Goal: Task Accomplishment & Management: Use online tool/utility

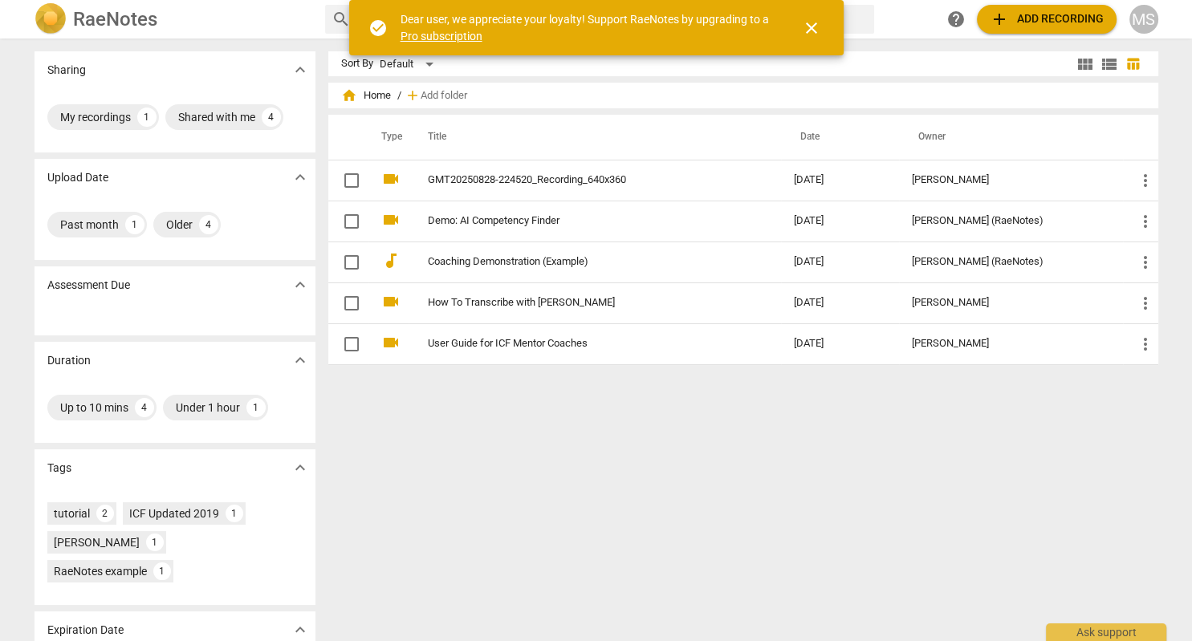
click at [1005, 18] on span "add" at bounding box center [999, 19] width 19 height 19
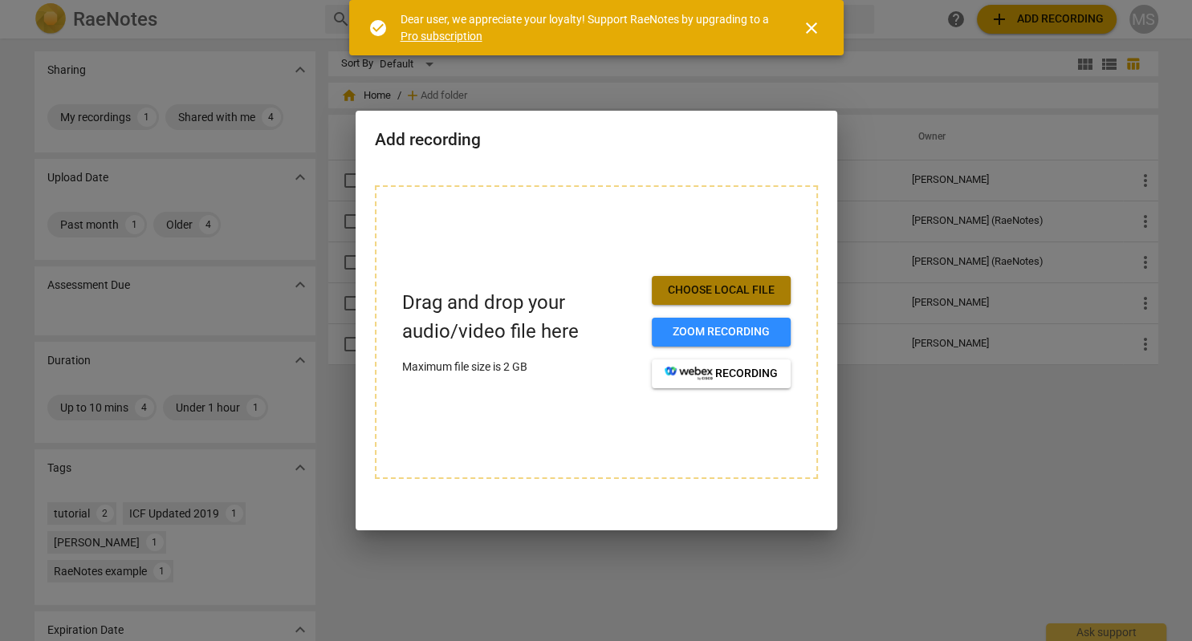
click at [740, 287] on span "Choose local file" at bounding box center [721, 290] width 113 height 16
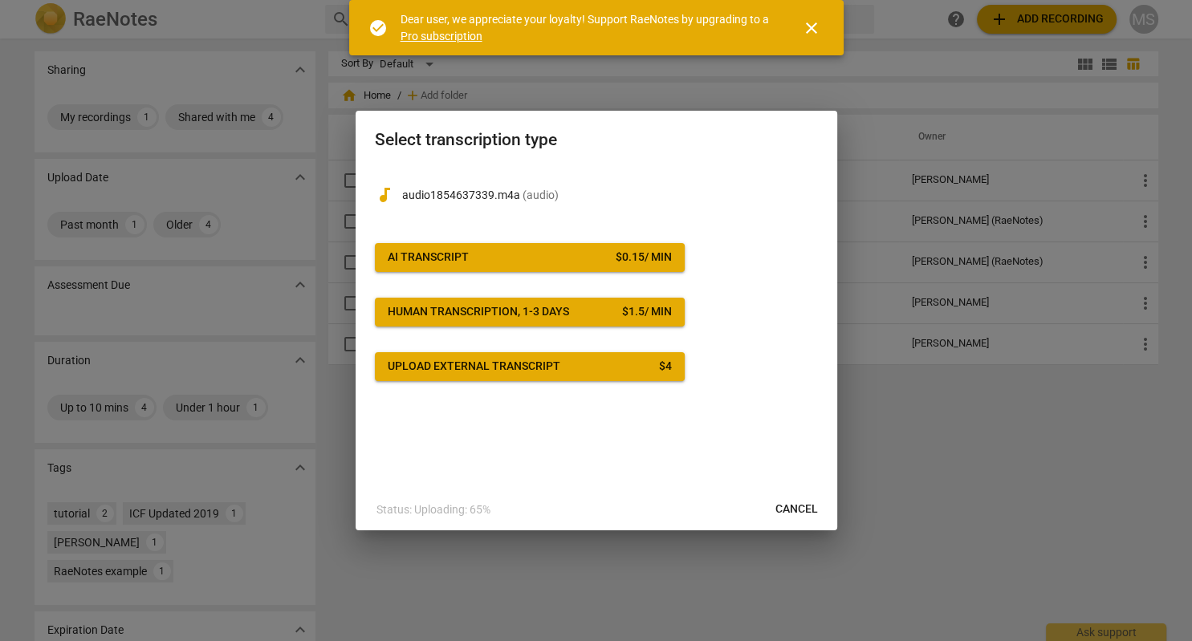
click at [606, 258] on span "AI Transcript $ 0.15 / min" at bounding box center [530, 258] width 284 height 16
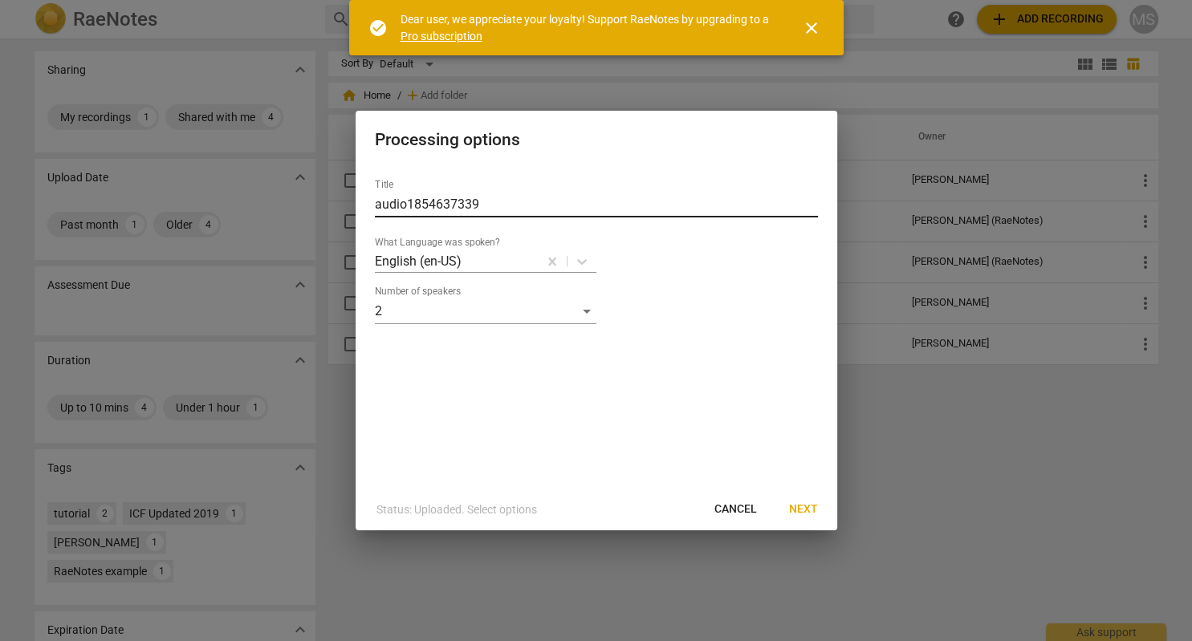
click at [482, 205] on input "audio1854637339" at bounding box center [596, 205] width 443 height 26
type input "a"
type input "[PERSON_NAME]"
click at [802, 506] on span "Next" at bounding box center [803, 510] width 29 height 16
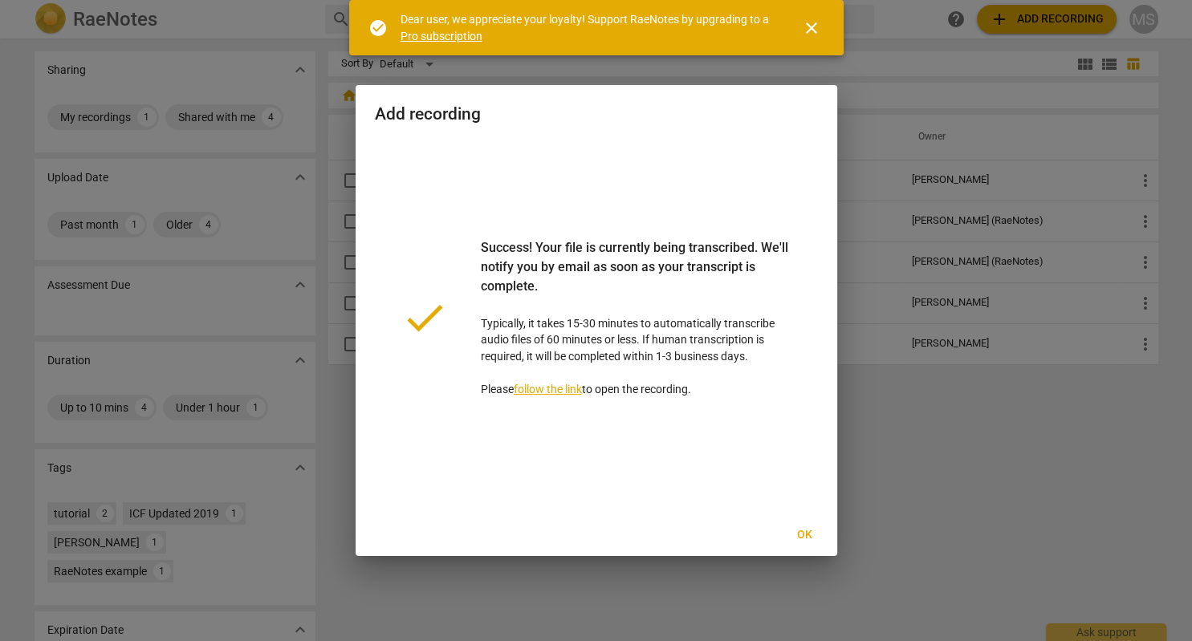
click at [812, 26] on span "close" at bounding box center [811, 27] width 19 height 19
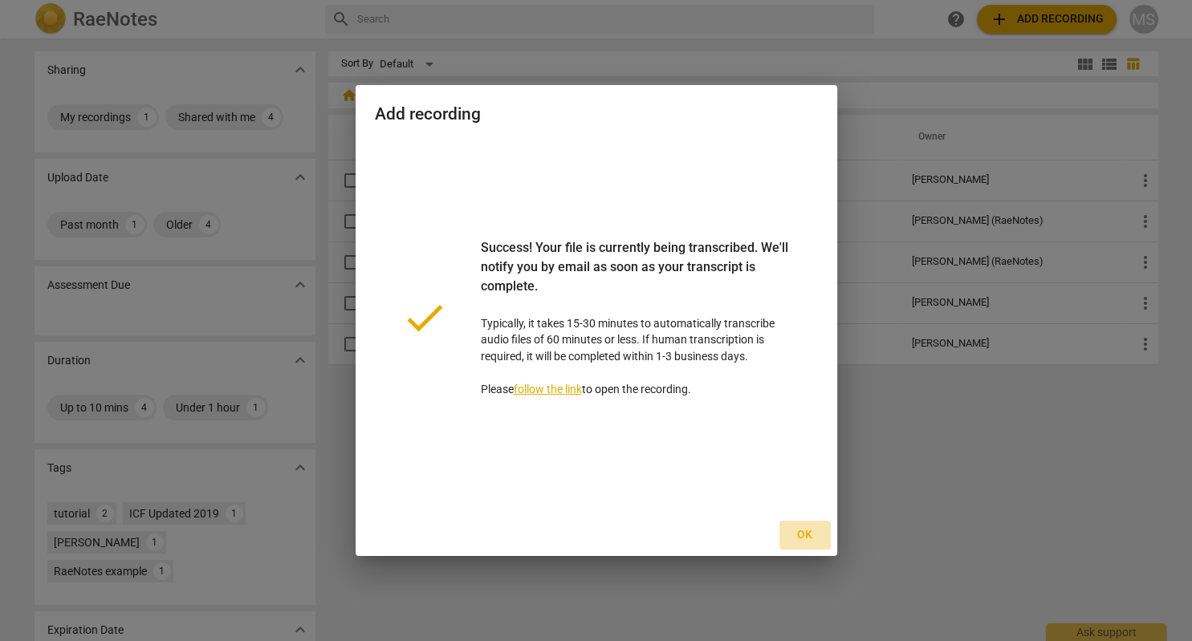
click at [804, 535] on span "Ok" at bounding box center [805, 535] width 26 height 16
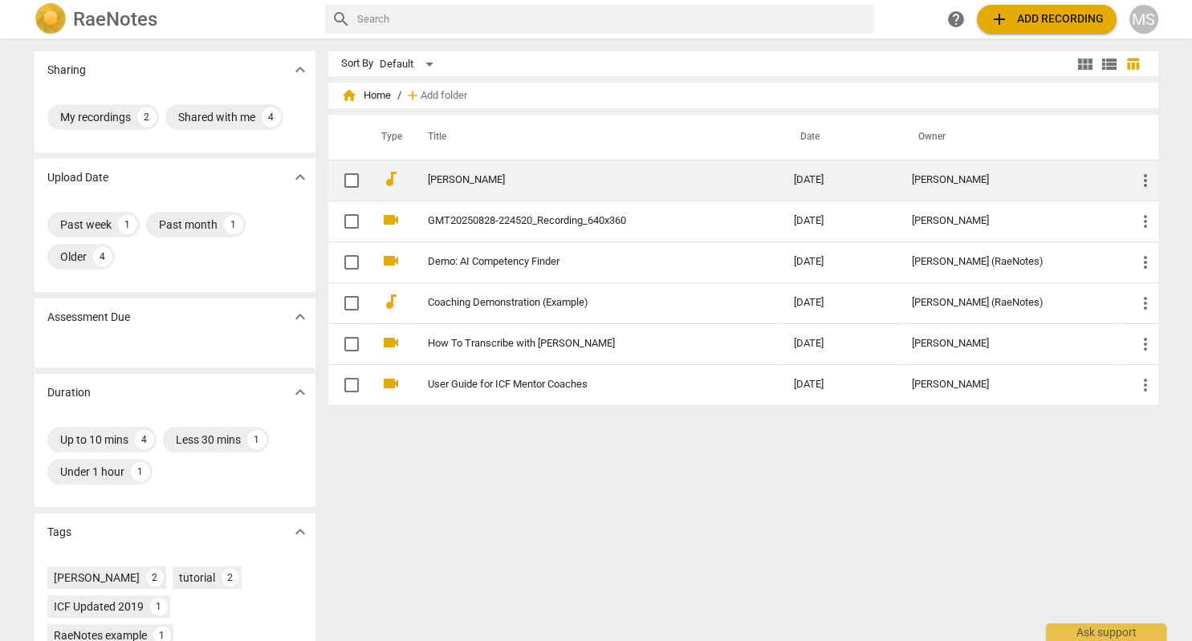
click at [554, 185] on link "[PERSON_NAME]" at bounding box center [582, 180] width 308 height 12
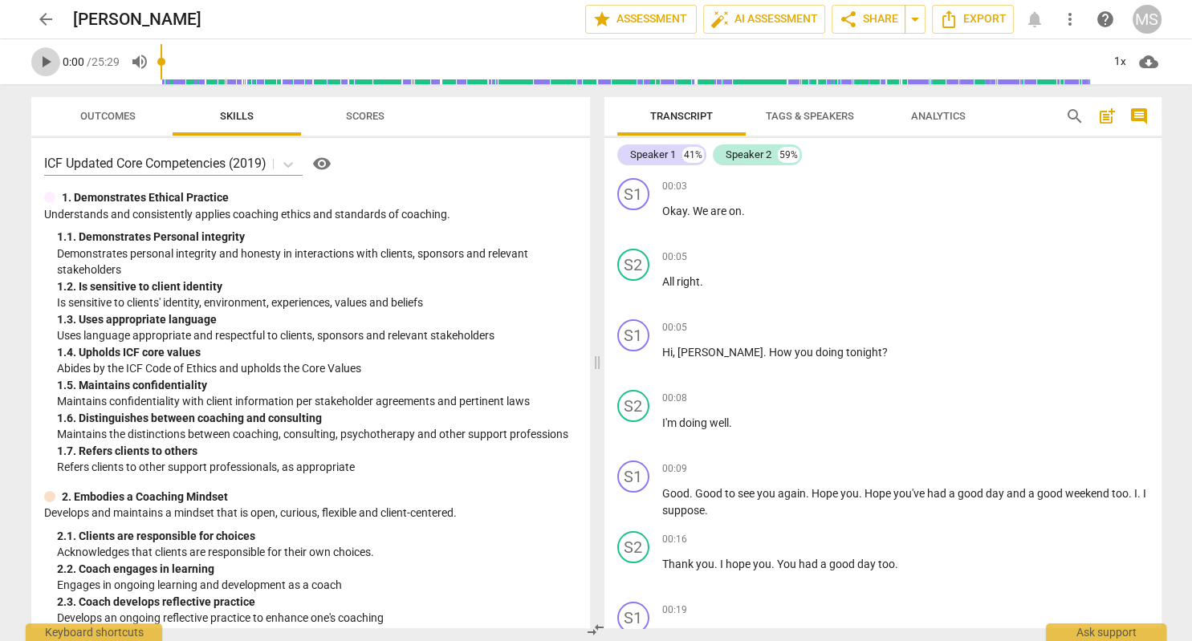
click at [50, 59] on span "play_arrow" at bounding box center [45, 61] width 19 height 19
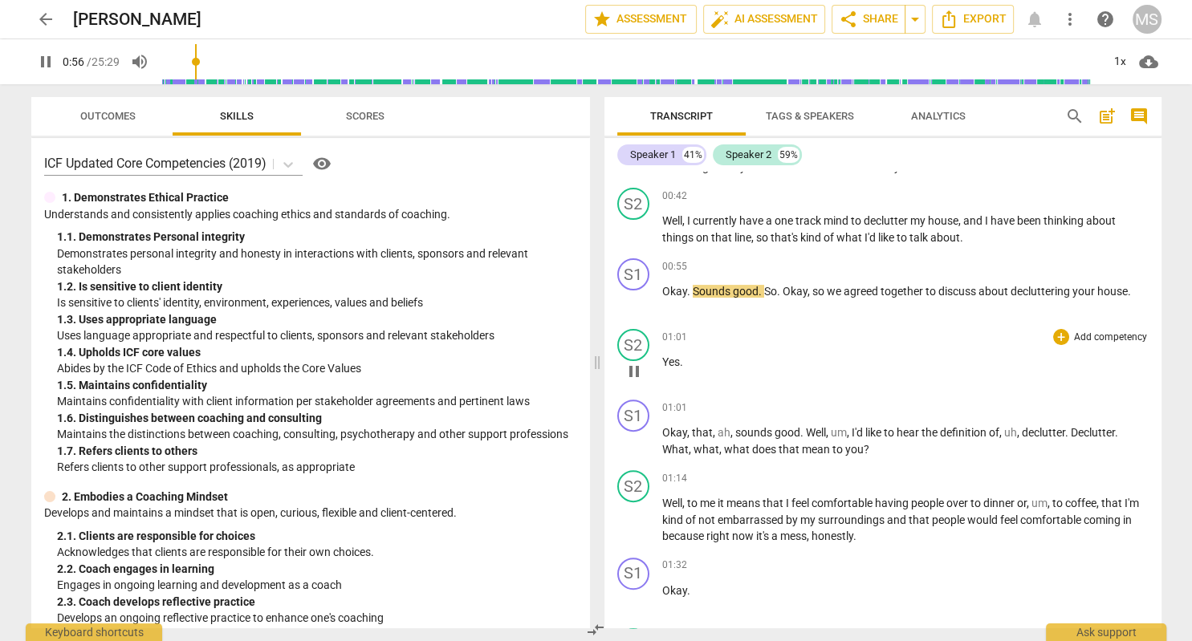
scroll to position [560, 0]
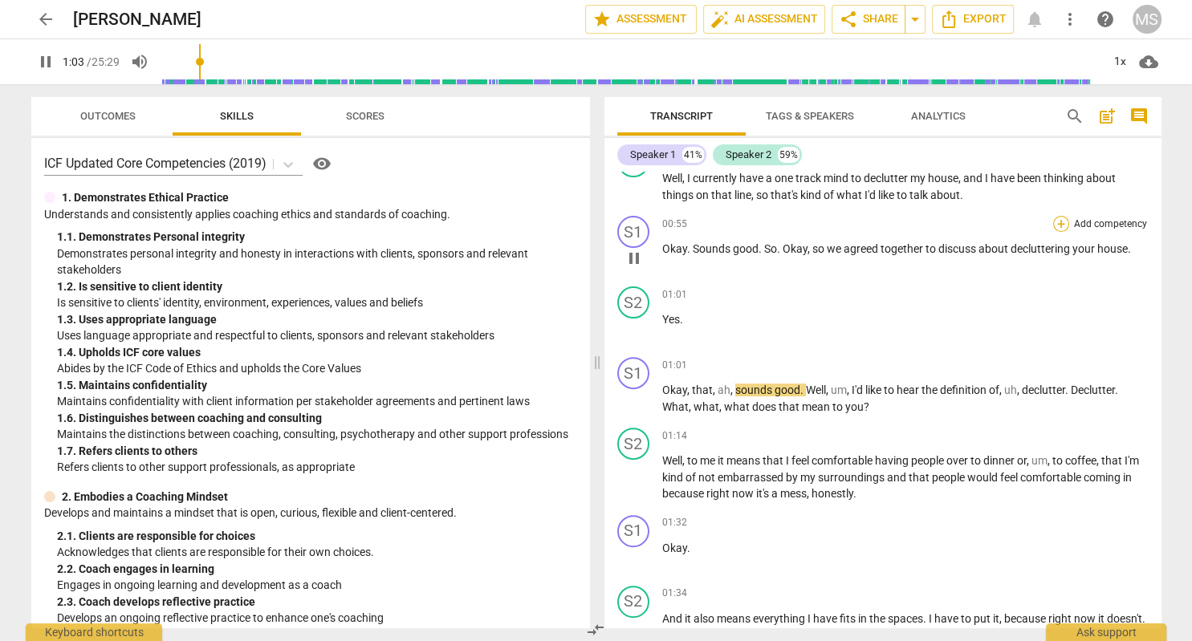
click at [1064, 220] on div "+" at bounding box center [1061, 224] width 16 height 16
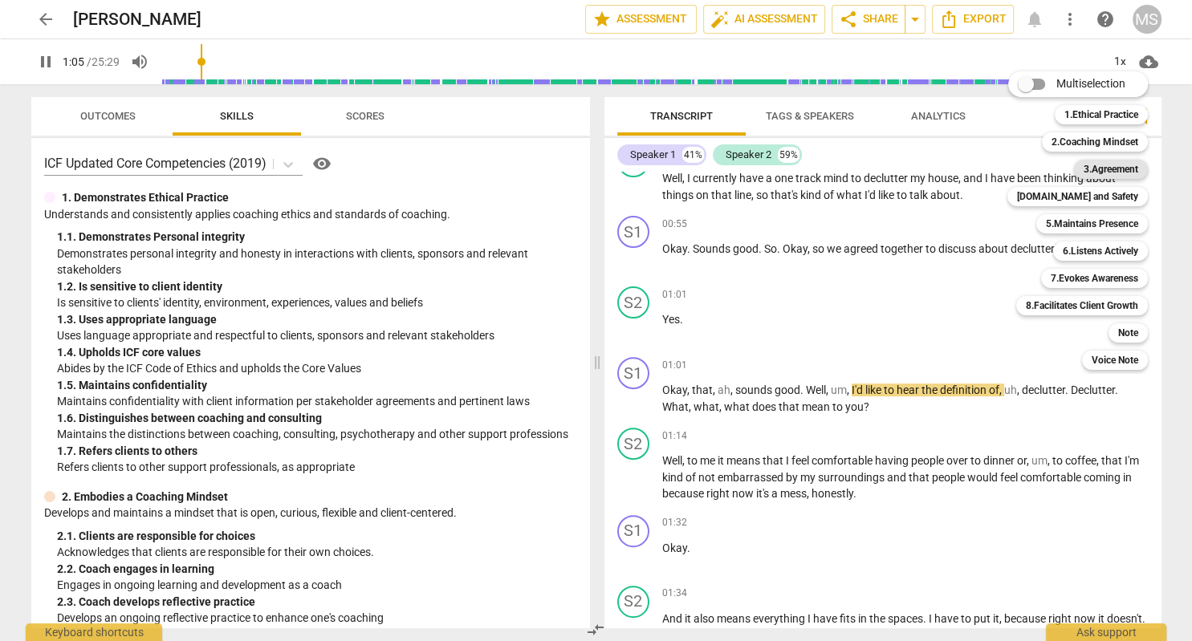
click at [1108, 172] on b "3.Agreement" at bounding box center [1110, 169] width 55 height 19
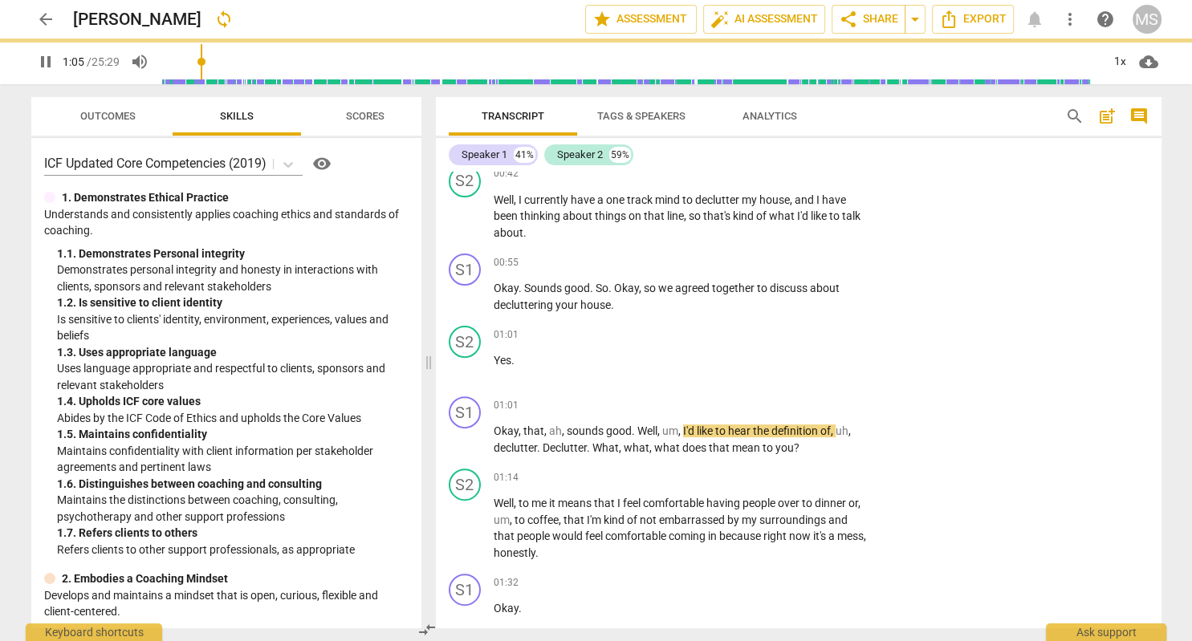
type input "66"
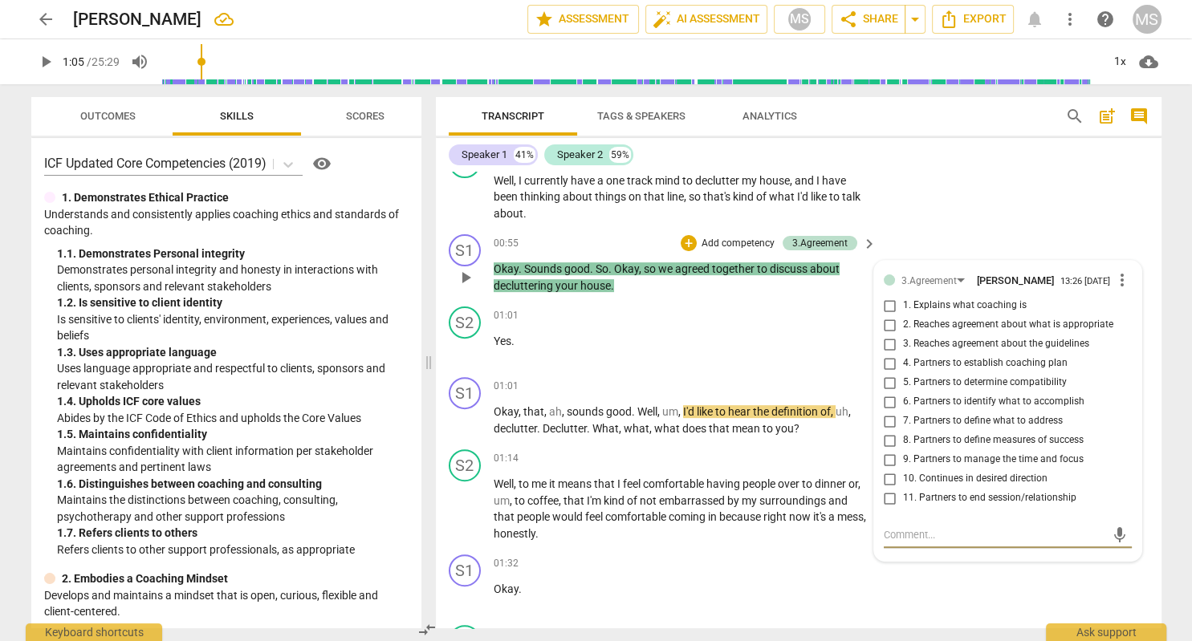
click at [891, 417] on input "7. Partners to define what to address" at bounding box center [890, 421] width 26 height 19
checkbox input "true"
click at [45, 59] on span "play_arrow" at bounding box center [45, 61] width 19 height 19
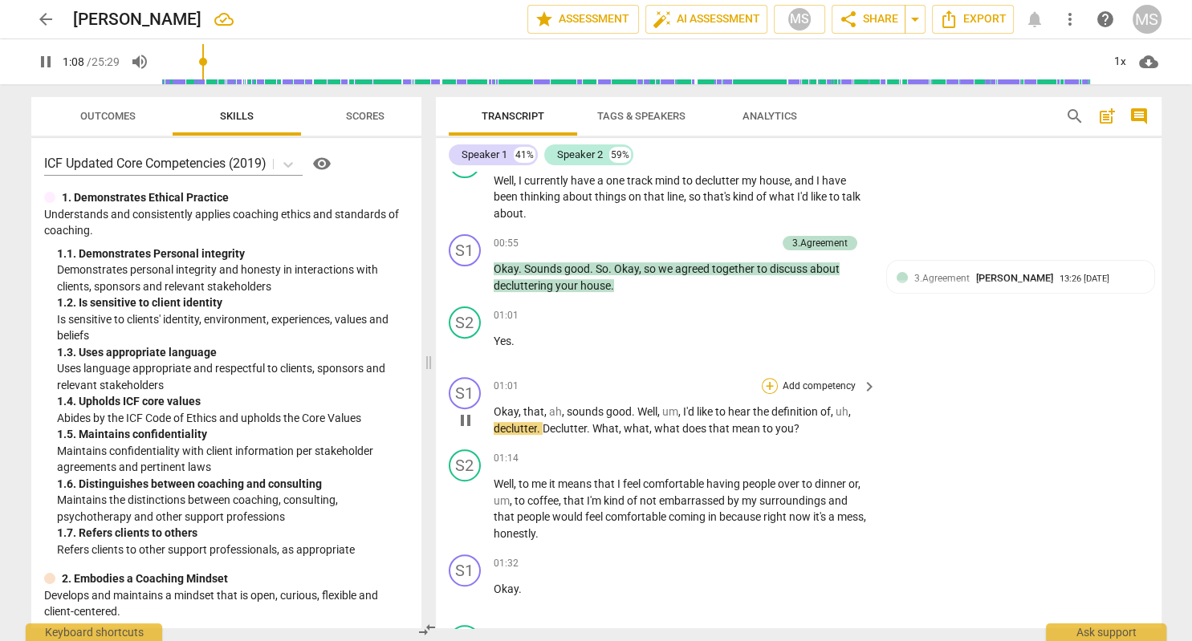
click at [769, 380] on div "+" at bounding box center [770, 386] width 16 height 16
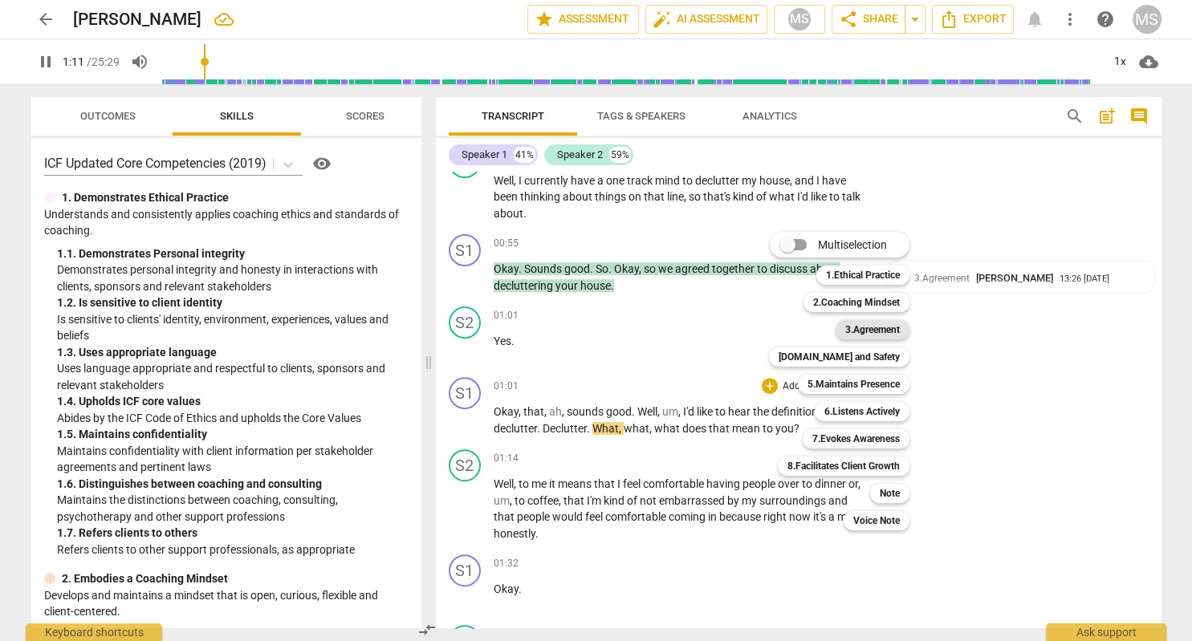
click at [877, 331] on b "3.Agreement" at bounding box center [872, 329] width 55 height 19
type input "71"
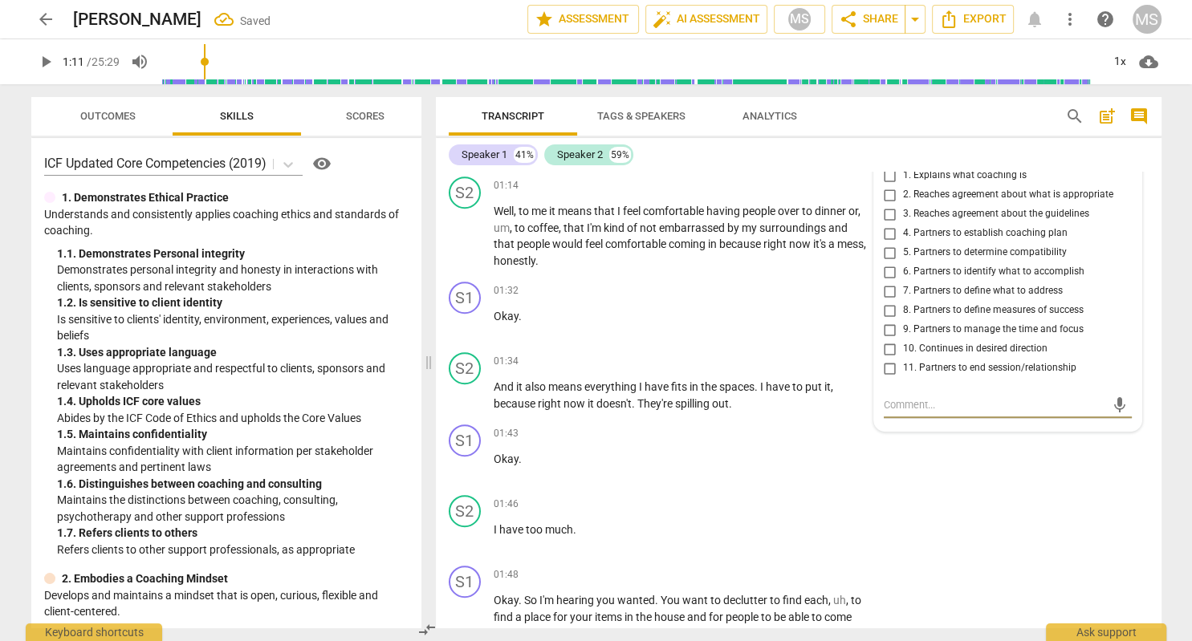
scroll to position [760, 0]
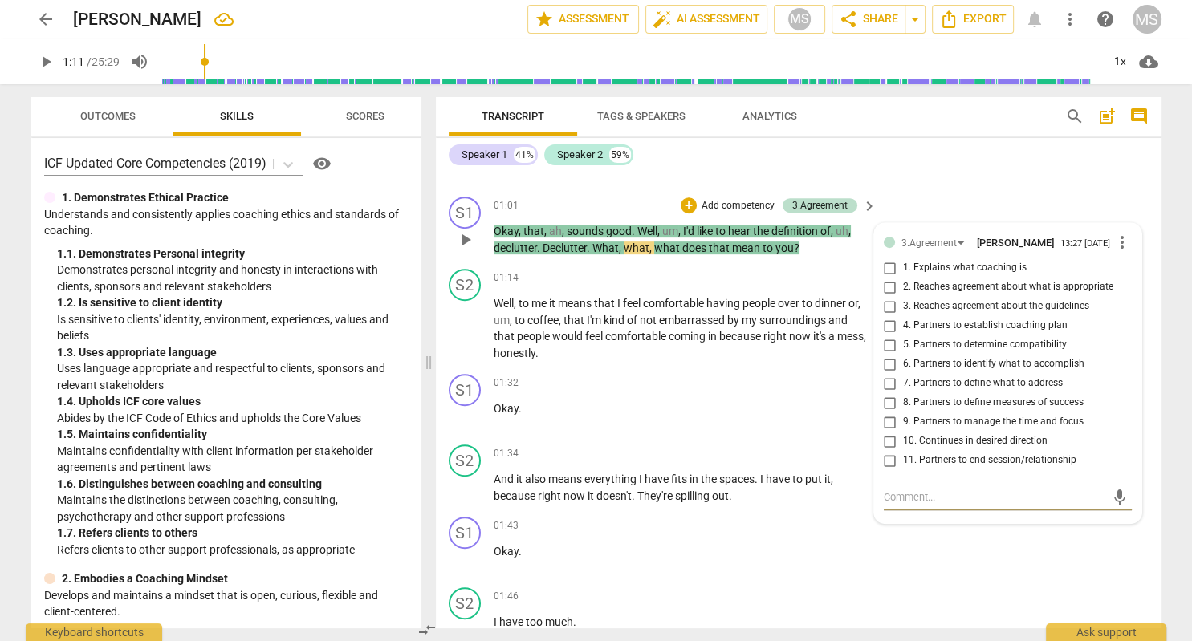
click at [936, 496] on textarea at bounding box center [995, 497] width 222 height 15
type textarea "e"
type textarea "B"
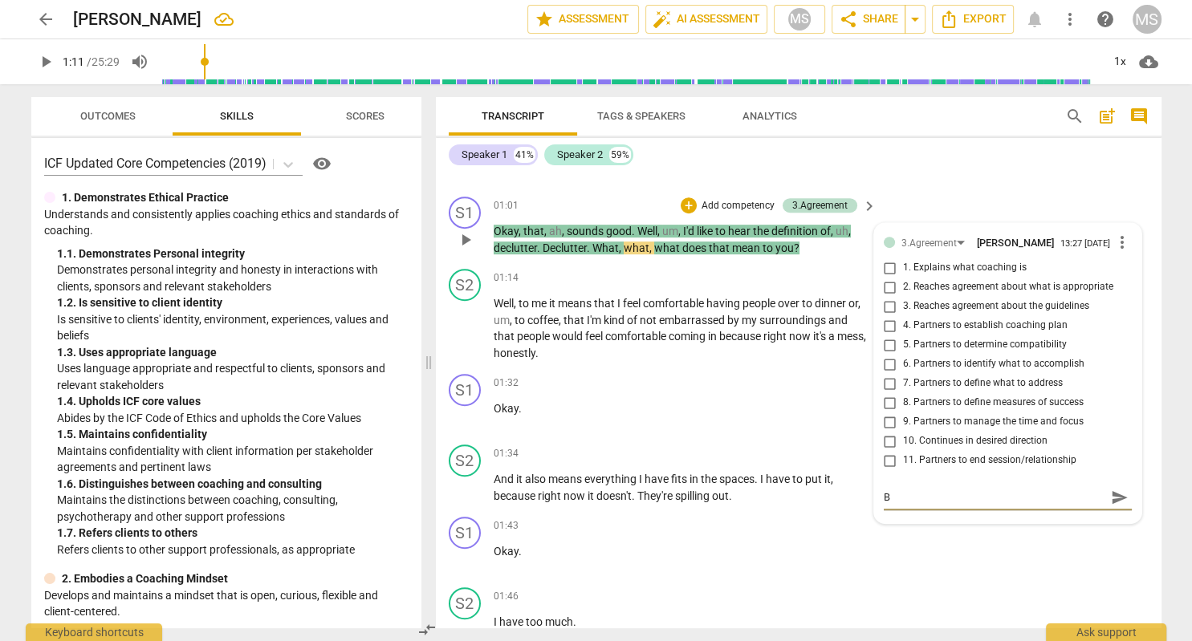
type textarea "Be"
type textarea "Bef"
type textarea "Befo"
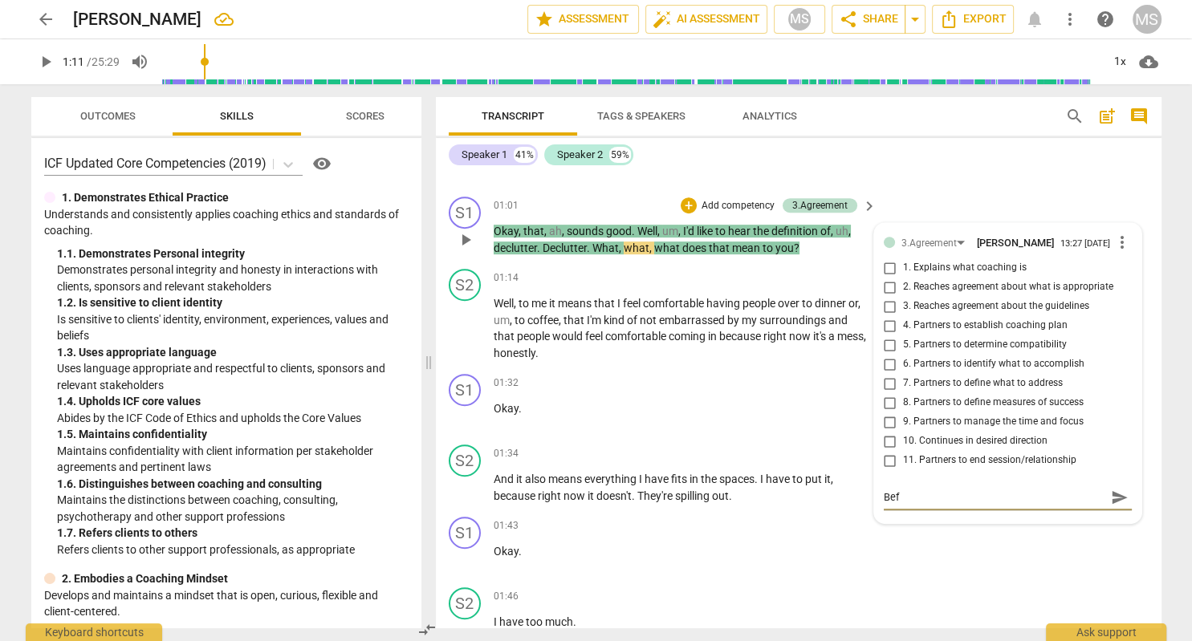
type textarea "Befo"
type textarea "Befor"
type textarea "Before"
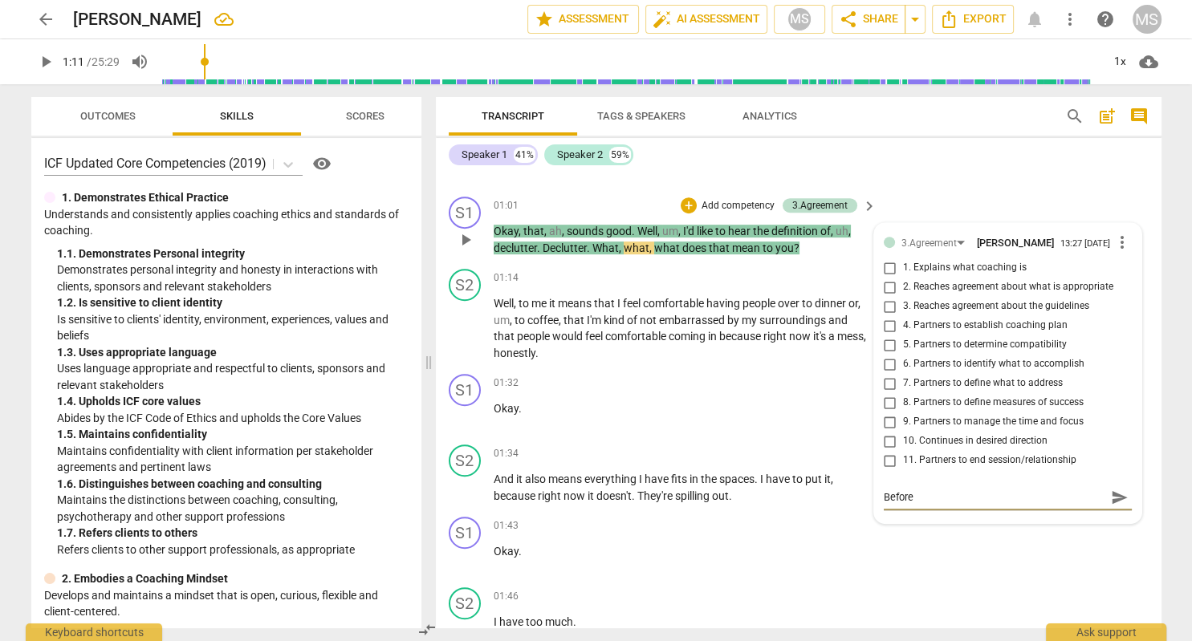
type textarea "Before"
type textarea "Before g"
type textarea "Before ge"
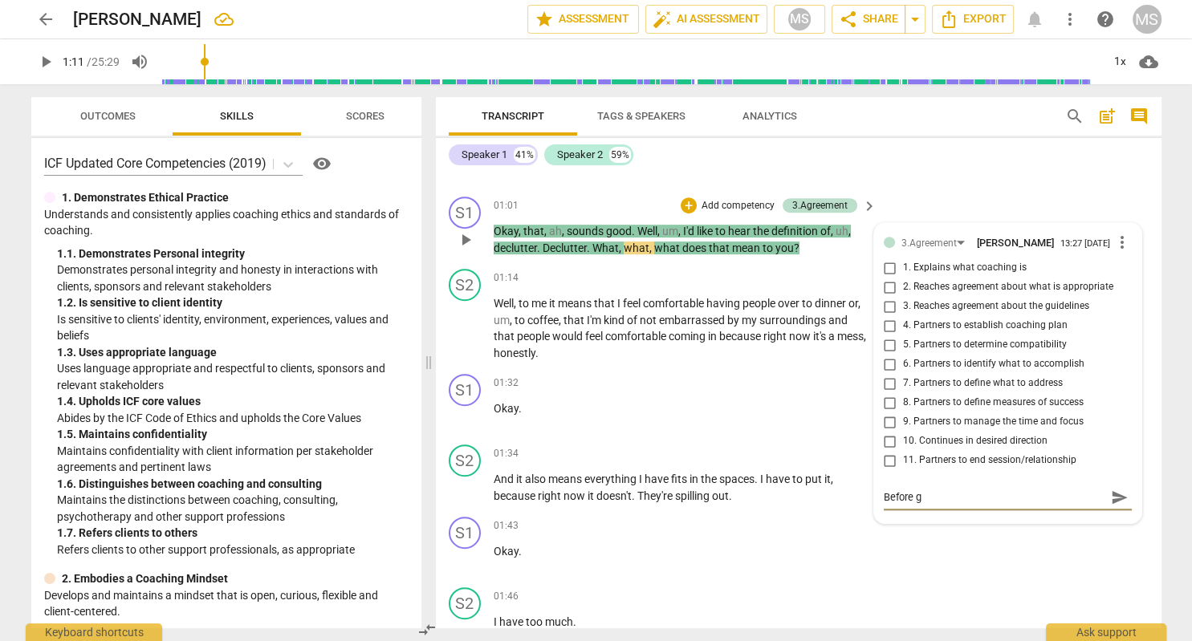
type textarea "Before ge"
type textarea "Before get"
type textarea "Before gett"
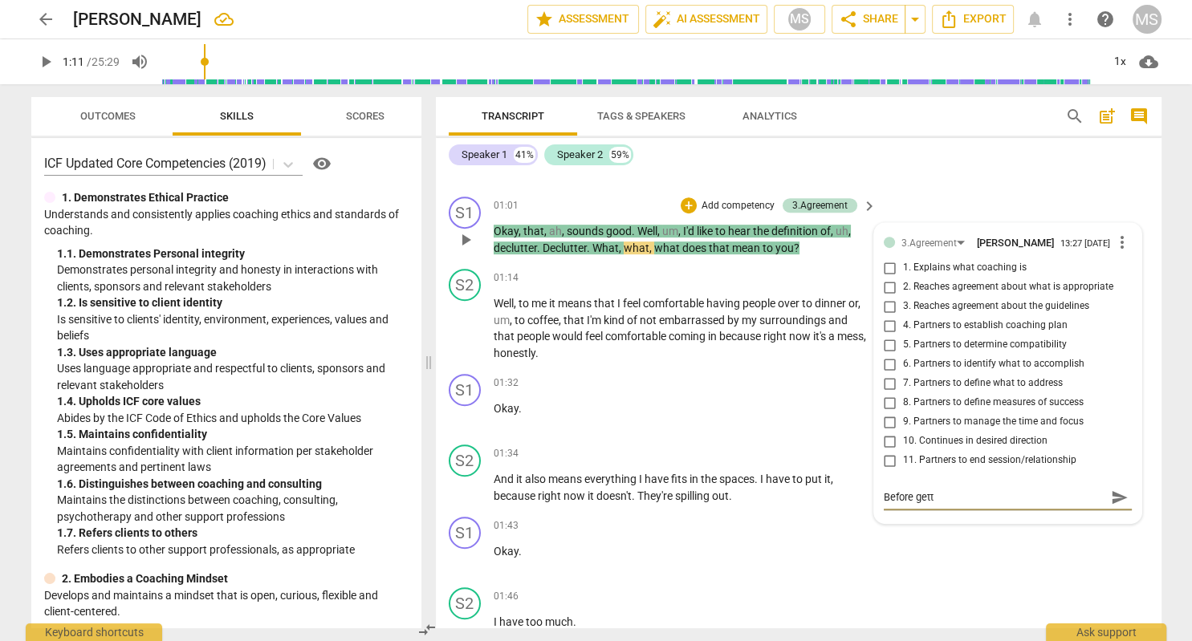
type textarea "Before getti"
type textarea "Before gettin"
type textarea "Before getti"
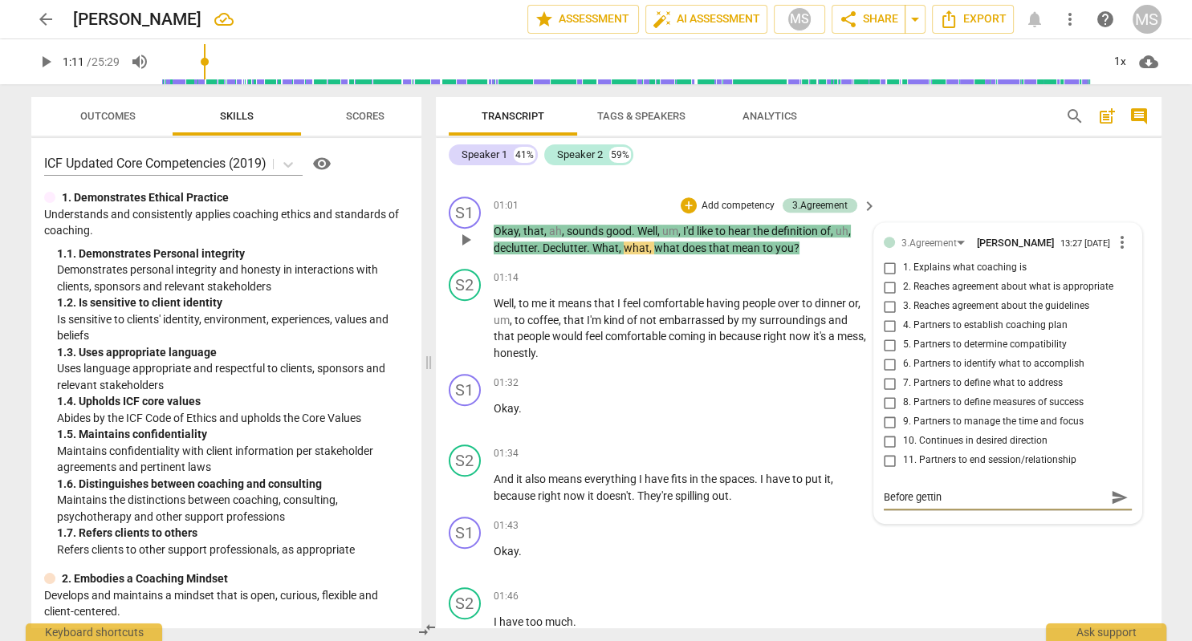
type textarea "Before getti"
type textarea "Before gett"
type textarea "Before get"
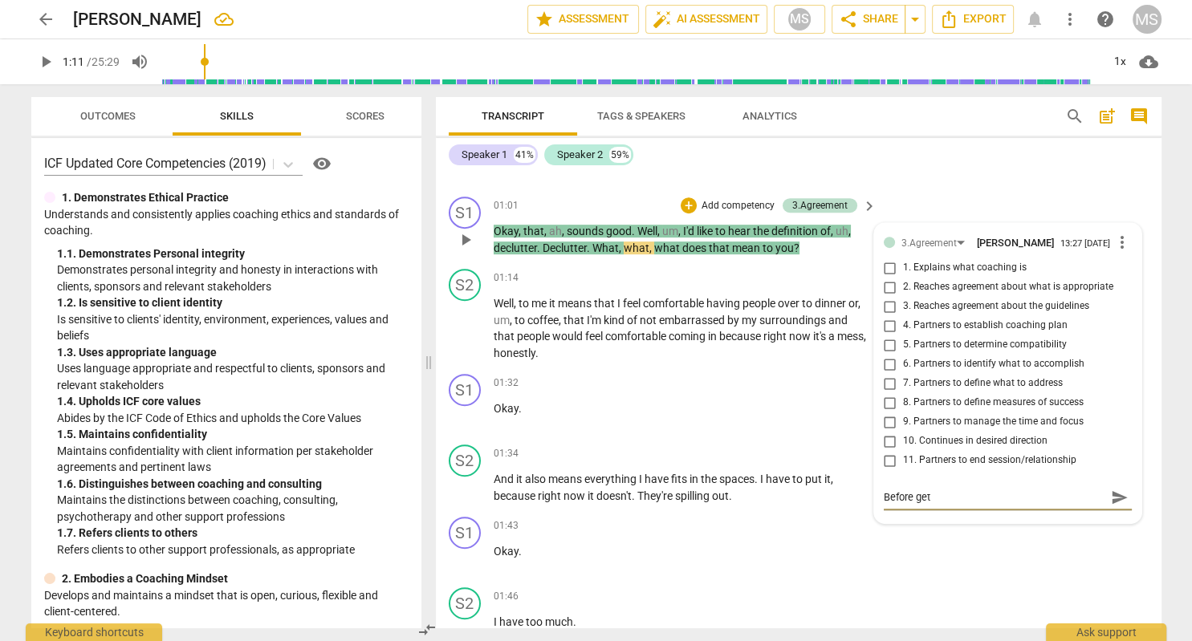
type textarea "Before ge"
type textarea "Before g"
type textarea "Before"
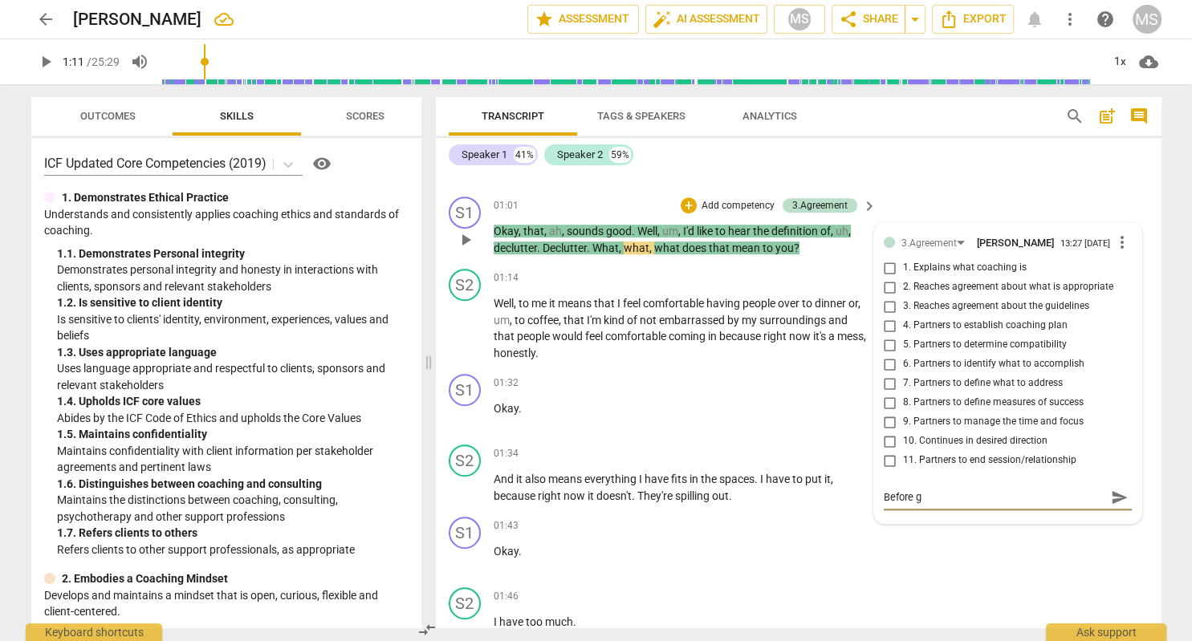
type textarea "Before"
type textarea "Befor"
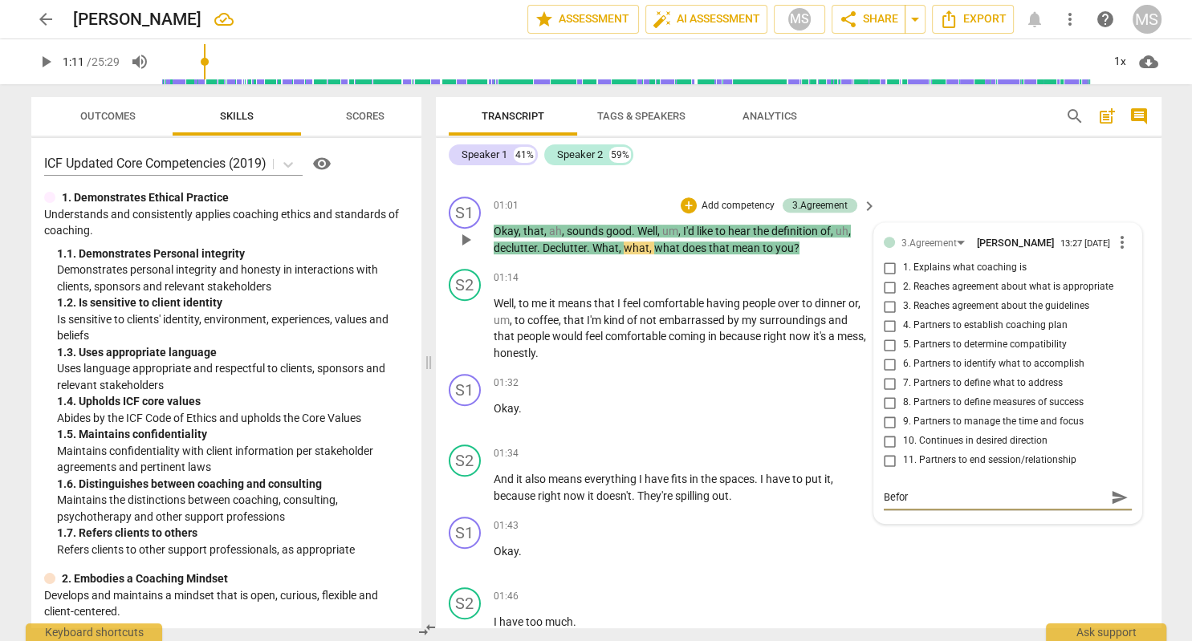
type textarea "Befo"
type textarea "Bef"
type textarea "Be"
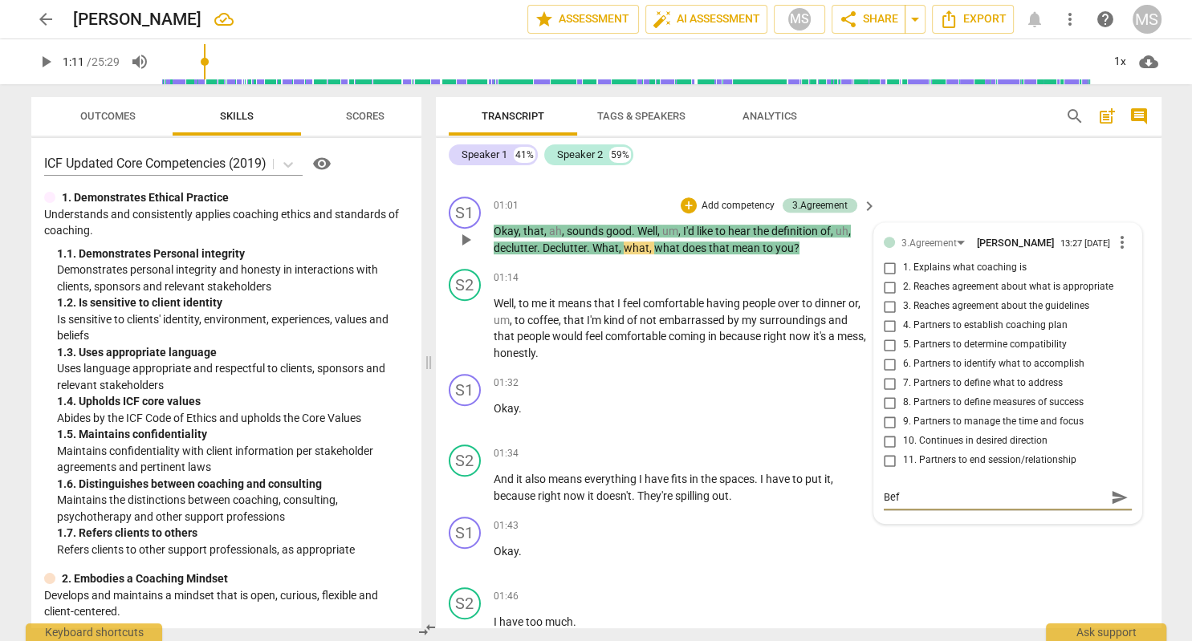
type textarea "Be"
type textarea "B"
type textarea "I"
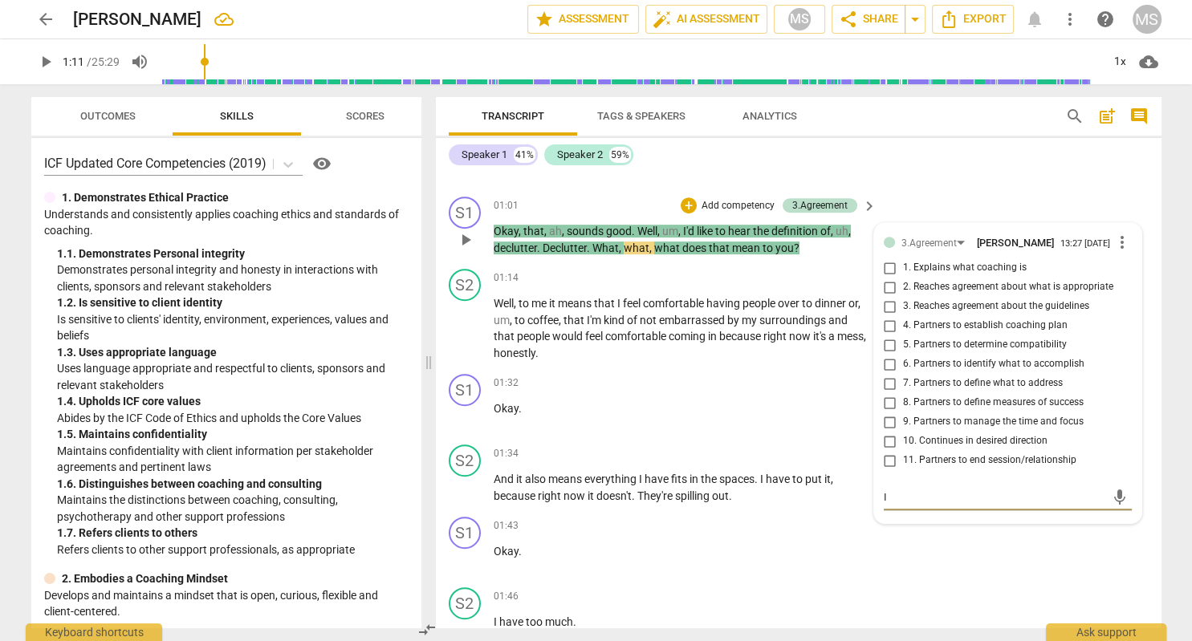
type textarea "It"
type textarea "It m"
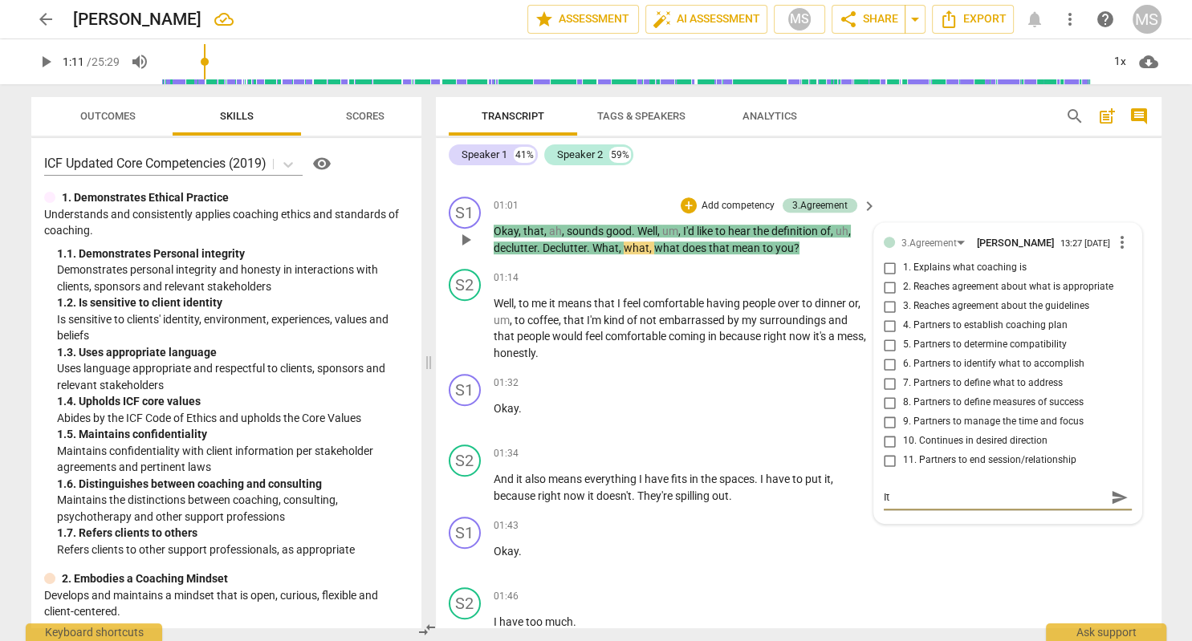
type textarea "It m"
type textarea "It mi"
type textarea "It mig"
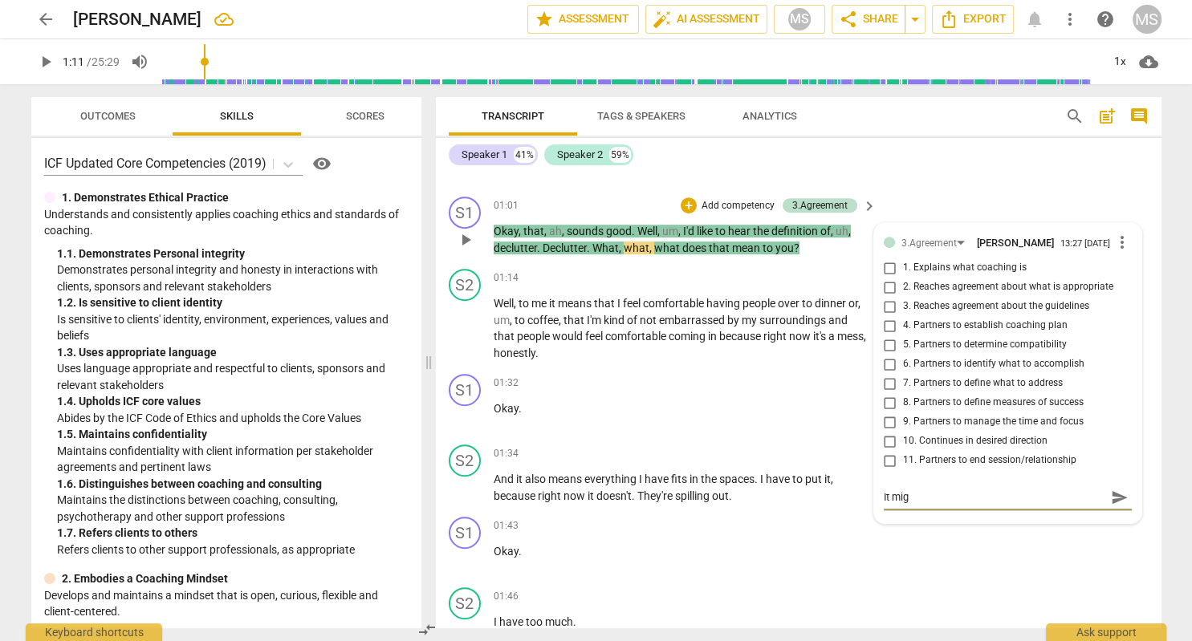
type textarea "It migh"
type textarea "It might"
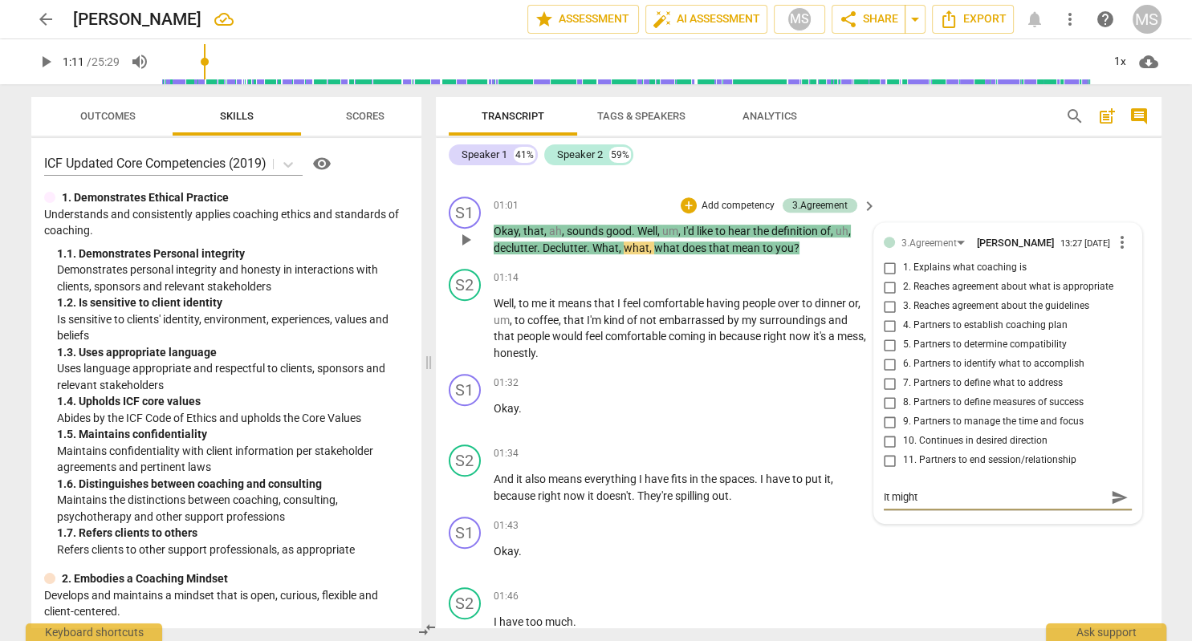
type textarea "It might"
type textarea "It might h"
type textarea "It might ha"
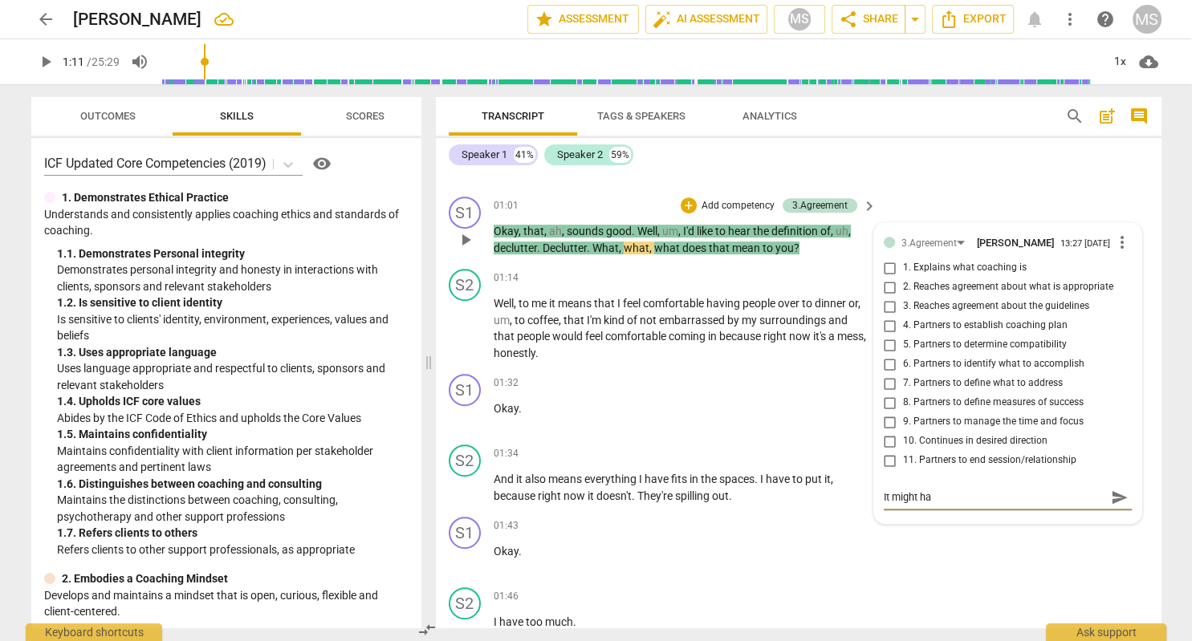
type textarea "It might hav"
type textarea "It might have"
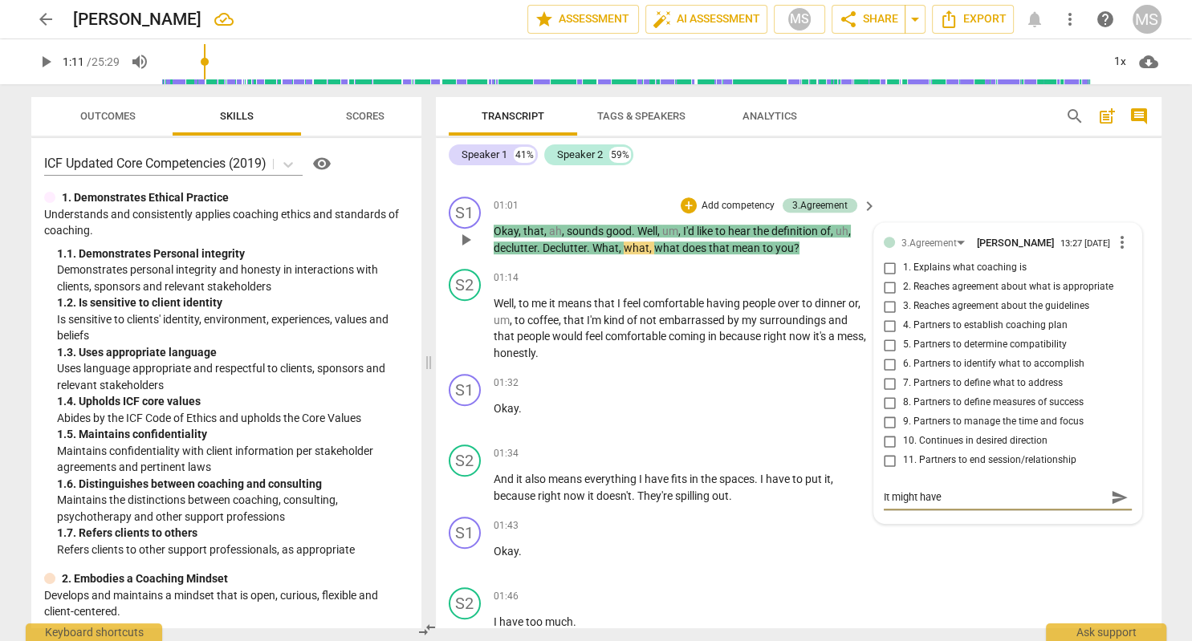
type textarea "It might have"
type textarea "It might have b"
type textarea "It might have be"
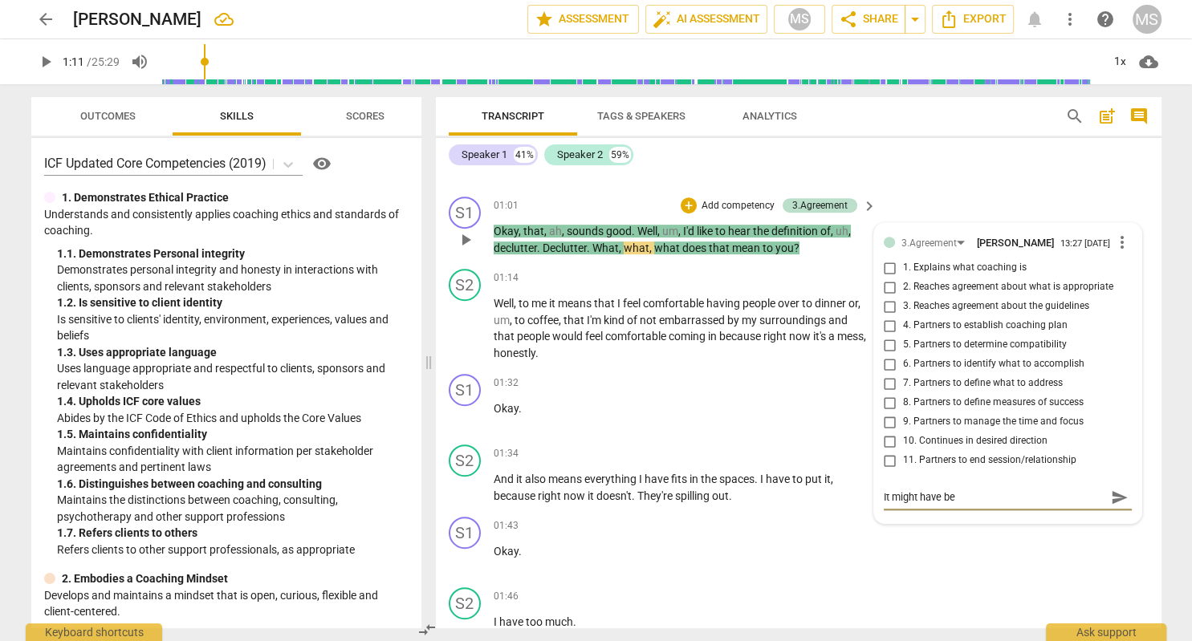
type textarea "It might have bee"
type textarea "It might have been"
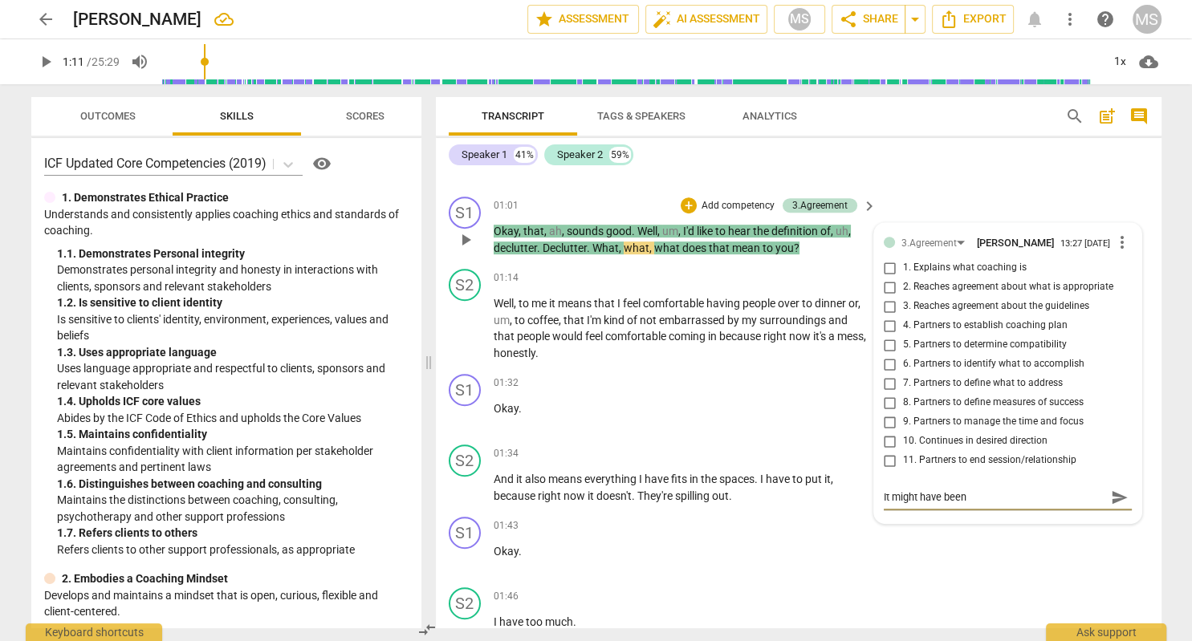
type textarea "It might have been"
type textarea "It might have been g"
type textarea "It might have been go"
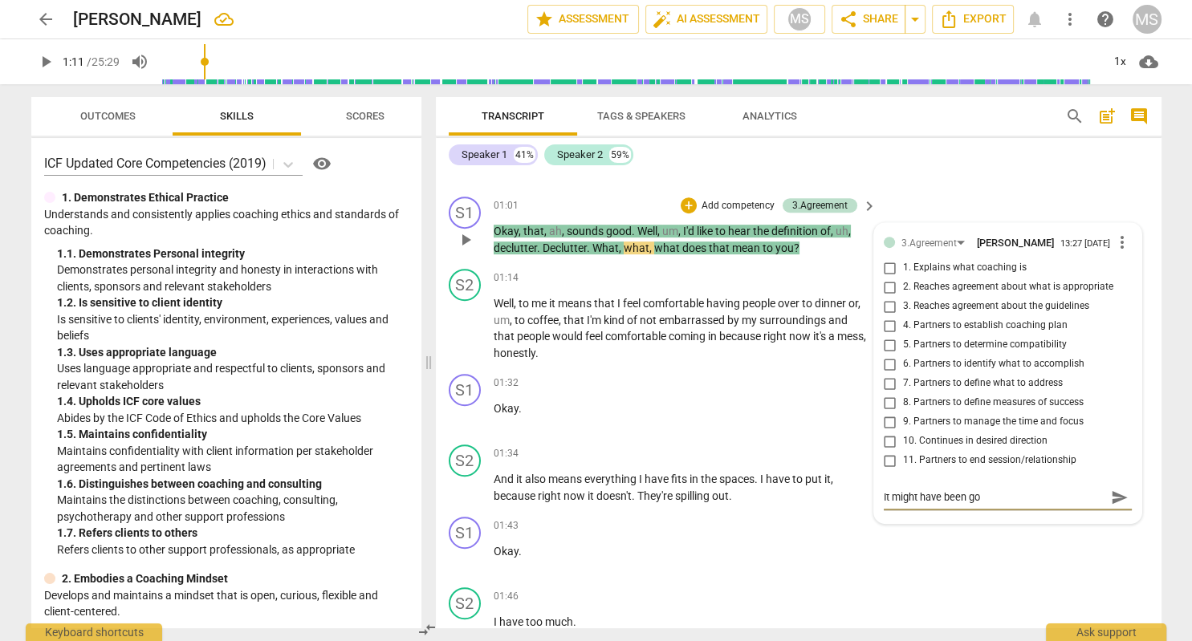
type textarea "It might have been goo"
type textarea "It might have been good"
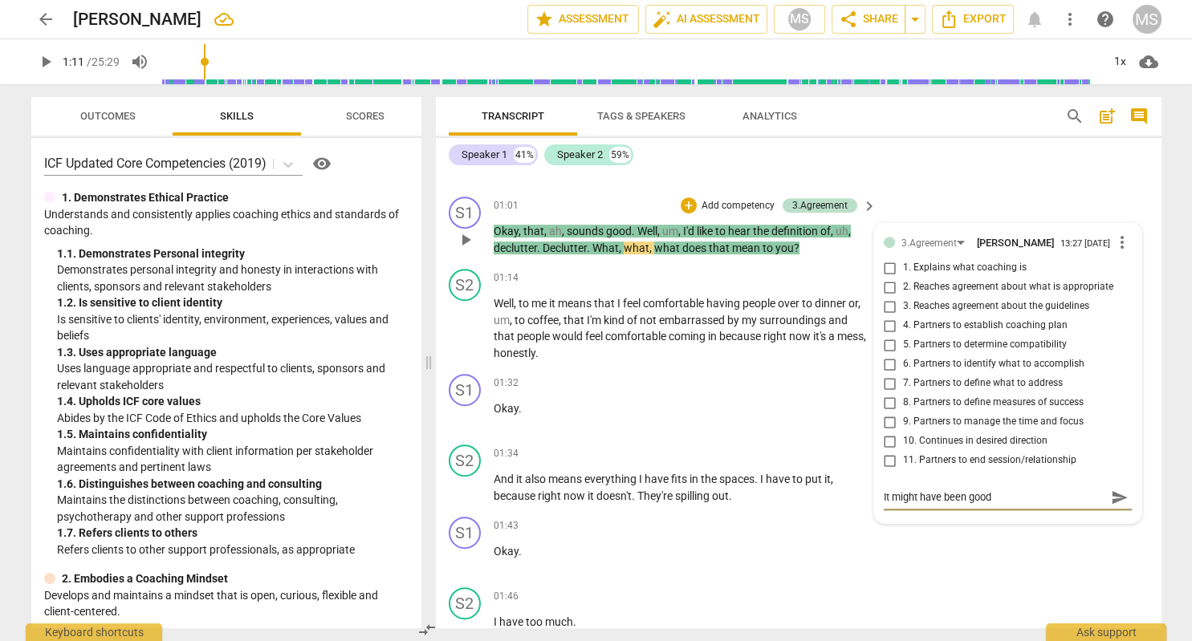
type textarea "It might have been good"
type textarea "It might have been good t"
type textarea "It might have been good to"
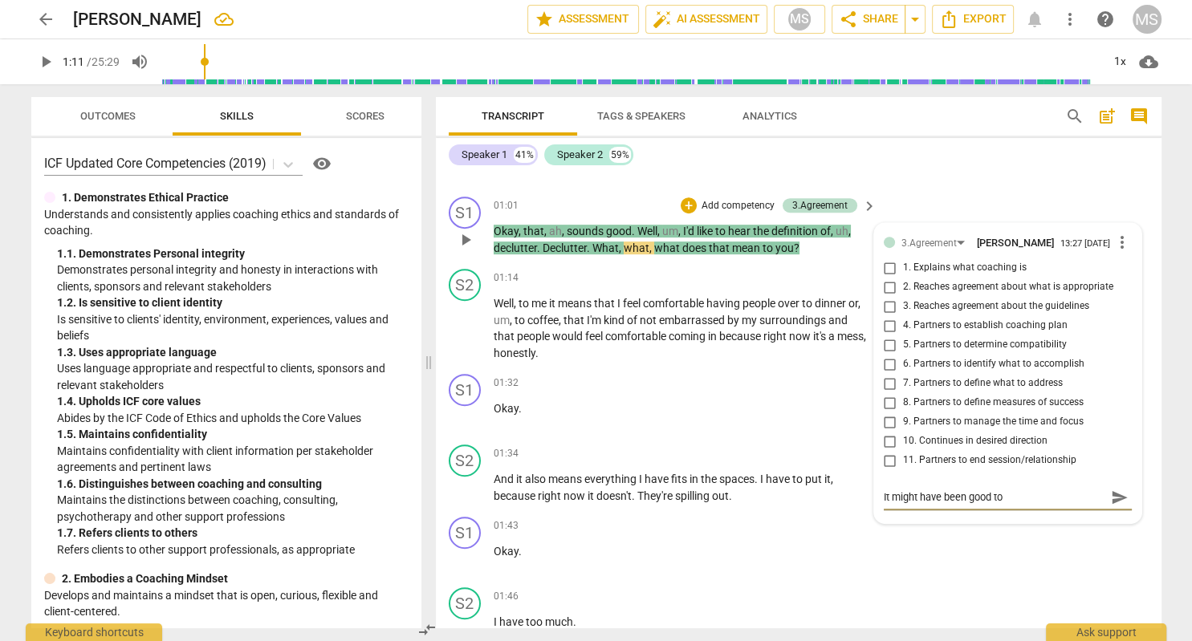
type textarea "It might have been good to"
type textarea "It might have been good to a"
type textarea "It might have been good to as"
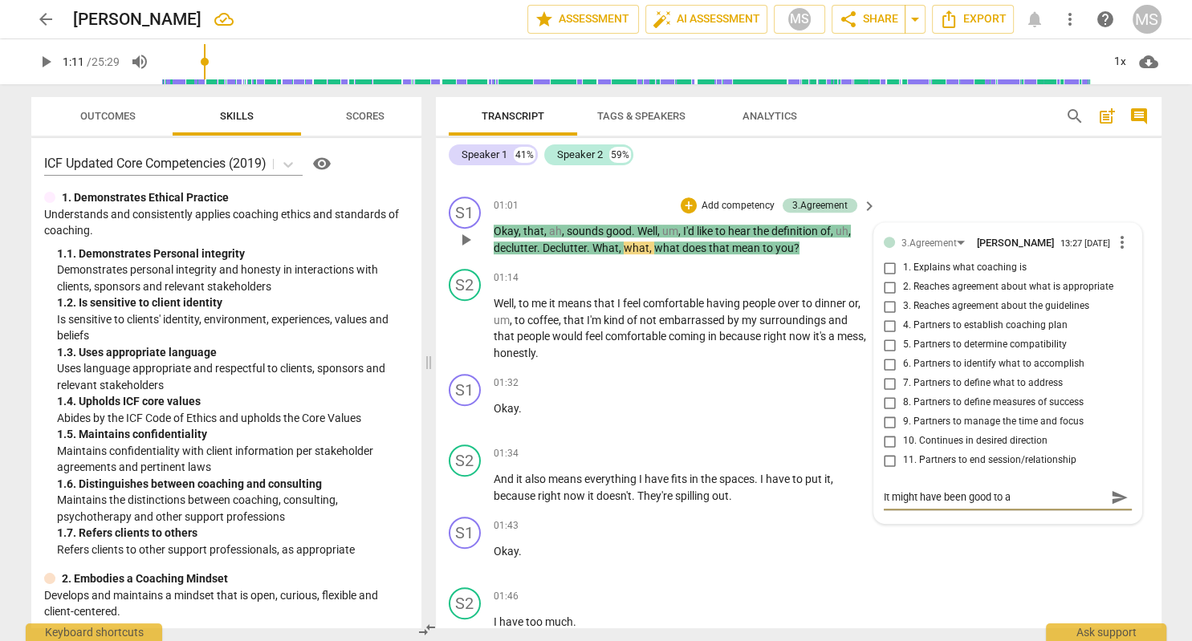
type textarea "It might have been good to as"
type textarea "It might have been good to ask"
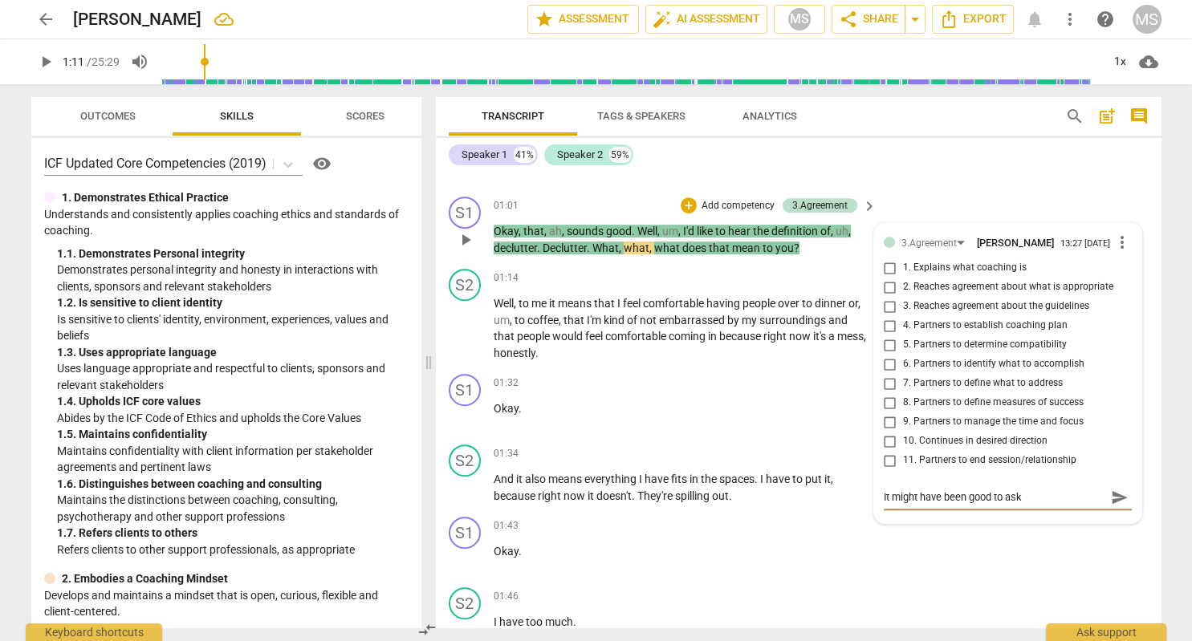
type textarea "It might have been good to ask h"
type textarea "It might have been good to ask he"
type textarea "It might have been good to ask her"
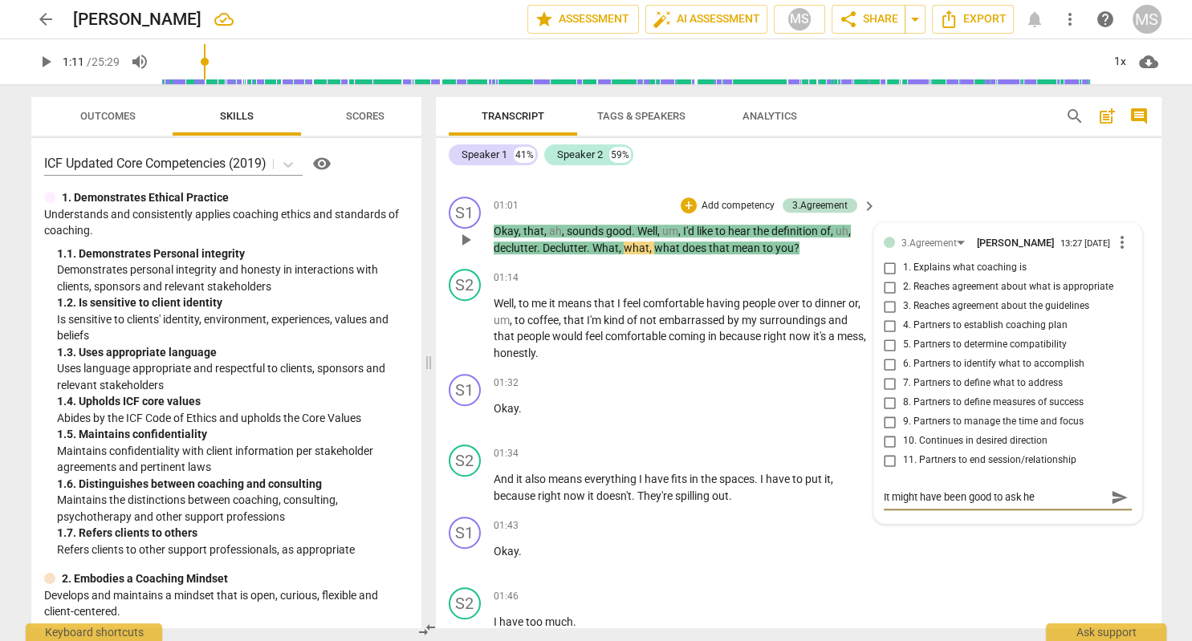
type textarea "It might have been good to ask her"
type textarea "It might have been good to ask her w"
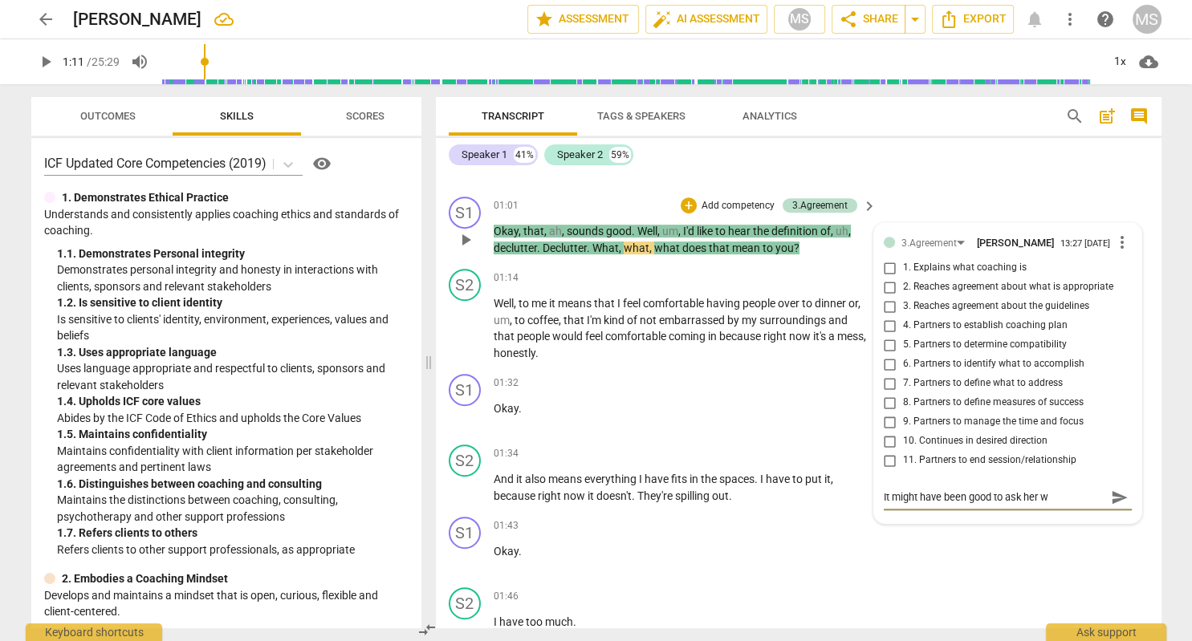
type textarea "It might have been good to ask her wh"
type textarea "It might have been good to ask her wha"
type textarea "It might have been good to ask her what"
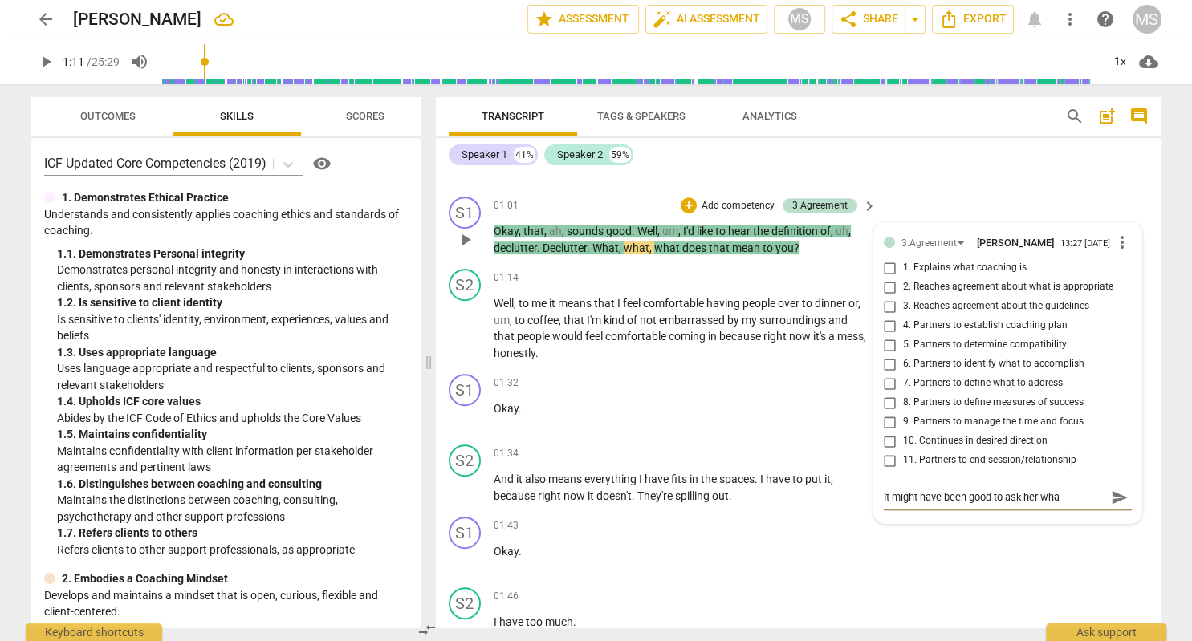
type textarea "It might have been good to ask her what"
type textarea "It might have been good to ask her what m"
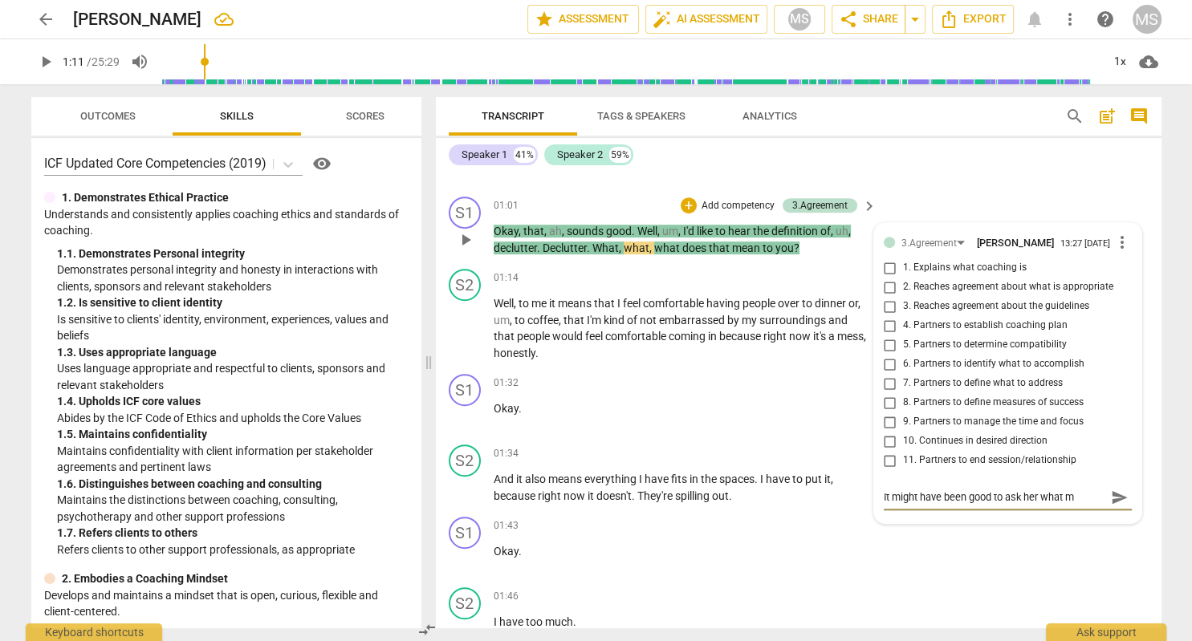
type textarea "It might have been good to ask her what ma"
type textarea "It might have been good to ask her what mad"
type textarea "It might have been good to ask her what made"
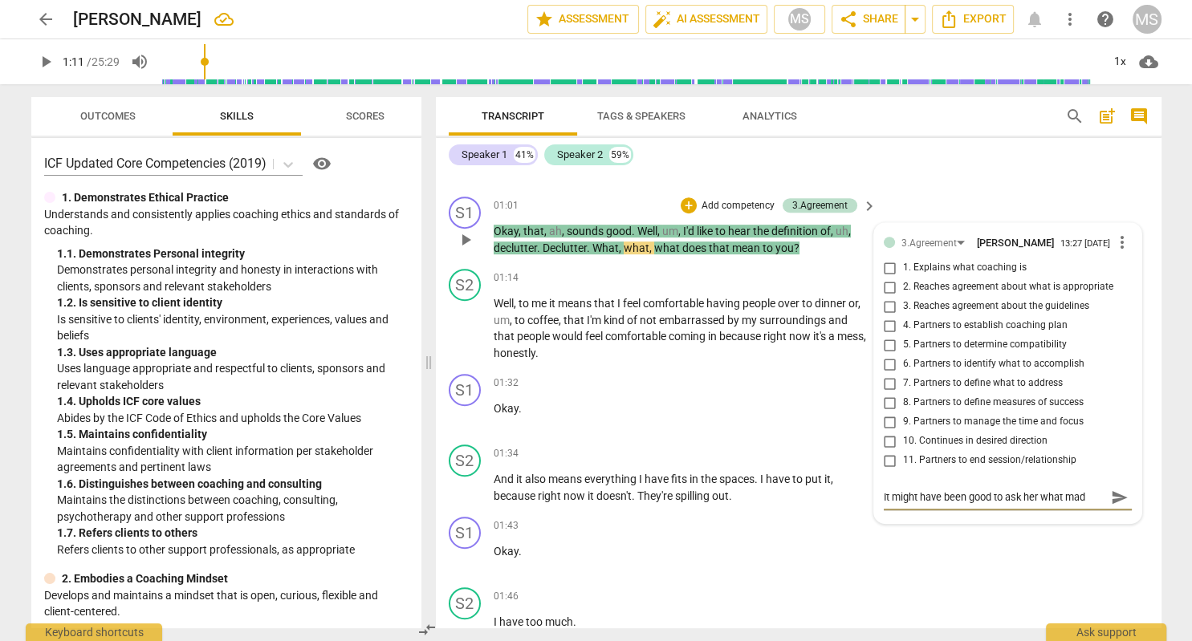
type textarea "It might have been good to ask her what made"
type textarea "It might have been good to ask her what made h"
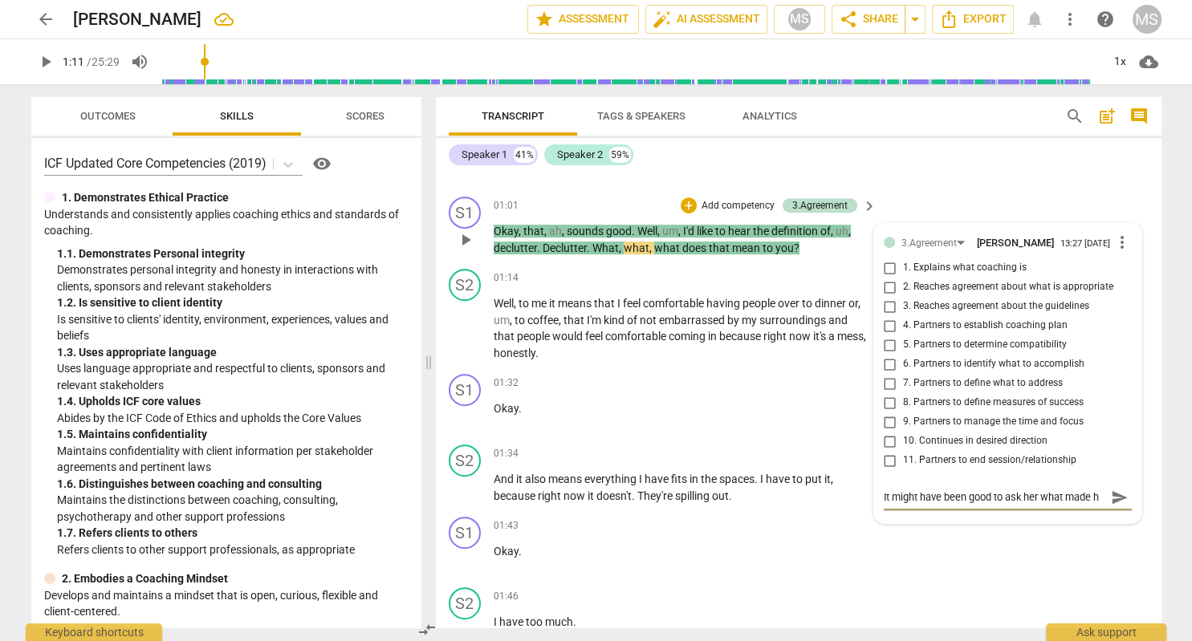
type textarea "It might have been good to ask her what made hi"
type textarea "It might have been good to ask her what made his"
type textarea "It might have been good to ask her what made hi"
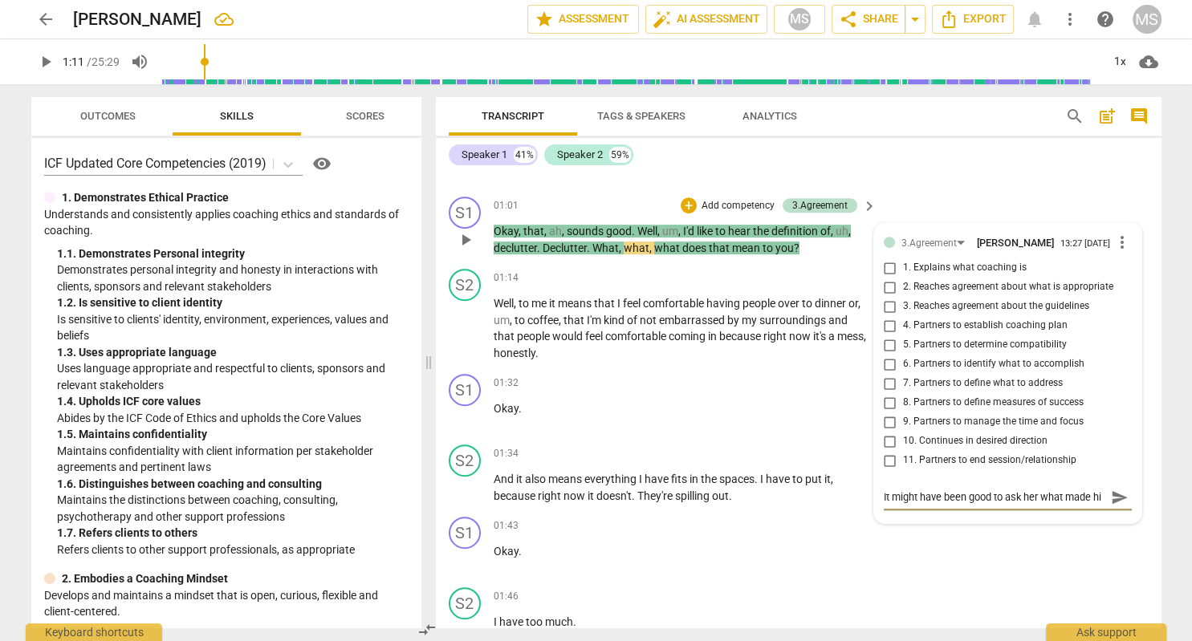
scroll to position [0, 0]
type textarea "It might have been good to ask her what made h"
type textarea "It might have been good to ask her what made"
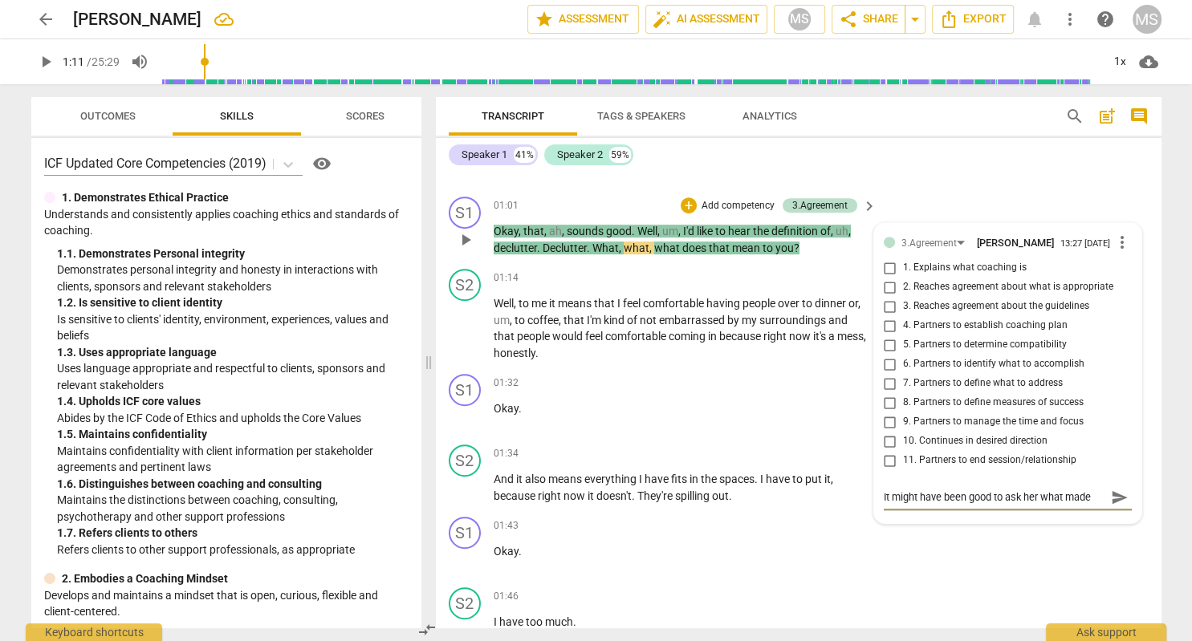
type textarea "It might have been good to ask her what made t"
type textarea "It might have been good to ask her what made th"
type textarea "It might have been good to ask her what made thi"
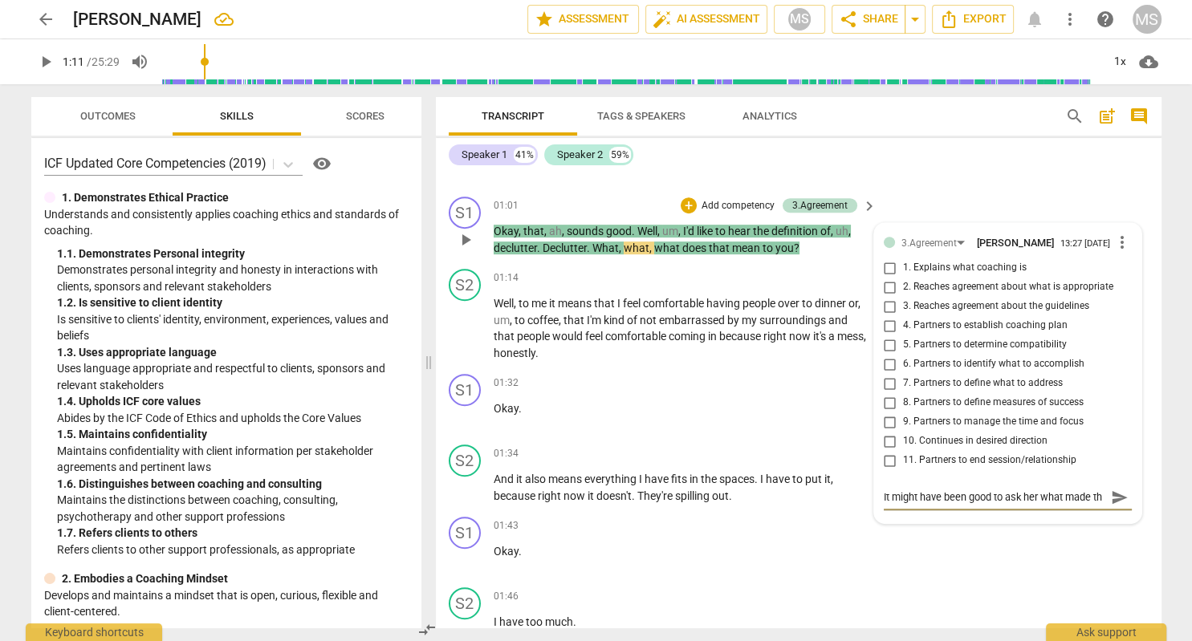
type textarea "It might have been good to ask her what made thi"
type textarea "It might have been good to ask her what made this"
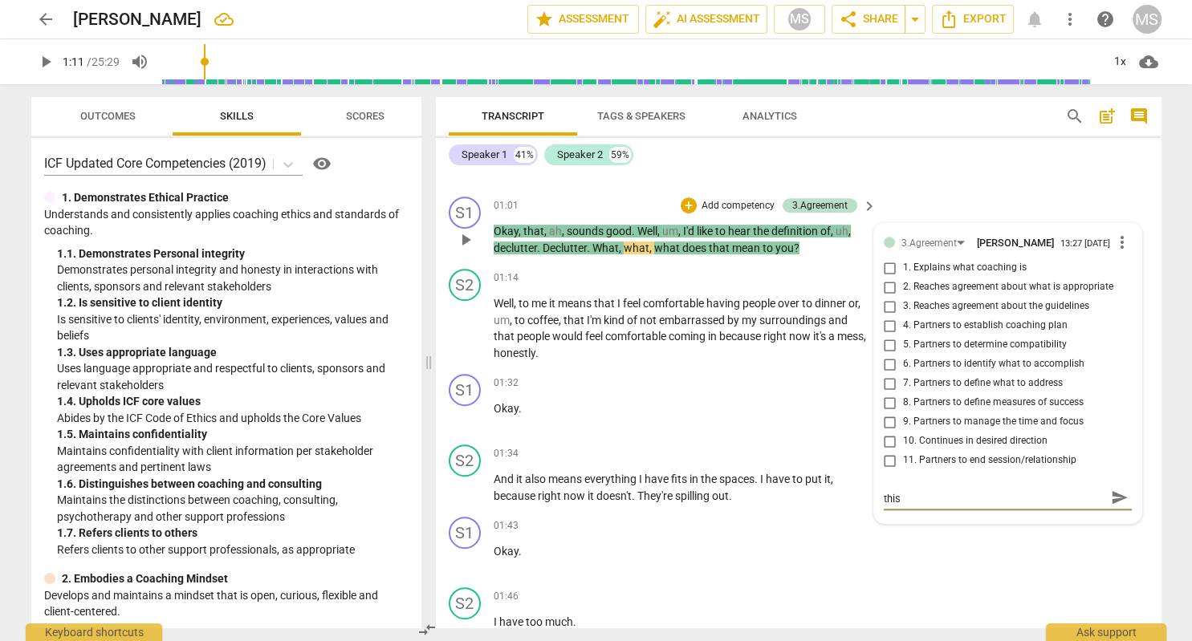
type textarea "It might have been good to ask her what made this"
type textarea "It might have been good to ask her what made this t"
type textarea "It might have been good to ask her what made this to"
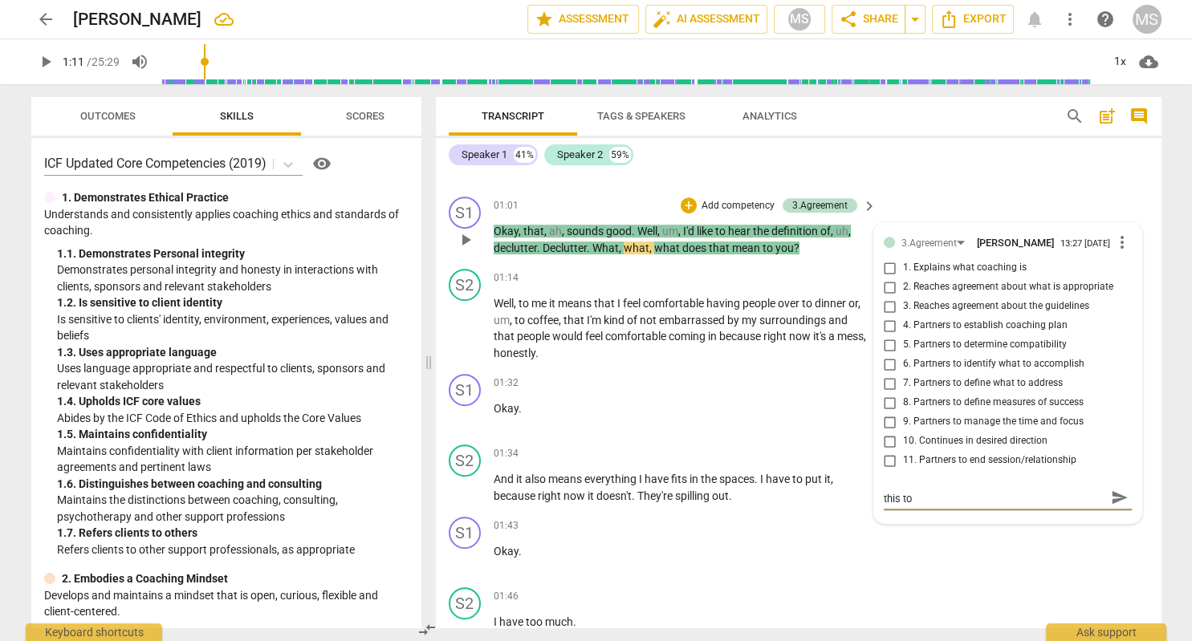
type textarea "It might have been good to ask her what made this top"
type textarea "It might have been good to ask her what made this topi"
type textarea "It might have been good to ask her what made this topic"
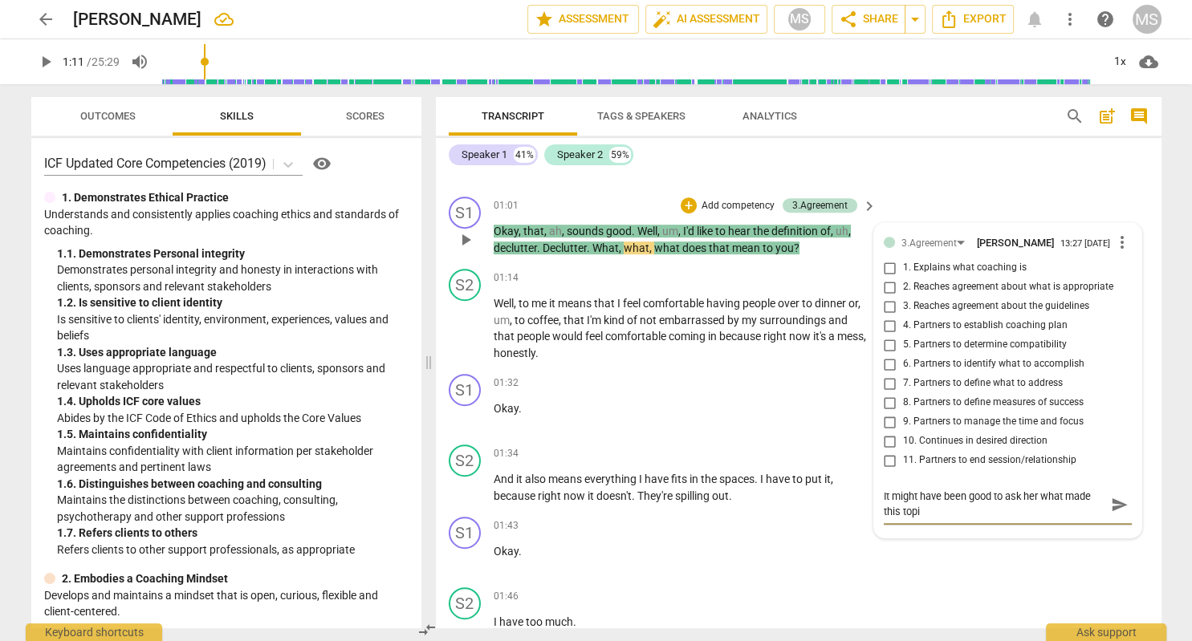
type textarea "It might have been good to ask her what made this topic"
type textarea "It might have been good to ask her what made this topic #"
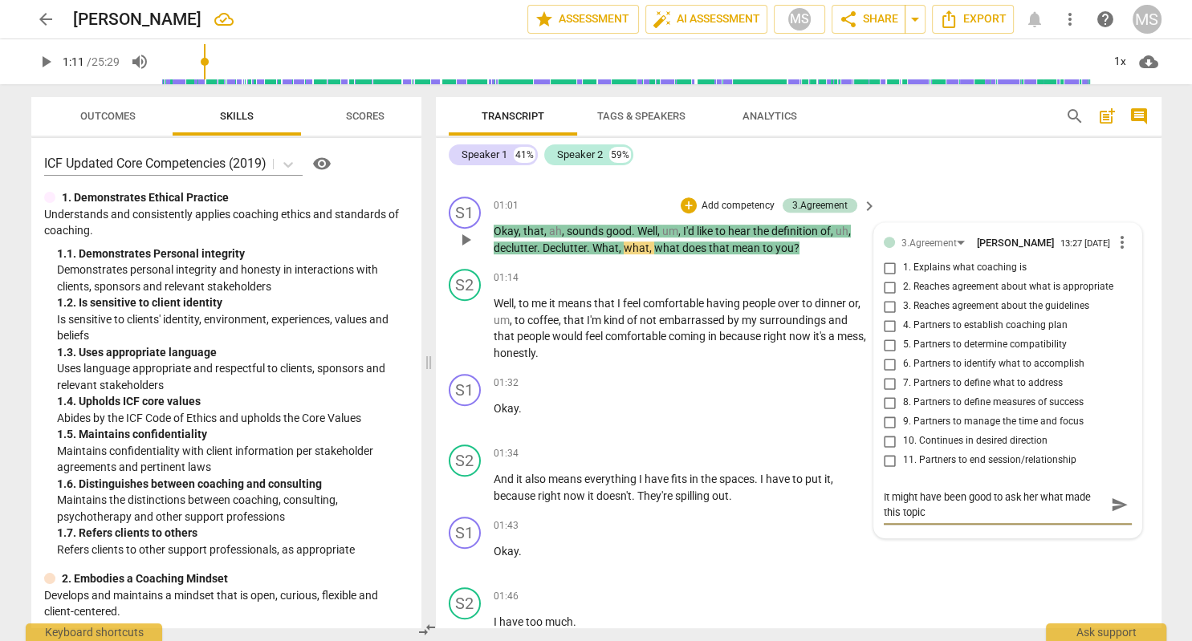
type textarea "It might have been good to ask her what made this topic #"
type textarea "It might have been good to ask her what made this topic #1"
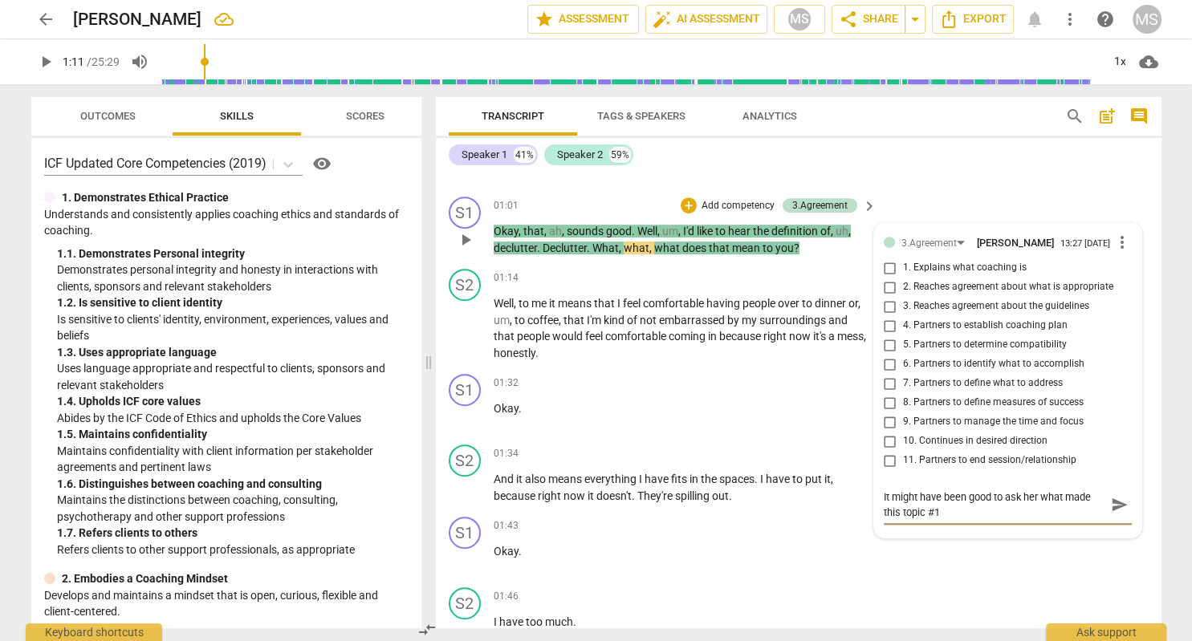
type textarea "It might have been good to ask her what made this topic #1 t"
type textarea "It might have been good to ask her what made this topic #1 to"
type textarea "It might have been good to ask her what made this topic #1 [PERSON_NAME]"
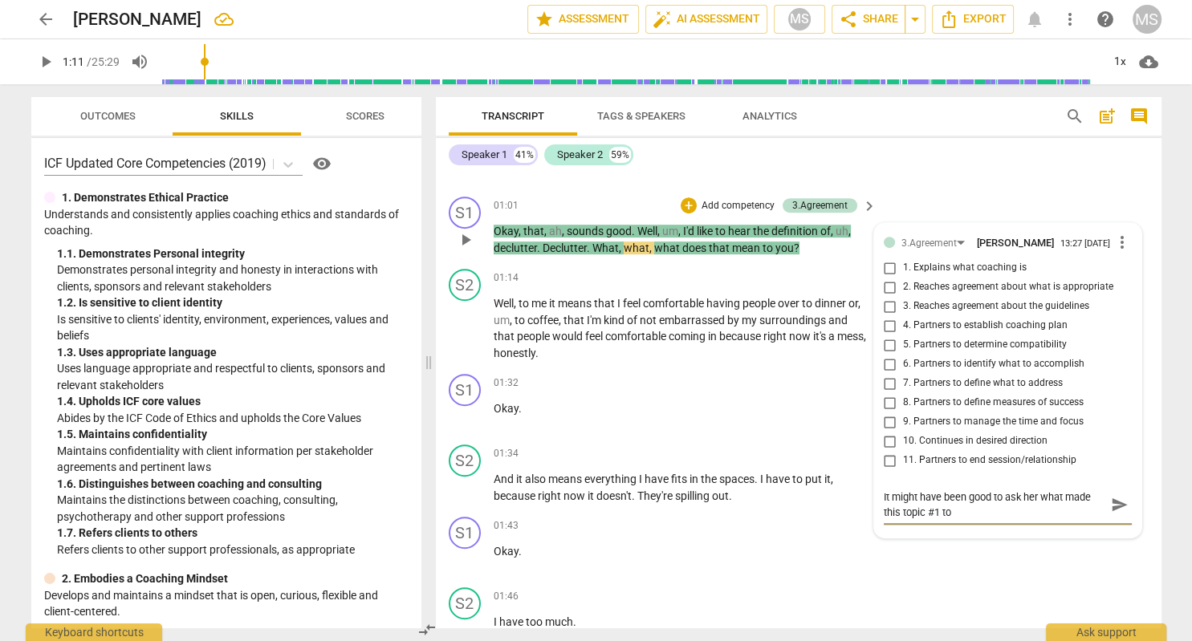
type textarea "It might have been good to ask her what made this topic #1 [PERSON_NAME]"
type textarea "It might have been good to ask her what made this topic #1 toda"
type textarea "It might have been good to ask her what made this topic #1 [DATE]"
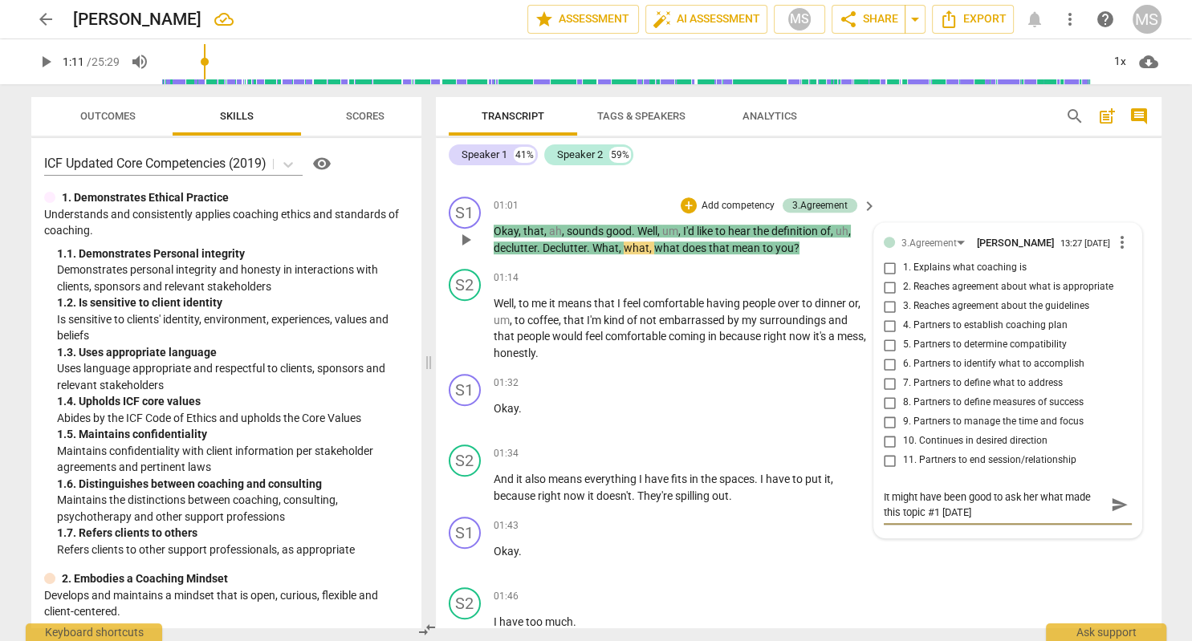
type textarea "It might have been good to ask her what made this topic #1 [DATE]."
click at [1124, 505] on span "send" at bounding box center [1120, 505] width 18 height 18
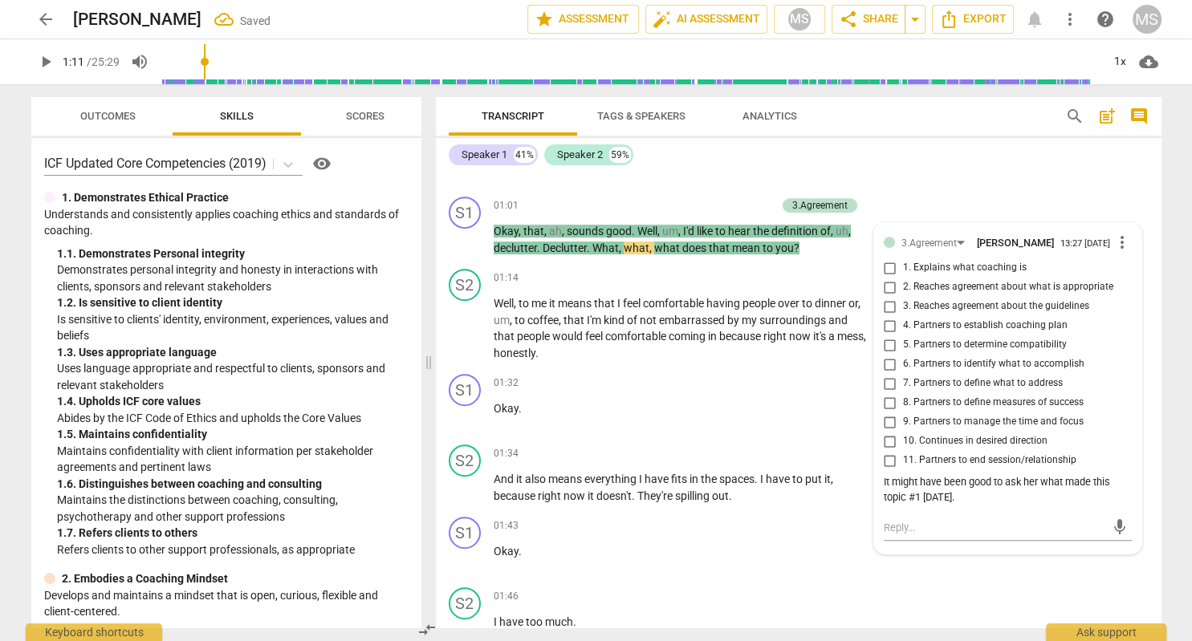
click at [45, 59] on span "play_arrow" at bounding box center [45, 61] width 19 height 19
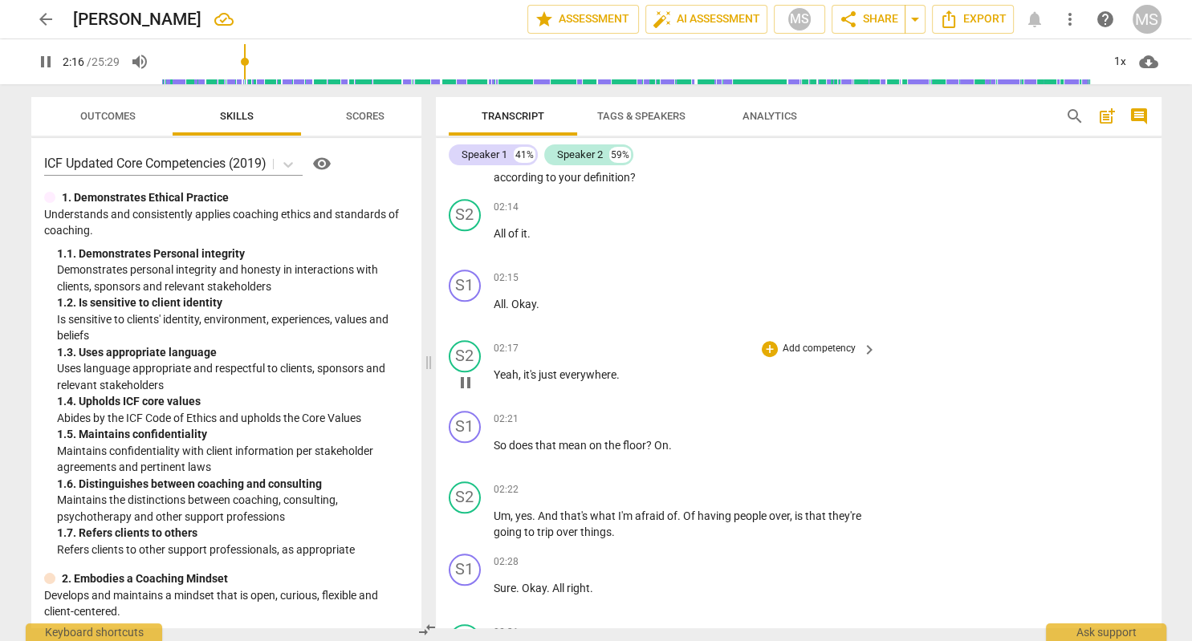
scroll to position [1543, 0]
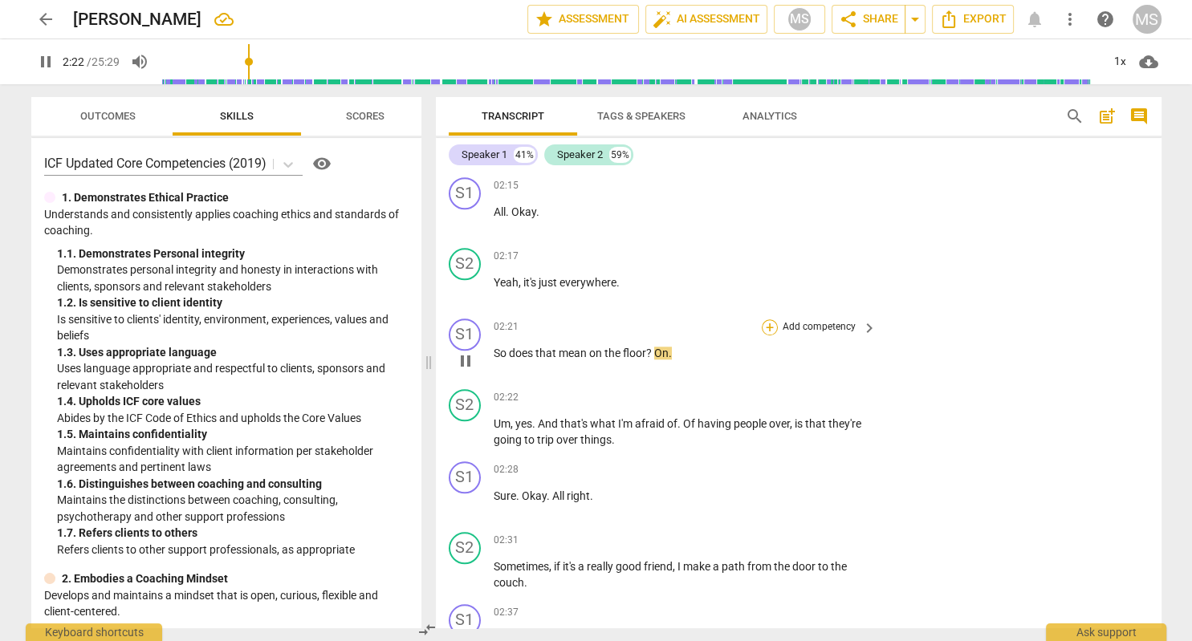
click at [770, 319] on div "+" at bounding box center [770, 327] width 16 height 16
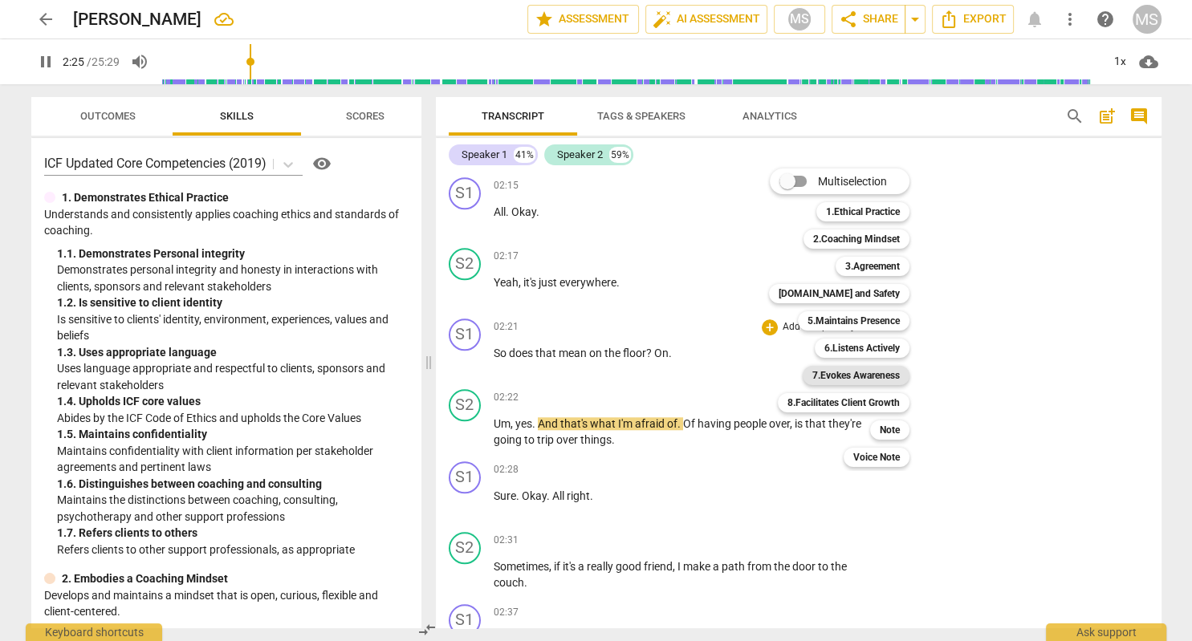
click at [872, 374] on b "7.Evokes Awareness" at bounding box center [855, 375] width 87 height 19
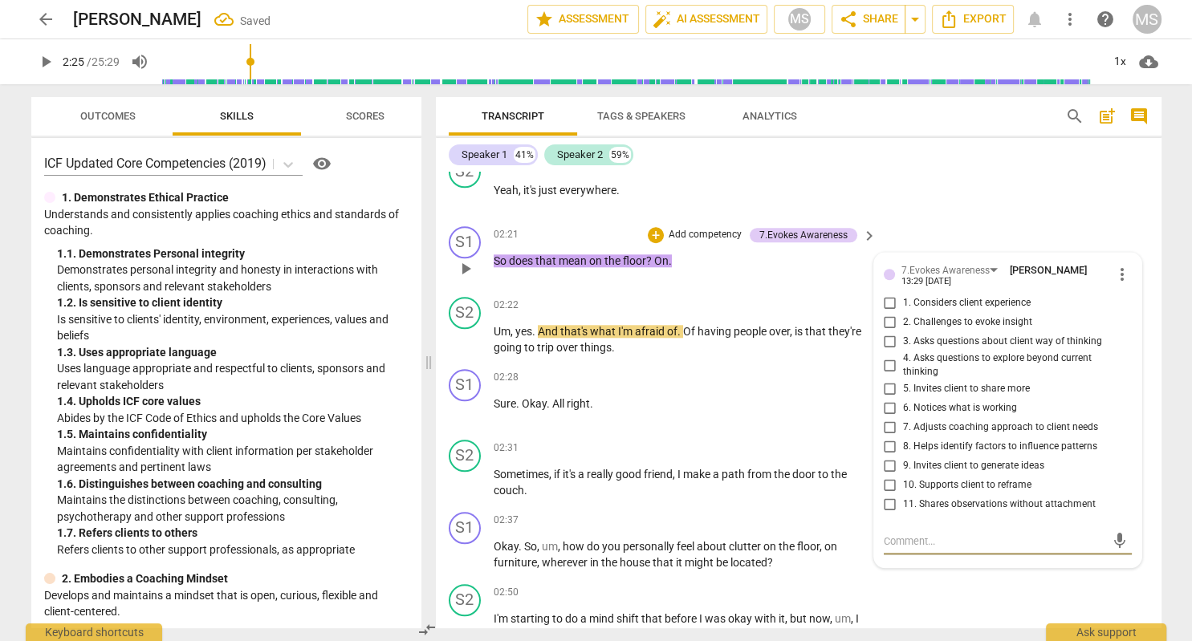
scroll to position [1636, 0]
click at [886, 315] on input "2. Challenges to evoke insight" at bounding box center [890, 322] width 26 height 19
click at [888, 332] on input "3. Asks questions about client way of thinking" at bounding box center [890, 341] width 26 height 19
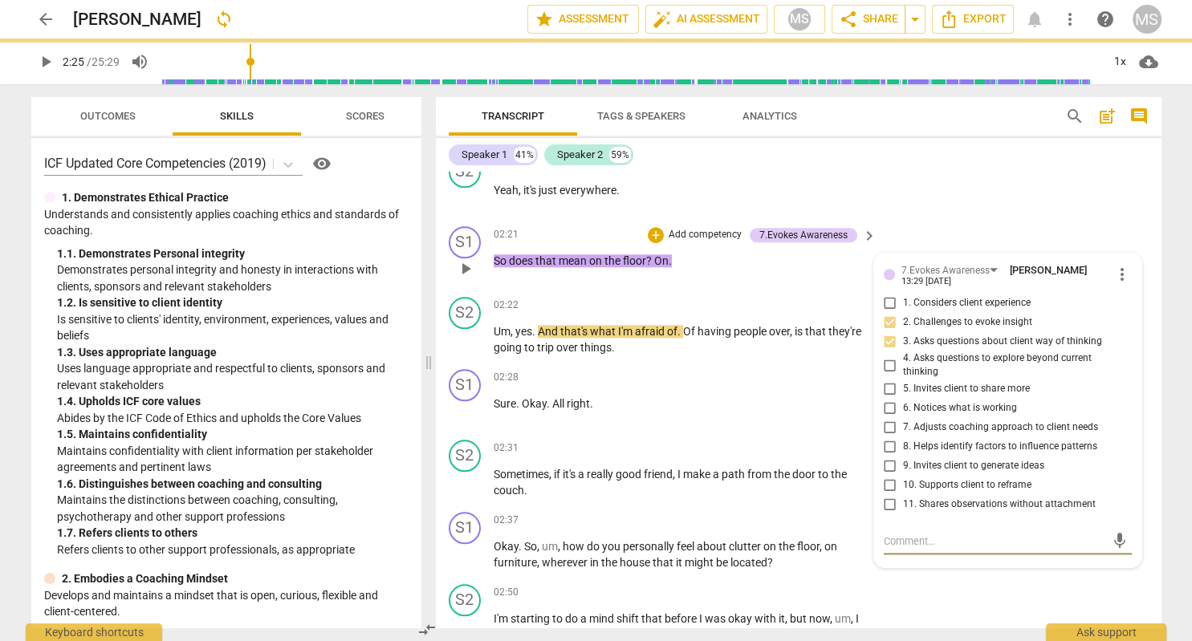
click at [895, 534] on textarea at bounding box center [995, 541] width 222 height 15
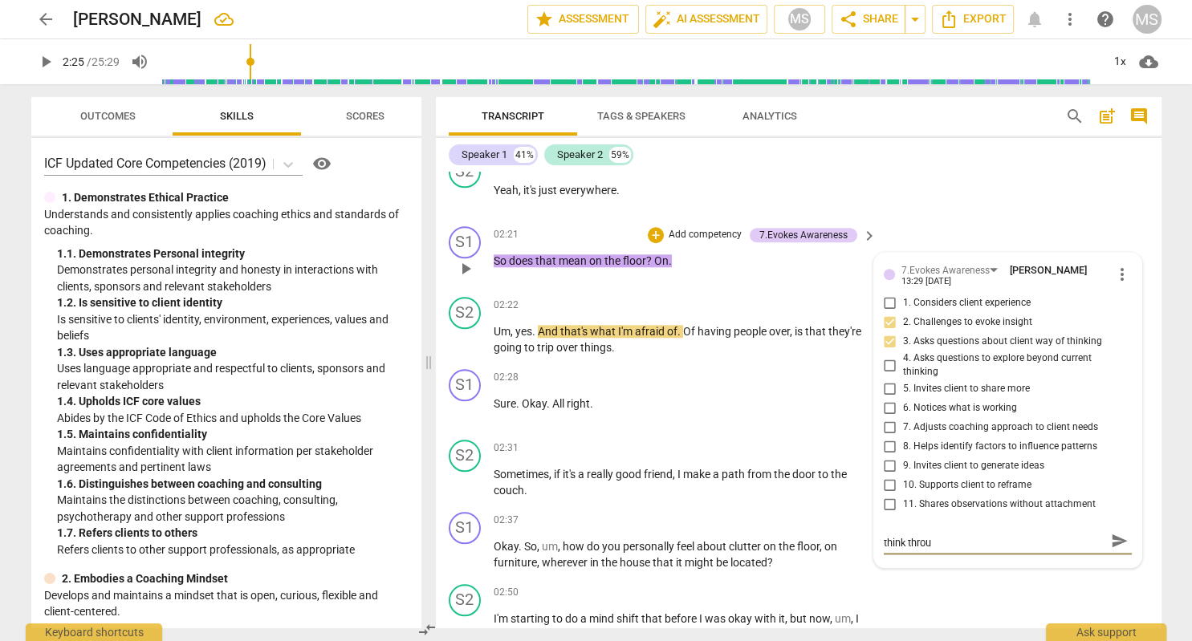
scroll to position [0, 0]
click at [891, 315] on input "2. Challenges to evoke insight" at bounding box center [890, 322] width 26 height 19
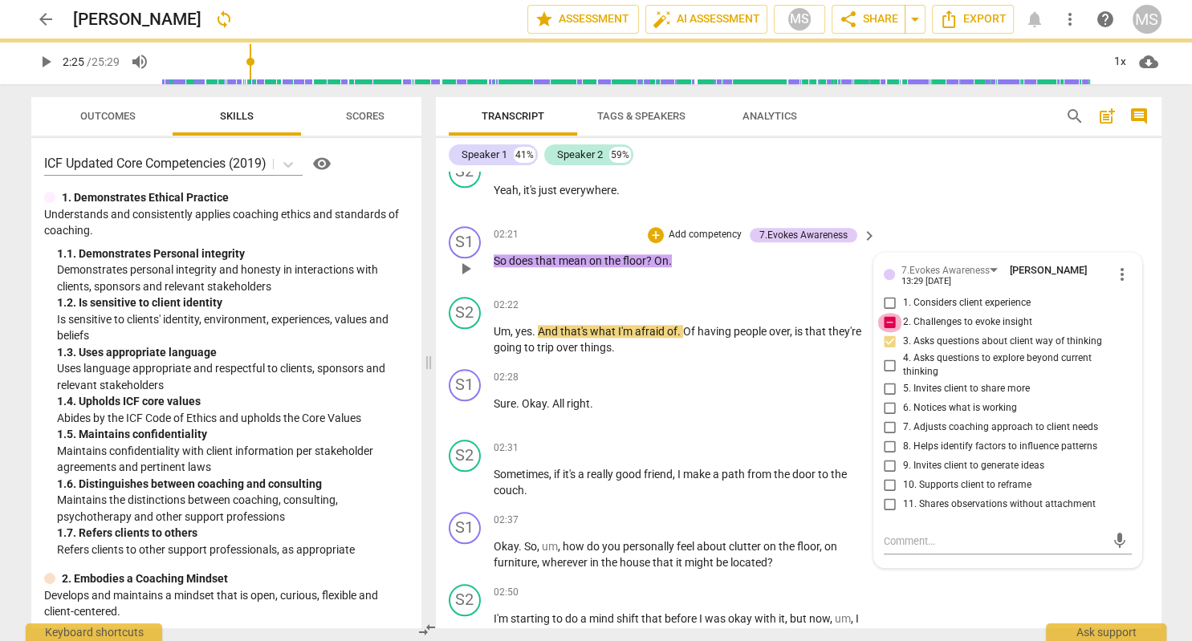
click at [891, 315] on input "2. Challenges to evoke insight" at bounding box center [890, 322] width 26 height 19
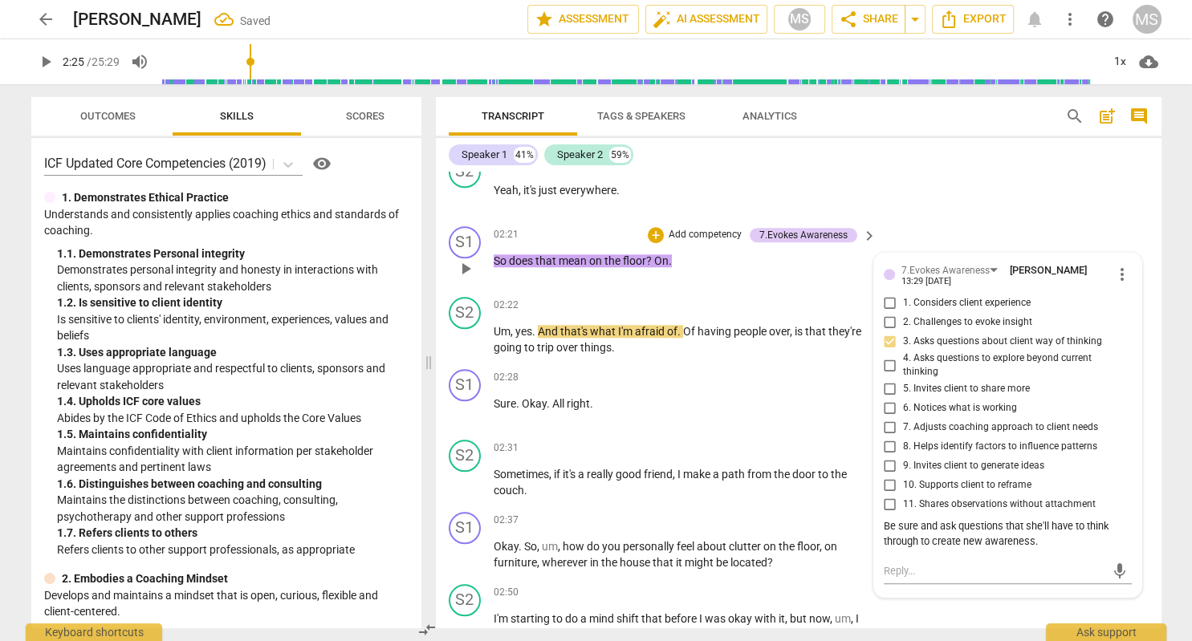
click at [891, 313] on input "2. Challenges to evoke insight" at bounding box center [890, 322] width 26 height 19
click at [892, 332] on input "3. Asks questions about client way of thinking" at bounding box center [890, 341] width 26 height 19
click at [890, 333] on input "3. Asks questions about client way of thinking" at bounding box center [890, 341] width 26 height 19
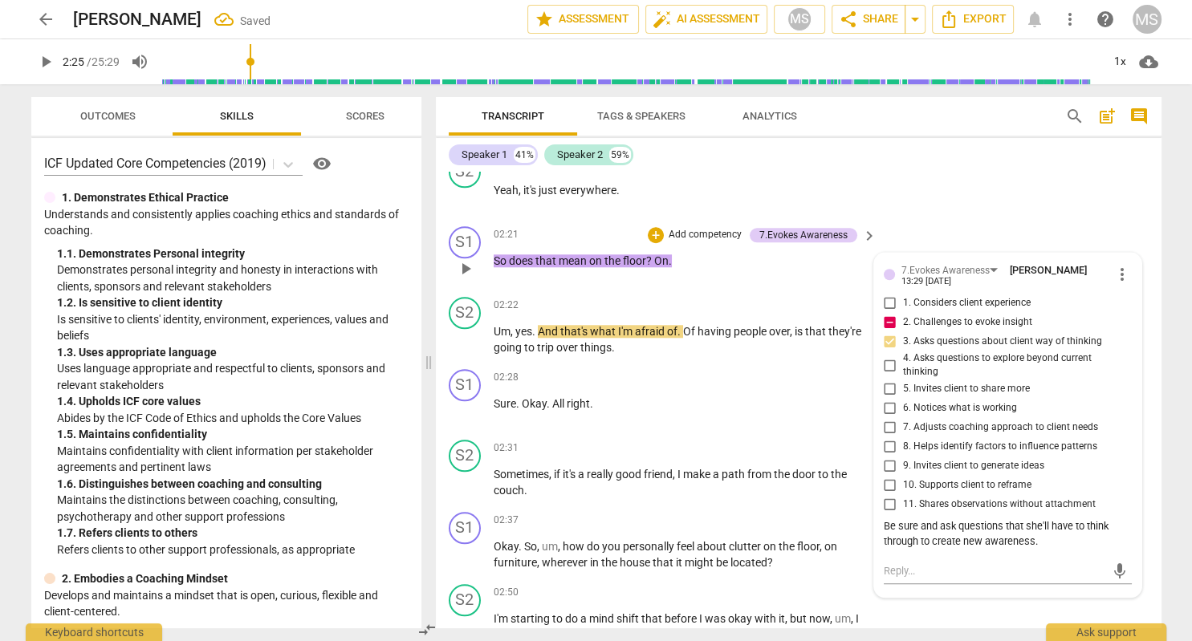
click at [890, 334] on input "3. Asks questions about client way of thinking" at bounding box center [890, 341] width 26 height 19
click at [47, 60] on span "play_arrow" at bounding box center [45, 61] width 19 height 19
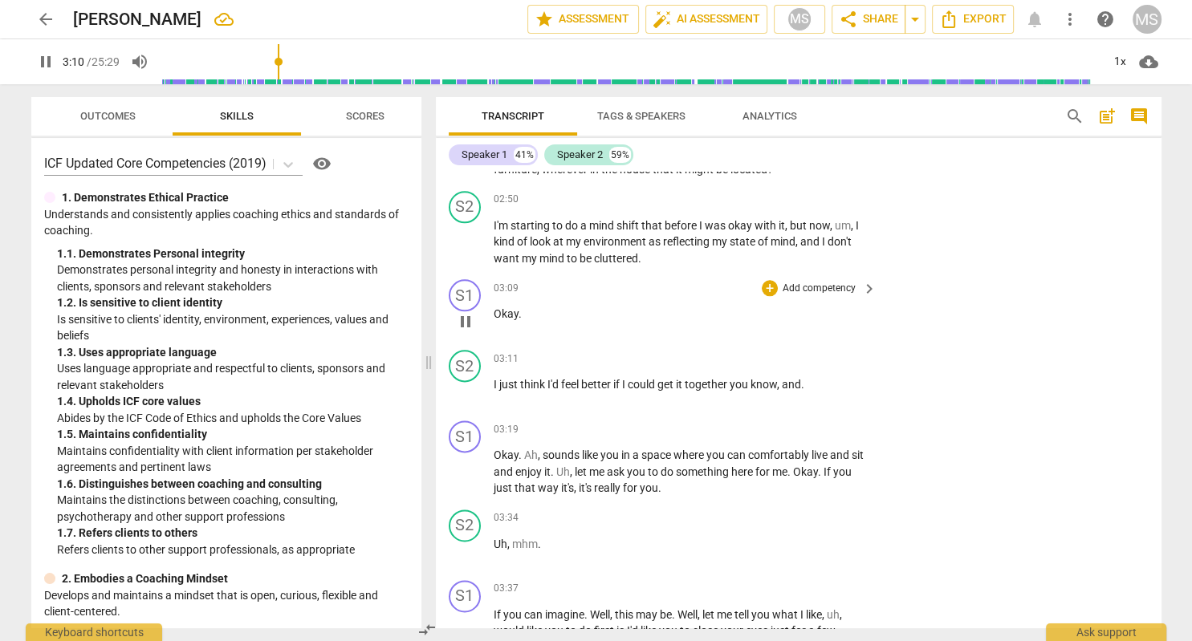
scroll to position [1913, 0]
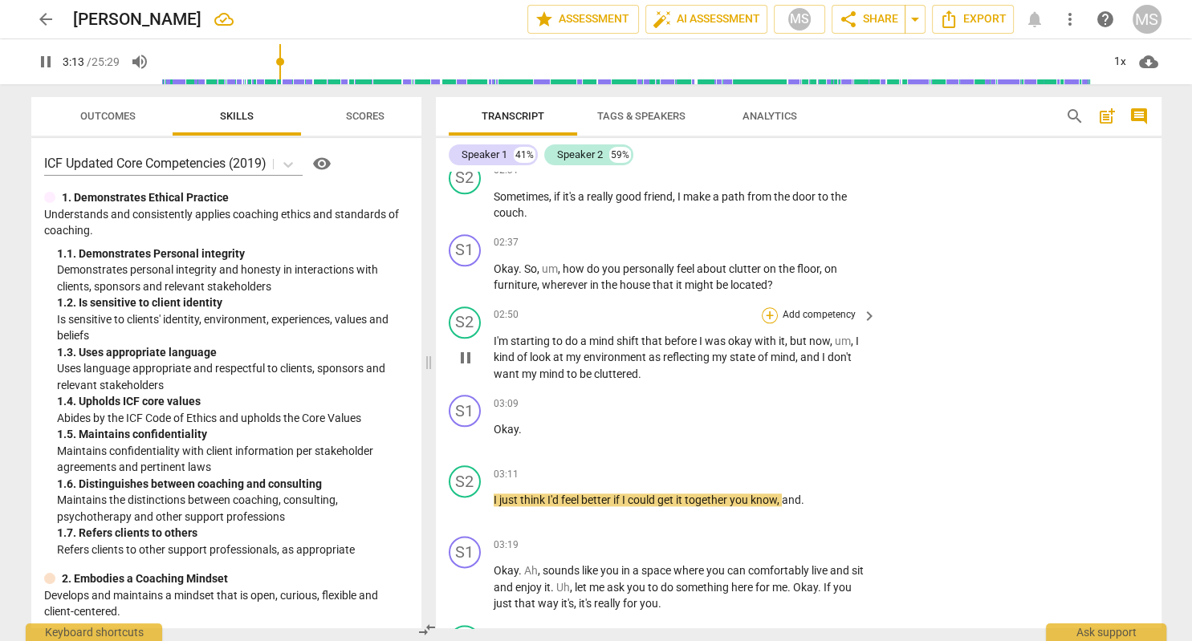
click at [770, 307] on div "+" at bounding box center [770, 315] width 16 height 16
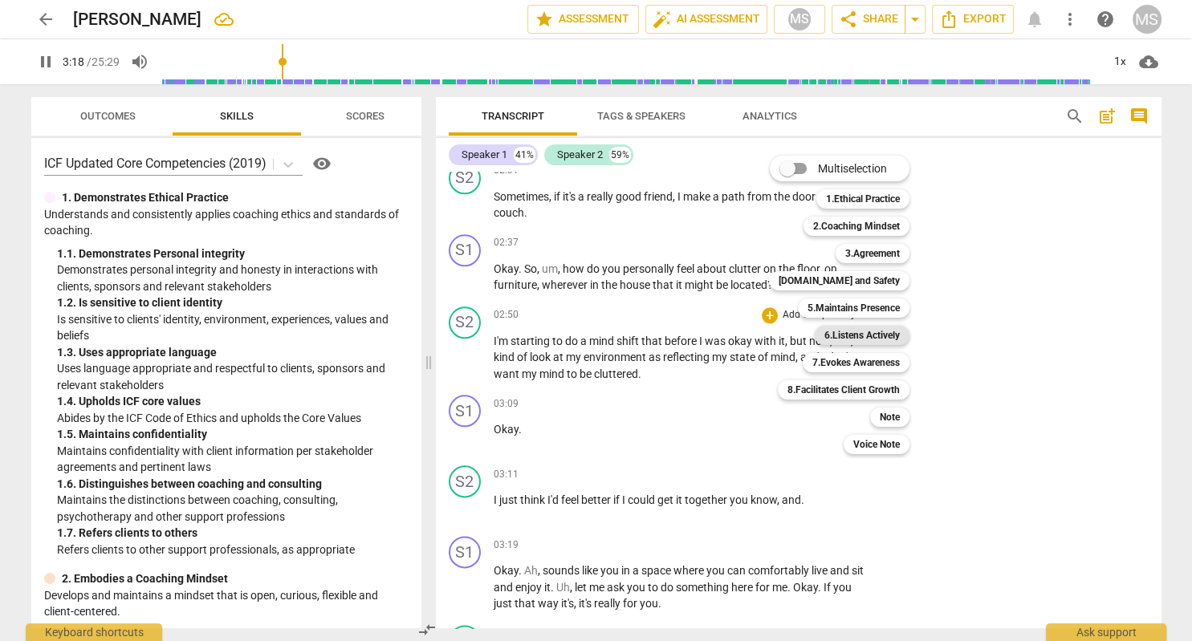
click at [880, 335] on b "6.Listens Actively" at bounding box center [861, 335] width 75 height 19
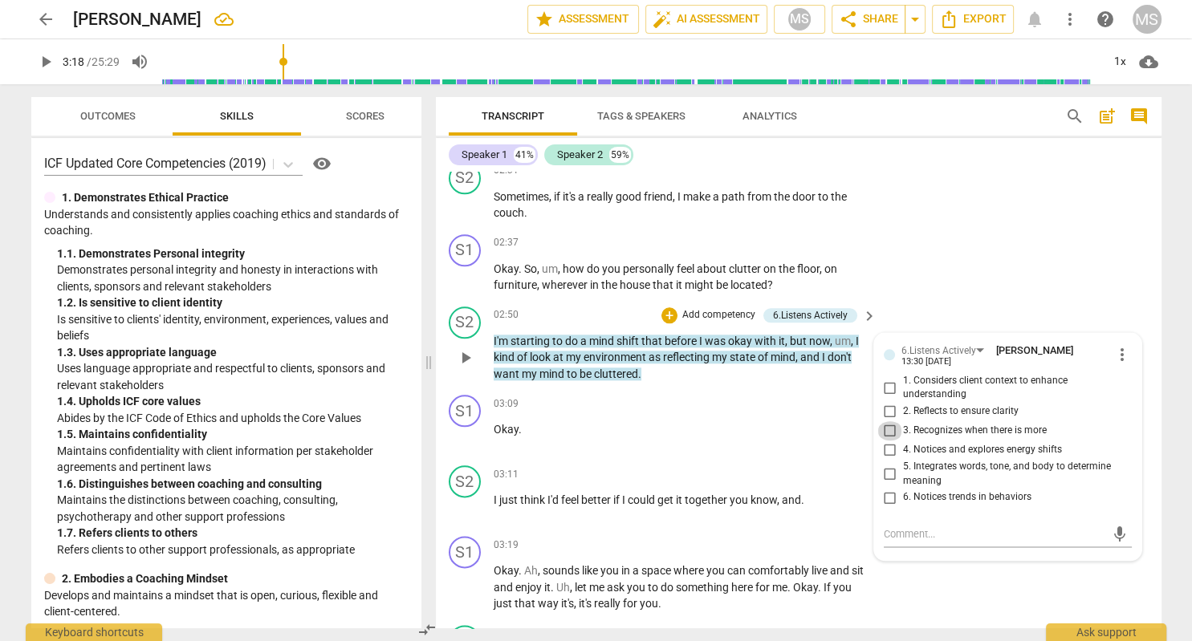
click at [890, 421] on input "3. Recognizes when there is more" at bounding box center [890, 430] width 26 height 19
click at [913, 526] on textarea at bounding box center [995, 533] width 222 height 15
click at [1119, 541] on span "send" at bounding box center [1120, 550] width 18 height 18
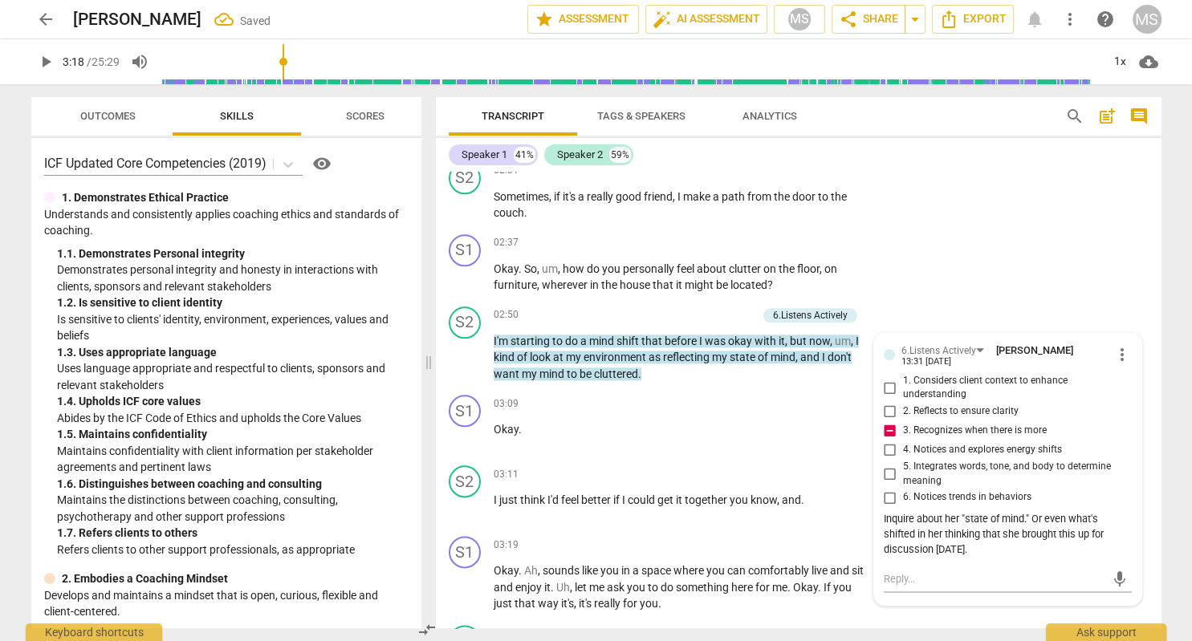
click at [45, 66] on span "play_arrow" at bounding box center [45, 61] width 19 height 19
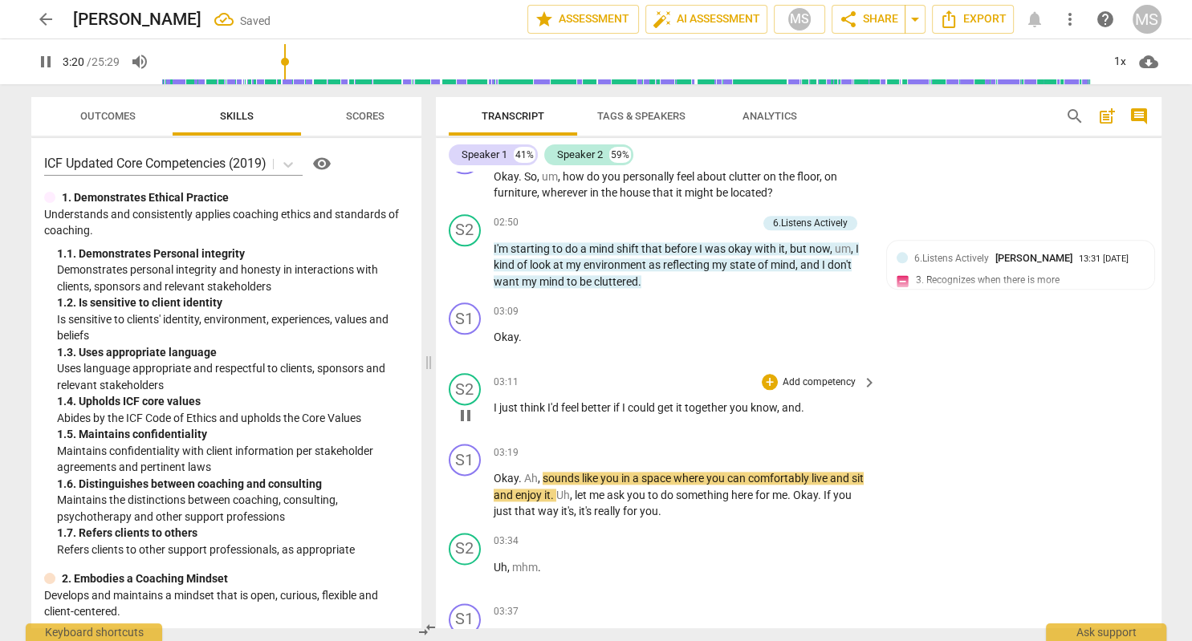
scroll to position [2098, 0]
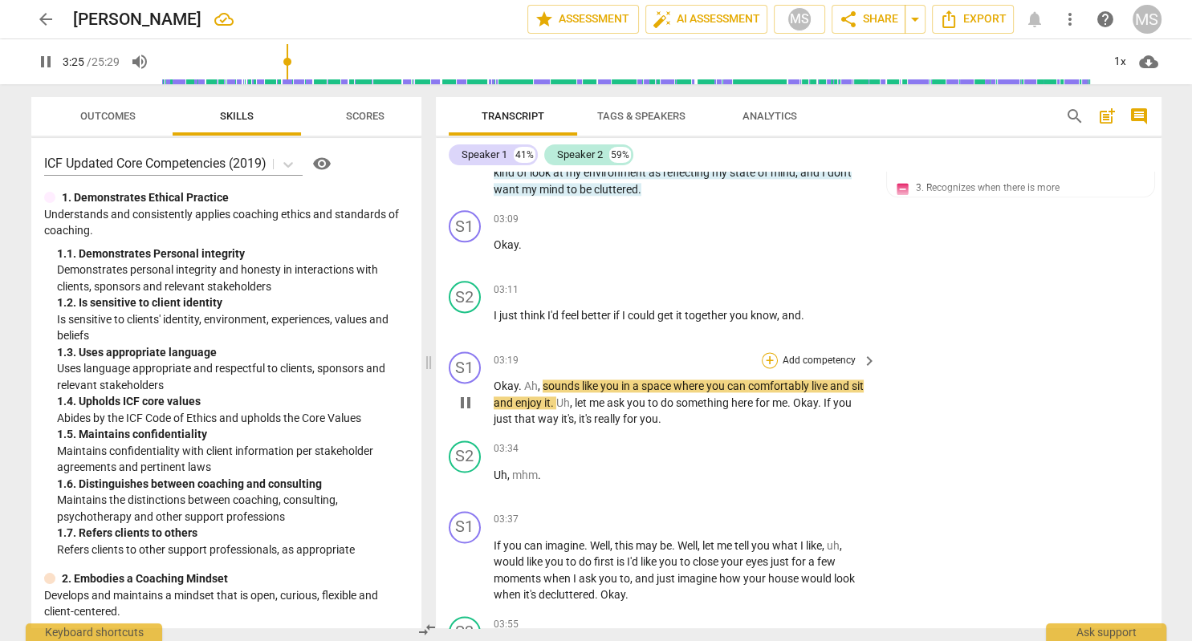
click at [770, 352] on div "+" at bounding box center [770, 360] width 16 height 16
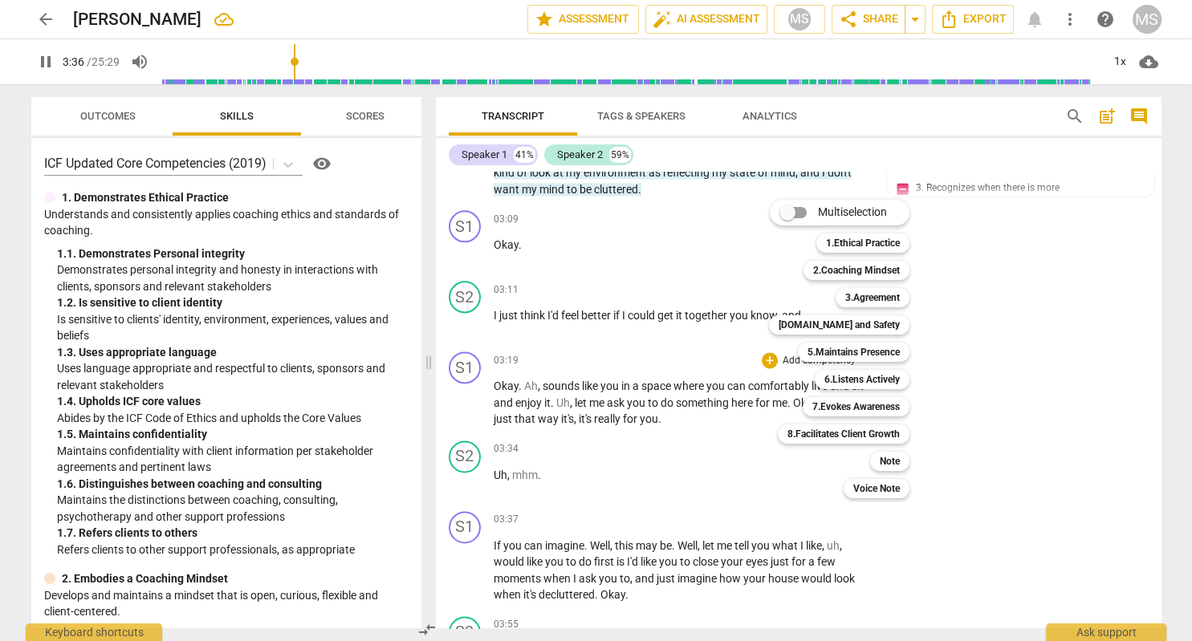
click at [49, 66] on div at bounding box center [596, 320] width 1192 height 641
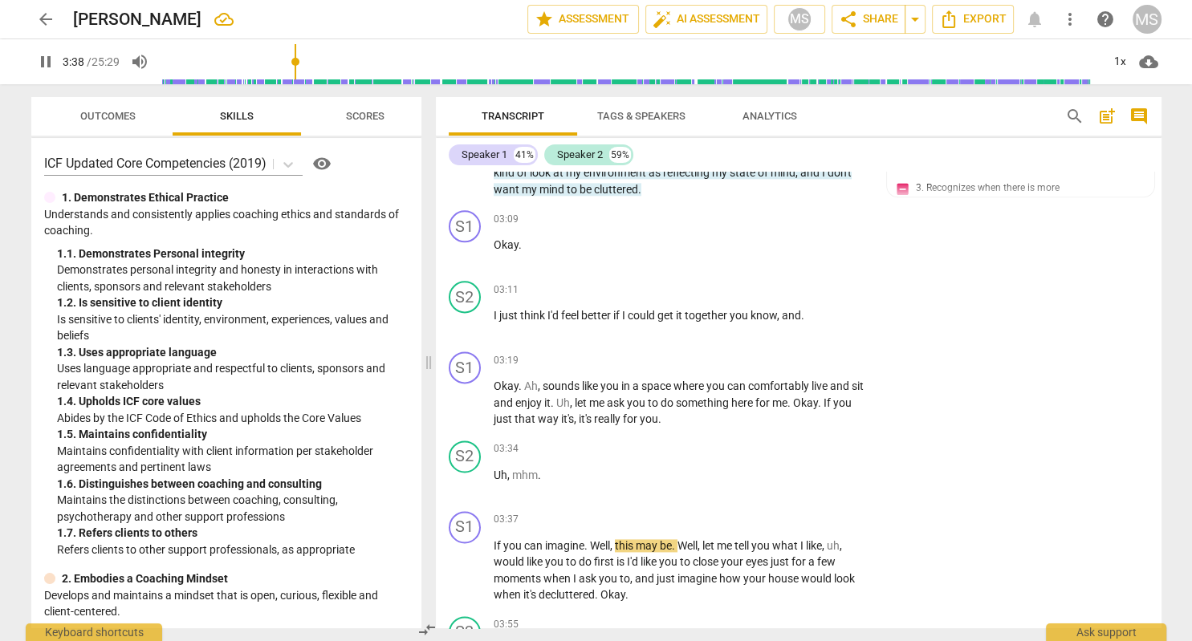
click at [49, 66] on span "pause" at bounding box center [45, 61] width 19 height 19
click at [49, 66] on span "play_arrow" at bounding box center [45, 61] width 19 height 19
click at [49, 66] on span "pause" at bounding box center [45, 61] width 19 height 19
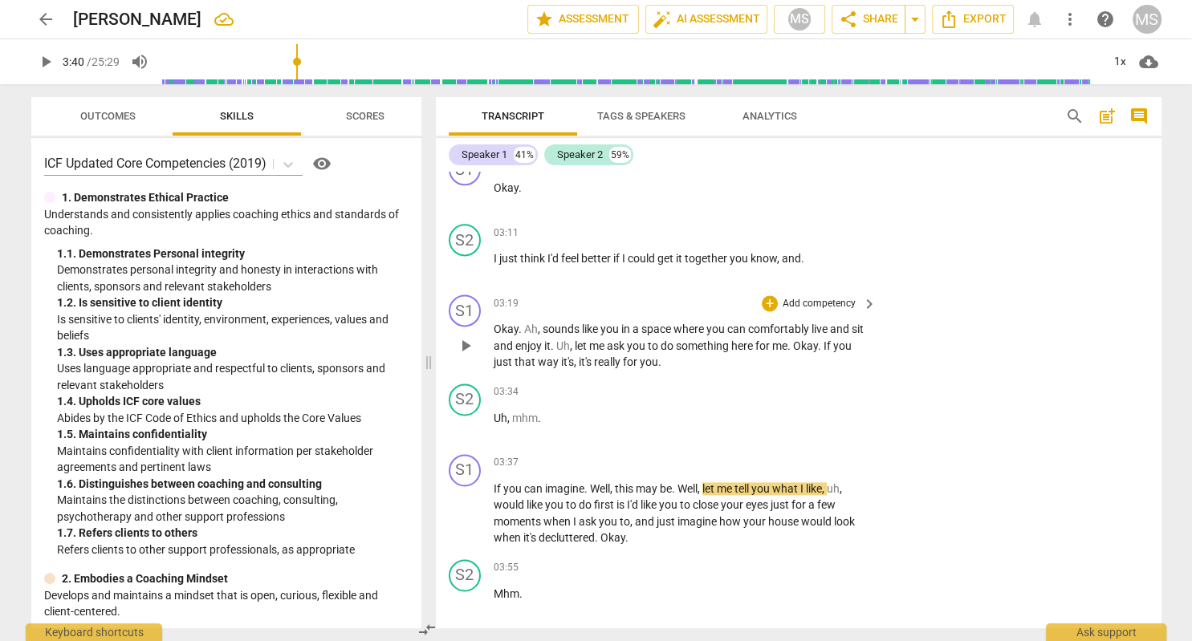
scroll to position [2191, 0]
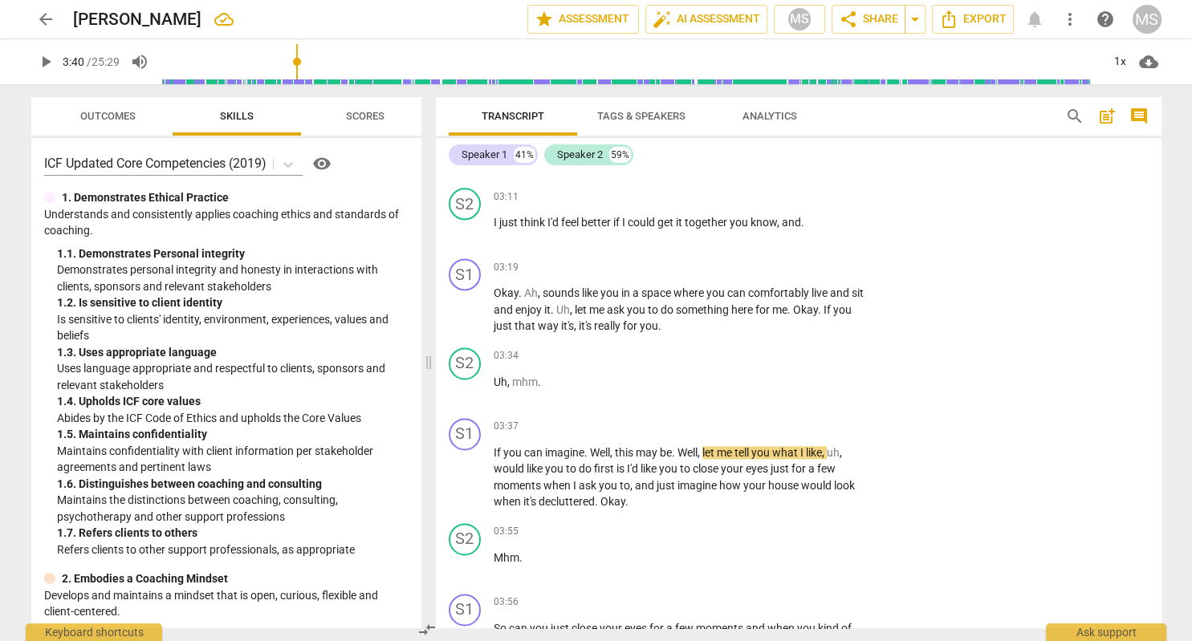
click at [43, 63] on span "play_arrow" at bounding box center [45, 61] width 19 height 19
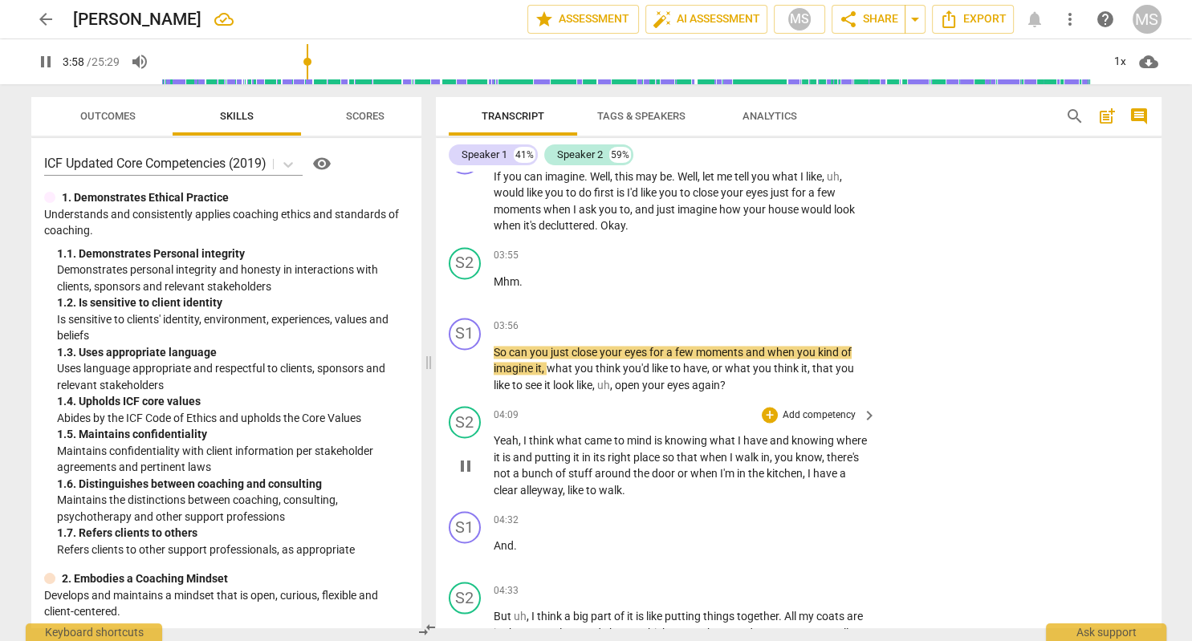
scroll to position [2468, 0]
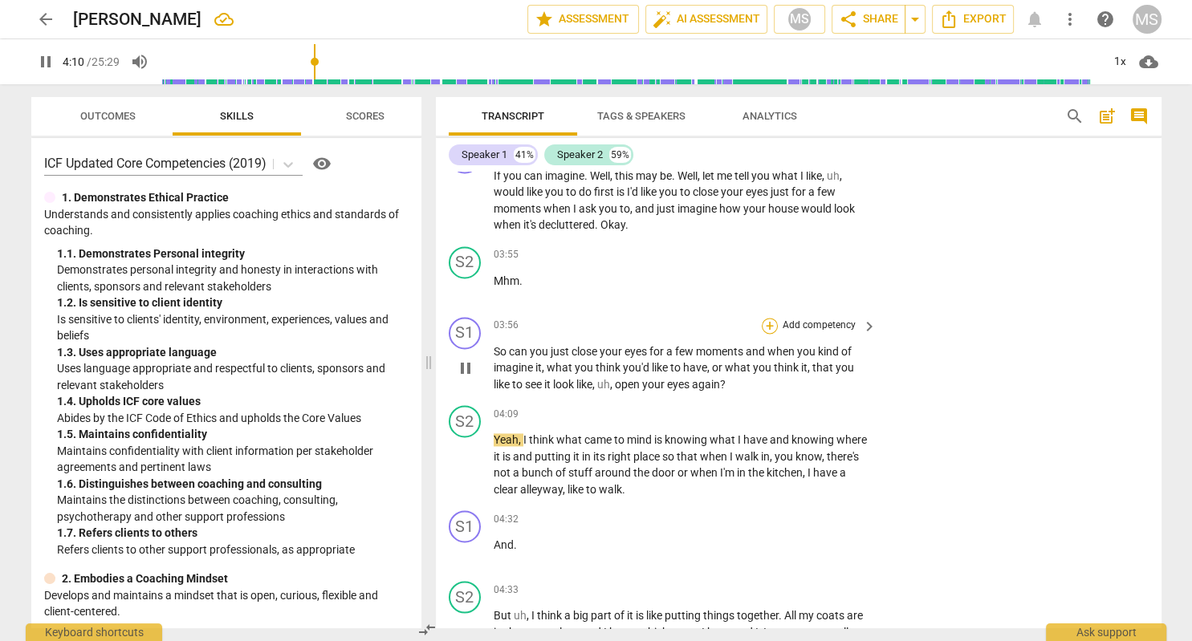
click at [767, 318] on div "+" at bounding box center [770, 326] width 16 height 16
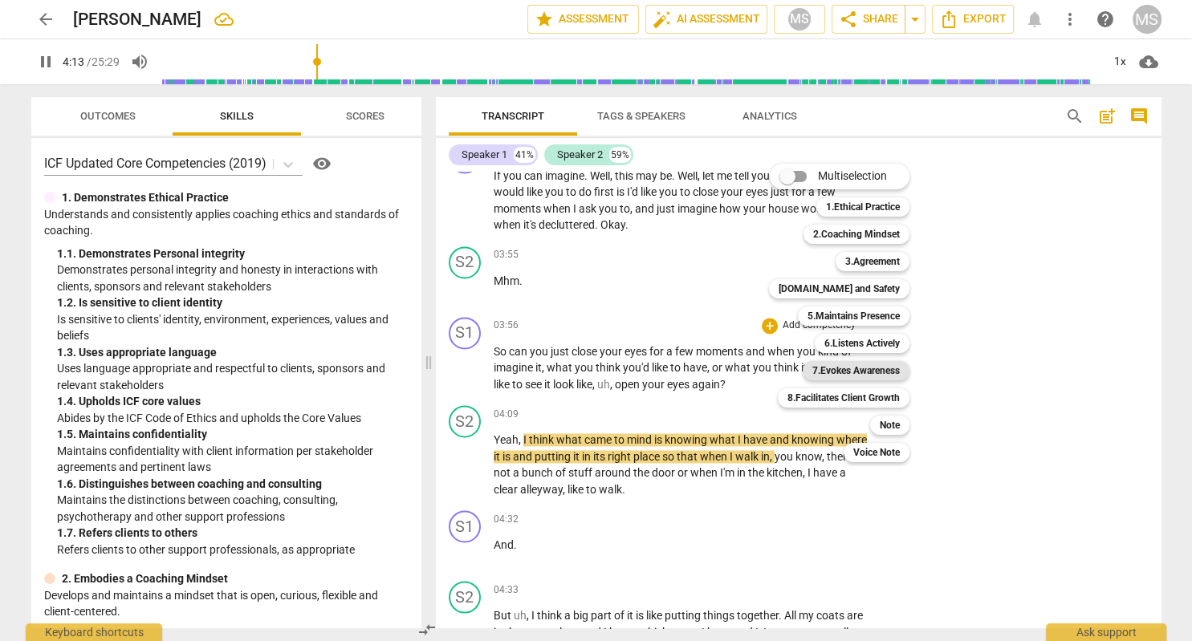
click at [881, 373] on b "7.Evokes Awareness" at bounding box center [855, 370] width 87 height 19
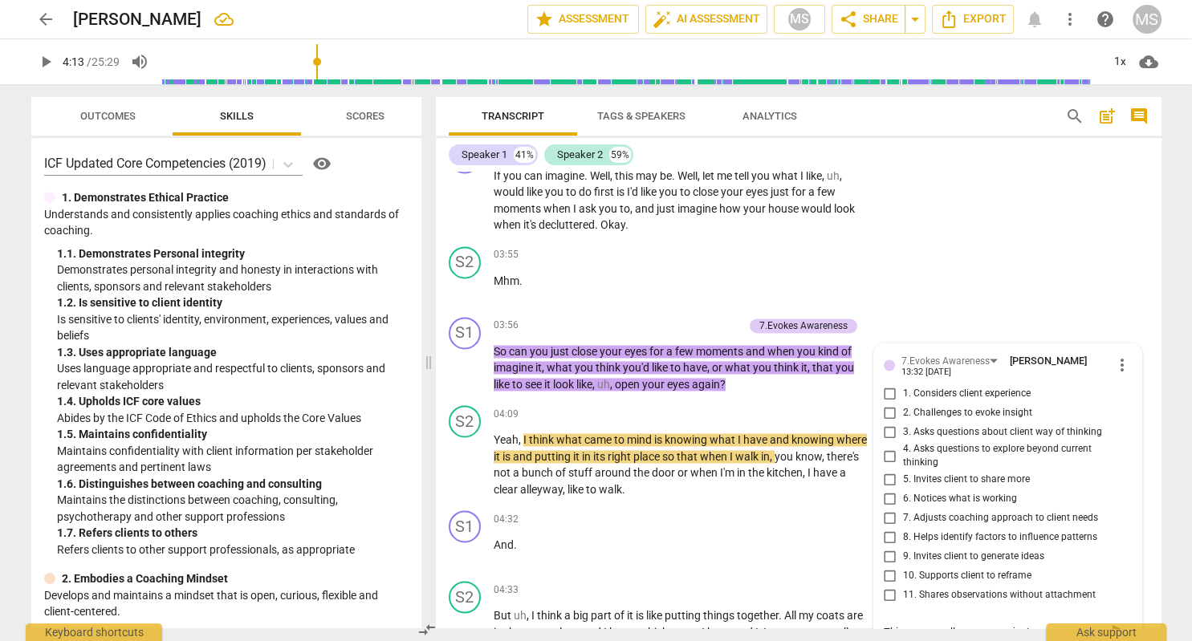
click at [47, 63] on span "play_arrow" at bounding box center [45, 61] width 19 height 19
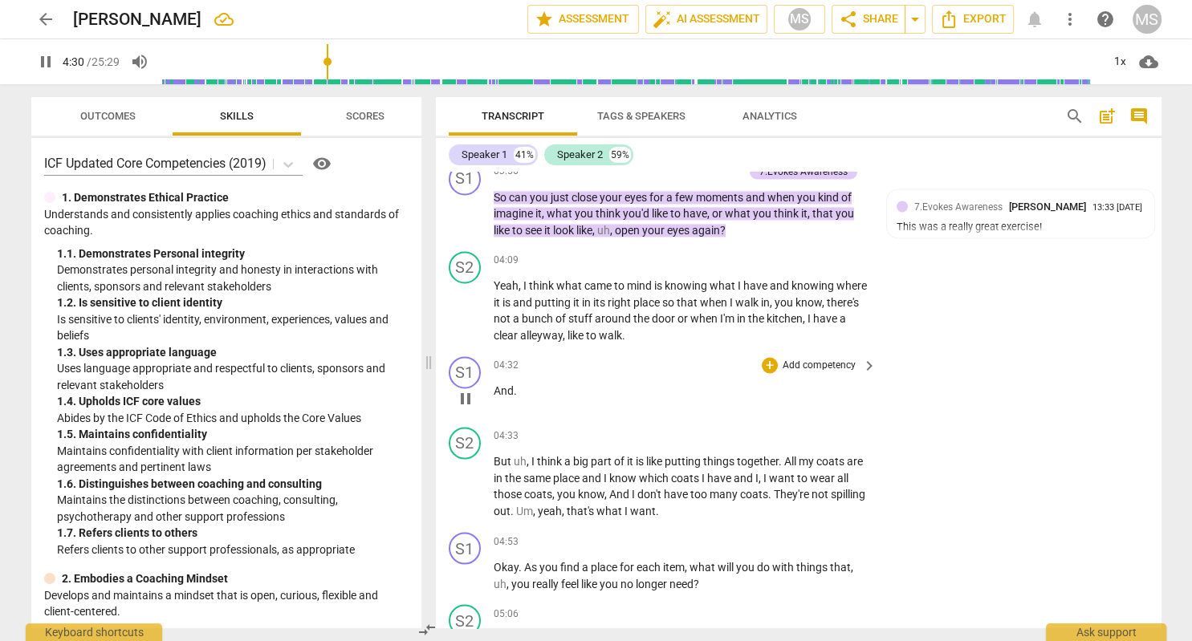
scroll to position [2653, 0]
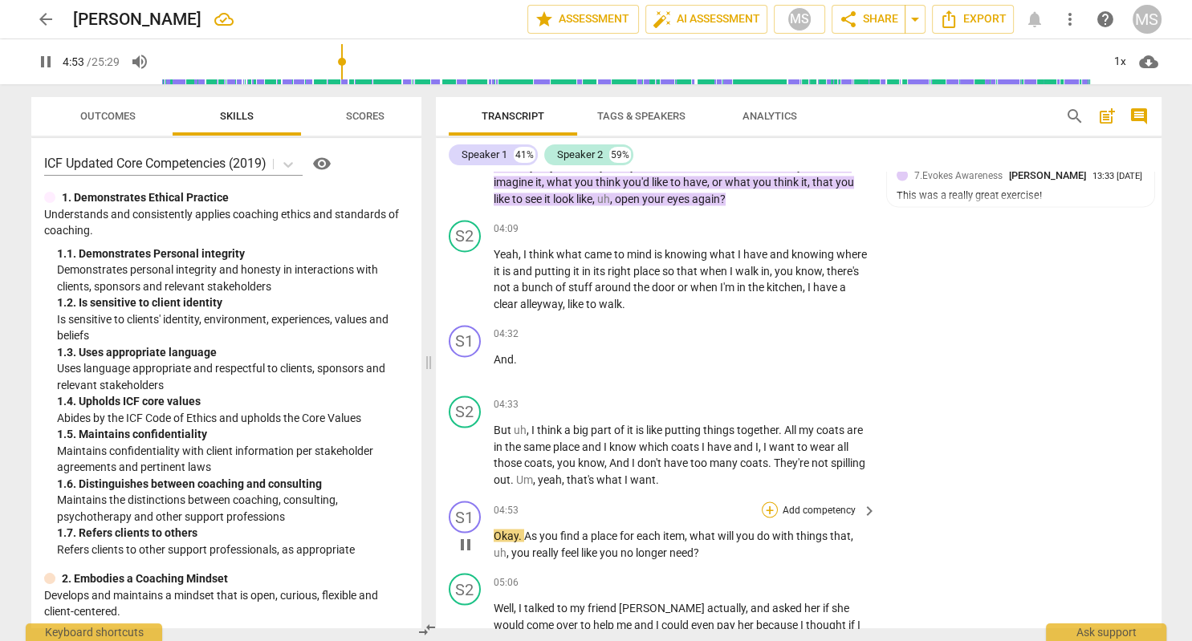
click at [769, 502] on div "+" at bounding box center [770, 510] width 16 height 16
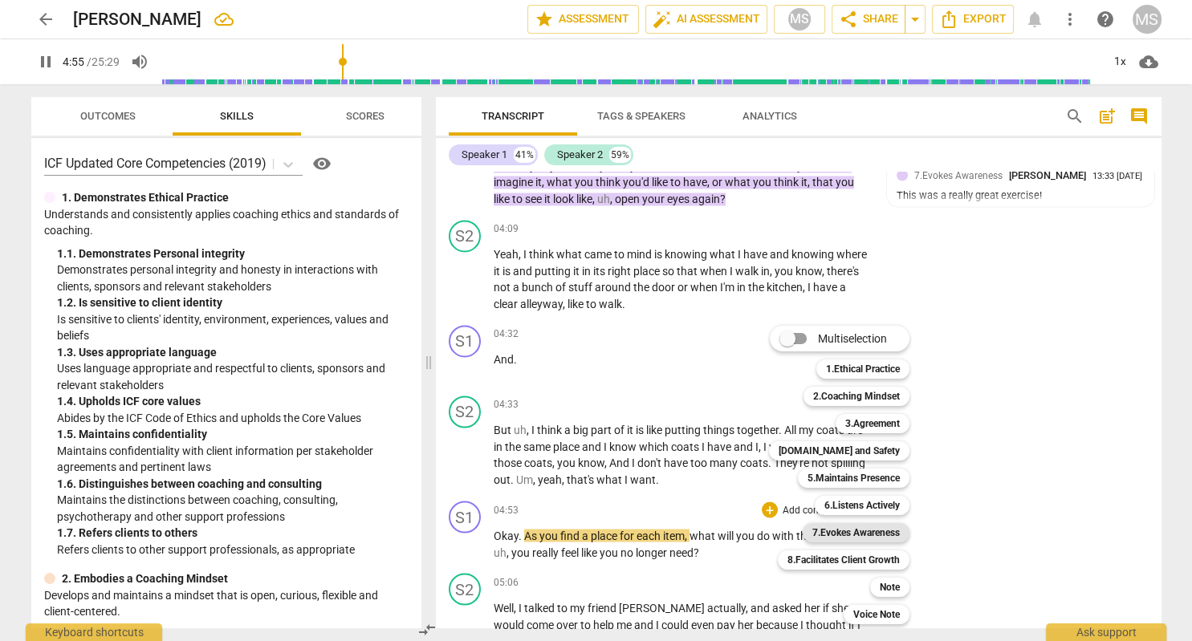
click at [880, 531] on b "7.Evokes Awareness" at bounding box center [855, 532] width 87 height 19
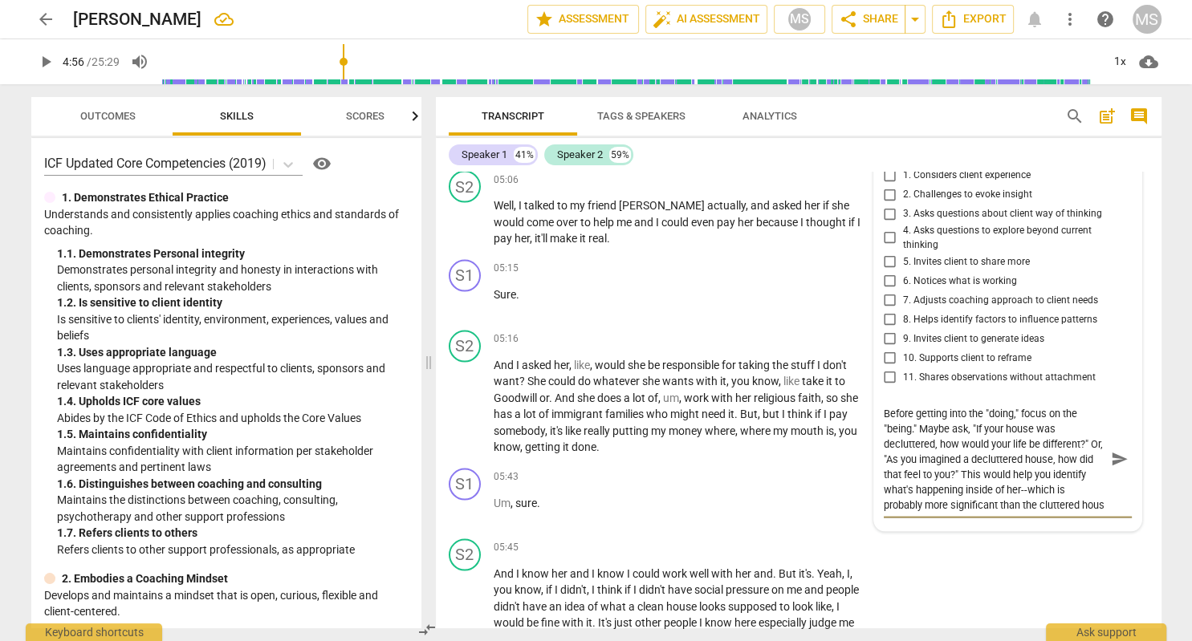
scroll to position [14, 0]
click at [1112, 450] on span "send" at bounding box center [1120, 459] width 18 height 18
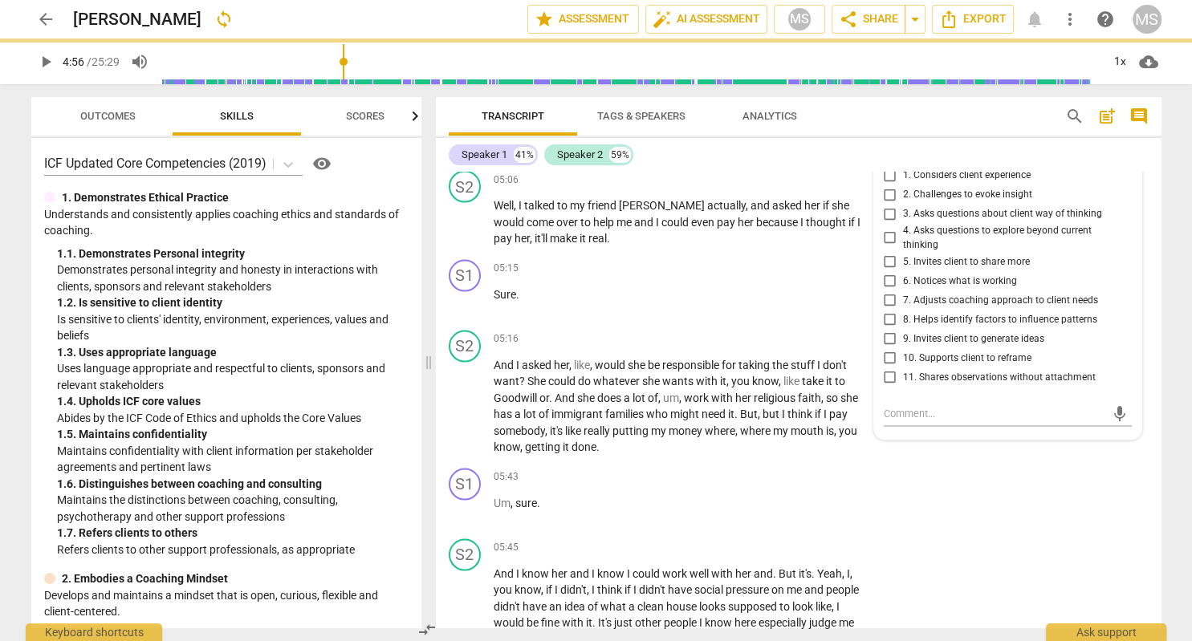
scroll to position [0, 0]
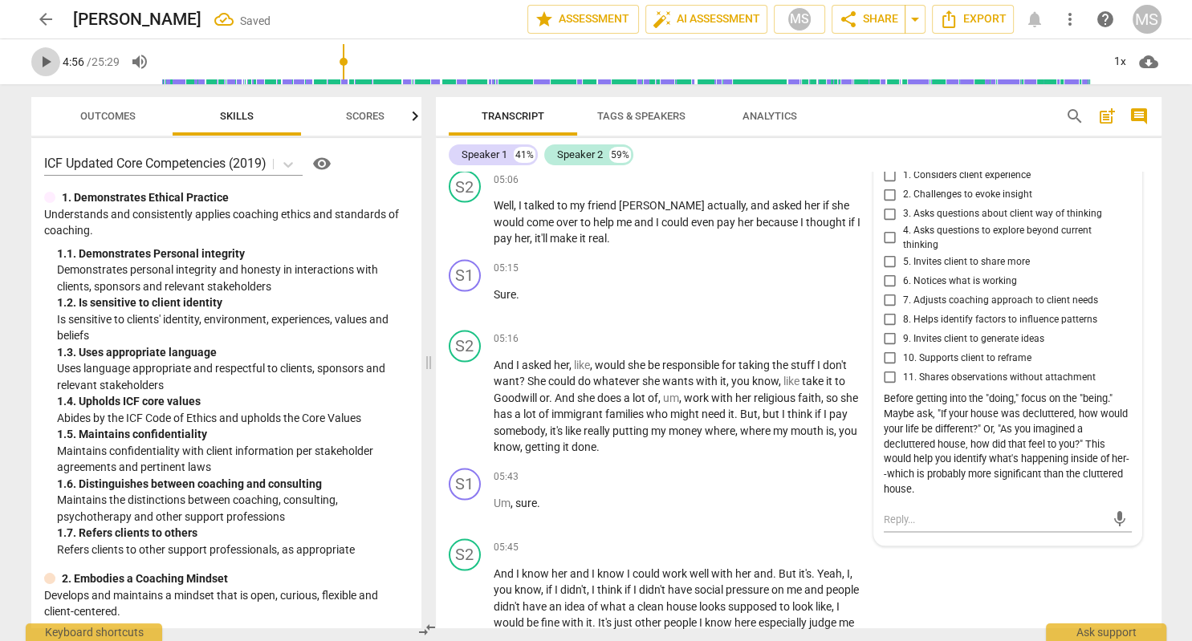
click at [50, 64] on span "play_arrow" at bounding box center [45, 61] width 19 height 19
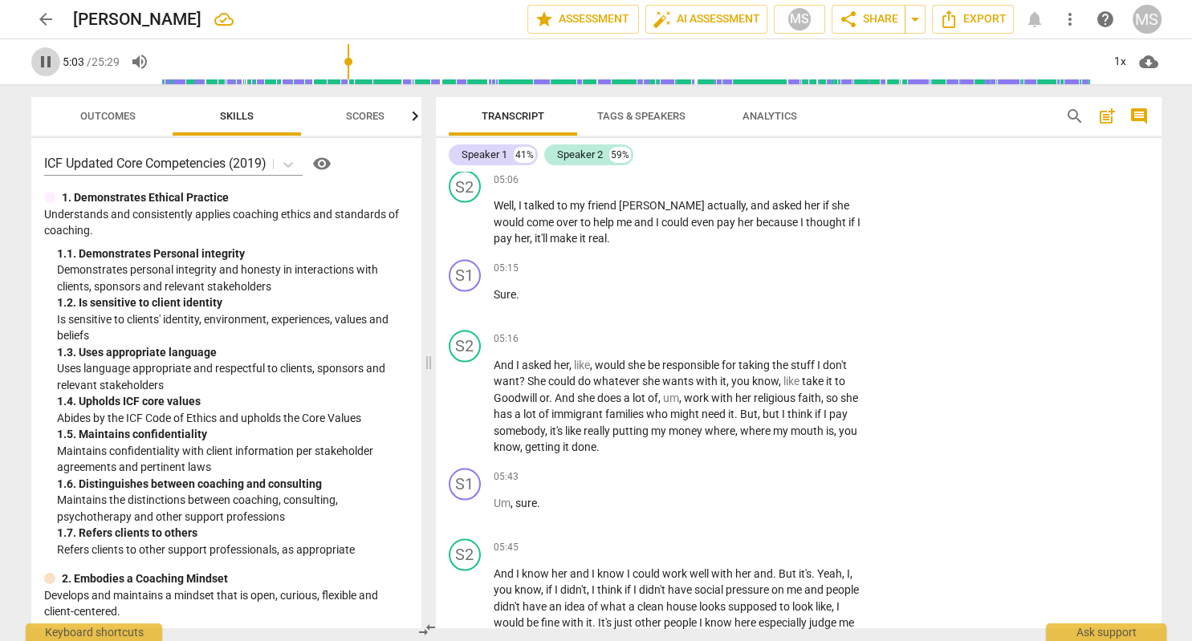
click at [43, 66] on span "pause" at bounding box center [45, 61] width 19 height 19
click at [40, 64] on span "play_arrow" at bounding box center [45, 61] width 19 height 19
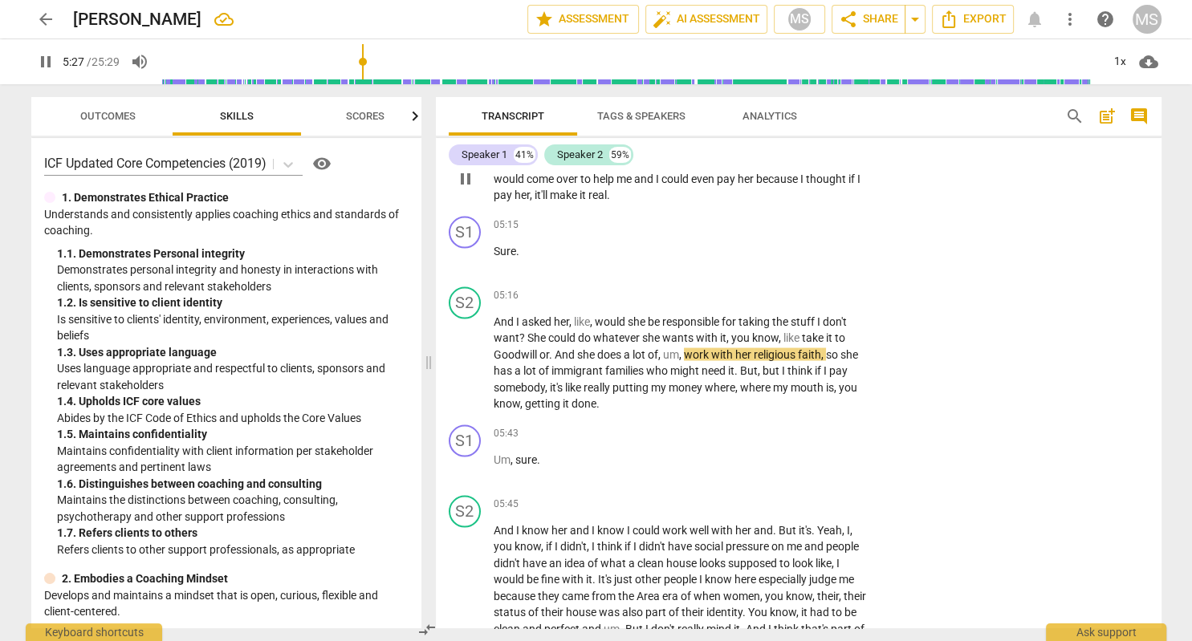
scroll to position [3148, 0]
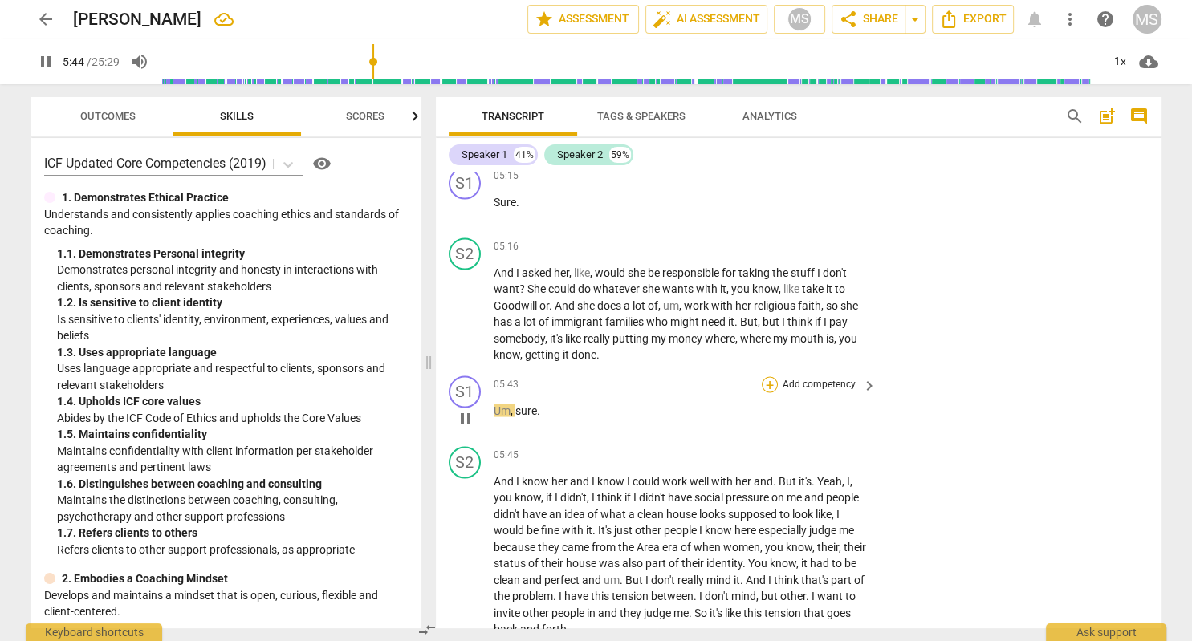
click at [768, 376] on div "+" at bounding box center [770, 384] width 16 height 16
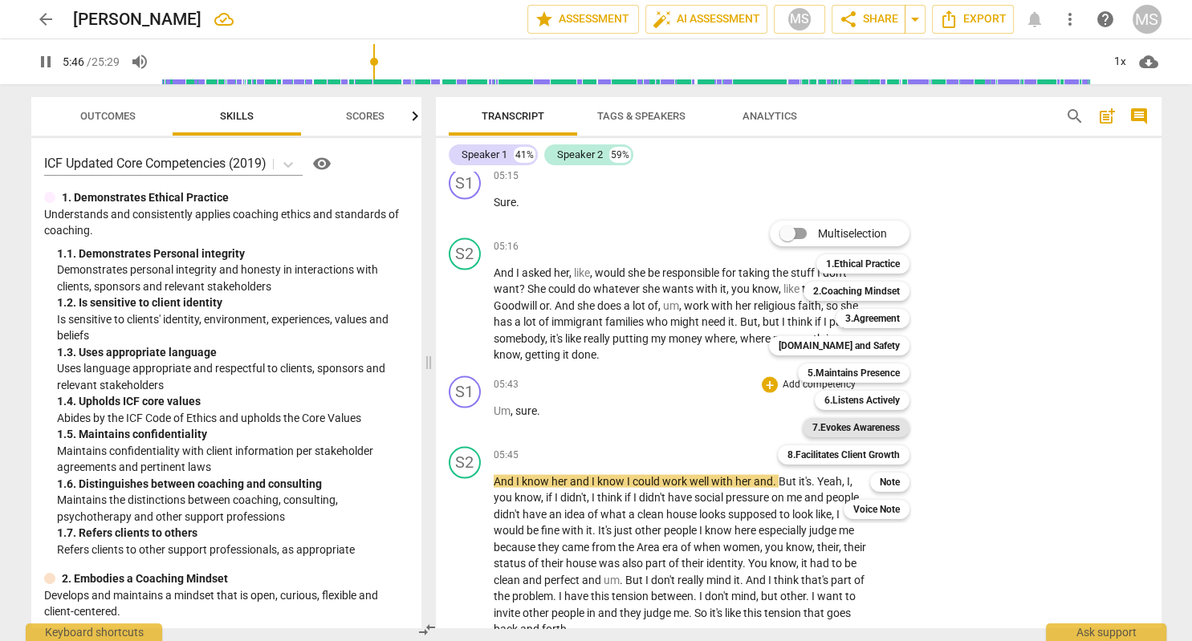
click at [863, 429] on b "7.Evokes Awareness" at bounding box center [855, 427] width 87 height 19
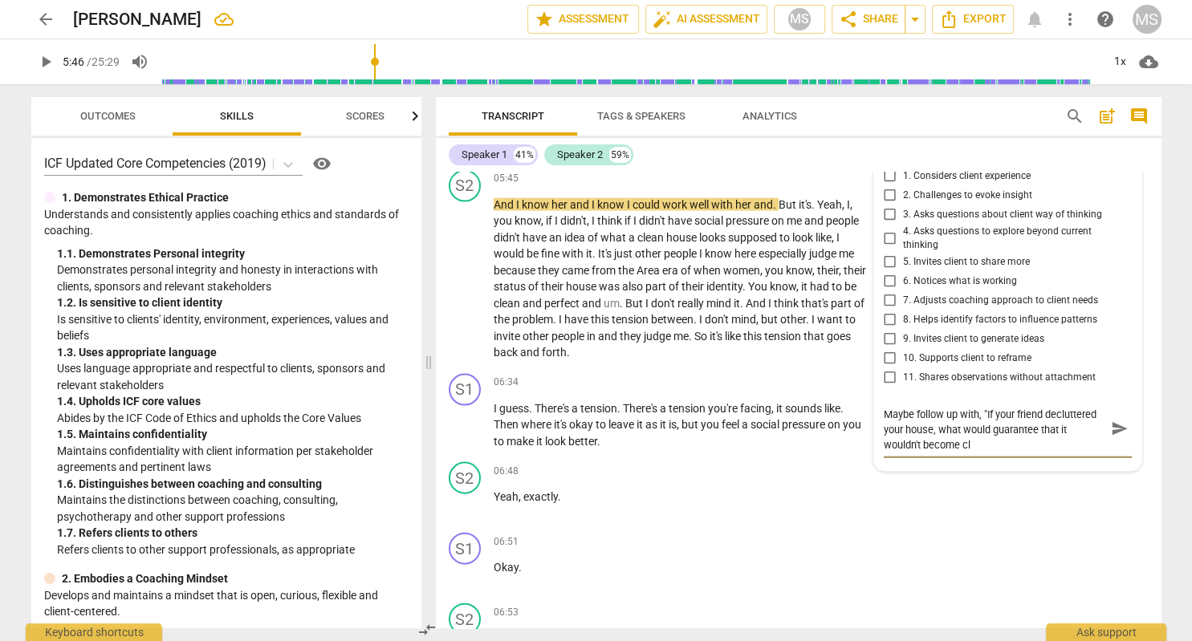
scroll to position [0, 0]
click at [46, 62] on span "play_arrow" at bounding box center [45, 61] width 19 height 19
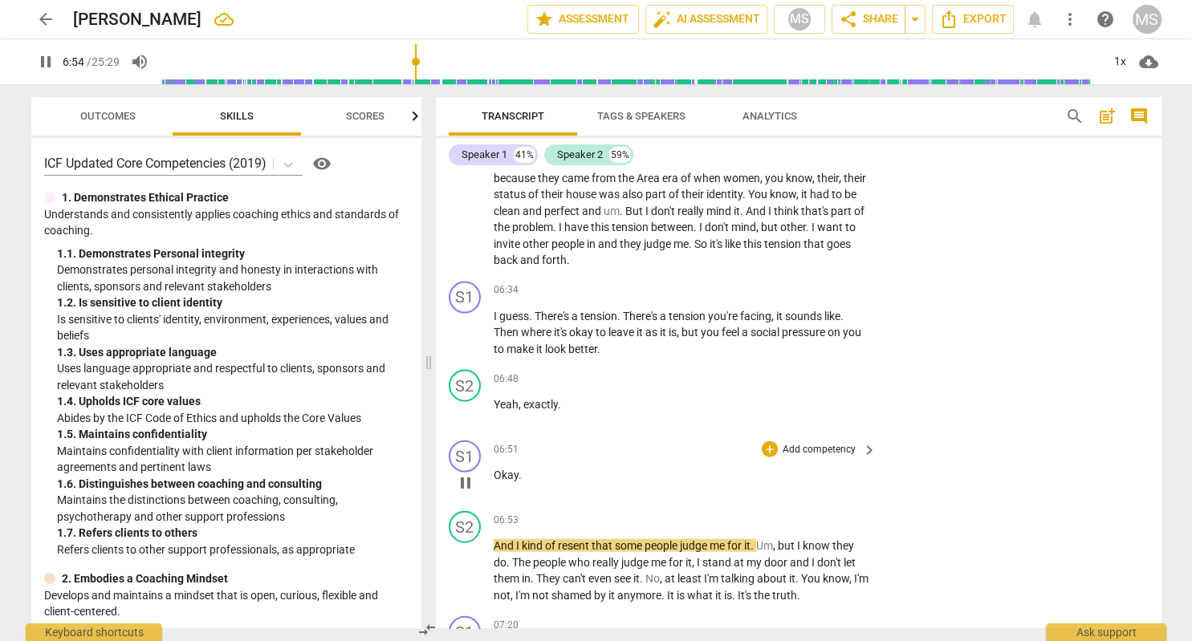
scroll to position [3610, 0]
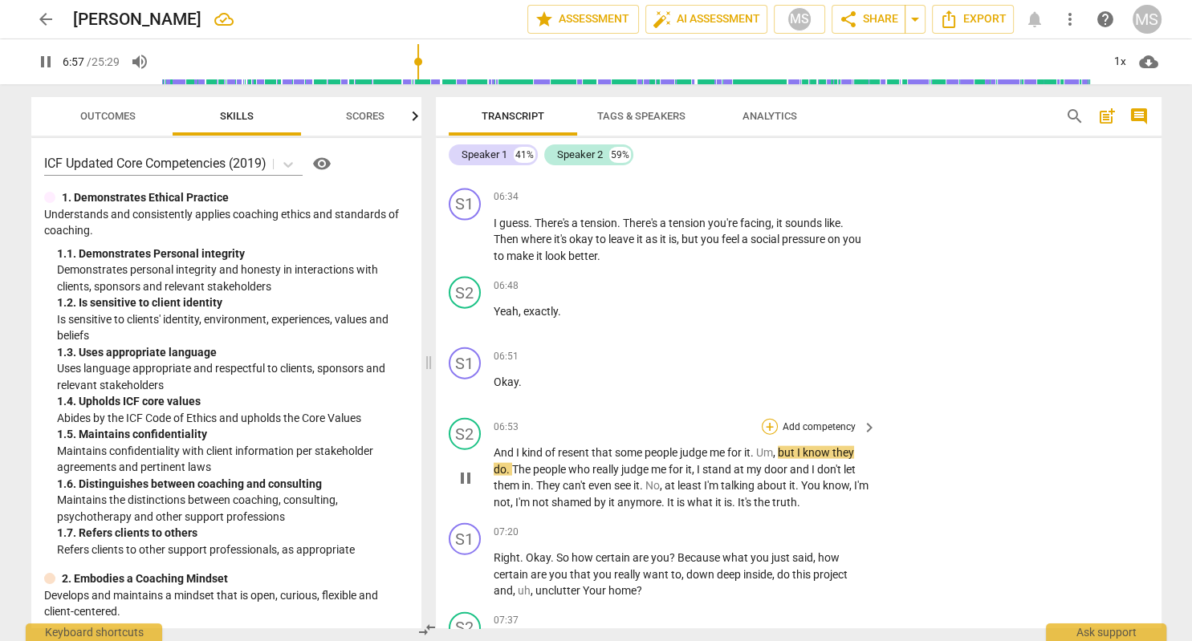
click at [769, 419] on div "+" at bounding box center [770, 427] width 16 height 16
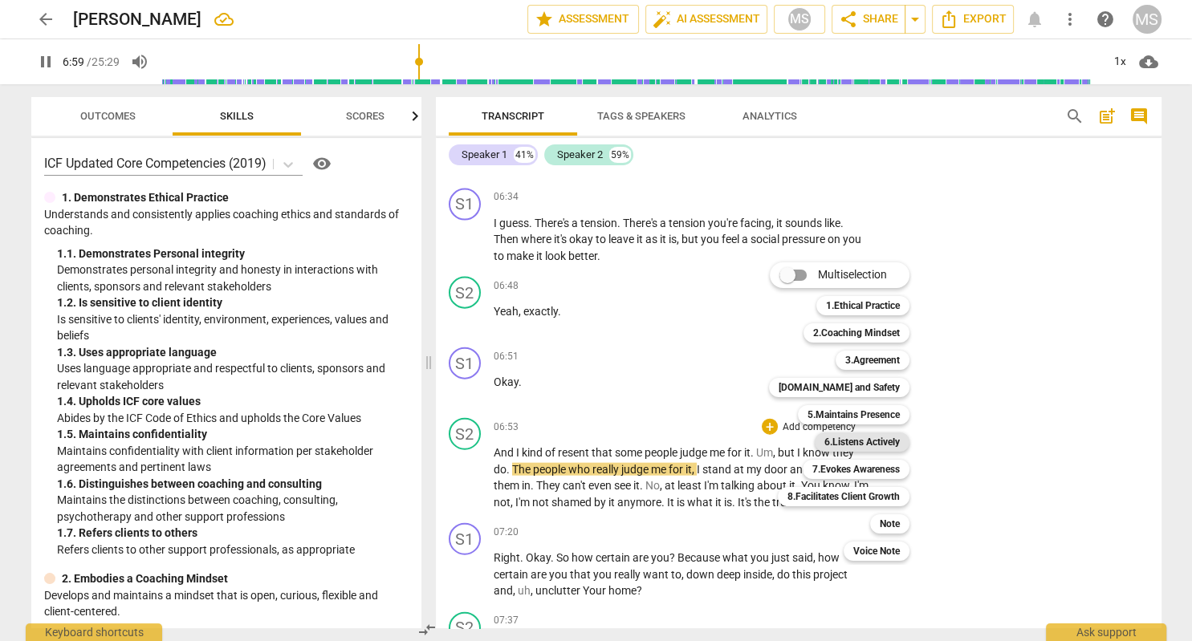
click at [875, 441] on b "6.Listens Actively" at bounding box center [861, 442] width 75 height 19
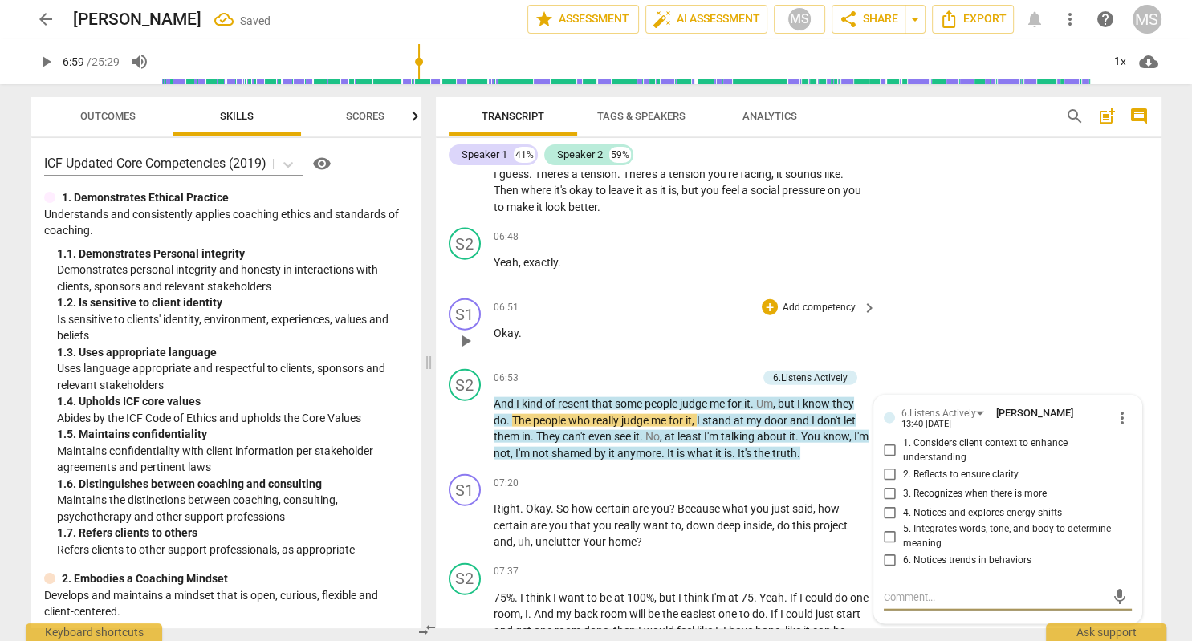
scroll to position [3708, 0]
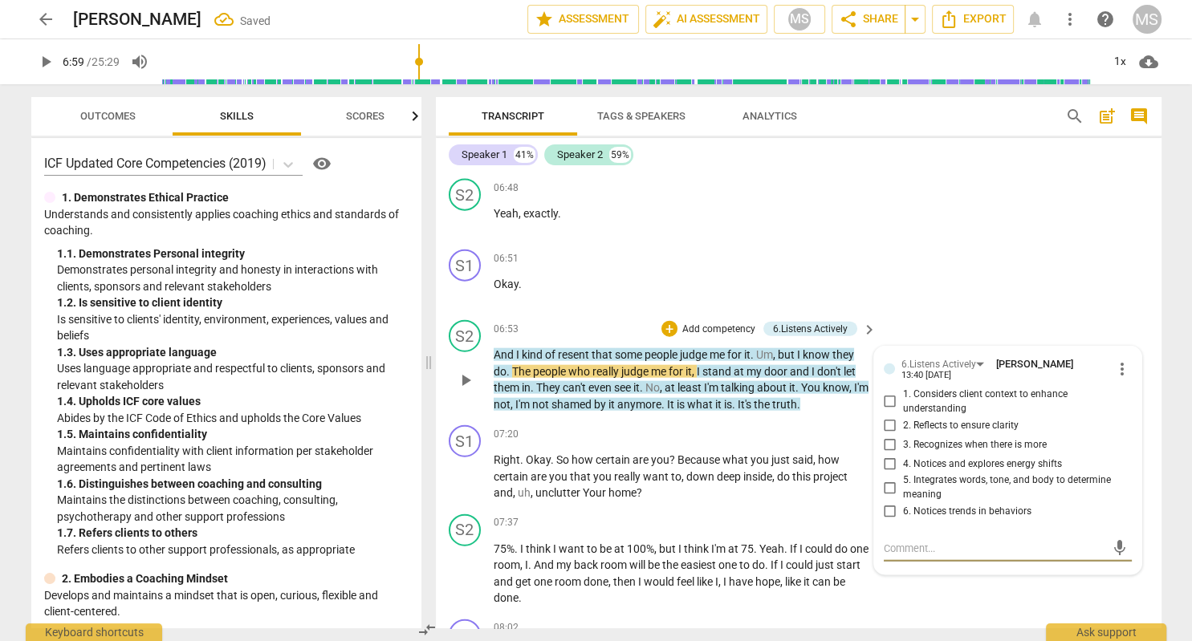
click at [910, 541] on textarea at bounding box center [995, 548] width 222 height 15
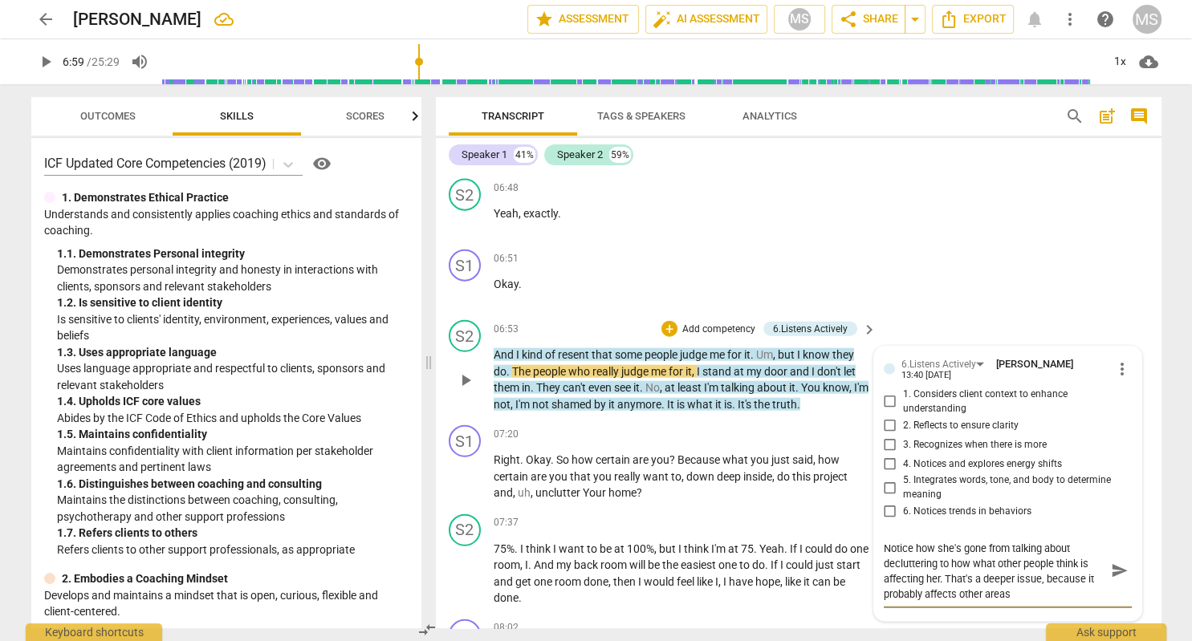
scroll to position [0, 0]
click at [1115, 563] on span "send" at bounding box center [1120, 572] width 18 height 18
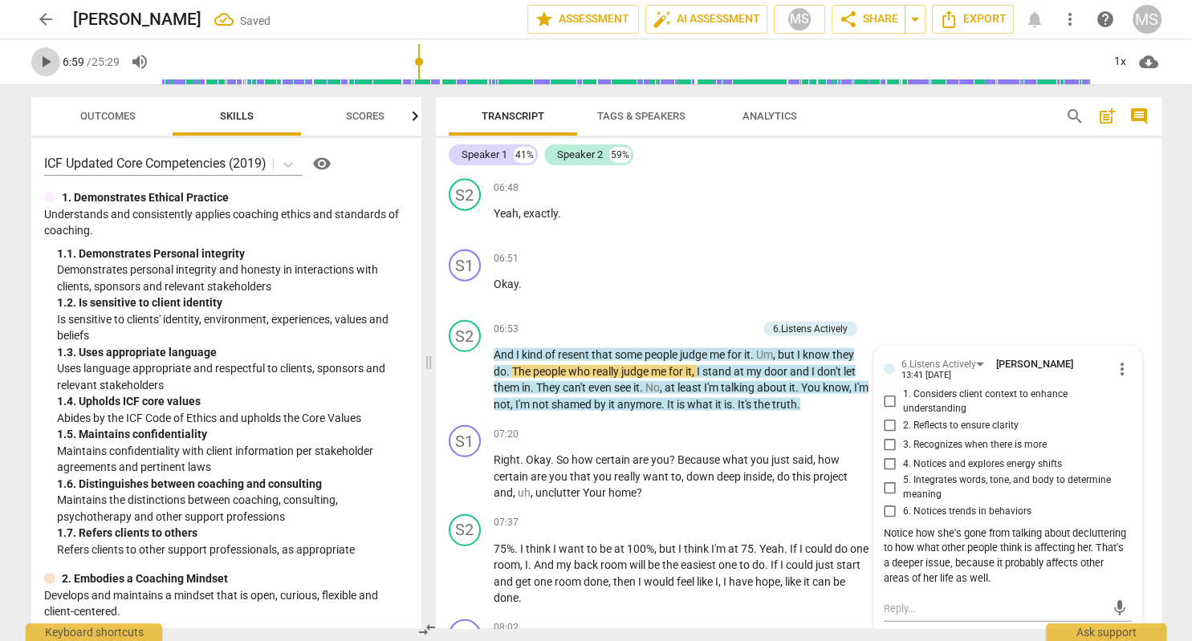
click at [44, 63] on span "play_arrow" at bounding box center [45, 61] width 19 height 19
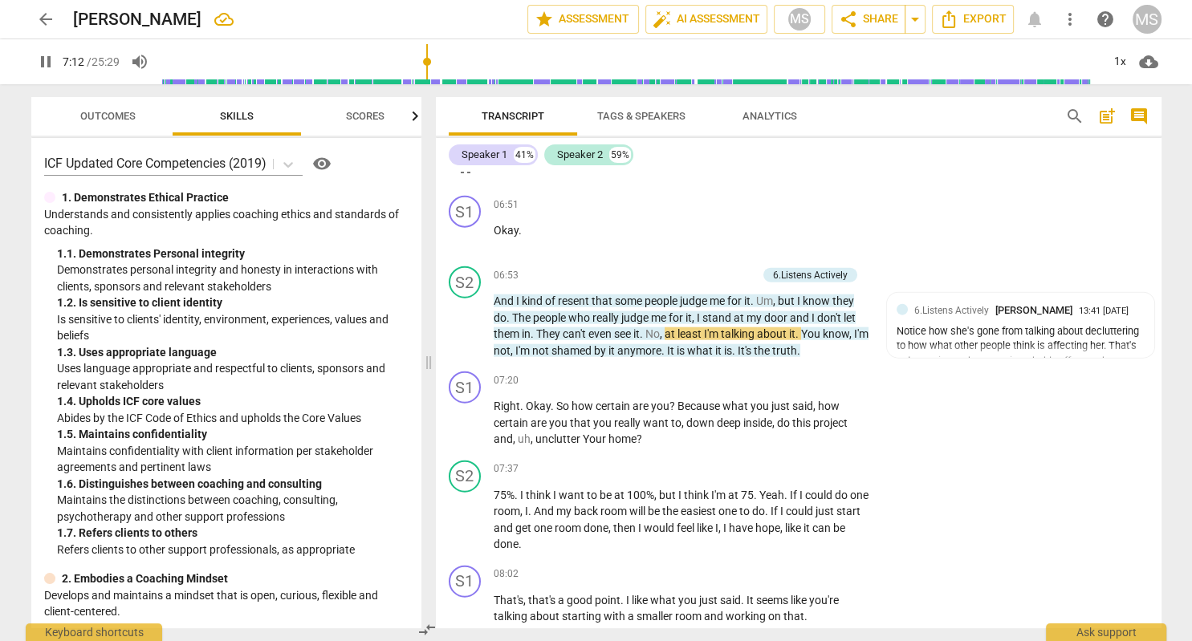
scroll to position [3800, 0]
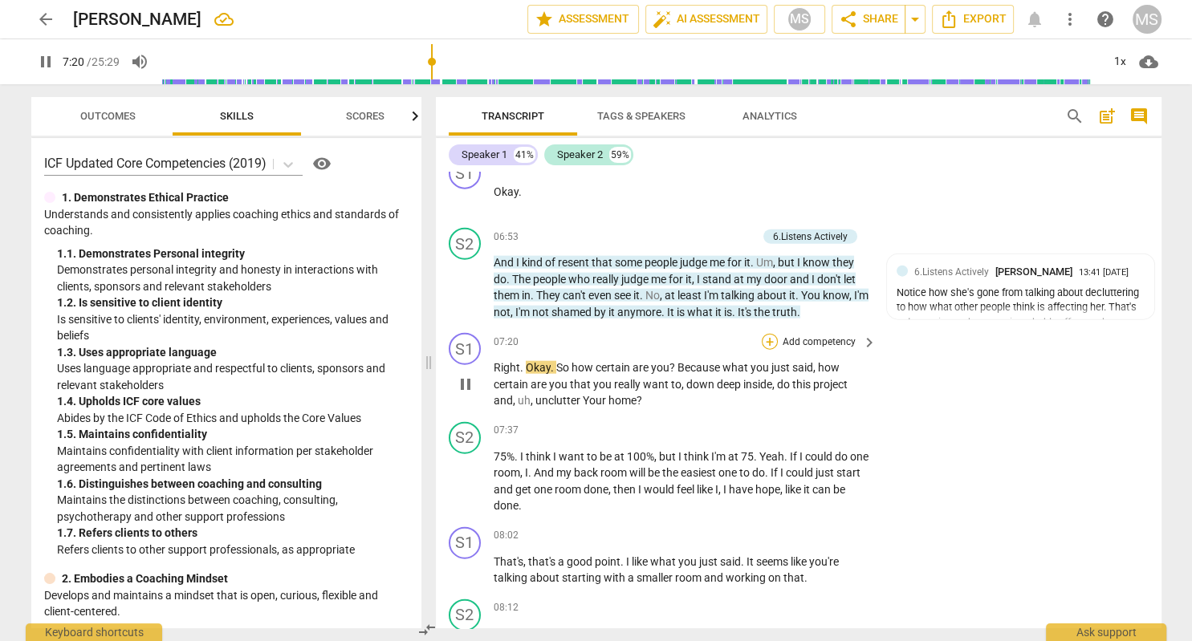
click at [769, 334] on div "+" at bounding box center [770, 342] width 16 height 16
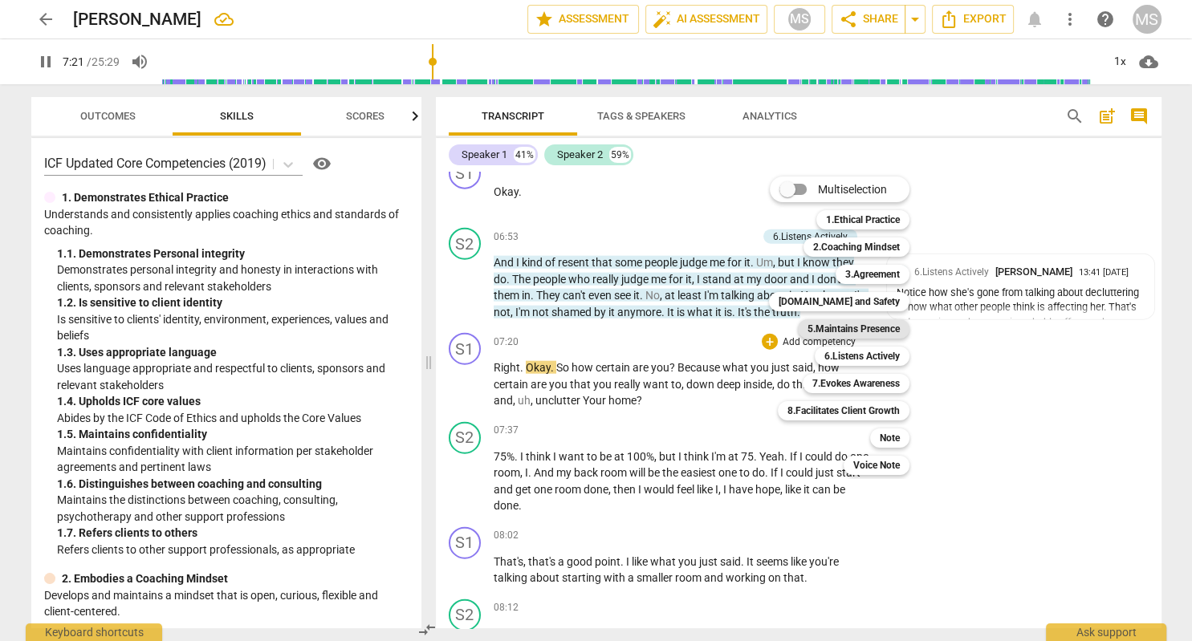
click at [849, 325] on b "5.Maintains Presence" at bounding box center [853, 328] width 92 height 19
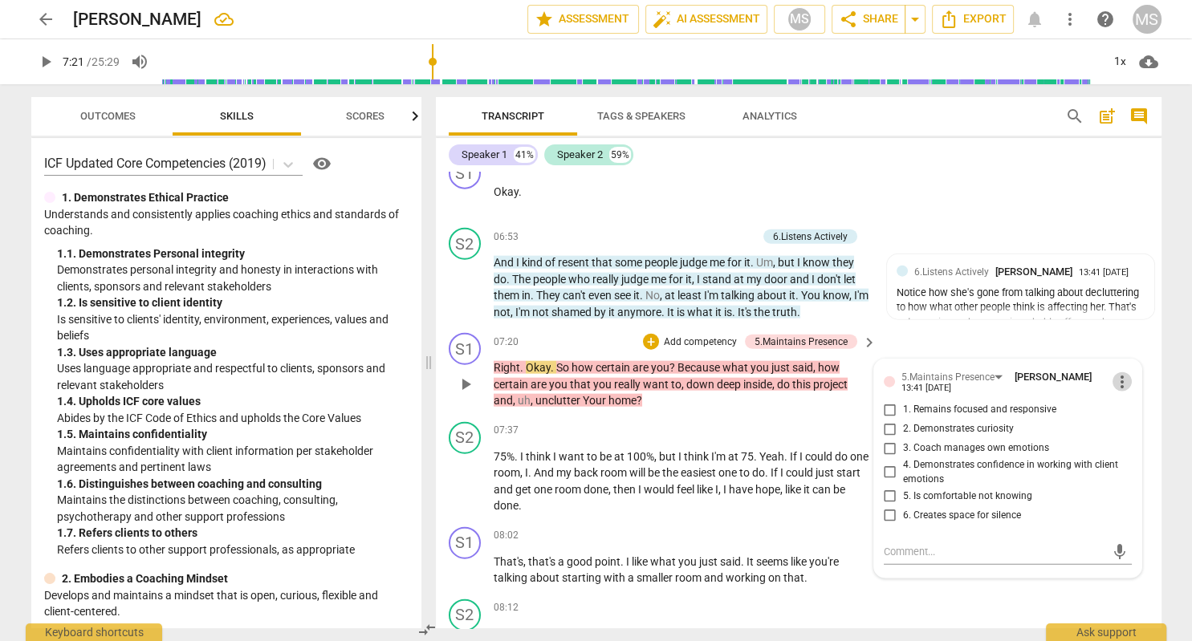
click at [1118, 372] on span "more_vert" at bounding box center [1121, 381] width 19 height 19
click at [1133, 400] on li "Delete" at bounding box center [1139, 395] width 55 height 30
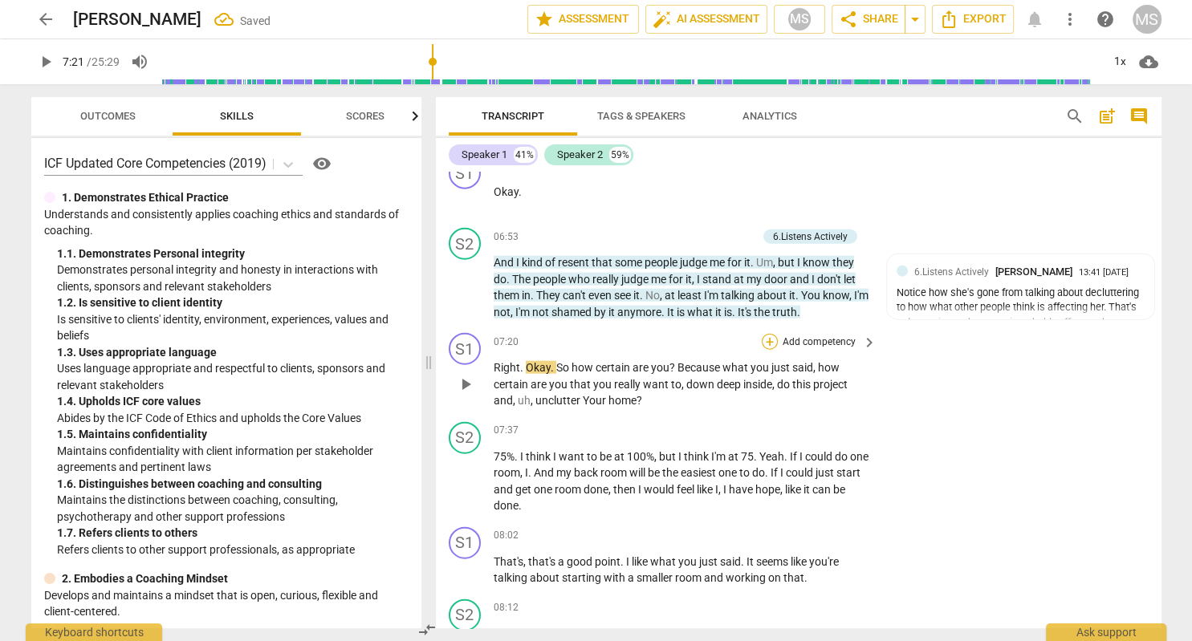
click at [769, 334] on div "+" at bounding box center [770, 342] width 16 height 16
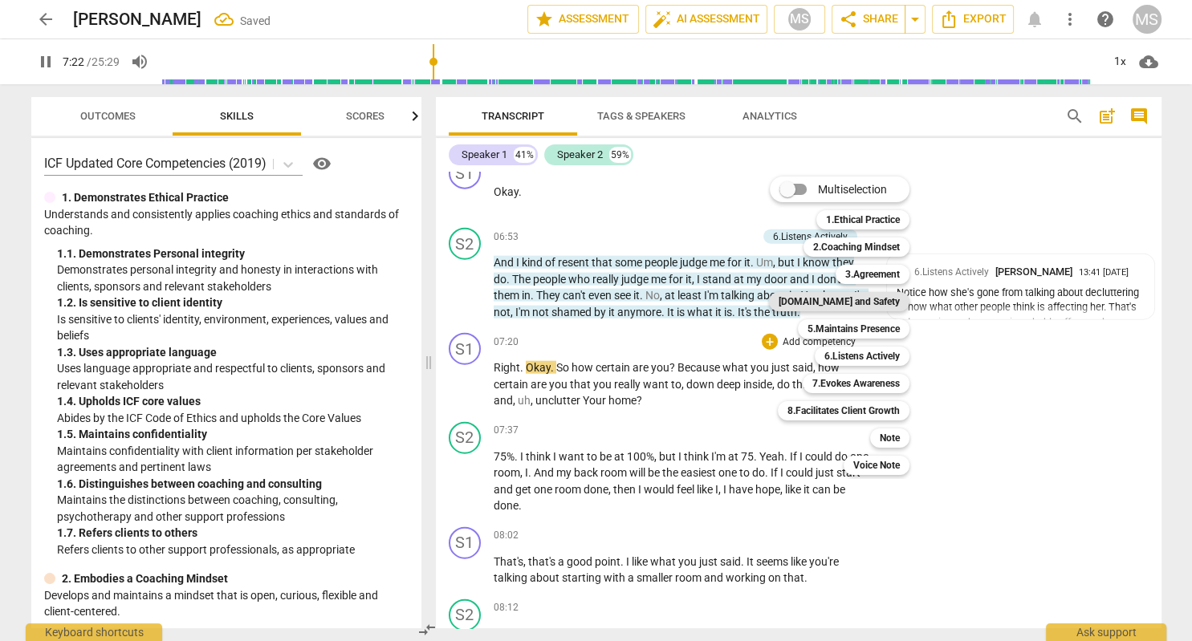
click at [888, 302] on b "[DOMAIN_NAME] and Safety" at bounding box center [838, 301] width 121 height 19
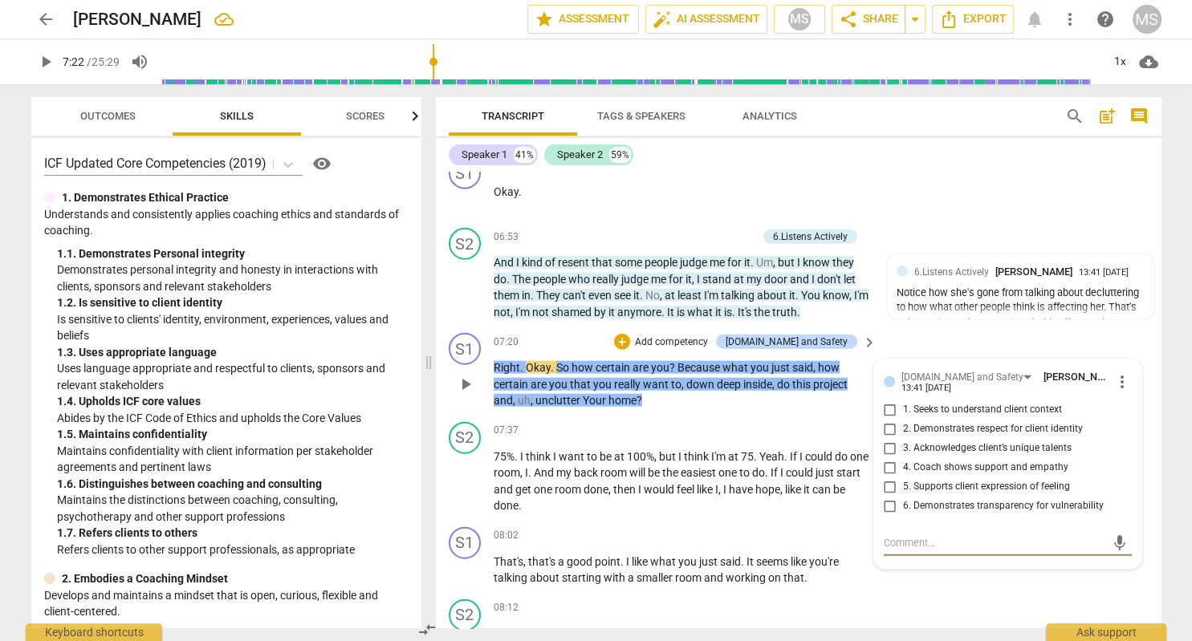
click at [889, 458] on input "4. Coach shows support and empathy" at bounding box center [890, 467] width 26 height 19
click at [890, 478] on input "5. Supports client expression of feeling" at bounding box center [890, 487] width 26 height 19
click at [907, 535] on textarea at bounding box center [995, 542] width 222 height 15
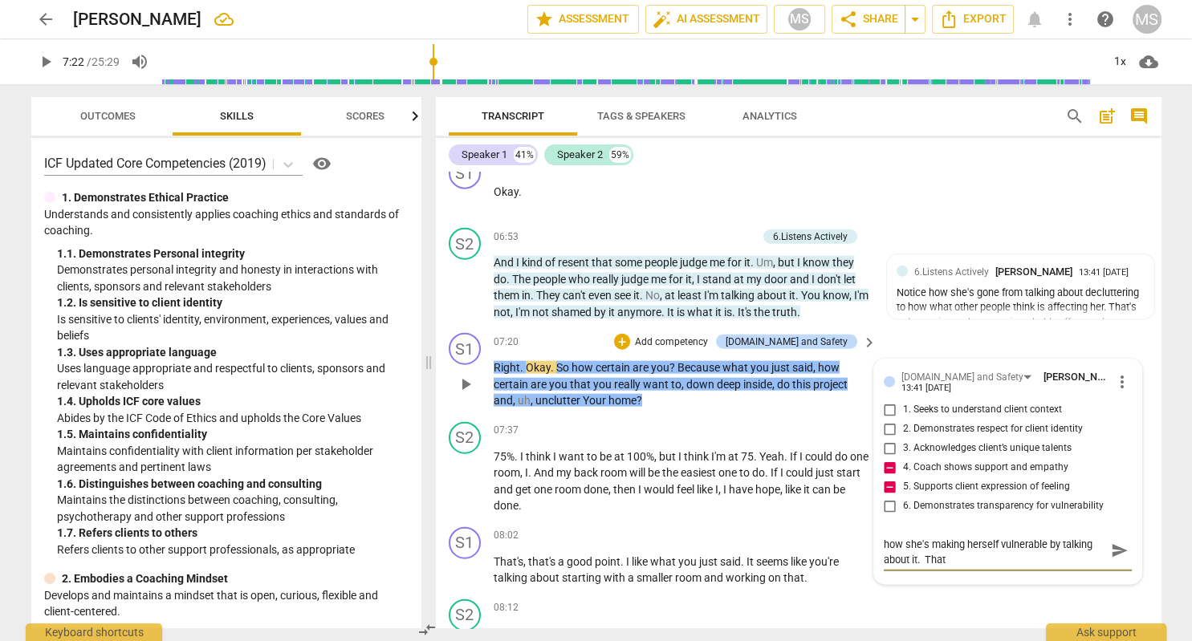
scroll to position [0, 0]
click at [1119, 550] on span "send" at bounding box center [1120, 559] width 18 height 18
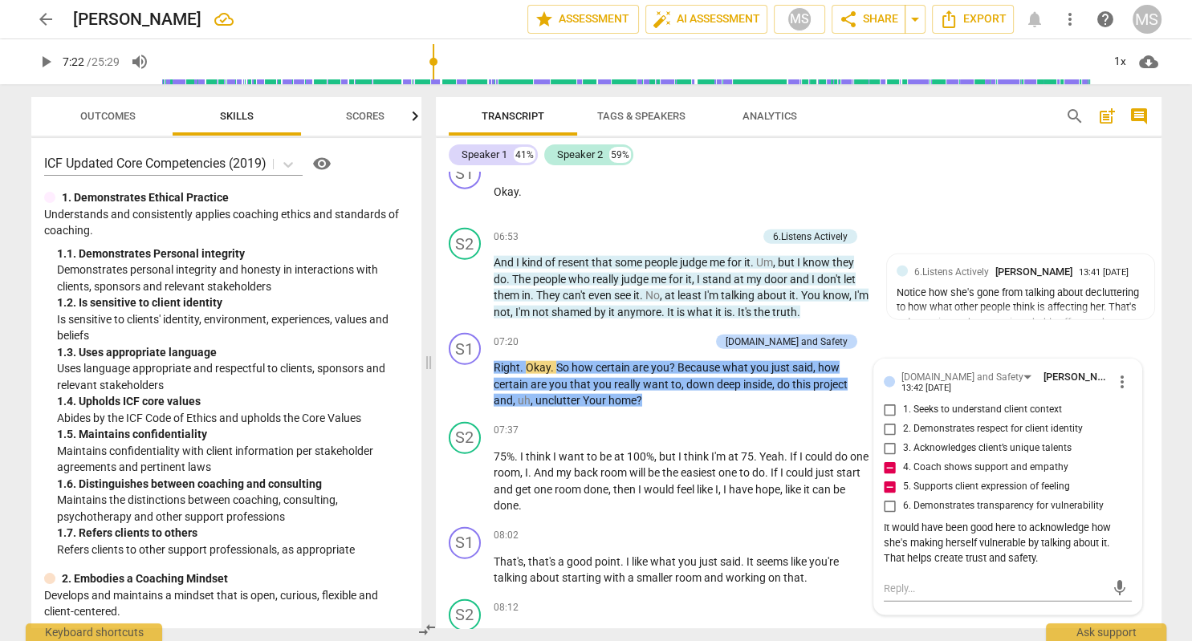
click at [43, 59] on span "play_arrow" at bounding box center [45, 61] width 19 height 19
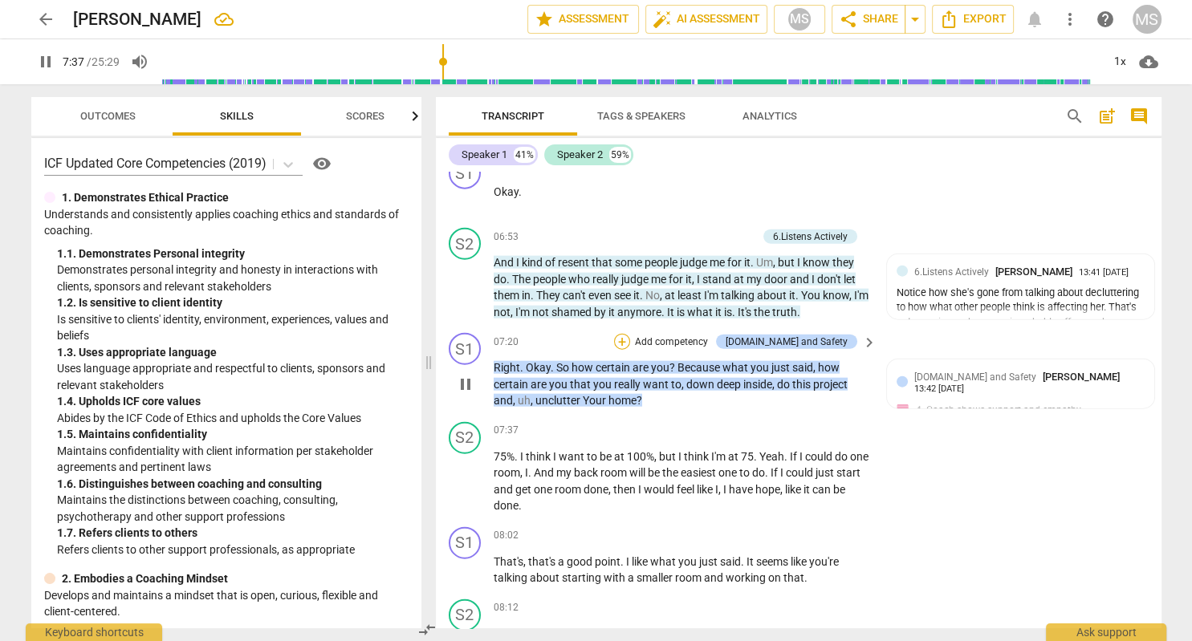
click at [630, 334] on div "+" at bounding box center [622, 342] width 16 height 16
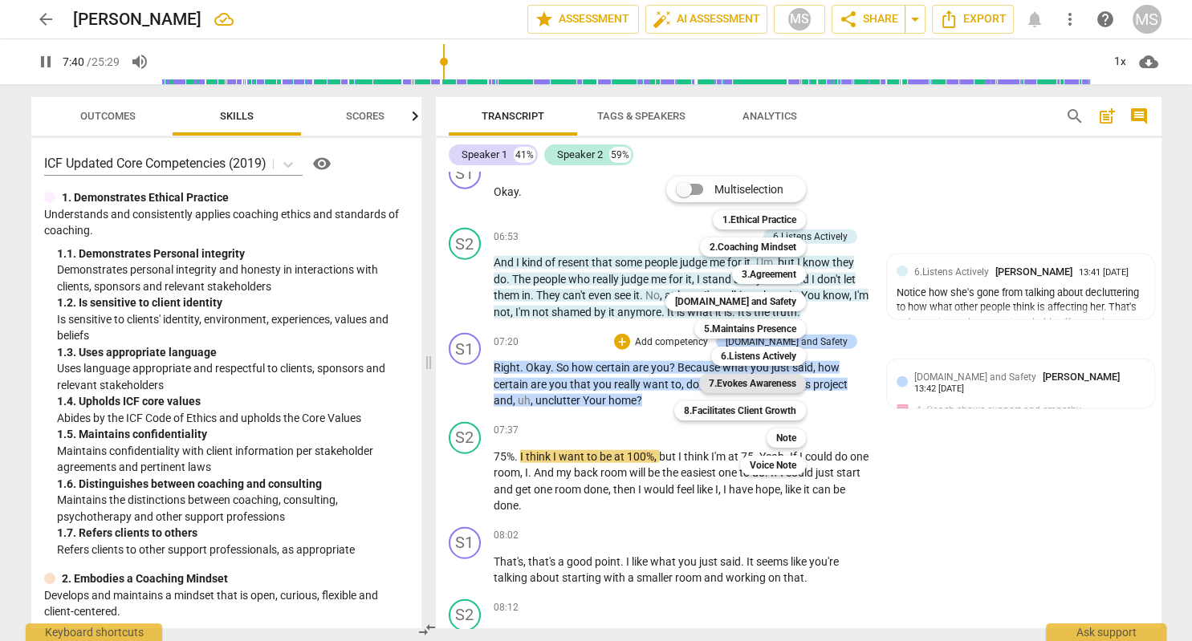
click at [760, 379] on b "7.Evokes Awareness" at bounding box center [752, 383] width 87 height 19
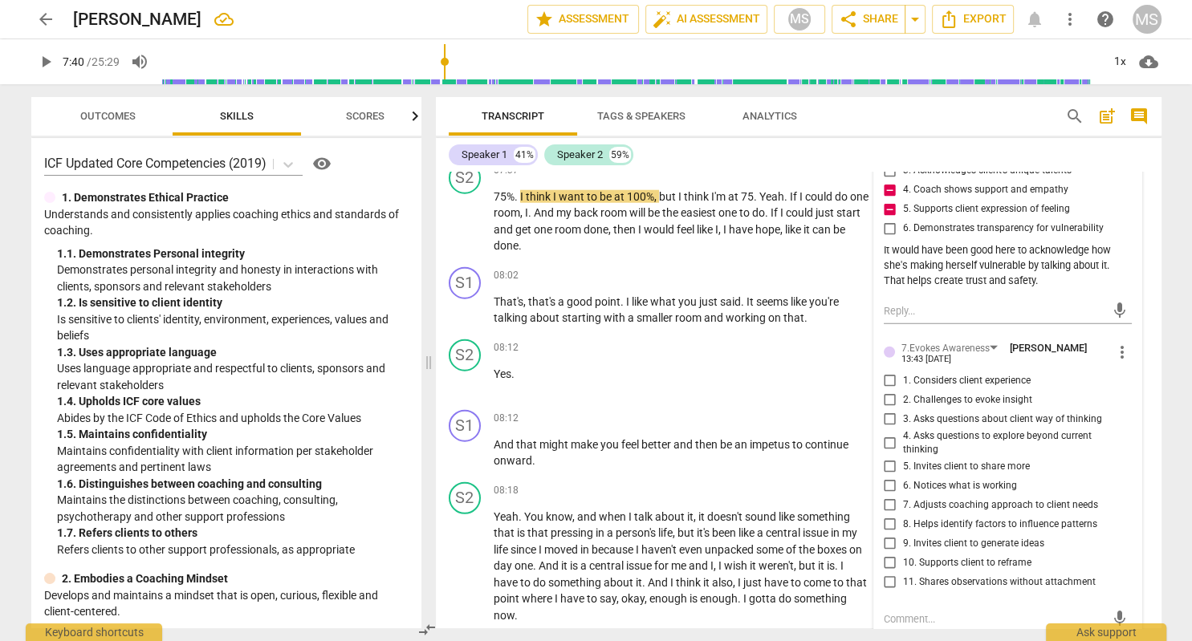
scroll to position [4170, 0]
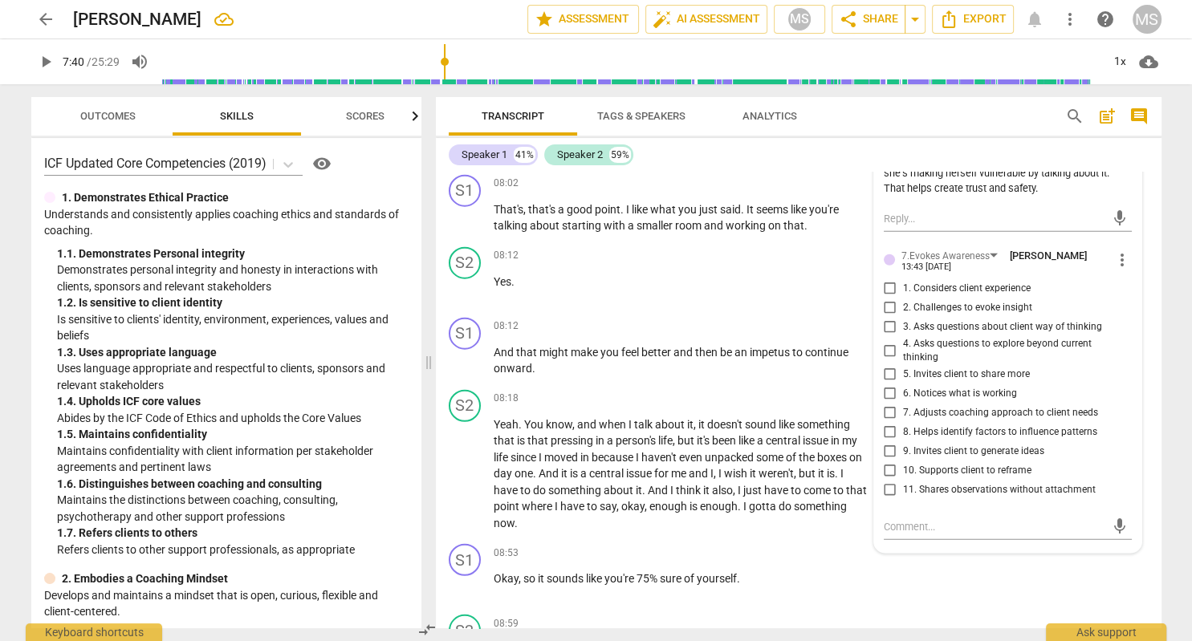
click at [891, 318] on input "3. Asks questions about client way of thinking" at bounding box center [890, 327] width 26 height 19
click at [897, 519] on textarea at bounding box center [995, 526] width 222 height 15
click at [1123, 518] on span "send" at bounding box center [1120, 527] width 18 height 18
click at [43, 53] on span "play_arrow" at bounding box center [45, 61] width 19 height 19
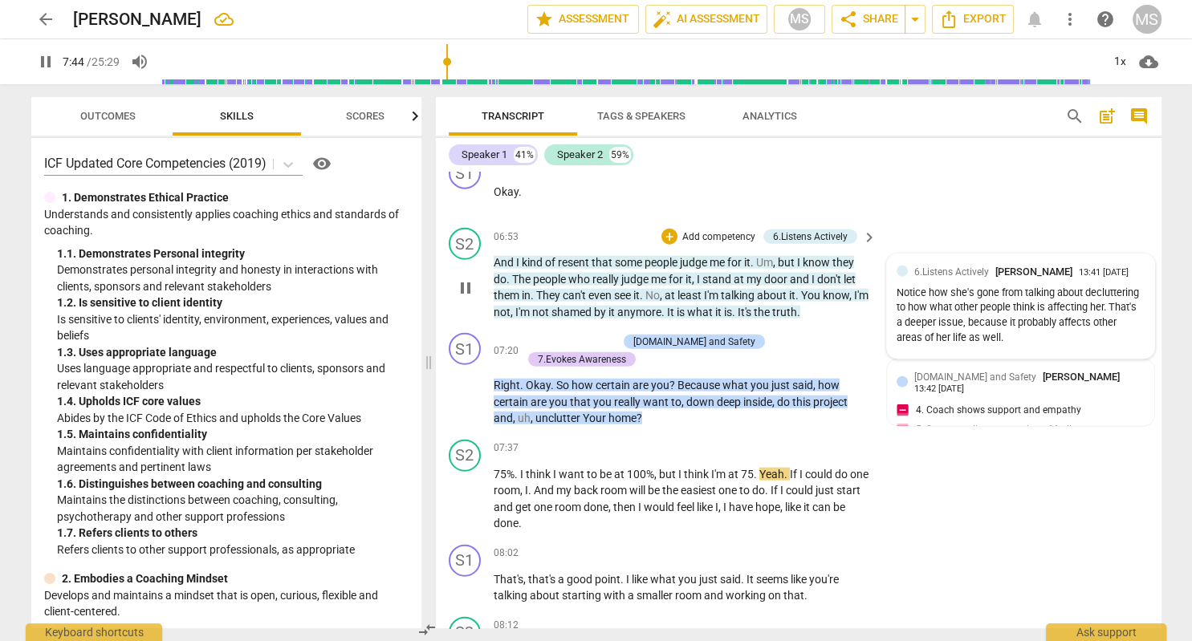
scroll to position [3892, 0]
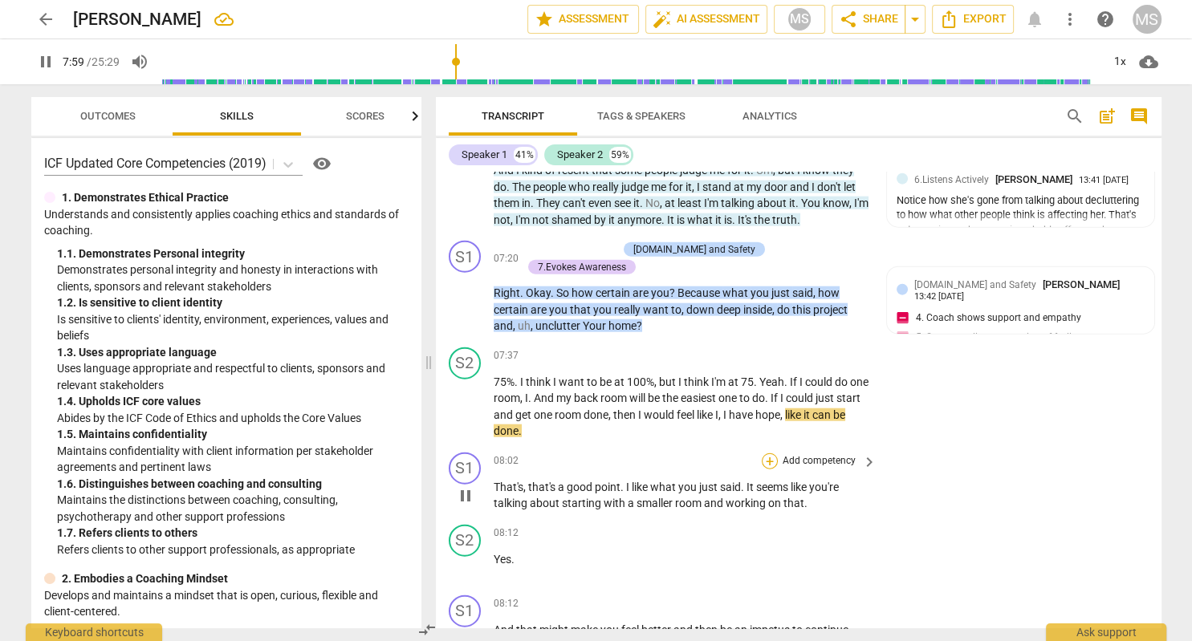
click at [769, 453] on div "+" at bounding box center [770, 461] width 16 height 16
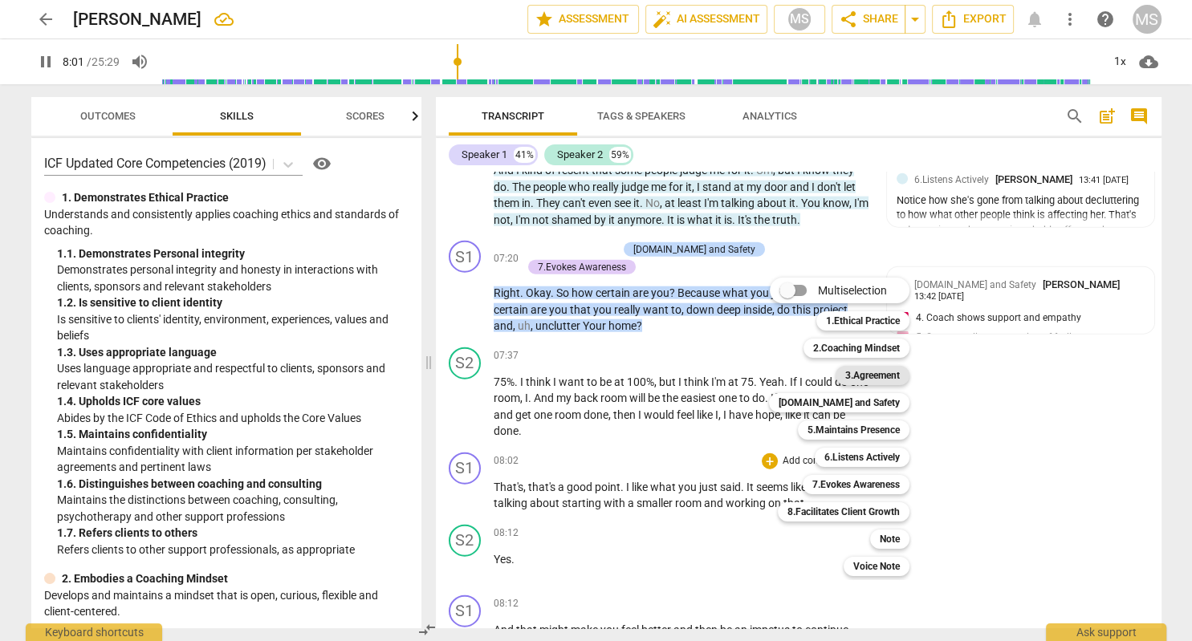
click at [884, 374] on b "3.Agreement" at bounding box center [872, 375] width 55 height 19
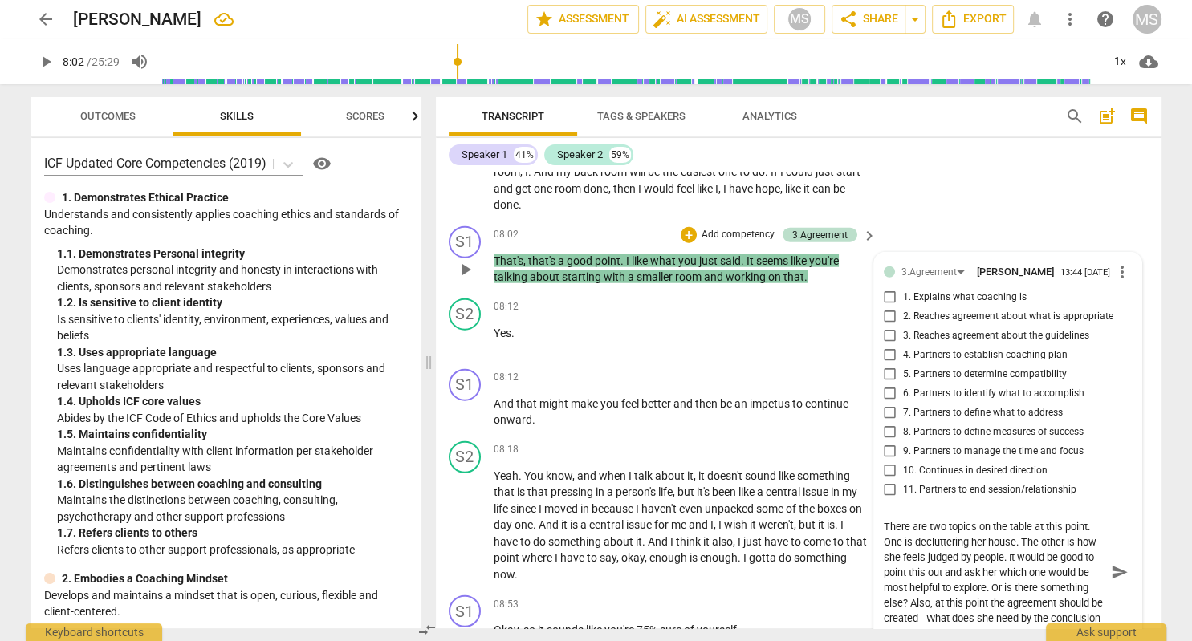
scroll to position [14, 0]
click at [1120, 563] on span "send" at bounding box center [1120, 572] width 18 height 18
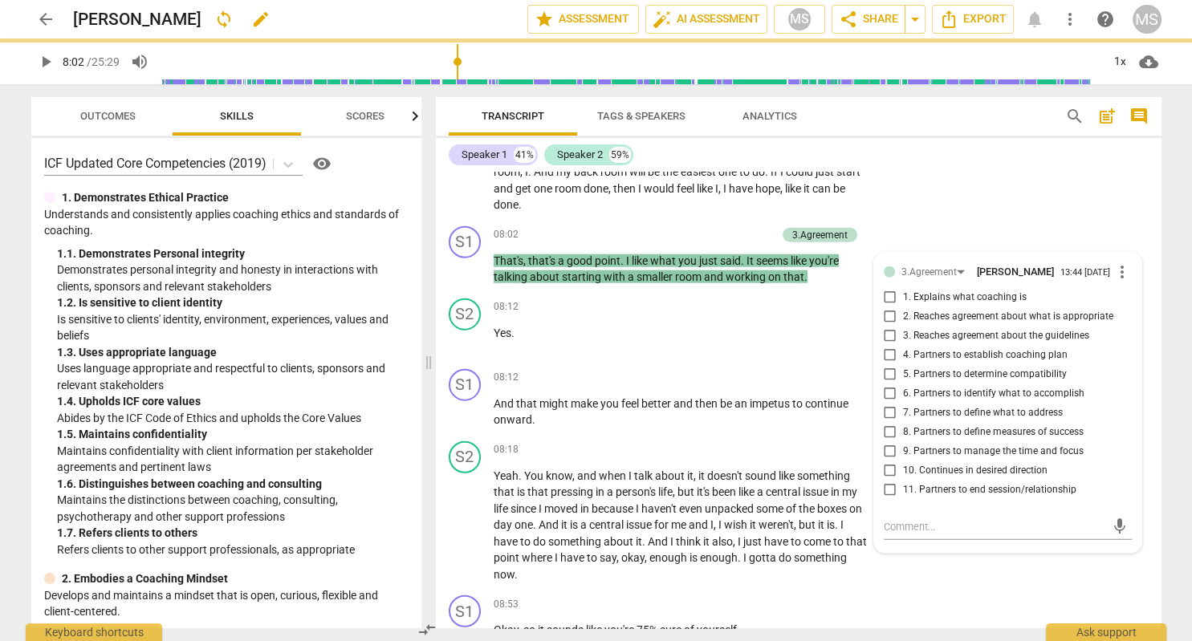
scroll to position [0, 0]
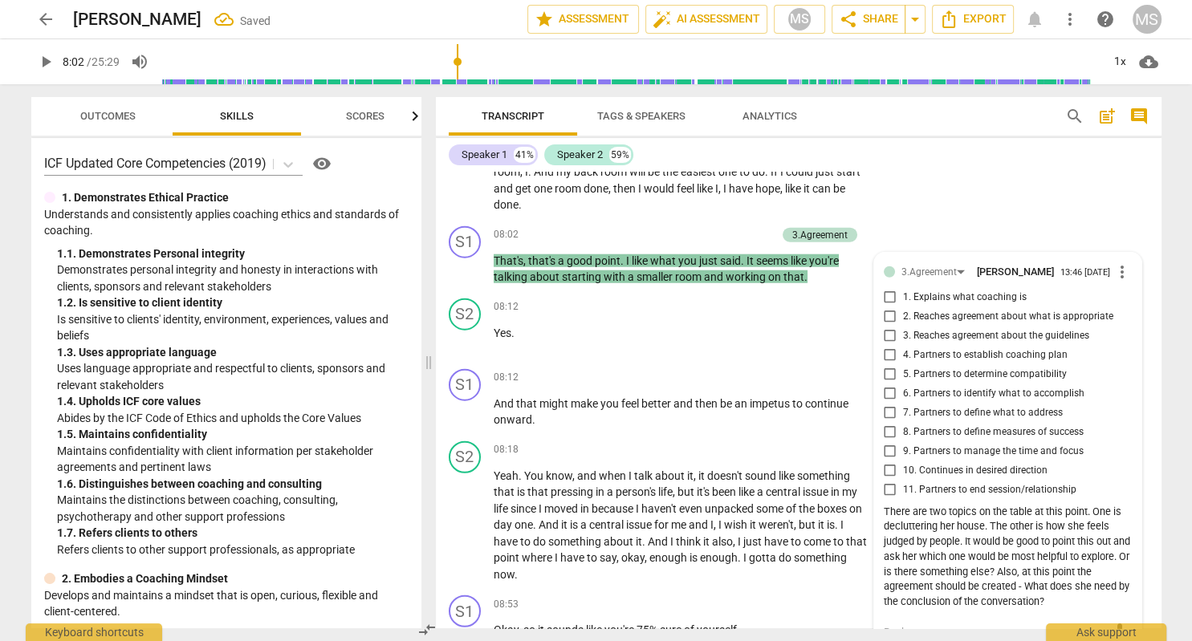
click at [54, 56] on span "play_arrow" at bounding box center [45, 61] width 19 height 19
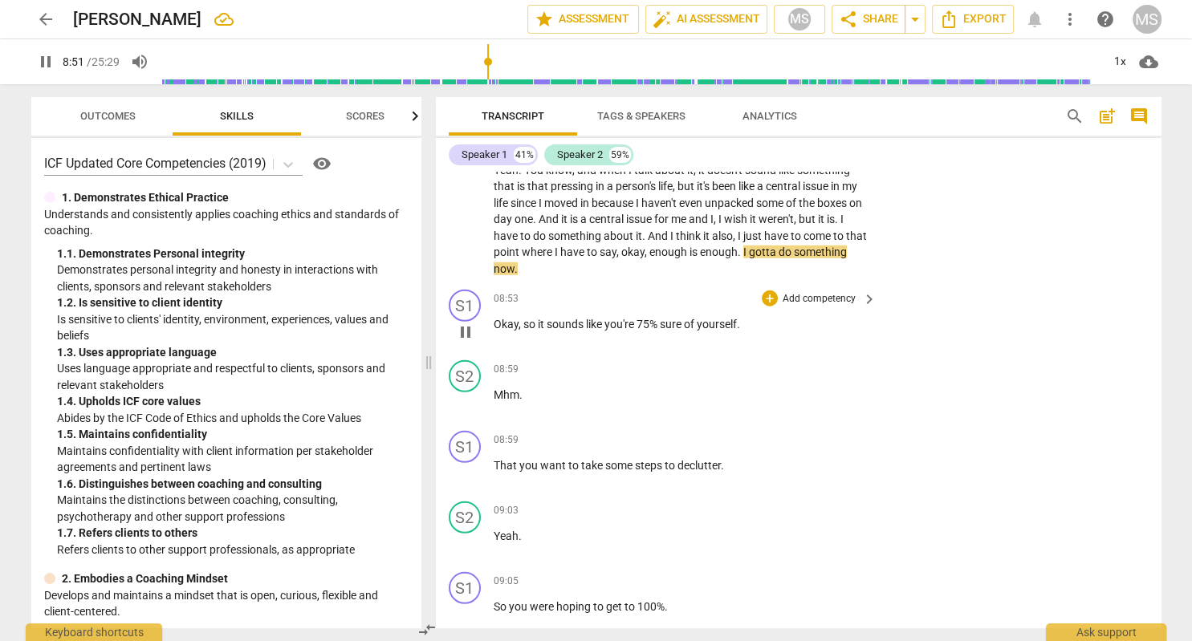
scroll to position [4303, 0]
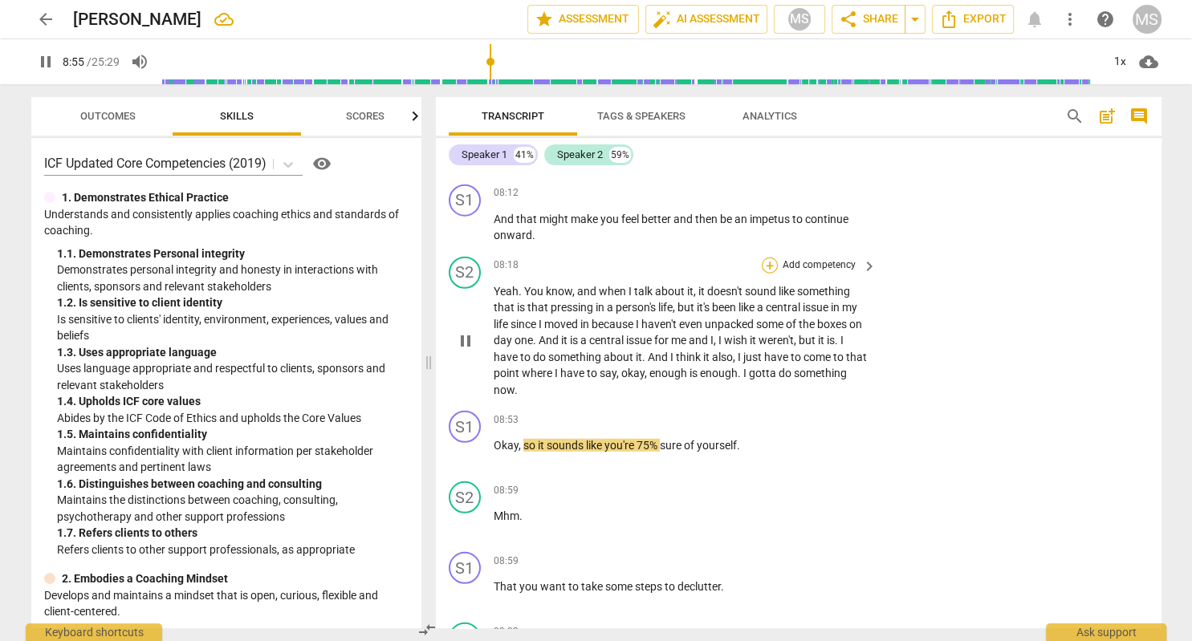
click at [770, 258] on div "+" at bounding box center [770, 266] width 16 height 16
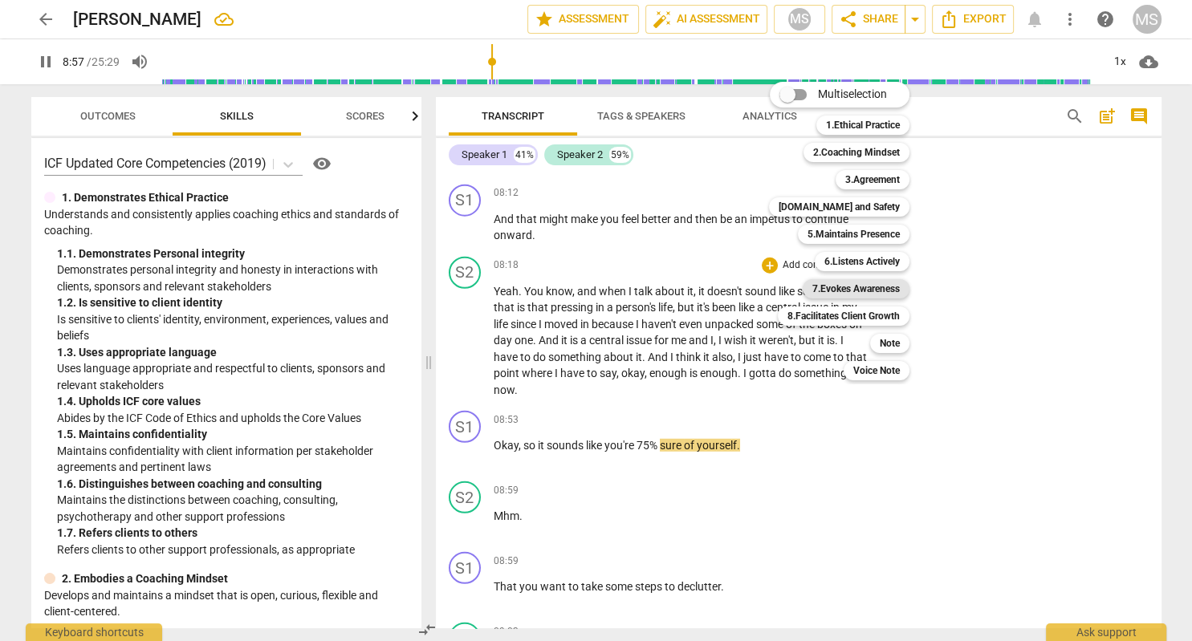
click at [879, 291] on b "7.Evokes Awareness" at bounding box center [855, 288] width 87 height 19
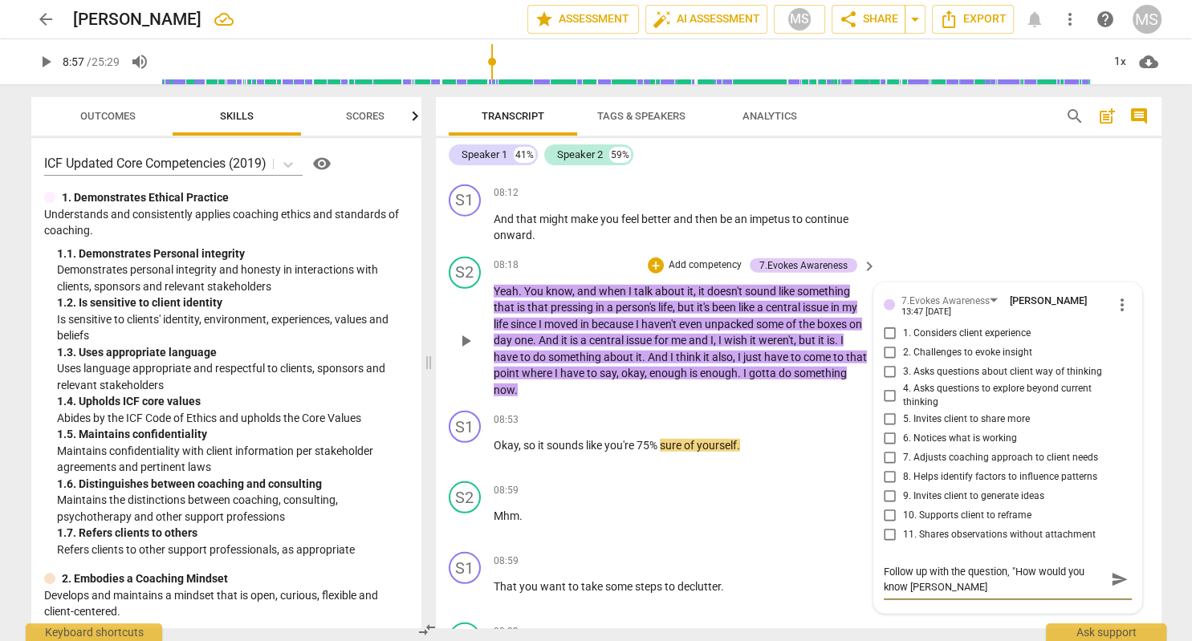
scroll to position [0, 0]
click at [1116, 571] on span "send" at bounding box center [1120, 580] width 18 height 18
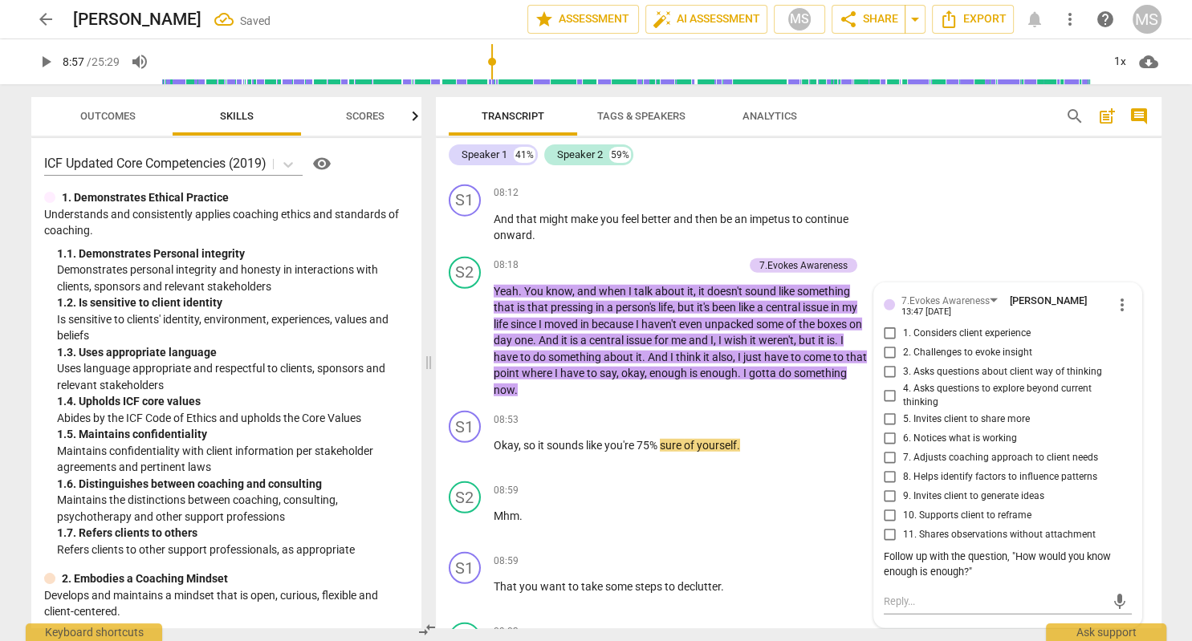
click at [42, 60] on span "play_arrow" at bounding box center [45, 61] width 19 height 19
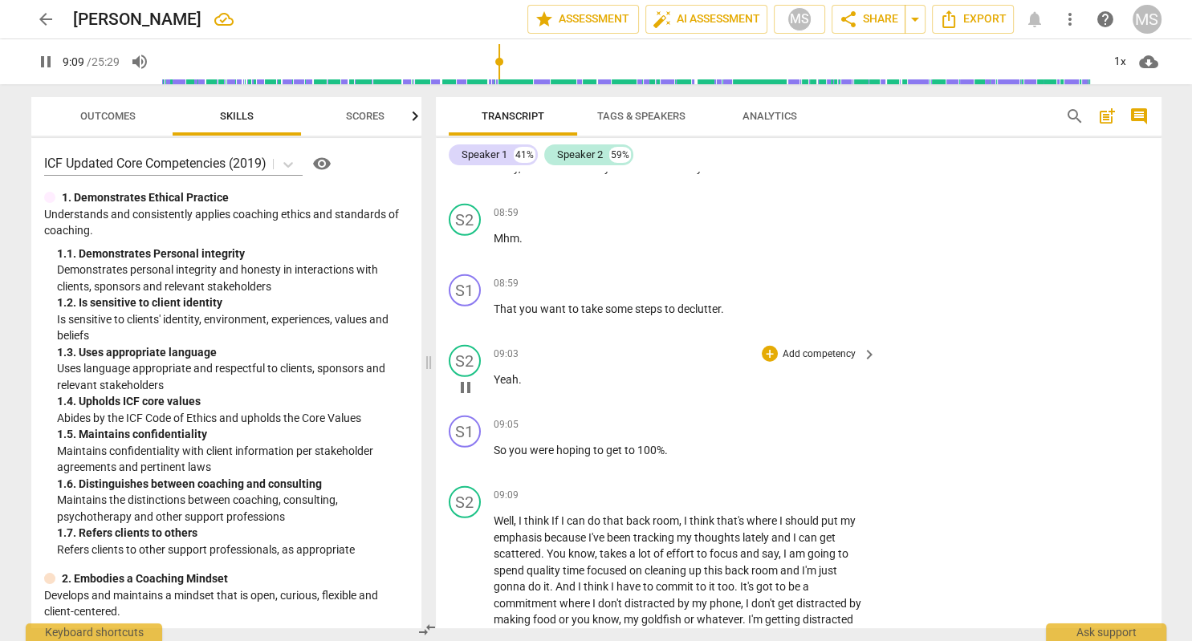
scroll to position [4673, 0]
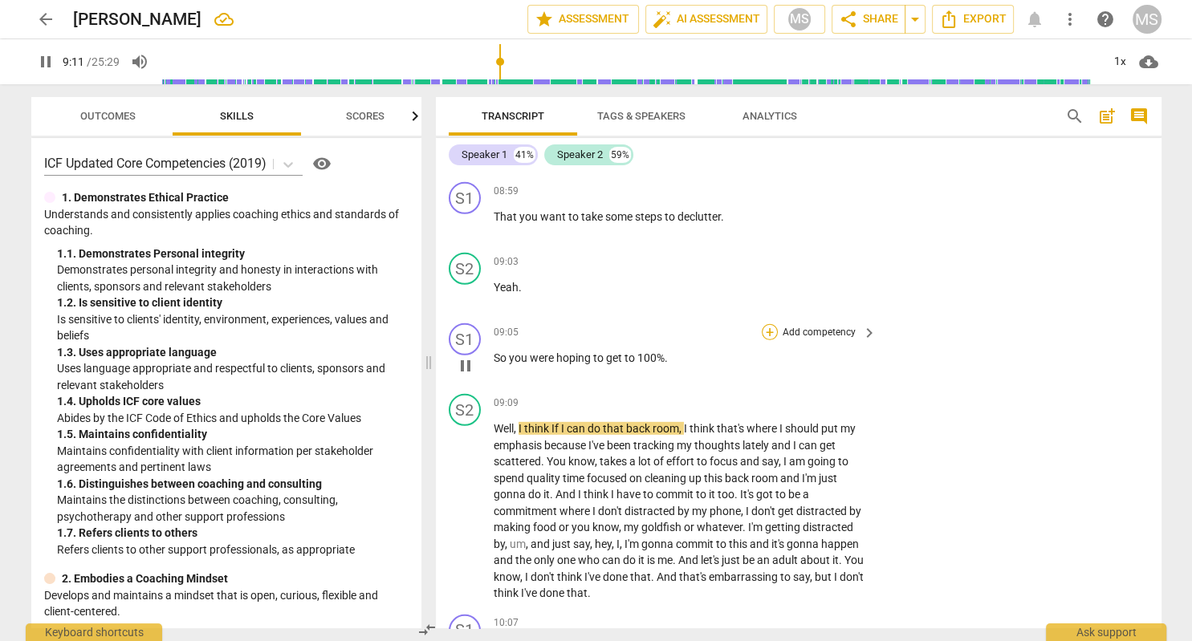
click at [769, 324] on div "+" at bounding box center [770, 332] width 16 height 16
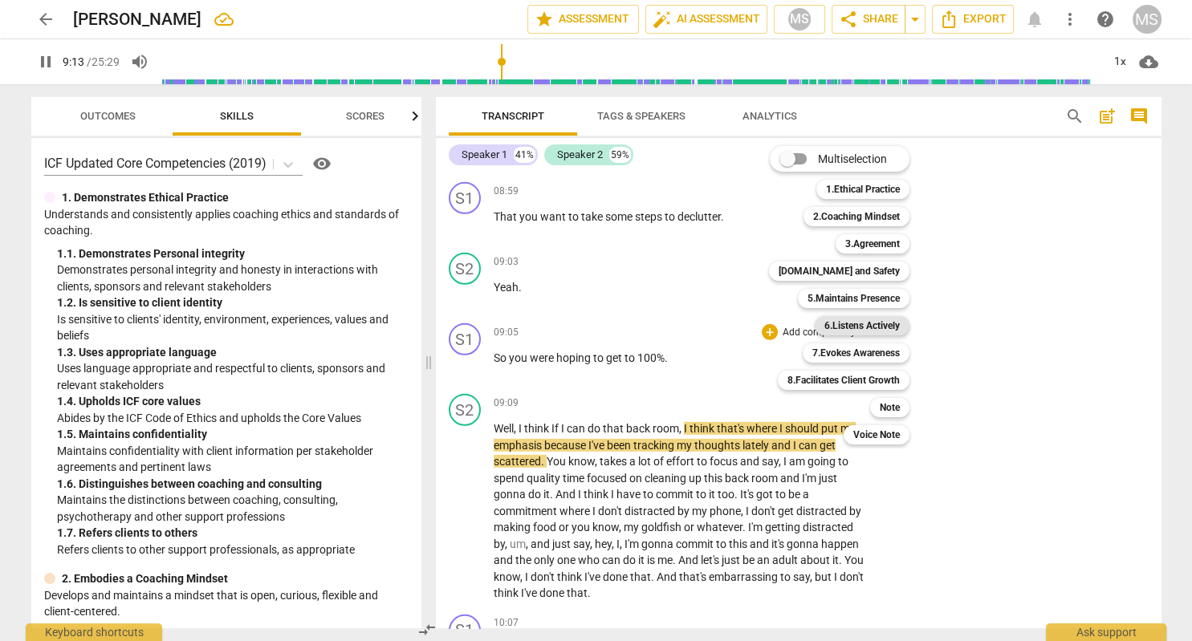
click at [868, 326] on b "6.Listens Actively" at bounding box center [861, 325] width 75 height 19
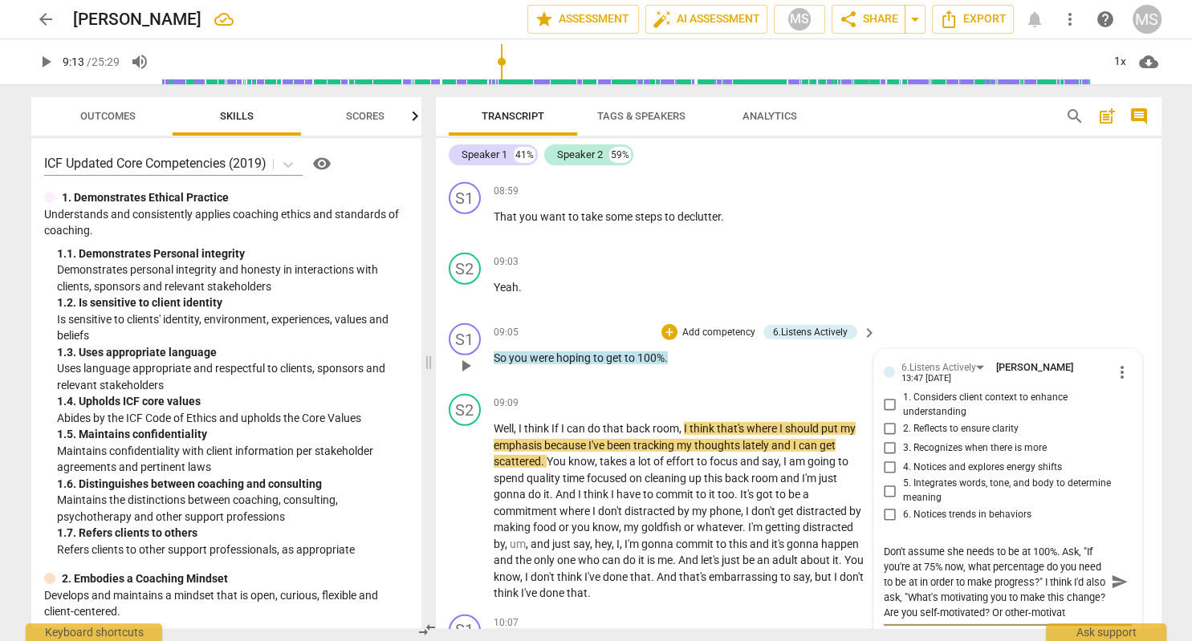
scroll to position [14, 0]
click at [1120, 573] on span "send" at bounding box center [1120, 582] width 18 height 18
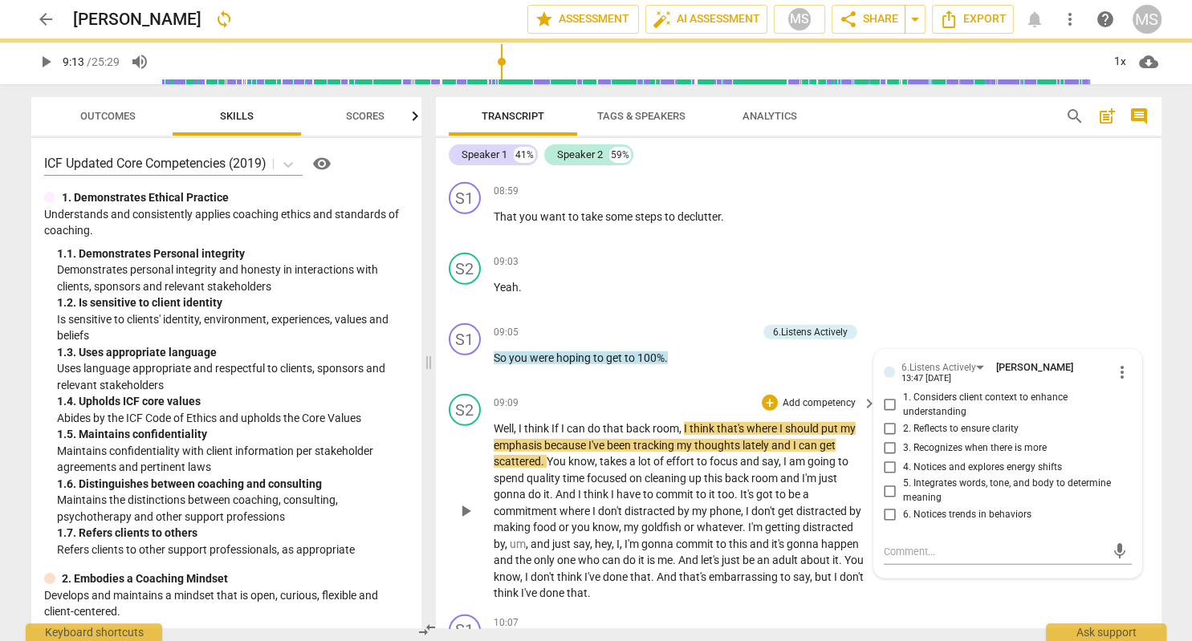
scroll to position [0, 0]
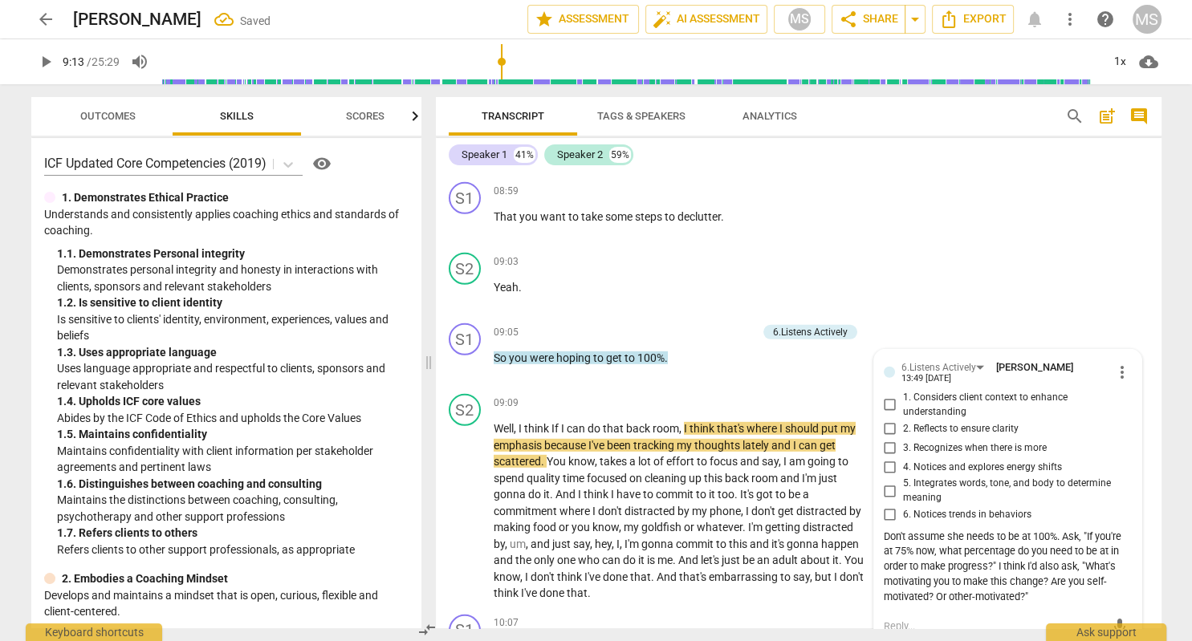
click at [50, 59] on span "play_arrow" at bounding box center [45, 61] width 19 height 19
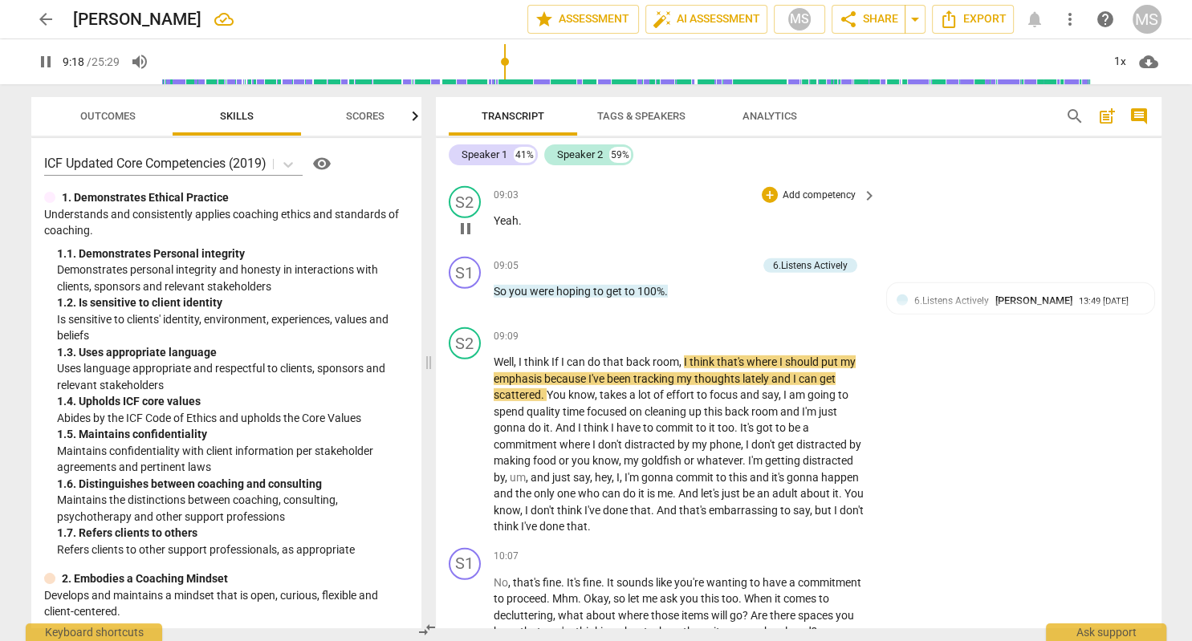
scroll to position [4765, 0]
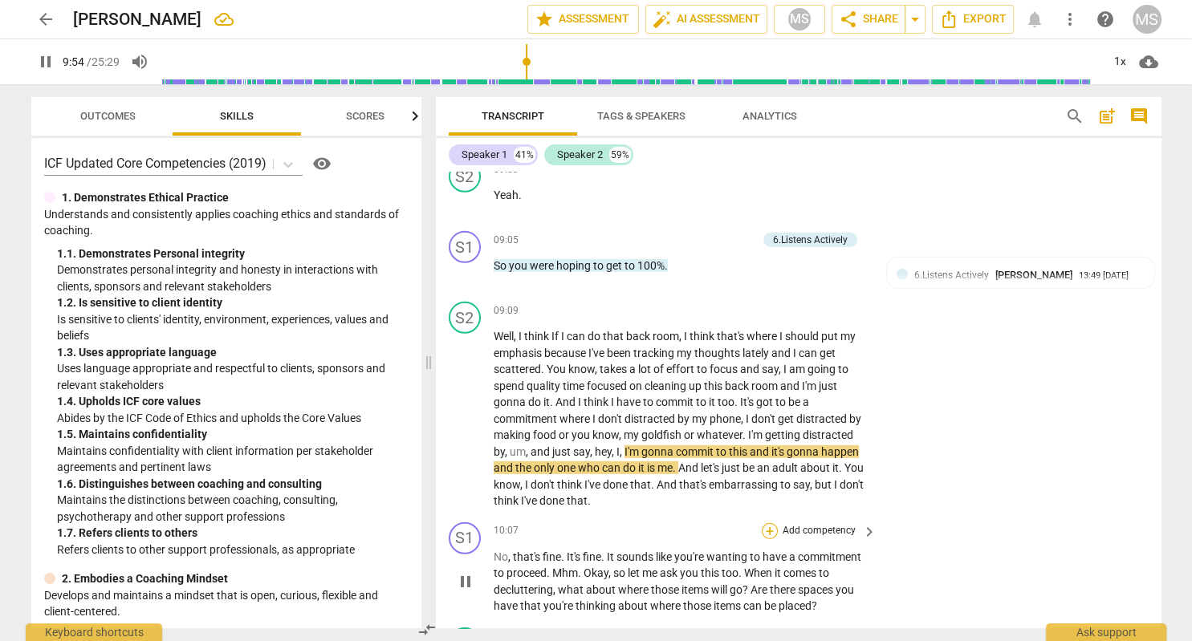
click at [767, 523] on div "+" at bounding box center [770, 531] width 16 height 16
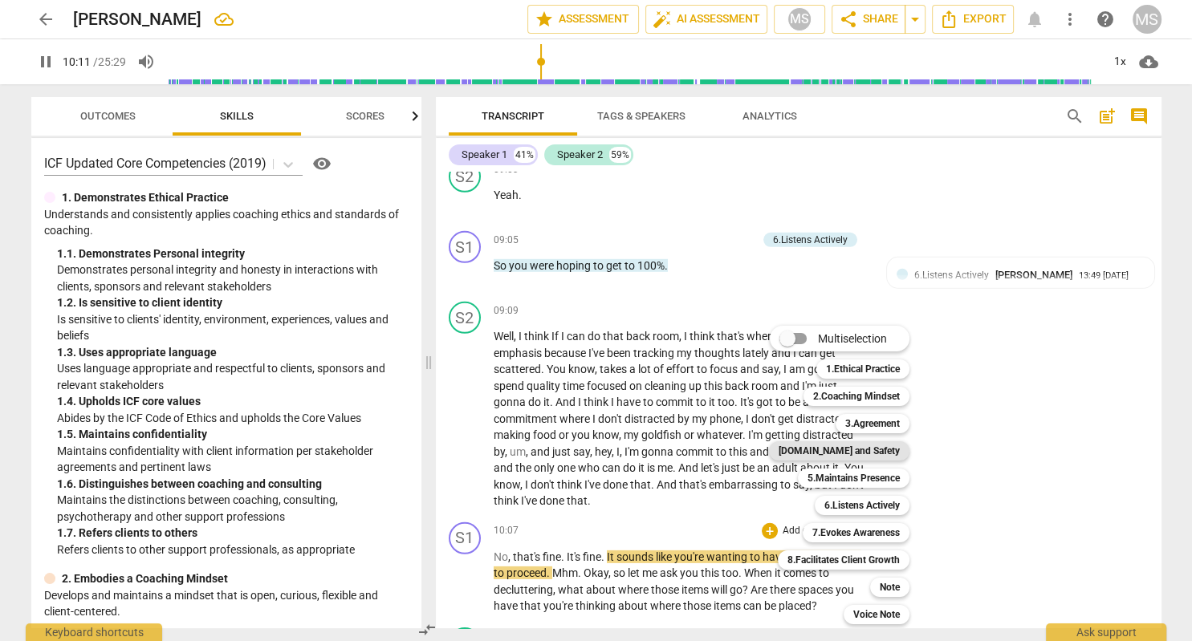
click at [874, 448] on b "[DOMAIN_NAME] and Safety" at bounding box center [838, 450] width 121 height 19
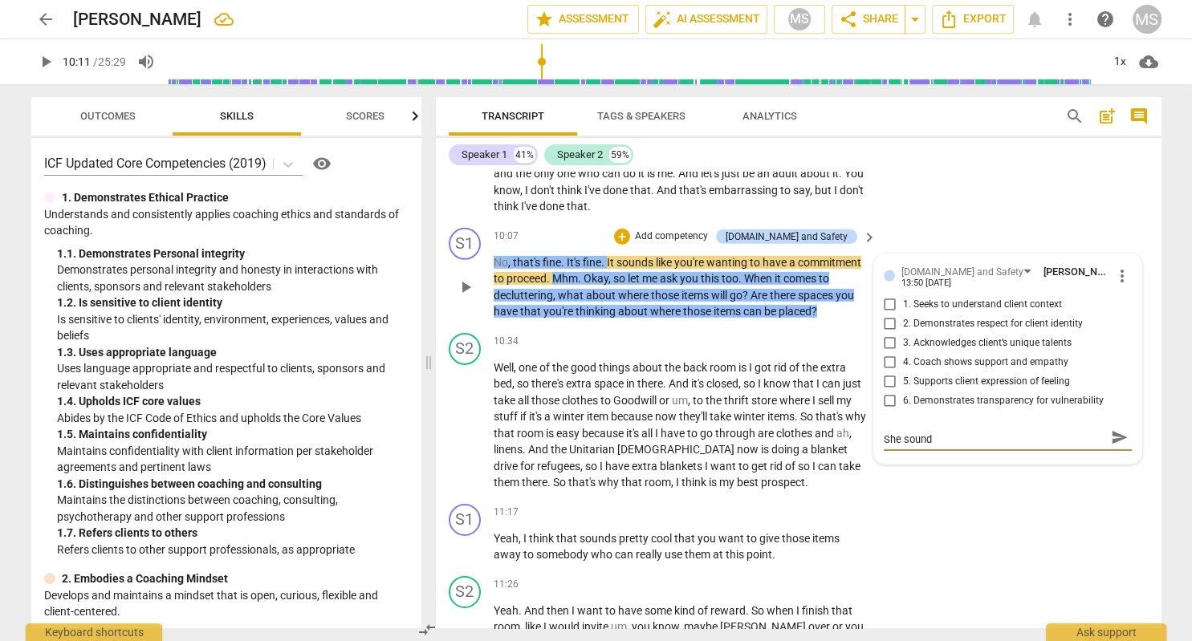
scroll to position [0, 0]
click at [1119, 437] on span "send" at bounding box center [1120, 446] width 18 height 18
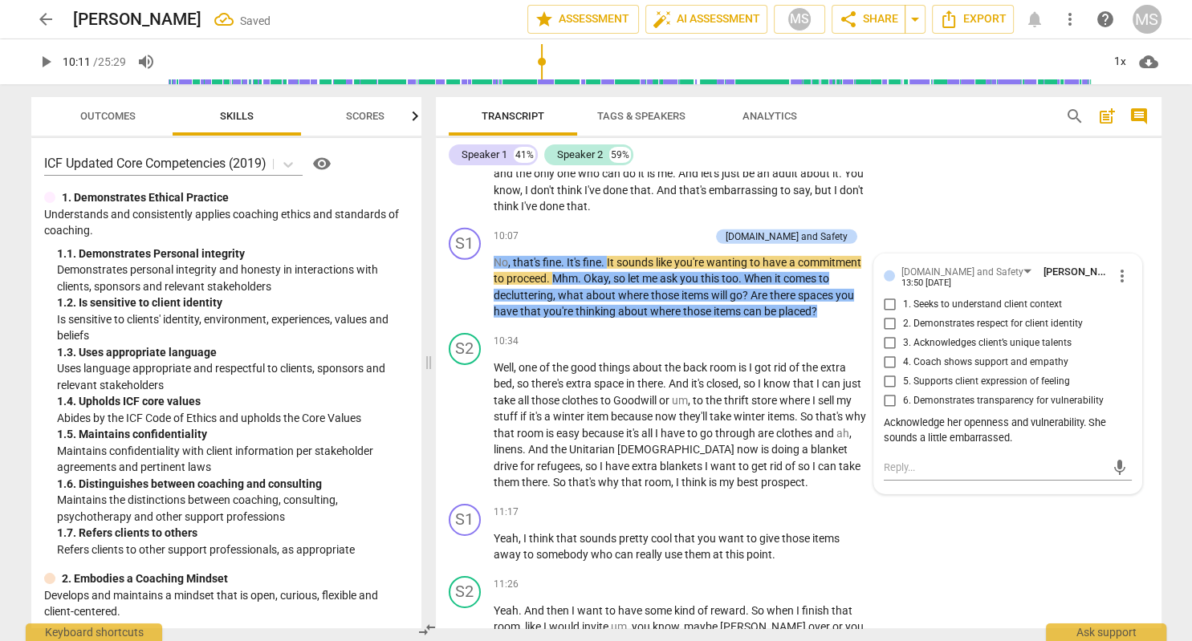
click at [49, 62] on span "play_arrow" at bounding box center [45, 61] width 19 height 19
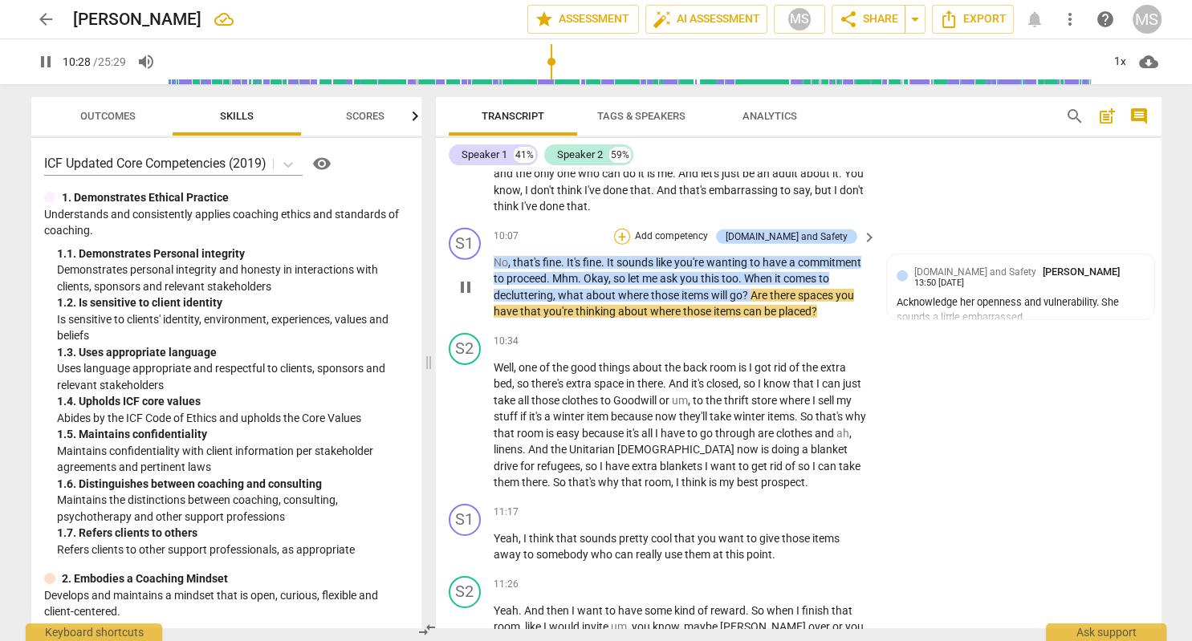
click at [630, 229] on div "+" at bounding box center [622, 237] width 16 height 16
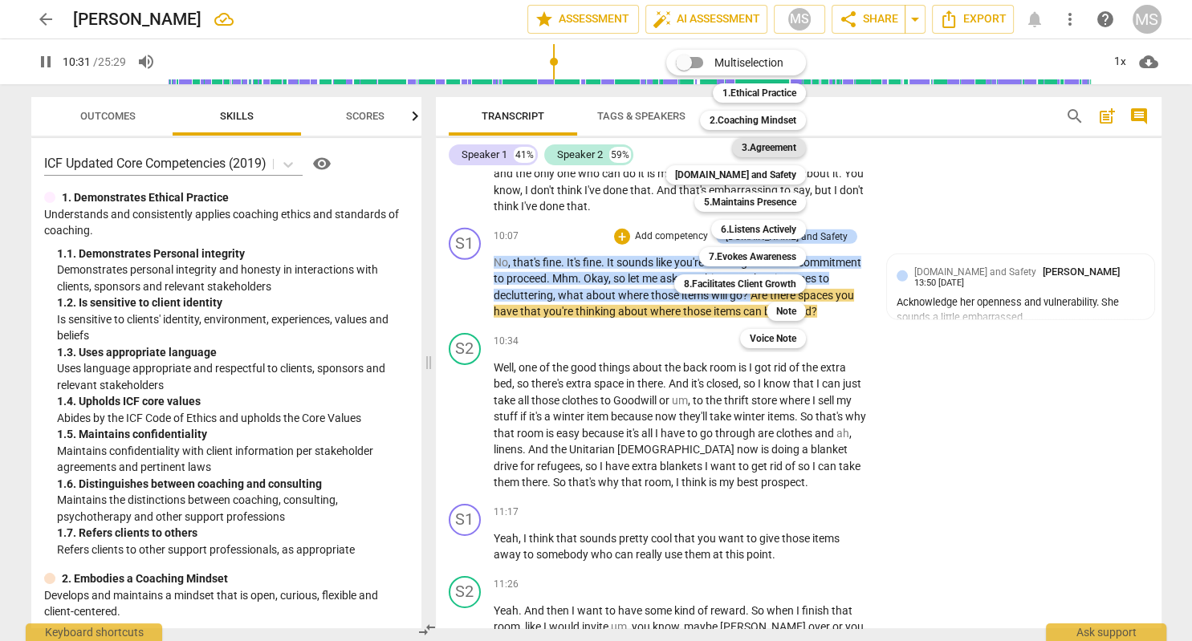
click at [757, 148] on b "3.Agreement" at bounding box center [769, 147] width 55 height 19
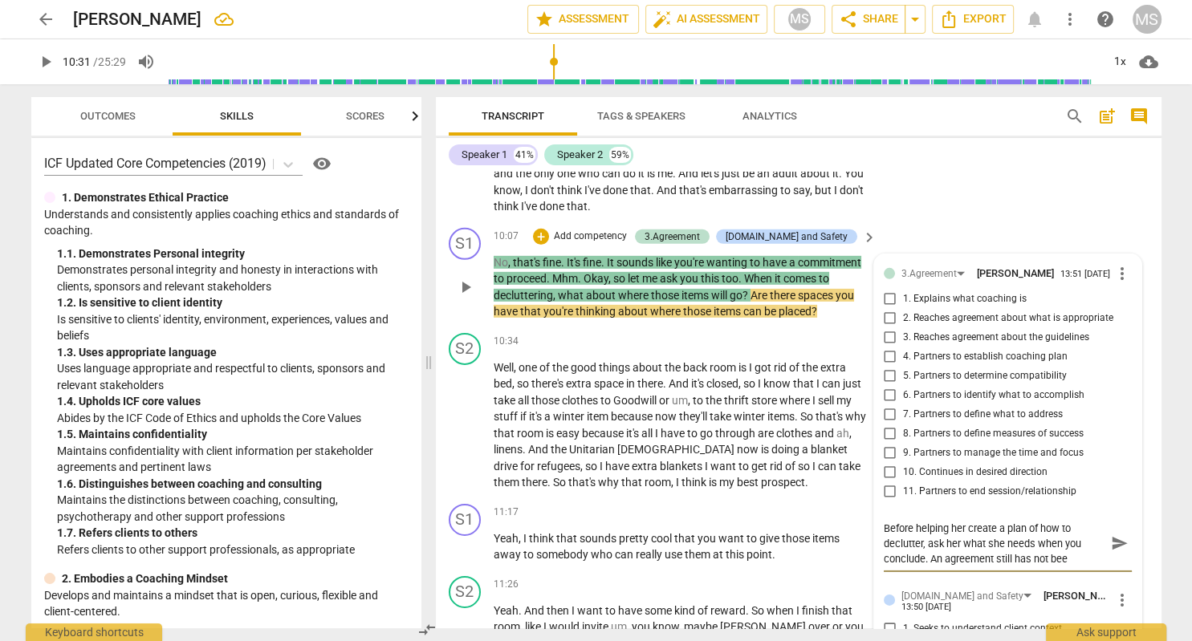
scroll to position [14, 0]
click at [51, 69] on span "play_arrow" at bounding box center [45, 61] width 19 height 19
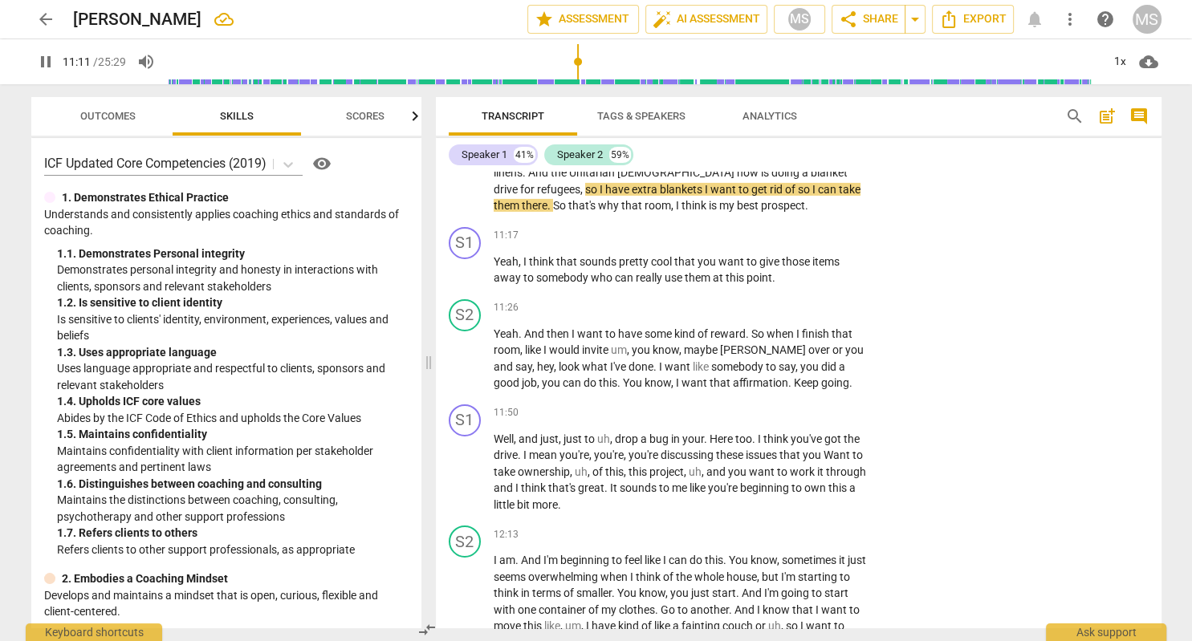
scroll to position [5337, 0]
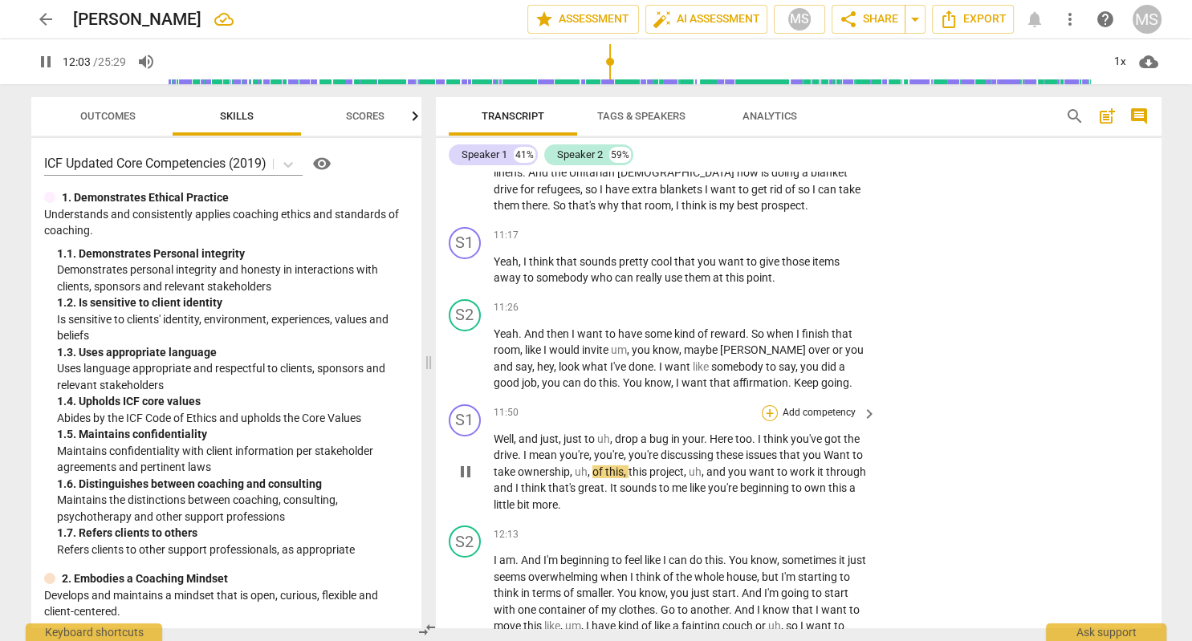
click at [766, 405] on div "+" at bounding box center [770, 413] width 16 height 16
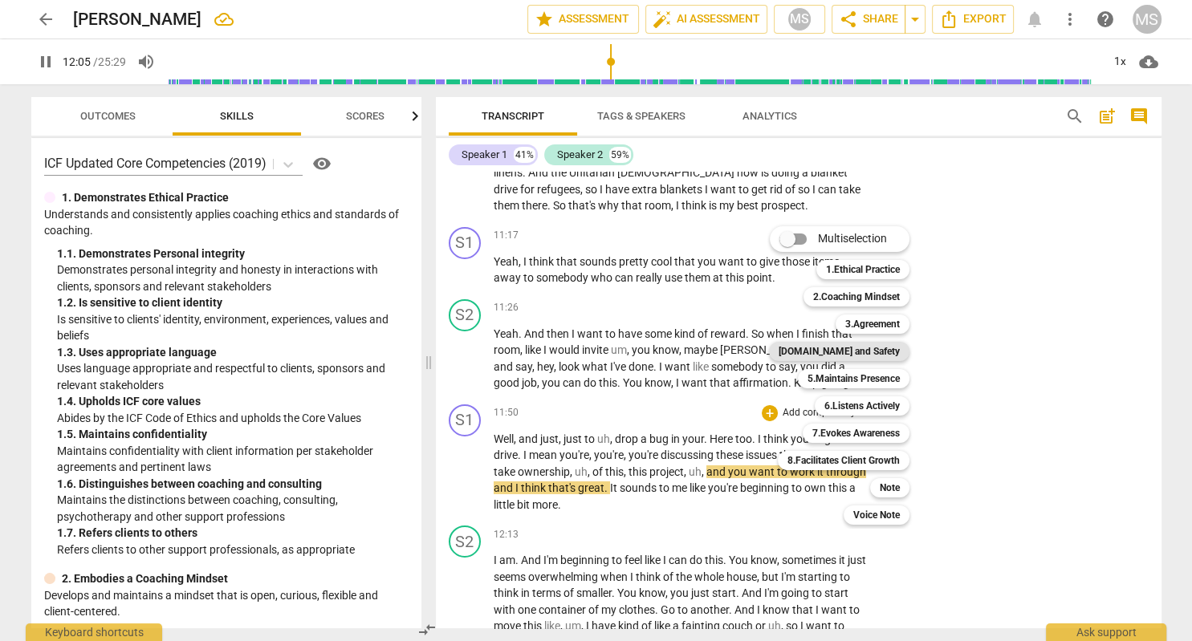
click at [865, 349] on b "[DOMAIN_NAME] and Safety" at bounding box center [838, 351] width 121 height 19
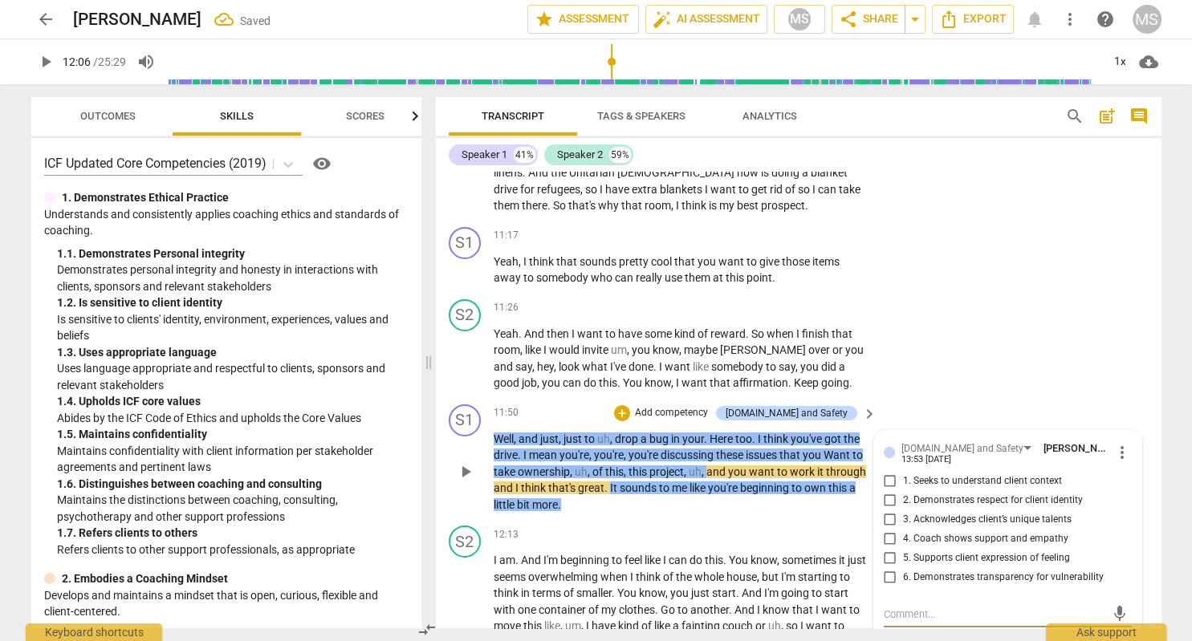
click at [889, 530] on input "4. Coach shows support and empathy" at bounding box center [890, 539] width 26 height 19
click at [888, 549] on input "5. Supports client expression of feeling" at bounding box center [890, 558] width 26 height 19
click at [911, 607] on textarea at bounding box center [995, 614] width 222 height 15
click at [1117, 605] on span "send" at bounding box center [1120, 614] width 18 height 18
click at [49, 65] on span "play_arrow" at bounding box center [45, 61] width 19 height 19
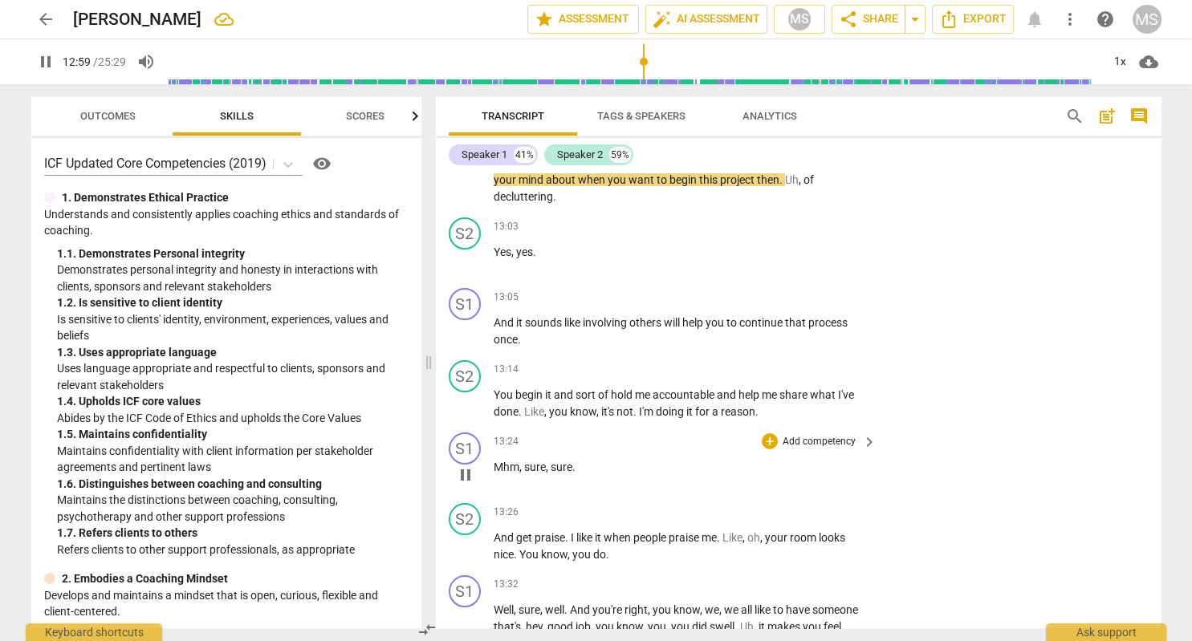
scroll to position [5892, 0]
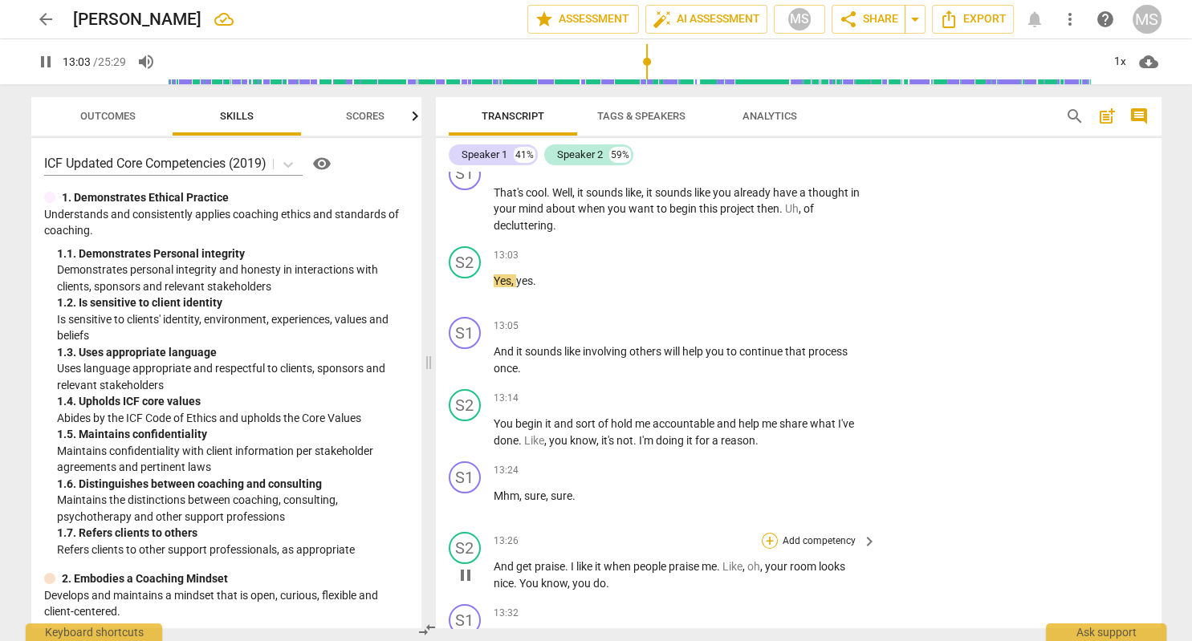
click at [769, 533] on div "+" at bounding box center [770, 541] width 16 height 16
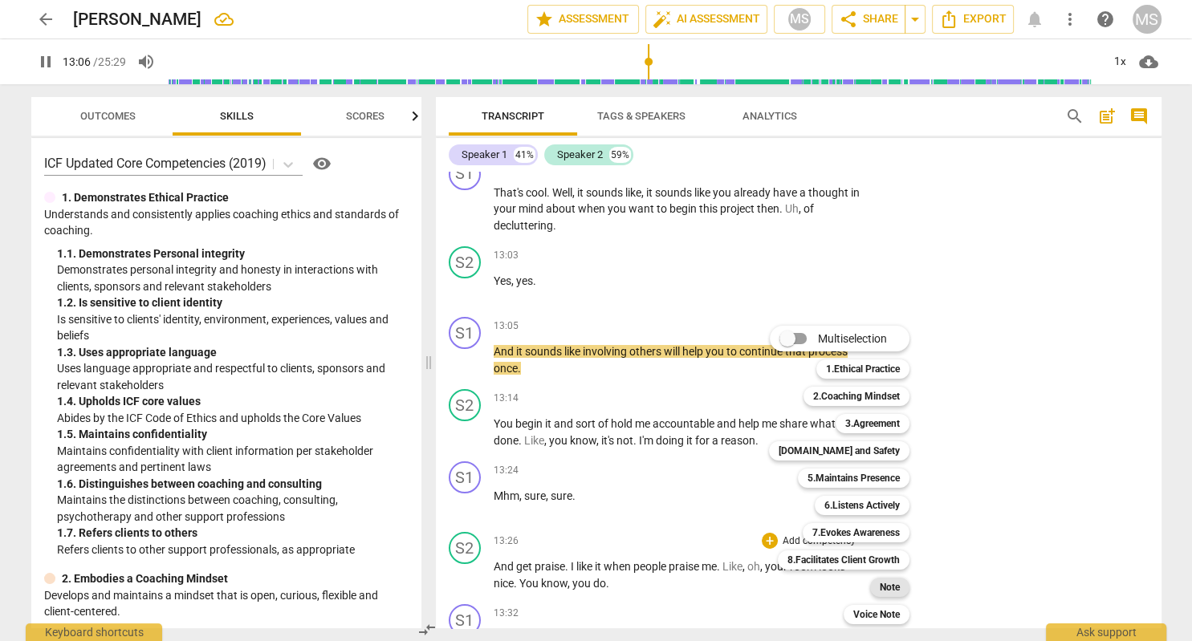
click at [892, 587] on b "Note" at bounding box center [890, 587] width 20 height 19
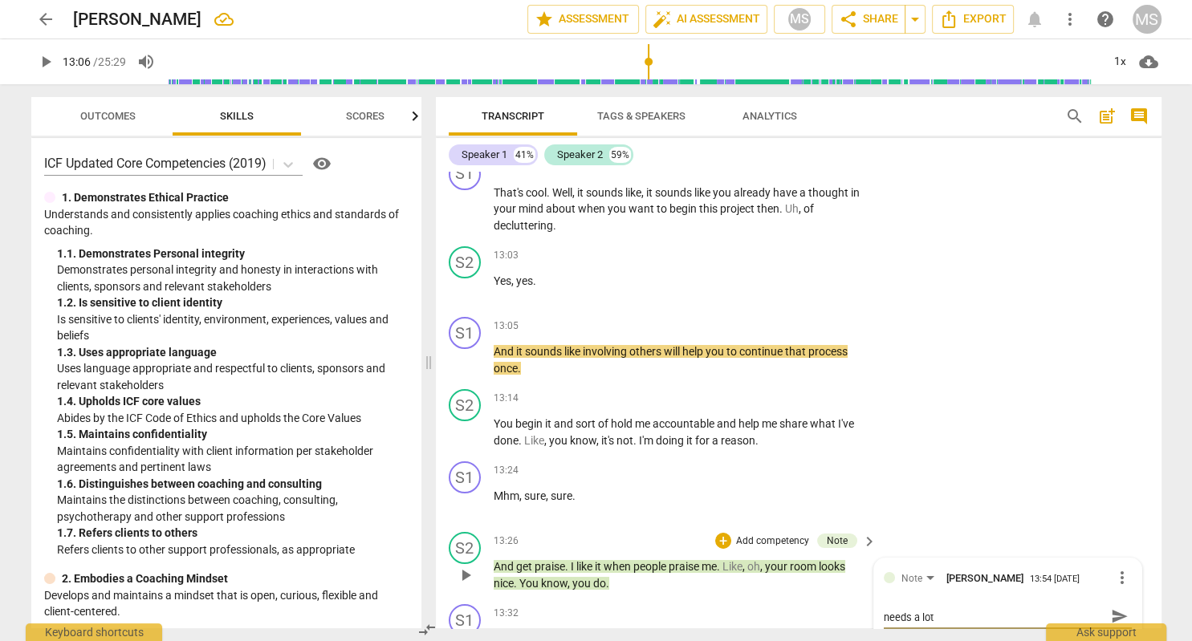
scroll to position [0, 0]
click at [1120, 615] on span "send" at bounding box center [1120, 624] width 18 height 18
click at [42, 63] on span "play_arrow" at bounding box center [45, 61] width 19 height 19
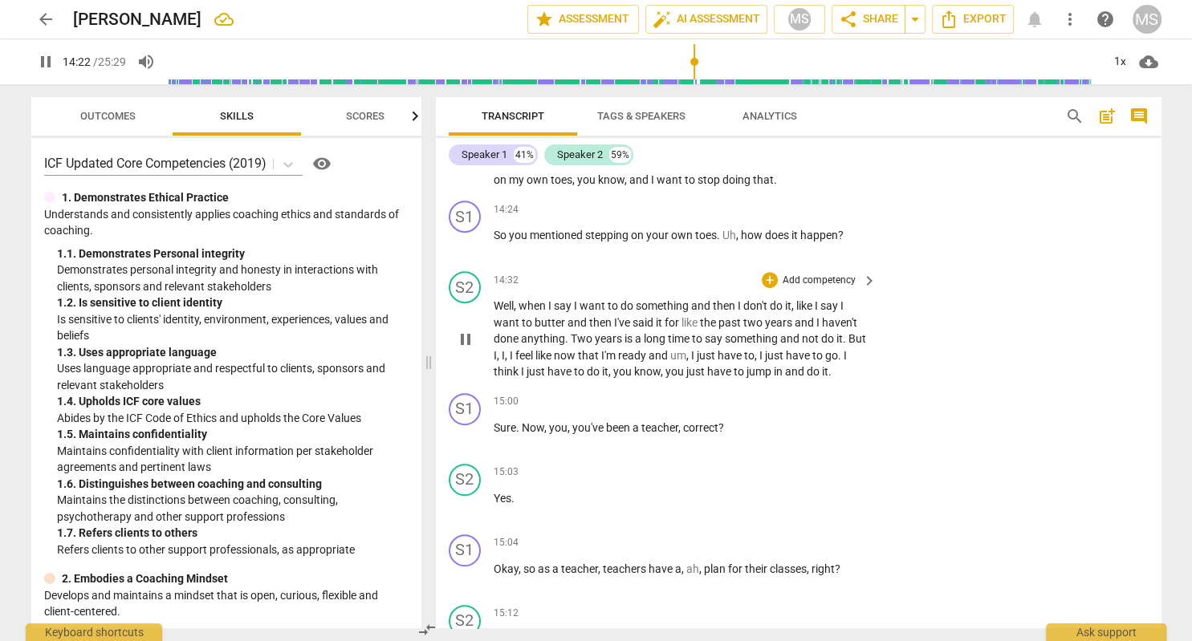
scroll to position [6716, 0]
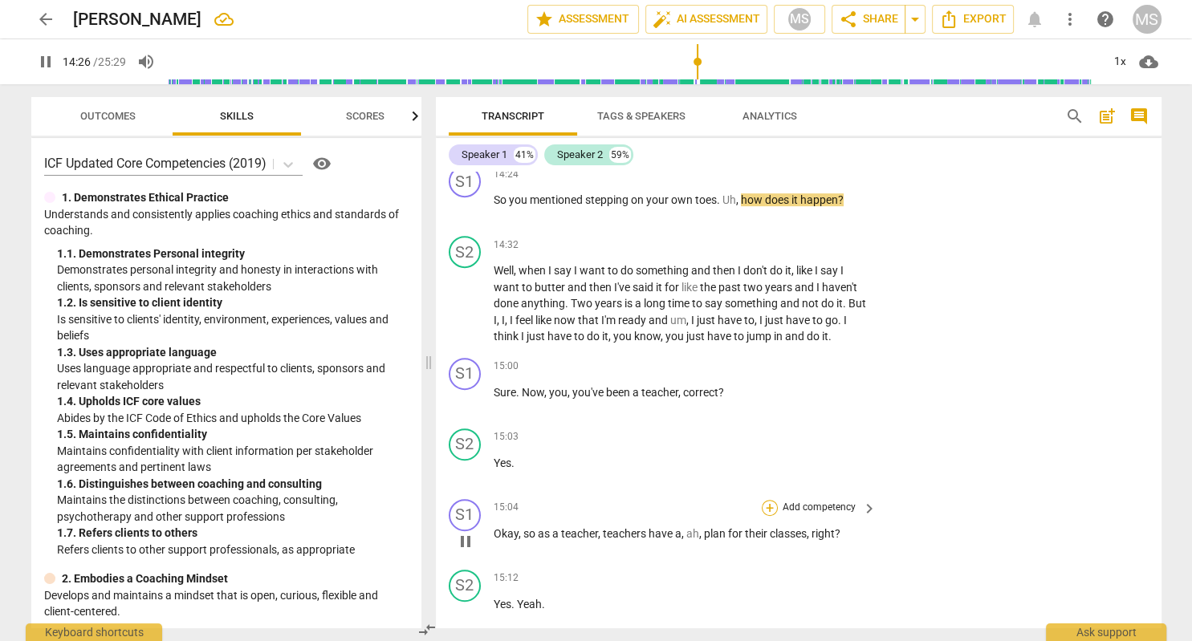
click at [772, 500] on div "+" at bounding box center [770, 508] width 16 height 16
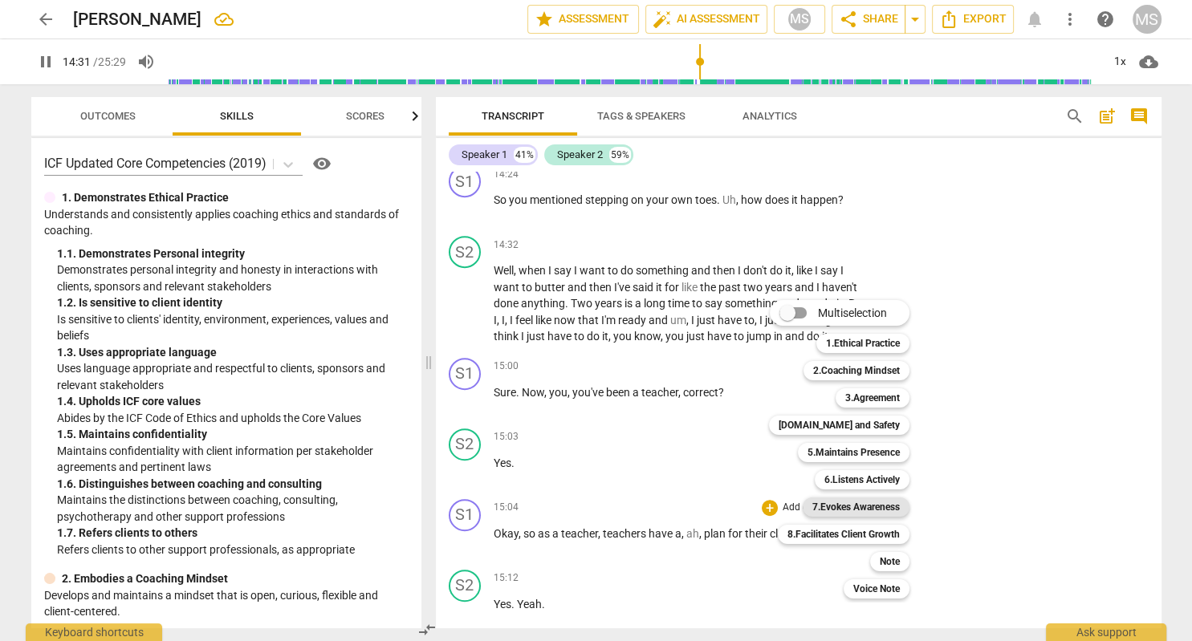
click at [876, 506] on b "7.Evokes Awareness" at bounding box center [855, 507] width 87 height 19
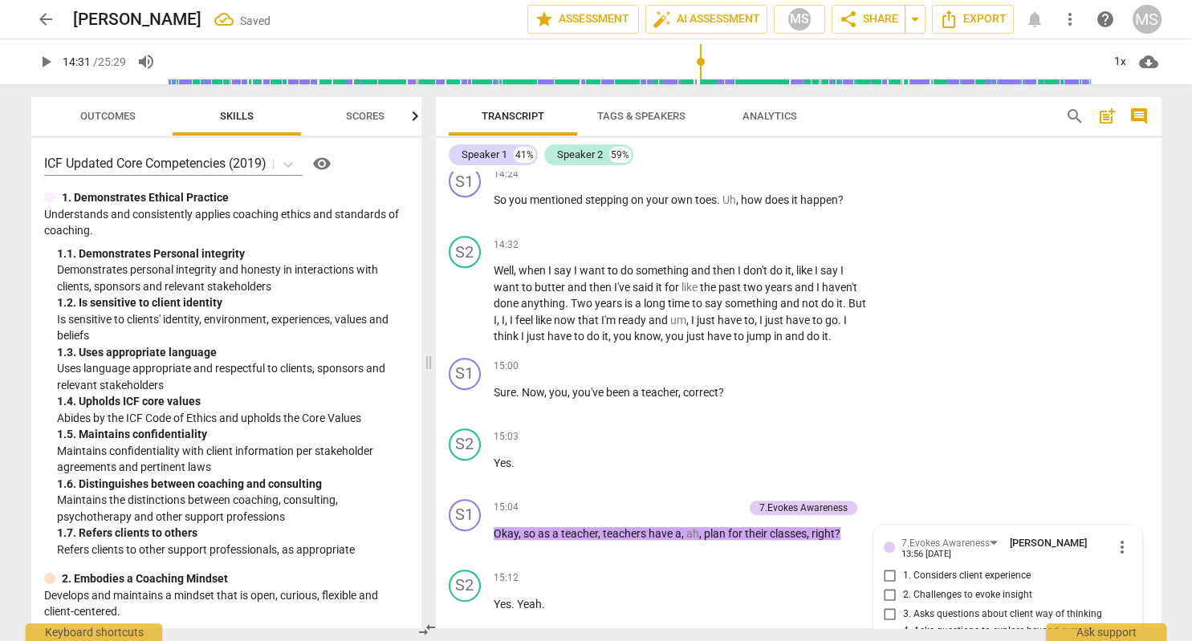
scroll to position [7071, 0]
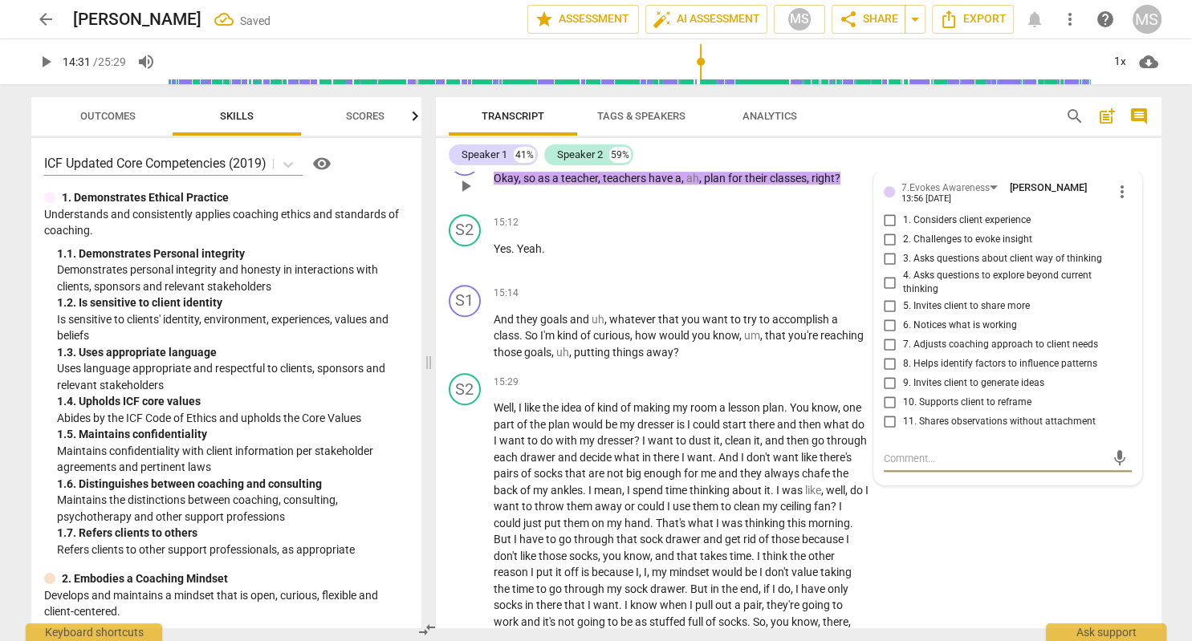
click at [955, 451] on textarea at bounding box center [995, 458] width 222 height 15
click at [1112, 450] on span "send" at bounding box center [1120, 459] width 18 height 18
click at [42, 59] on span "play_arrow" at bounding box center [45, 61] width 19 height 19
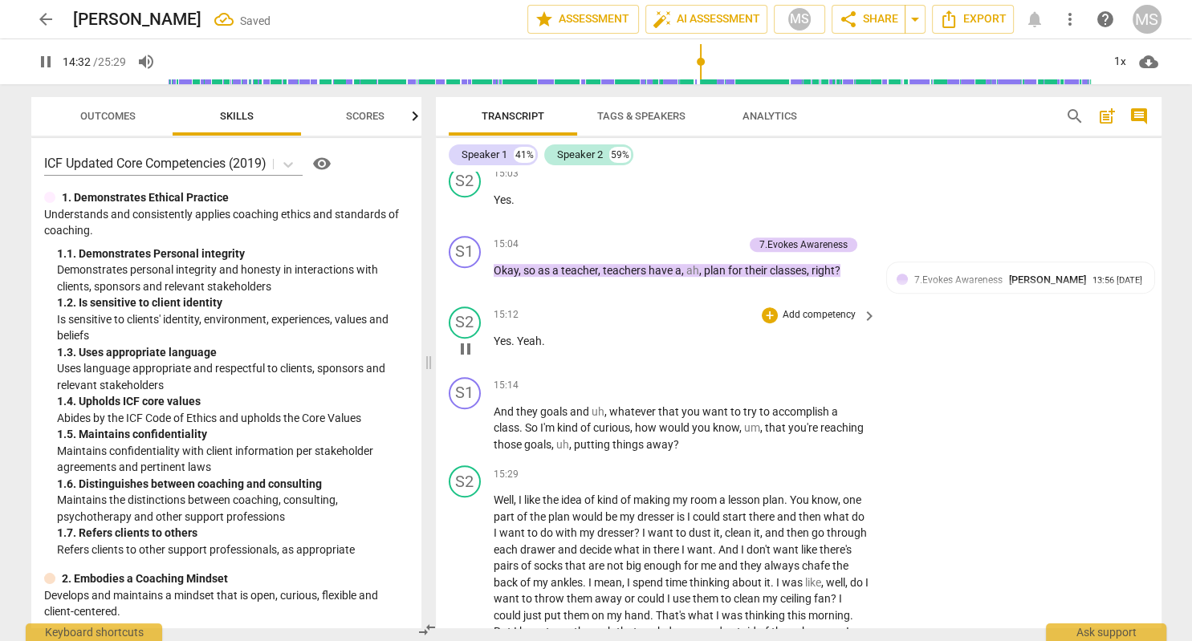
scroll to position [6887, 0]
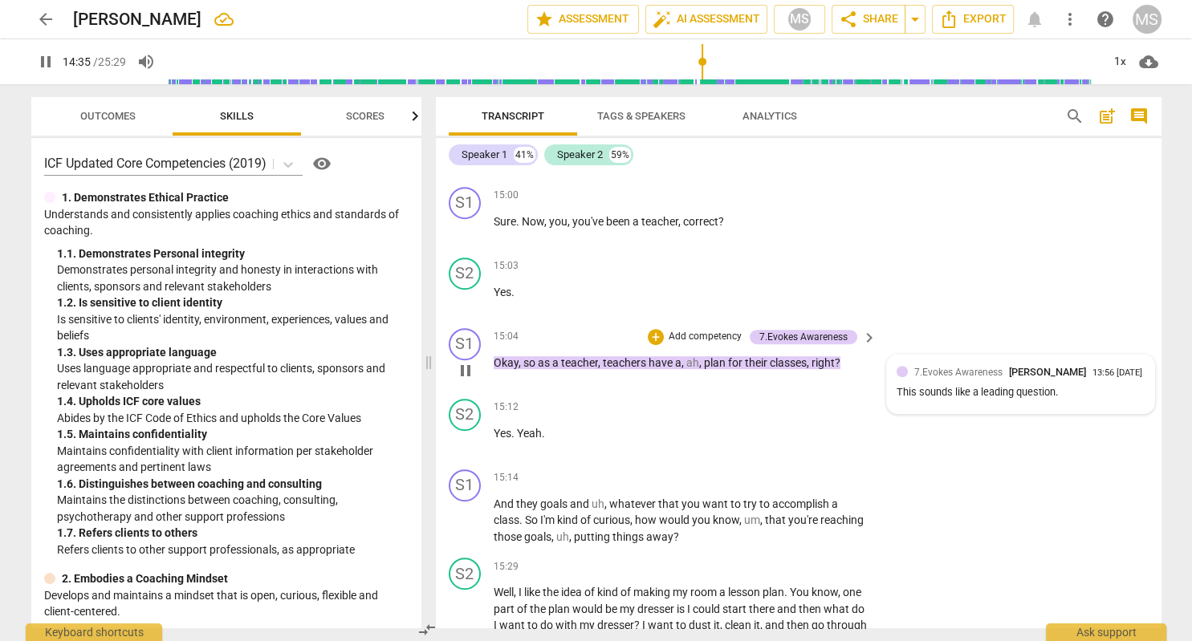
click at [1051, 366] on span "[PERSON_NAME]" at bounding box center [1047, 372] width 77 height 12
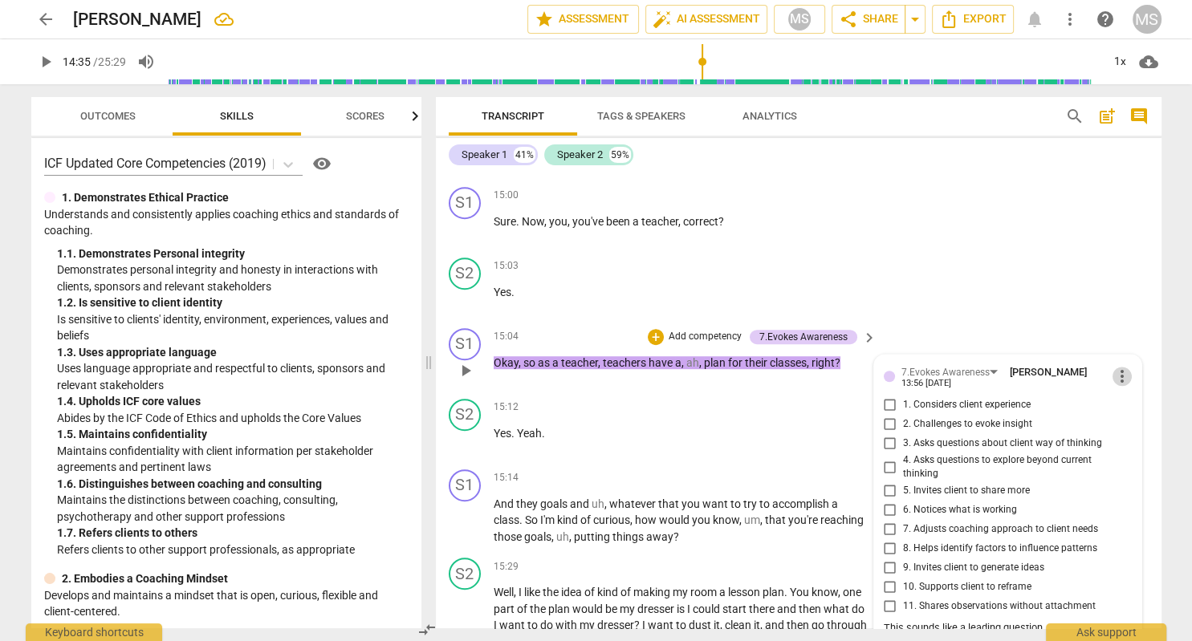
click at [1124, 367] on span "more_vert" at bounding box center [1121, 376] width 19 height 19
click at [1129, 316] on li "Edit" at bounding box center [1139, 318] width 55 height 30
click at [1059, 630] on textarea "This sounds like a leading question." at bounding box center [1008, 637] width 248 height 15
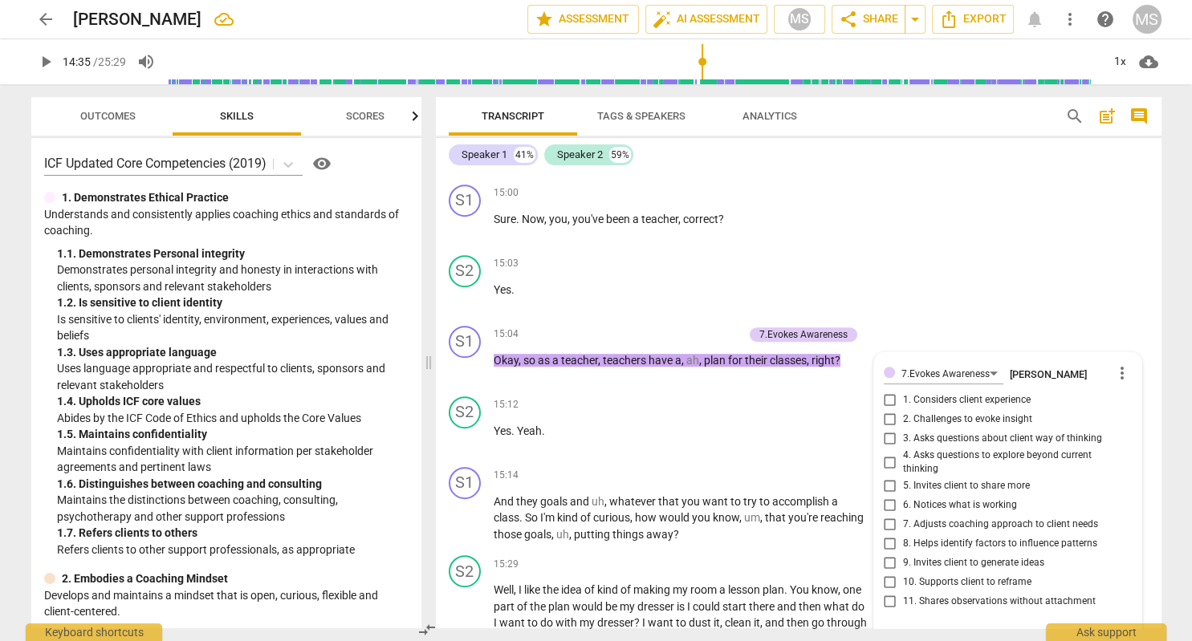
click at [45, 63] on span "play_arrow" at bounding box center [45, 61] width 19 height 19
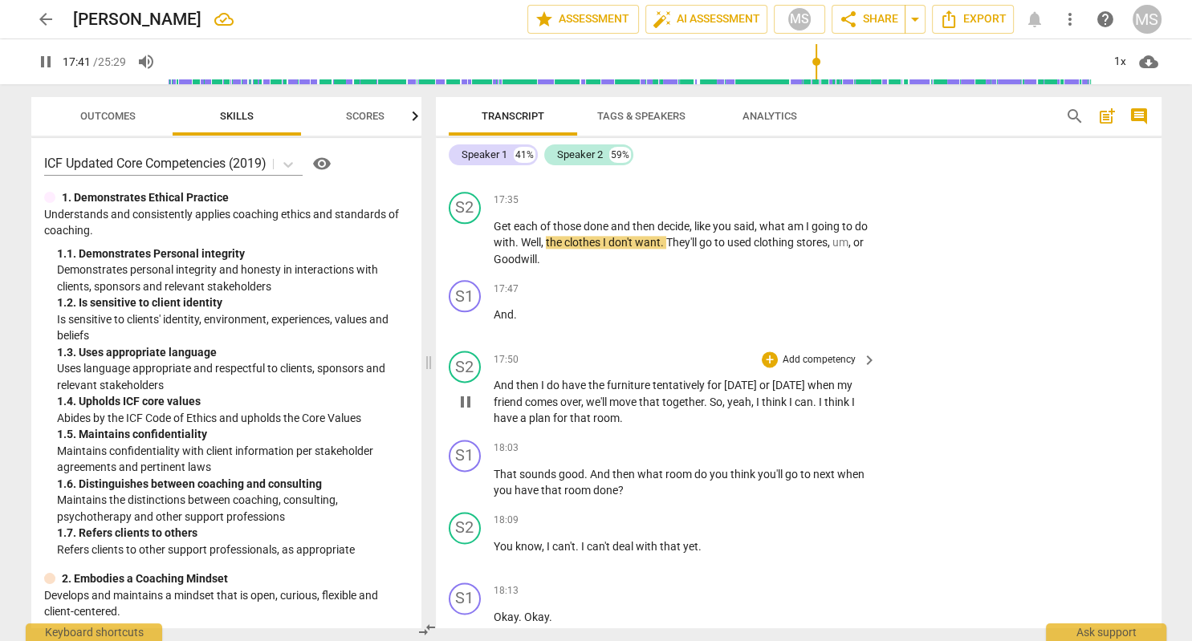
scroll to position [8119, 0]
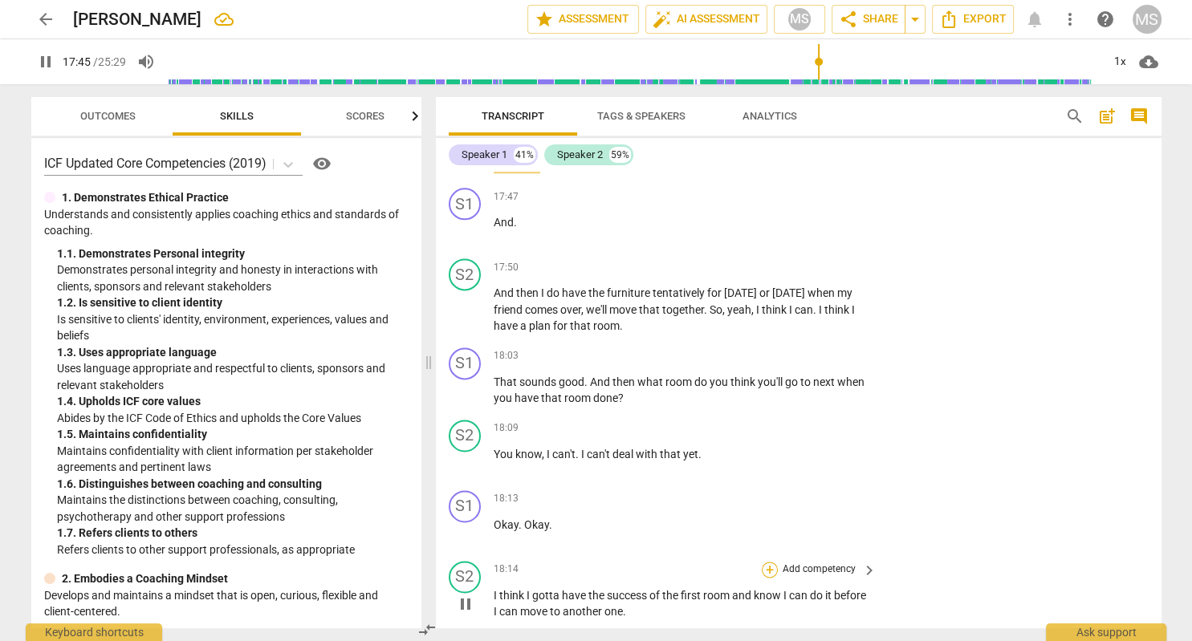
click at [773, 562] on div "+" at bounding box center [770, 570] width 16 height 16
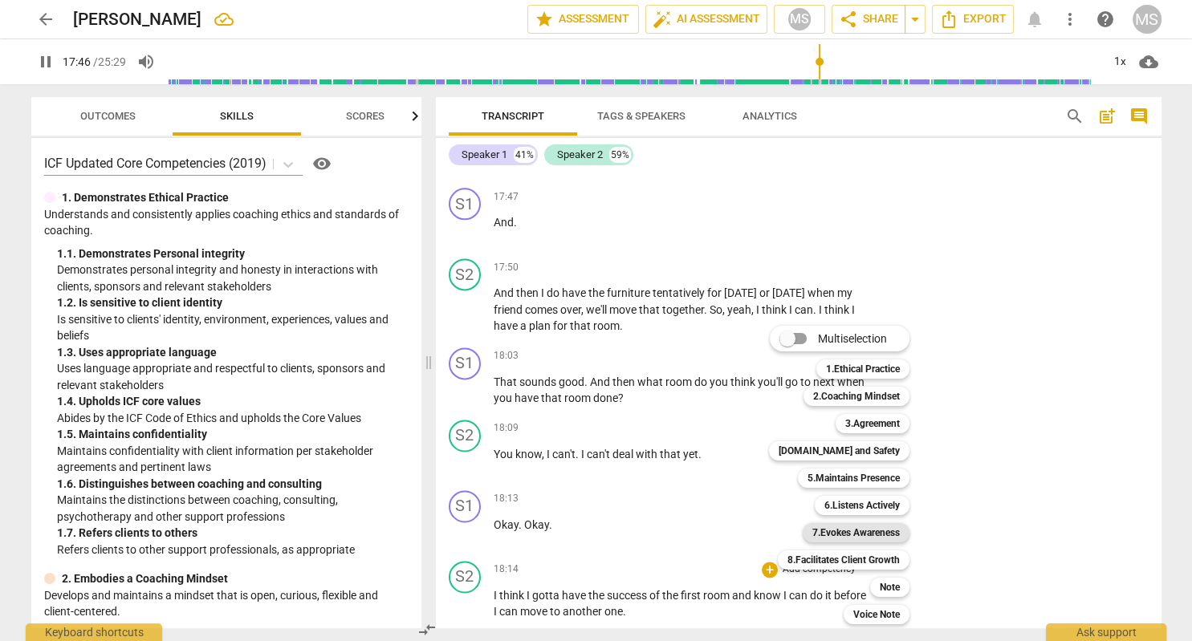
click at [865, 531] on b "7.Evokes Awareness" at bounding box center [855, 532] width 87 height 19
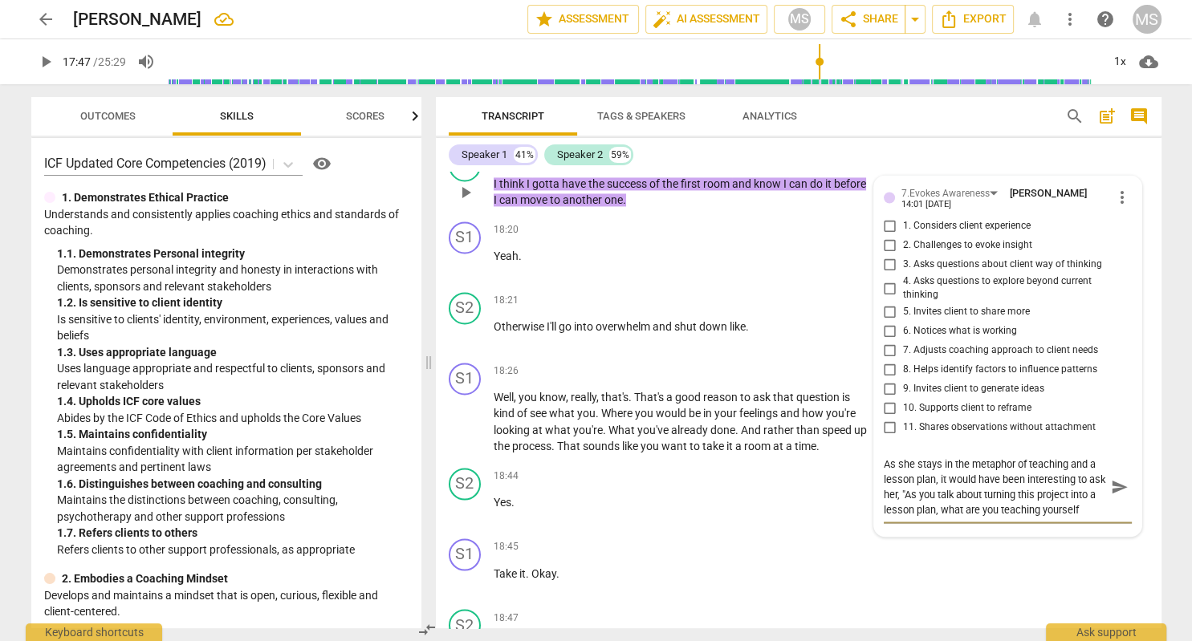
scroll to position [14, 0]
drag, startPoint x: 1119, startPoint y: 426, endPoint x: 1120, endPoint y: 415, distance: 11.3
click at [1119, 478] on span "send" at bounding box center [1120, 487] width 18 height 18
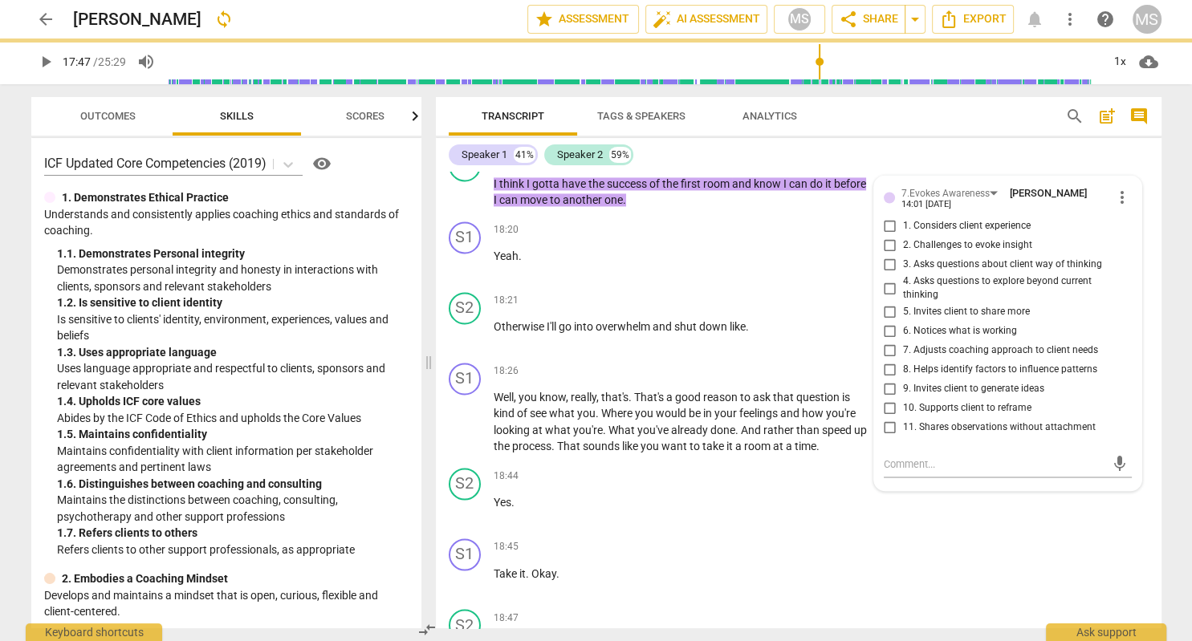
scroll to position [0, 0]
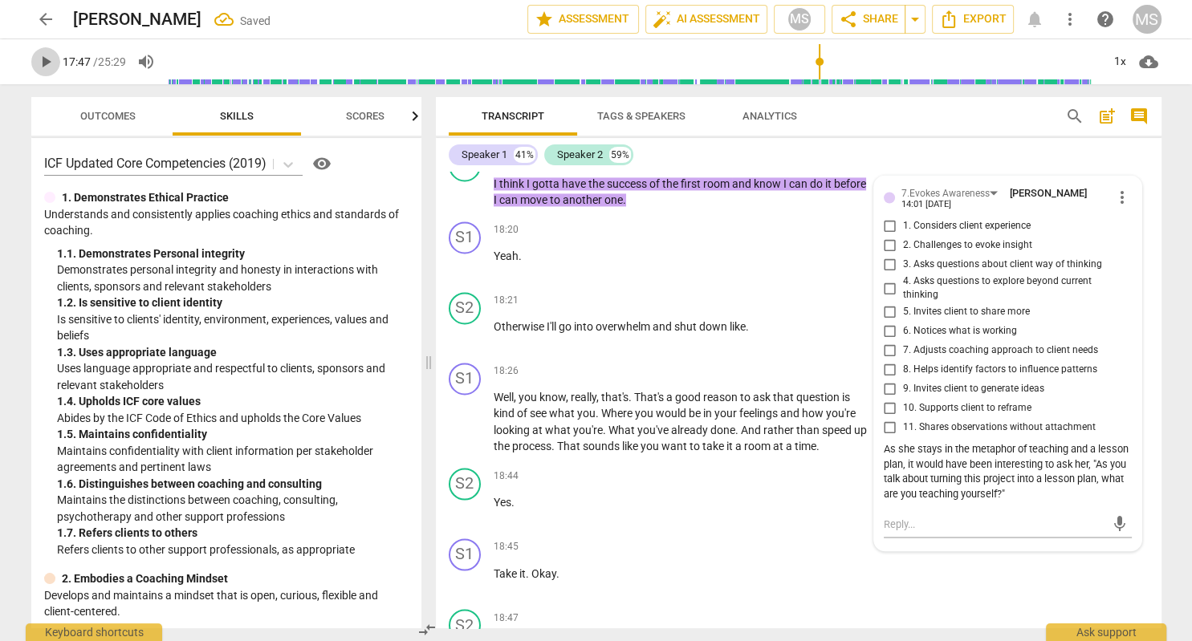
click at [45, 58] on span "play_arrow" at bounding box center [45, 61] width 19 height 19
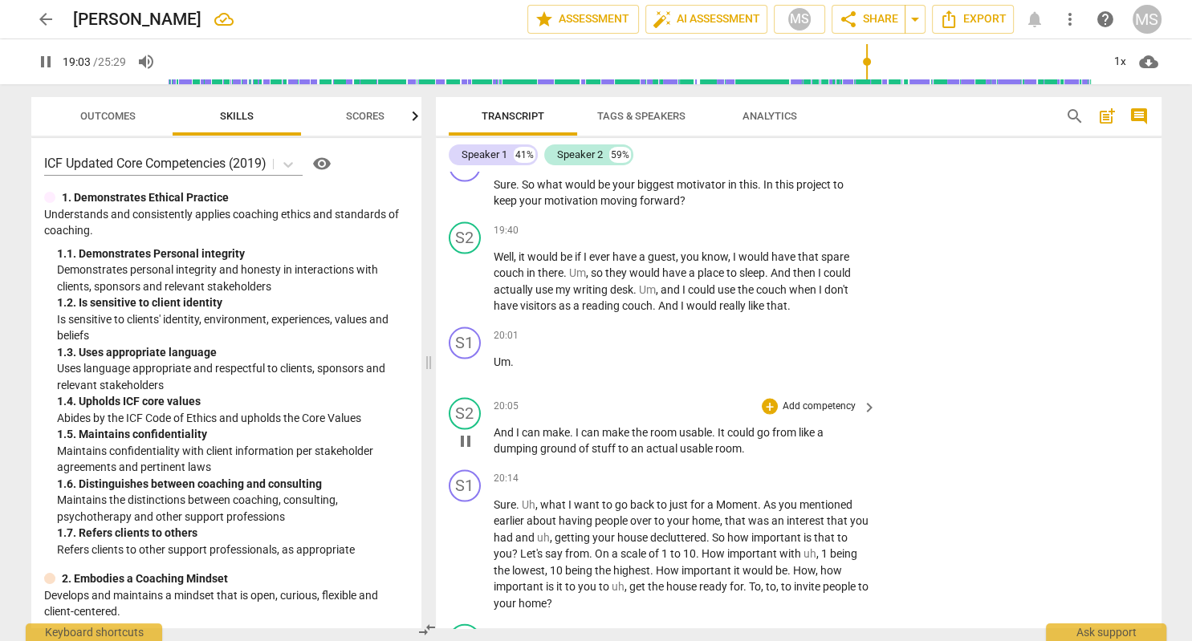
scroll to position [9363, 0]
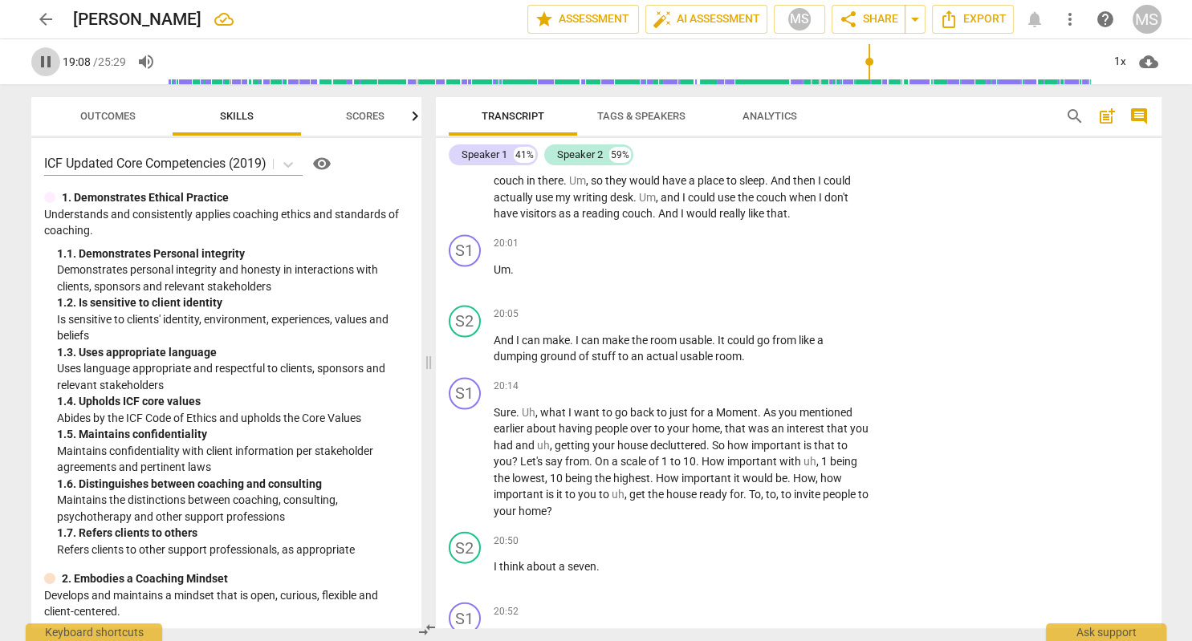
click at [49, 58] on span "pause" at bounding box center [45, 61] width 19 height 19
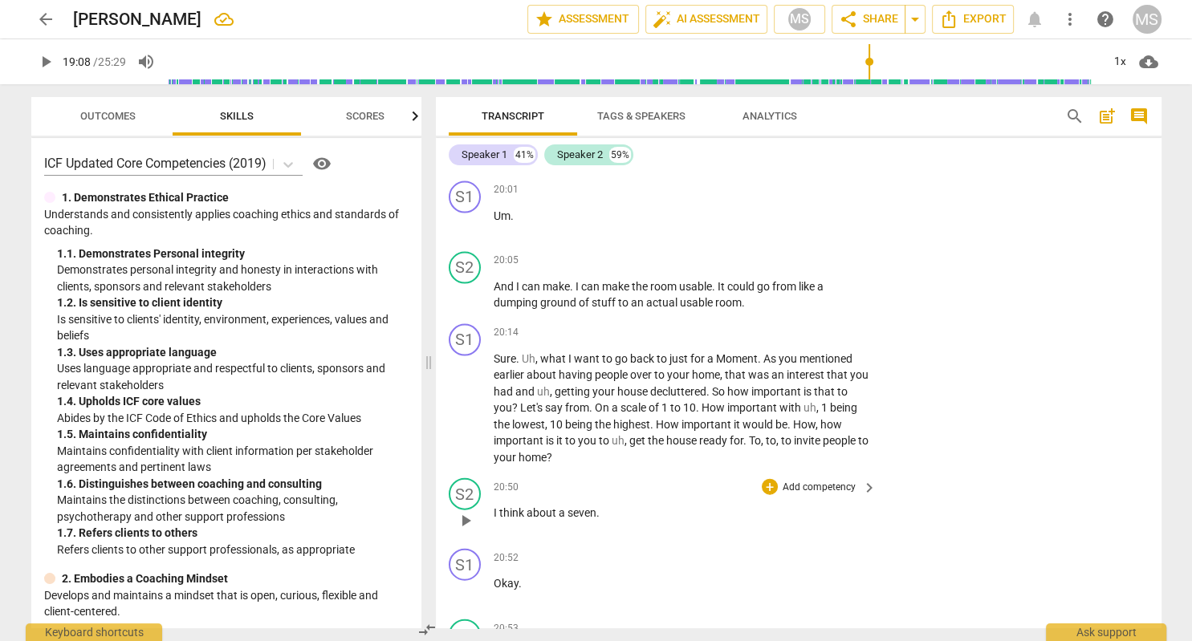
scroll to position [9456, 0]
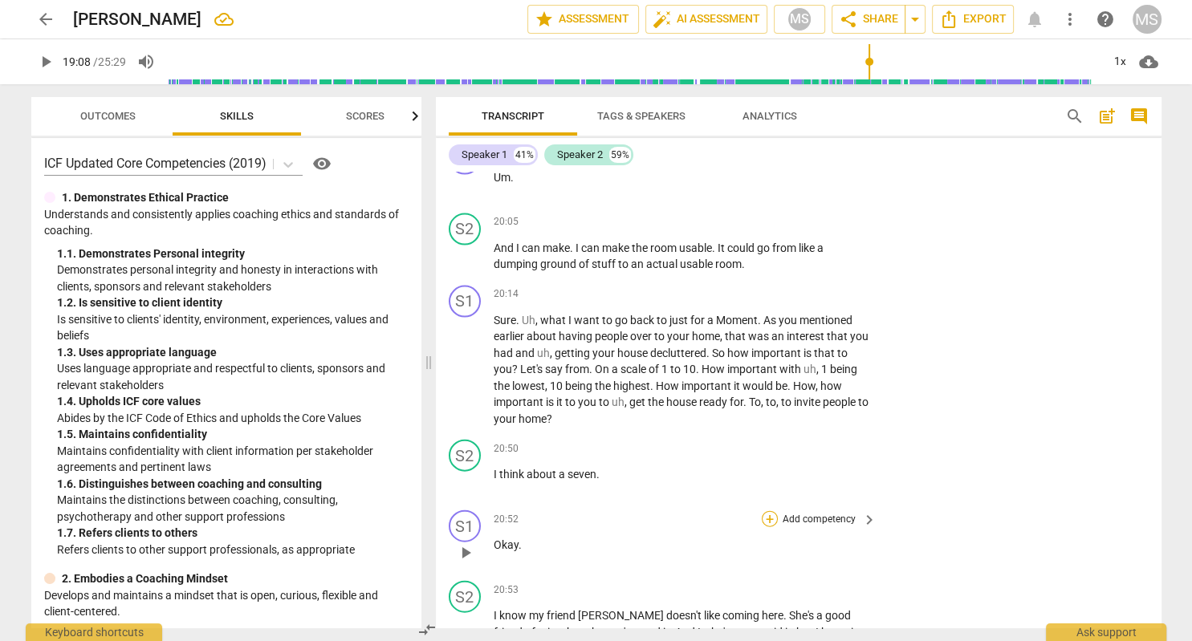
click at [772, 511] on div "+" at bounding box center [770, 519] width 16 height 16
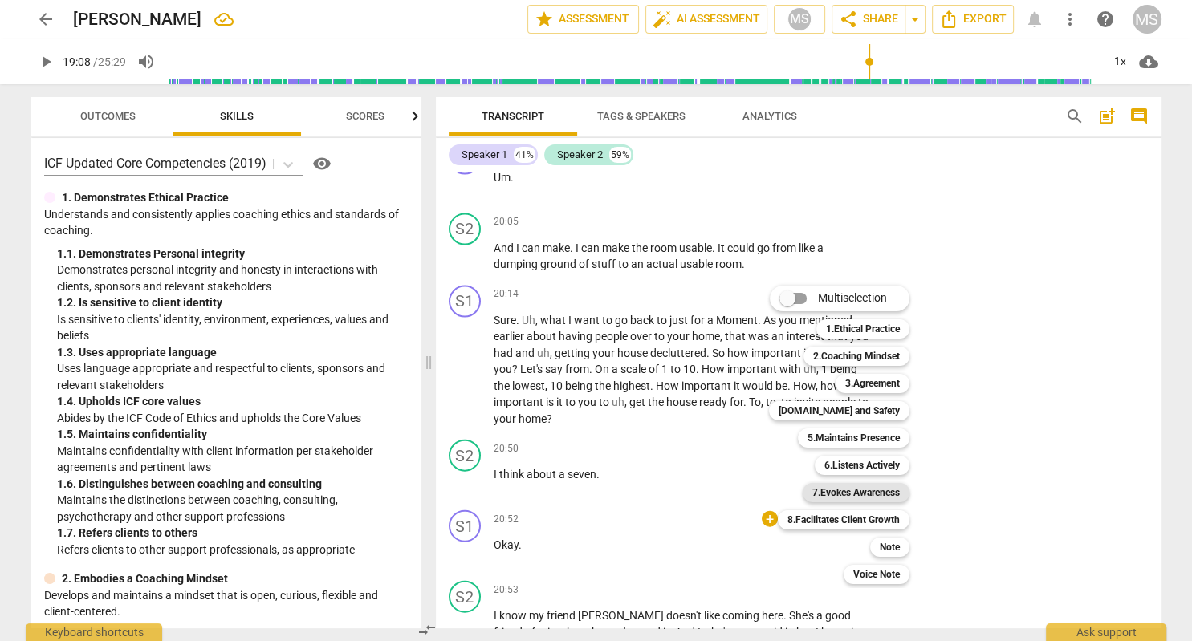
click at [878, 493] on b "7.Evokes Awareness" at bounding box center [855, 492] width 87 height 19
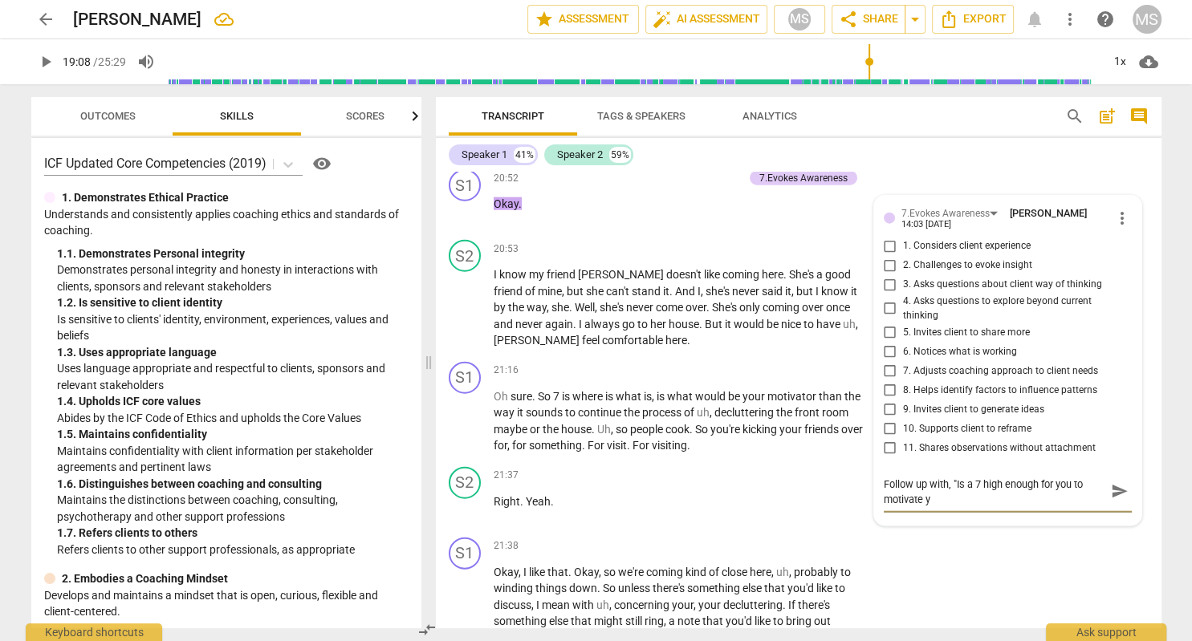
scroll to position [0, 0]
click at [1119, 484] on span "send" at bounding box center [1120, 493] width 18 height 18
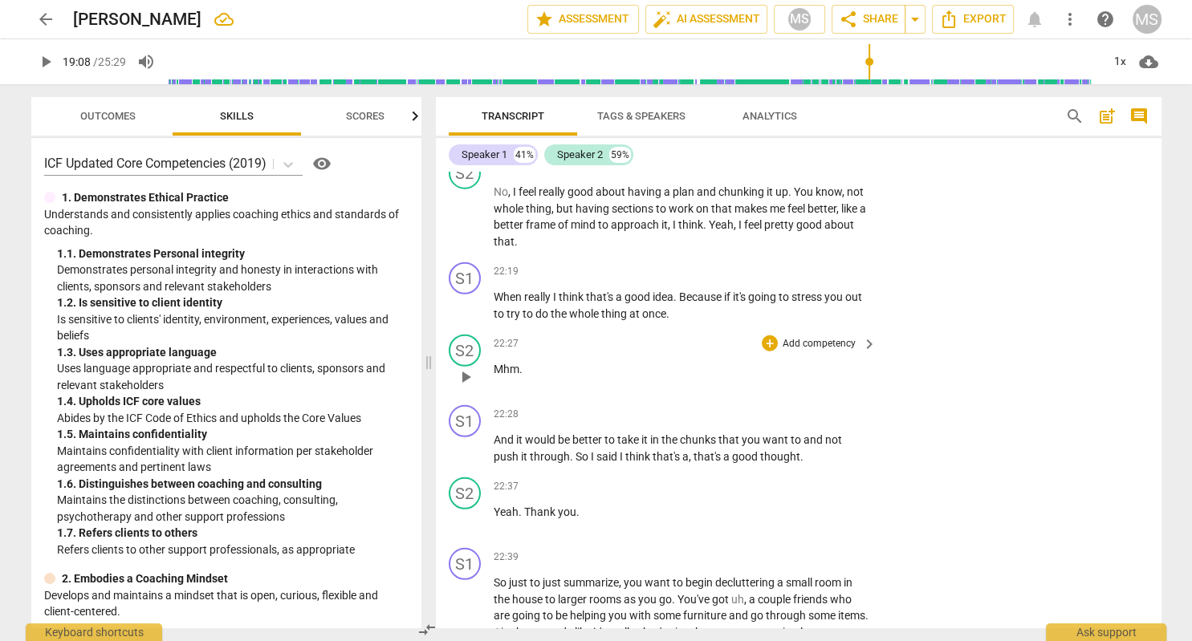
scroll to position [10351, 0]
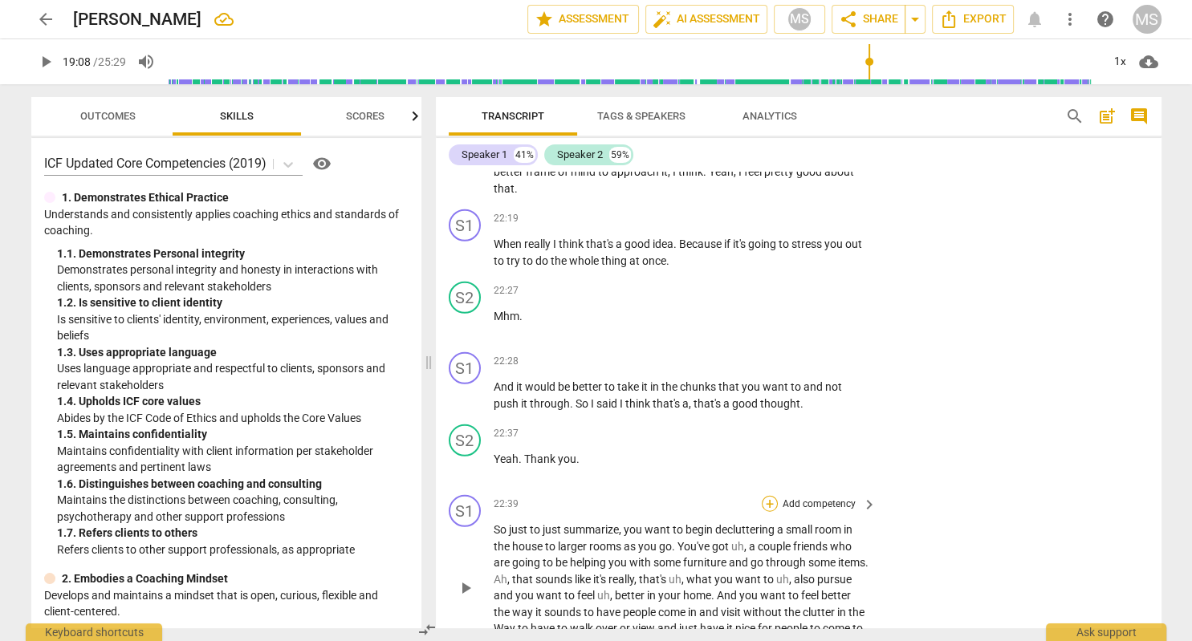
click at [772, 496] on div "+" at bounding box center [770, 504] width 16 height 16
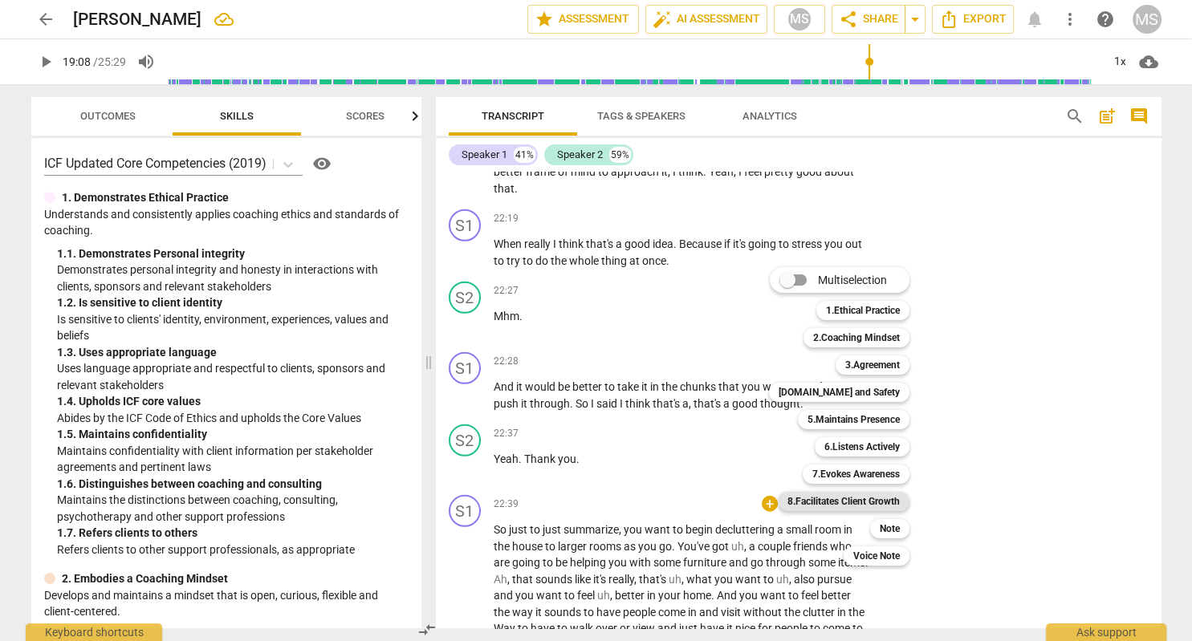
click at [875, 498] on b "8.Facilitates Client Growth" at bounding box center [843, 501] width 112 height 19
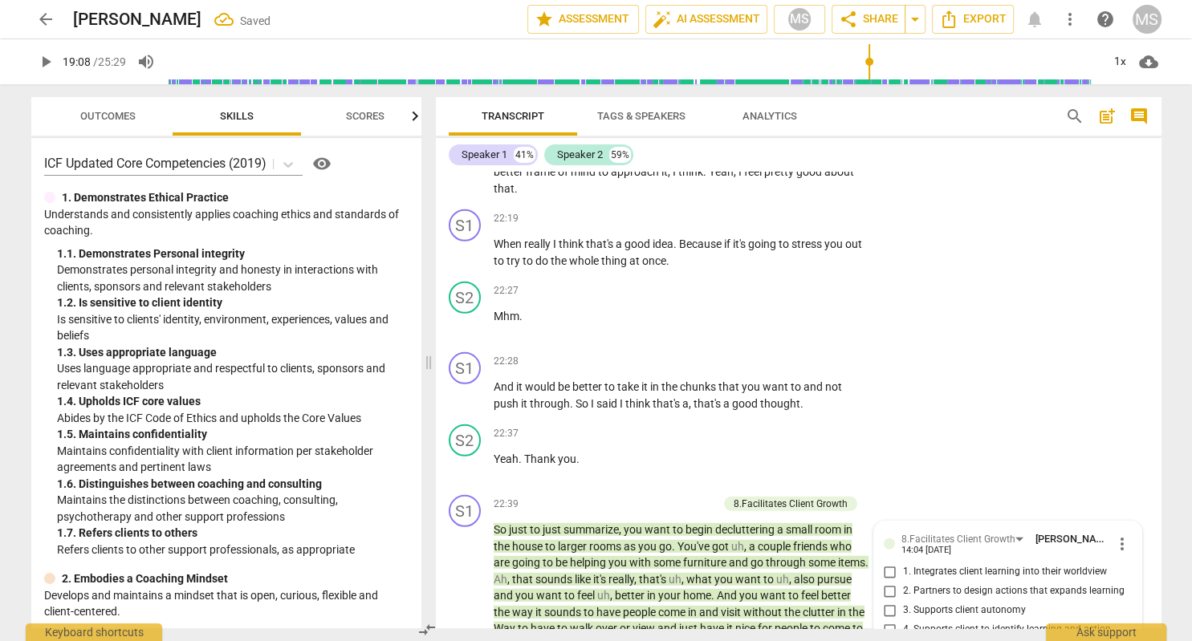
scroll to position [10608, 0]
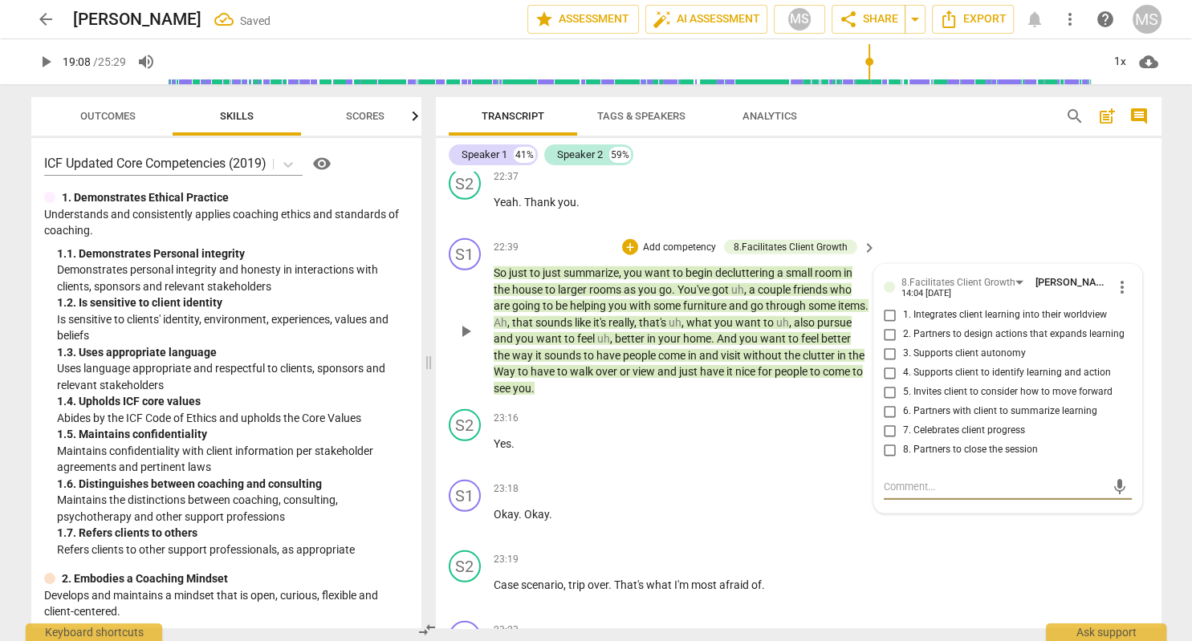
click at [950, 479] on textarea at bounding box center [995, 486] width 222 height 15
click at [1113, 478] on span "send" at bounding box center [1120, 487] width 18 height 18
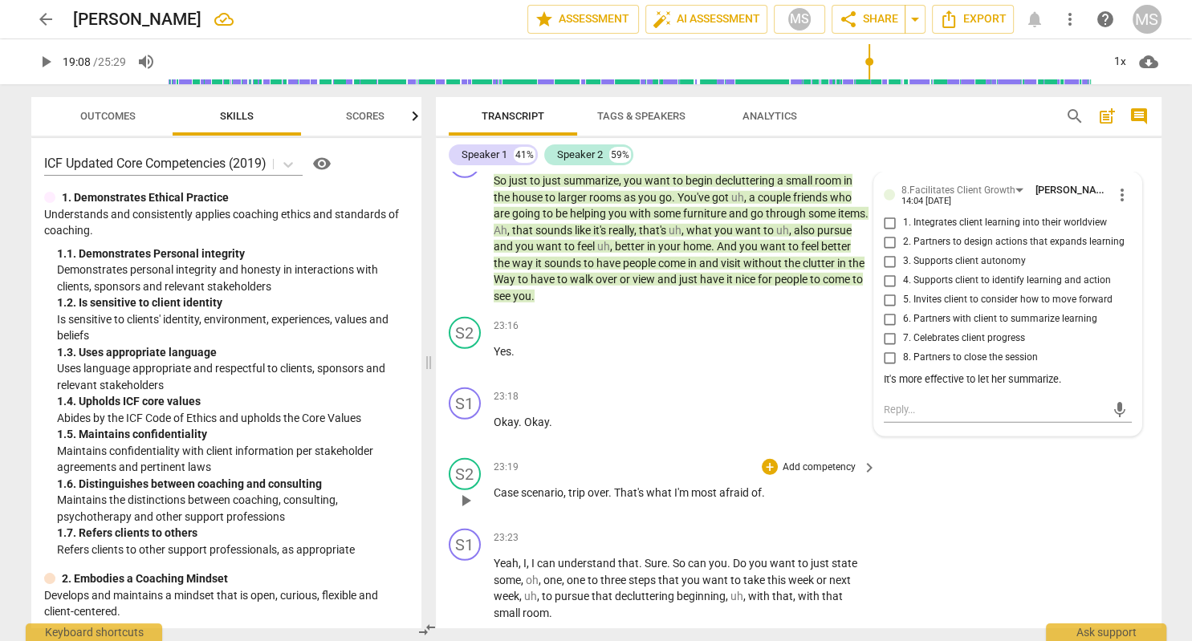
scroll to position [10793, 0]
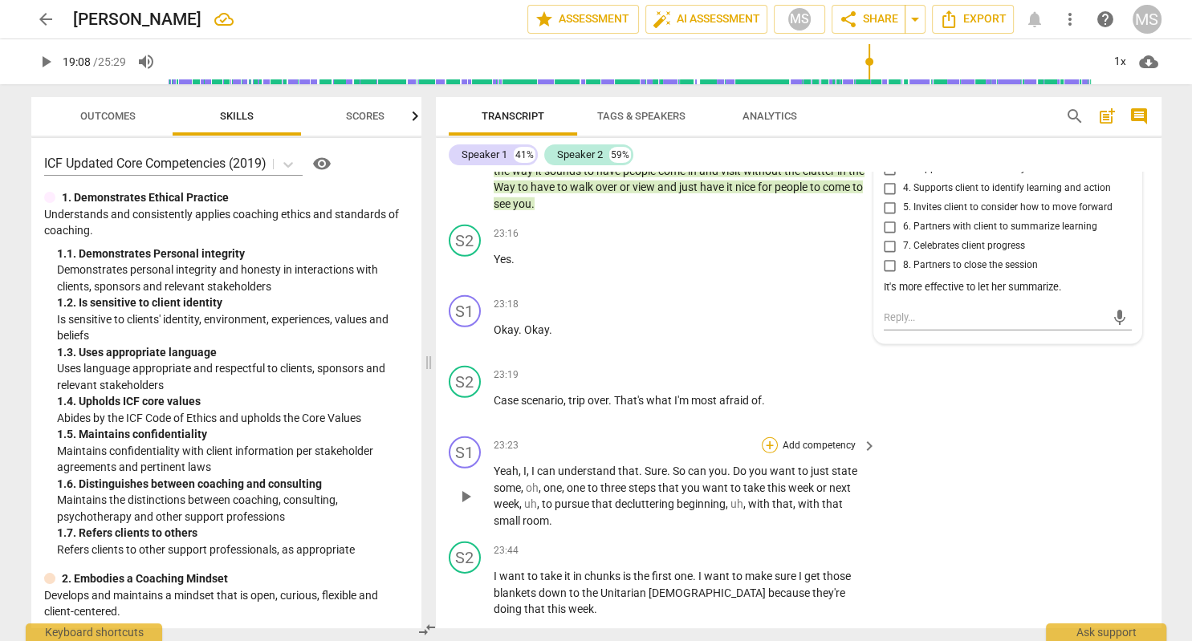
click at [770, 437] on div "+" at bounding box center [770, 445] width 16 height 16
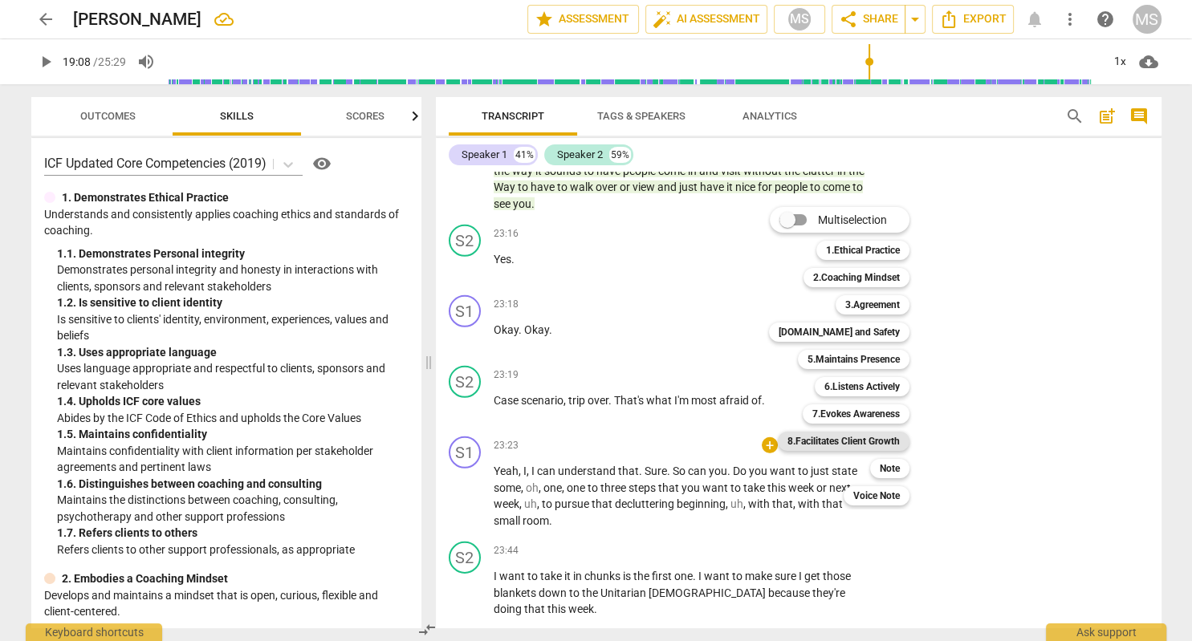
click at [883, 445] on b "8.Facilitates Client Growth" at bounding box center [843, 441] width 112 height 19
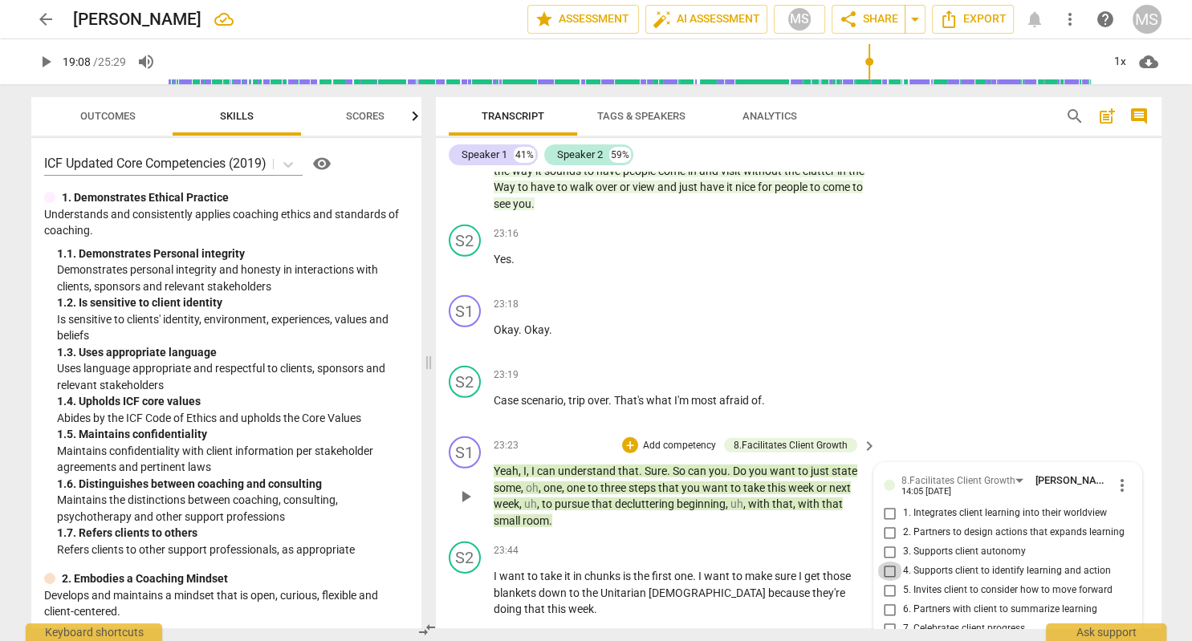
click at [892, 562] on input "4. Supports client to identify learning and action" at bounding box center [890, 571] width 26 height 19
click at [891, 581] on input "5. Invites client to consider how to move forward" at bounding box center [890, 590] width 26 height 19
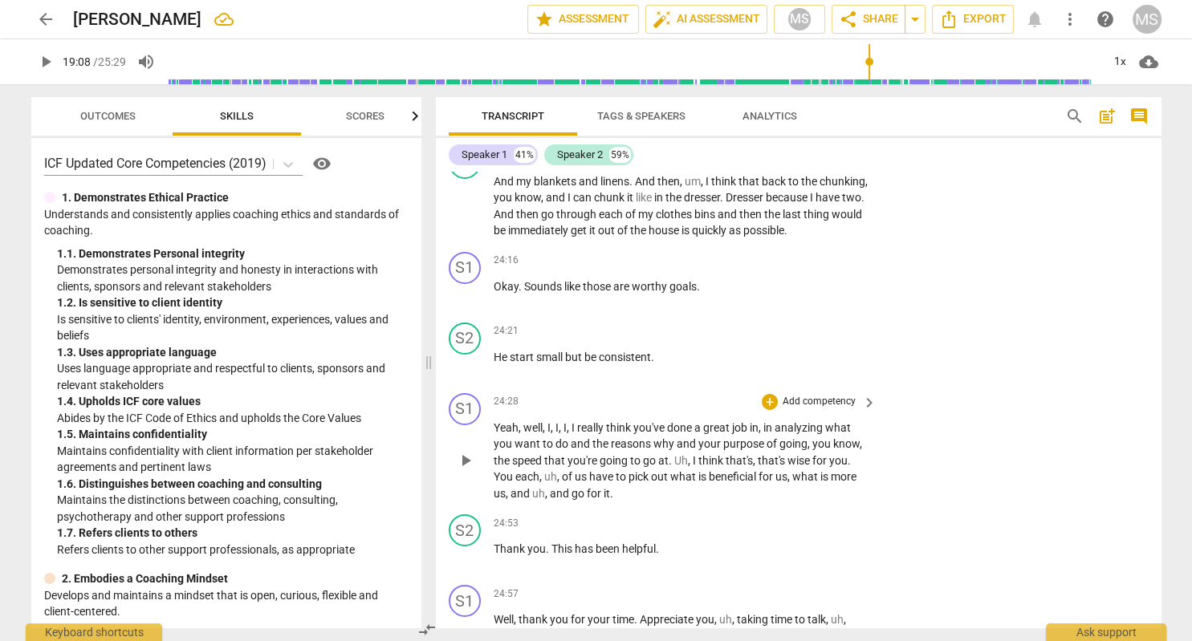
scroll to position [11533, 0]
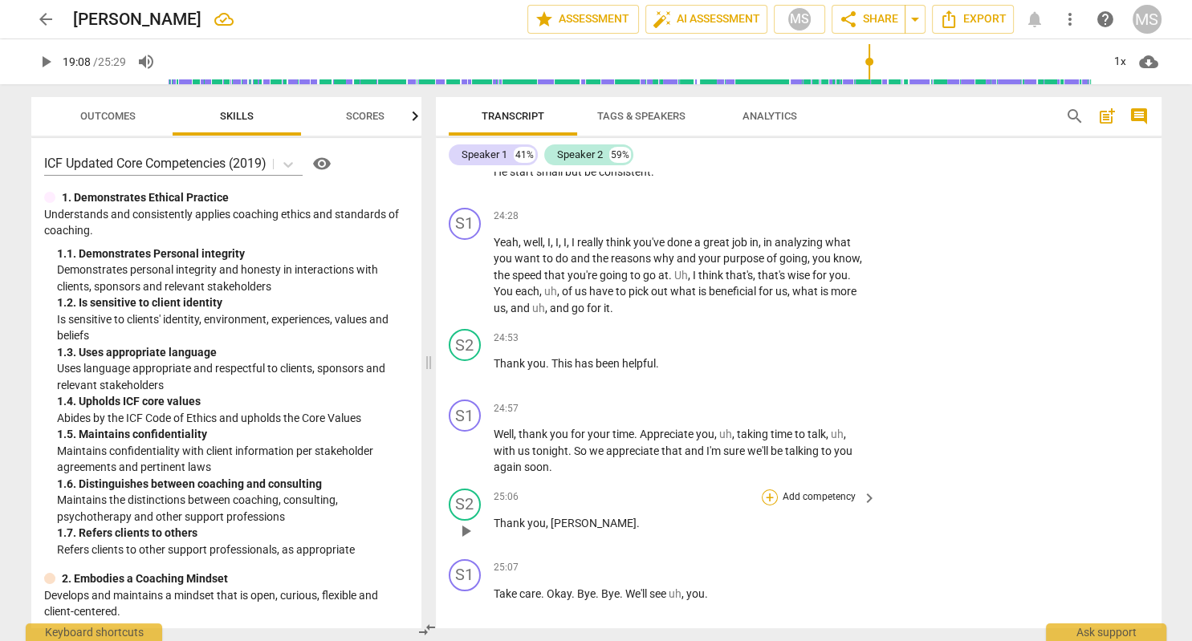
click at [773, 490] on div "+" at bounding box center [770, 498] width 16 height 16
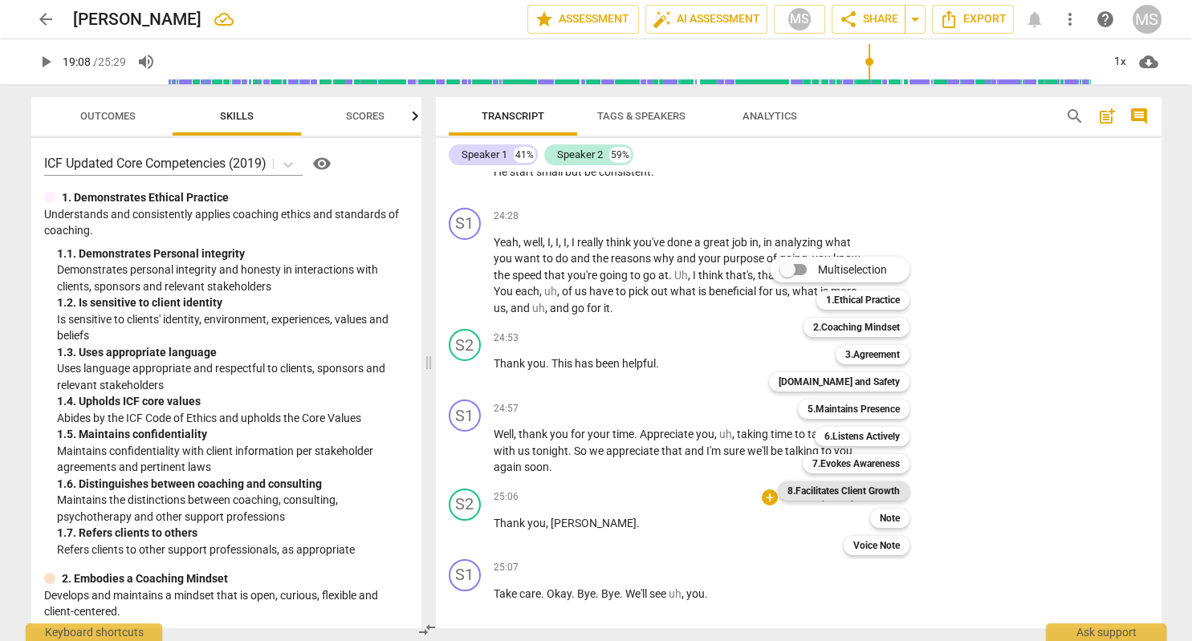
click at [880, 490] on b "8.Facilitates Client Growth" at bounding box center [843, 491] width 112 height 19
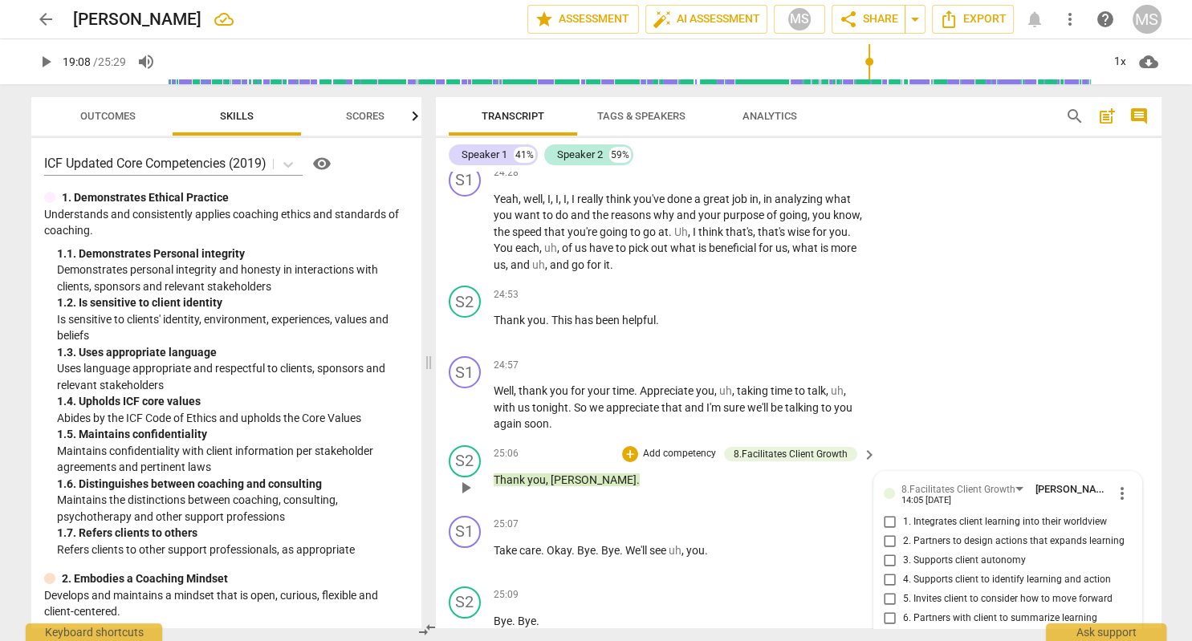
scroll to position [11586, 0]
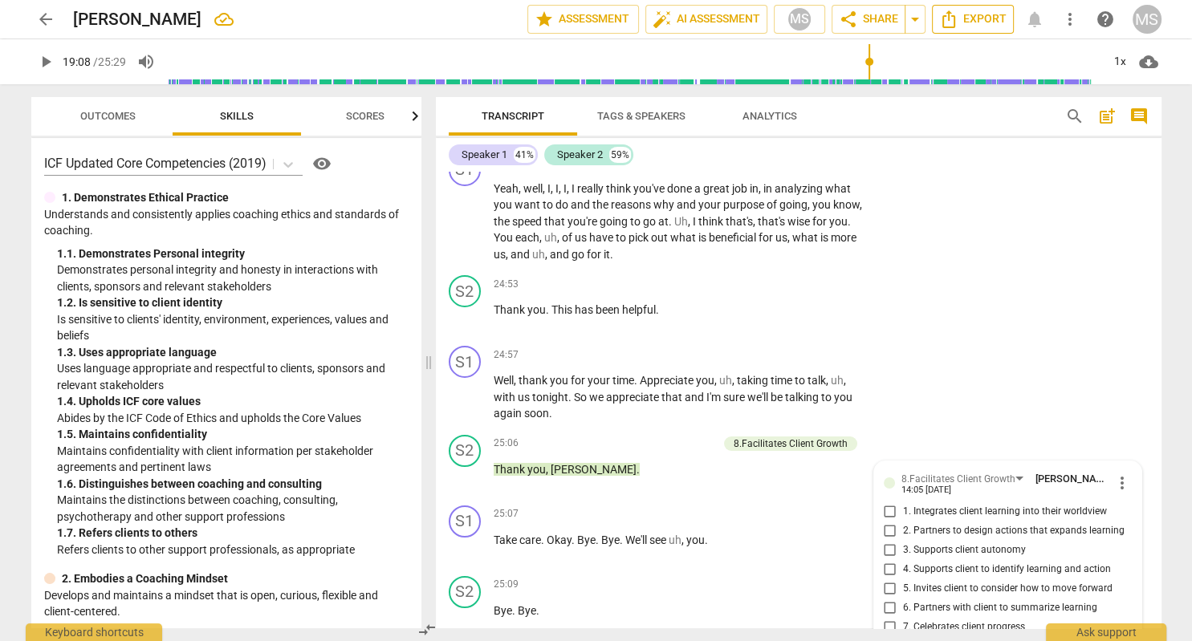
click at [945, 22] on icon "Export" at bounding box center [948, 19] width 19 height 19
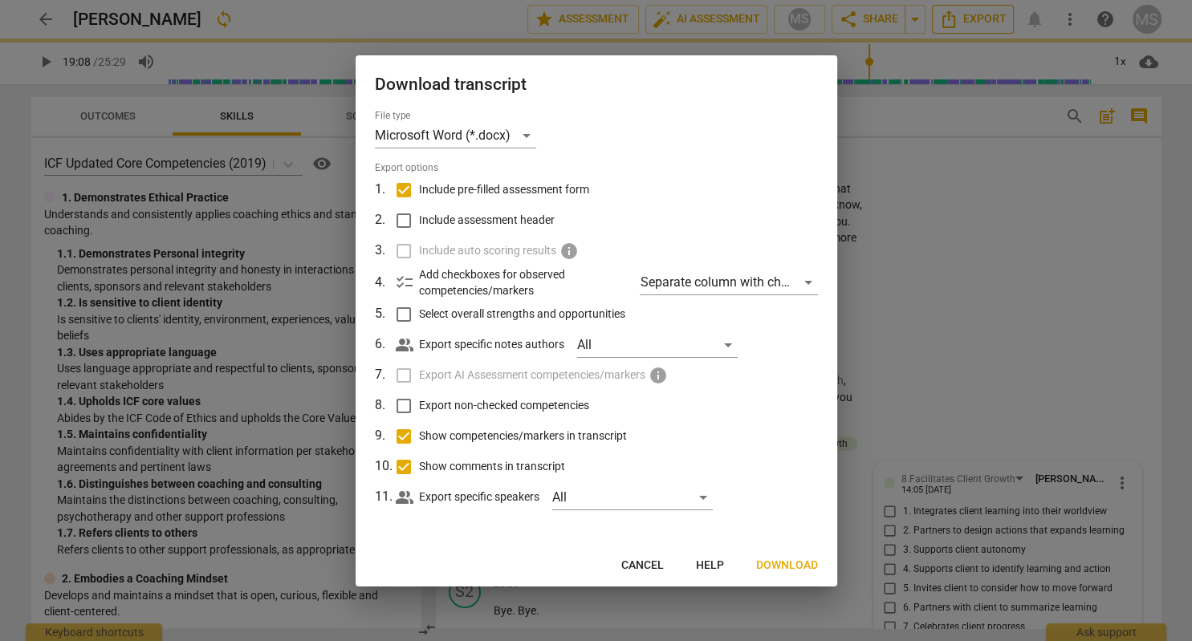
scroll to position [11563, 0]
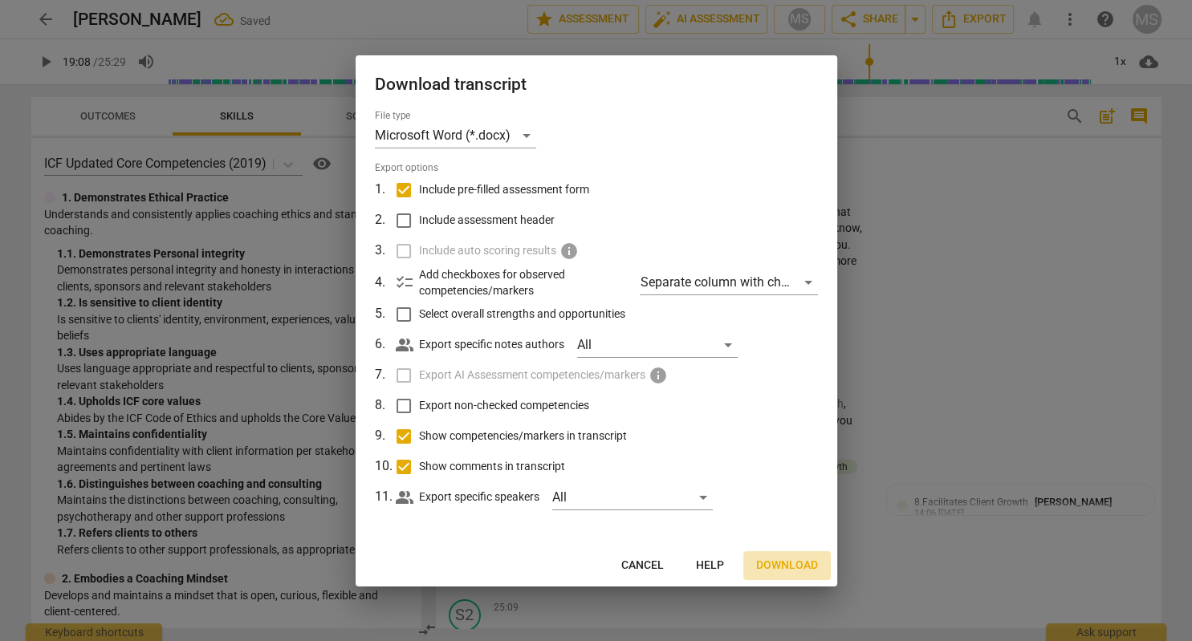
click at [804, 561] on span "Download" at bounding box center [787, 566] width 62 height 16
